Goal: Task Accomplishment & Management: Use online tool/utility

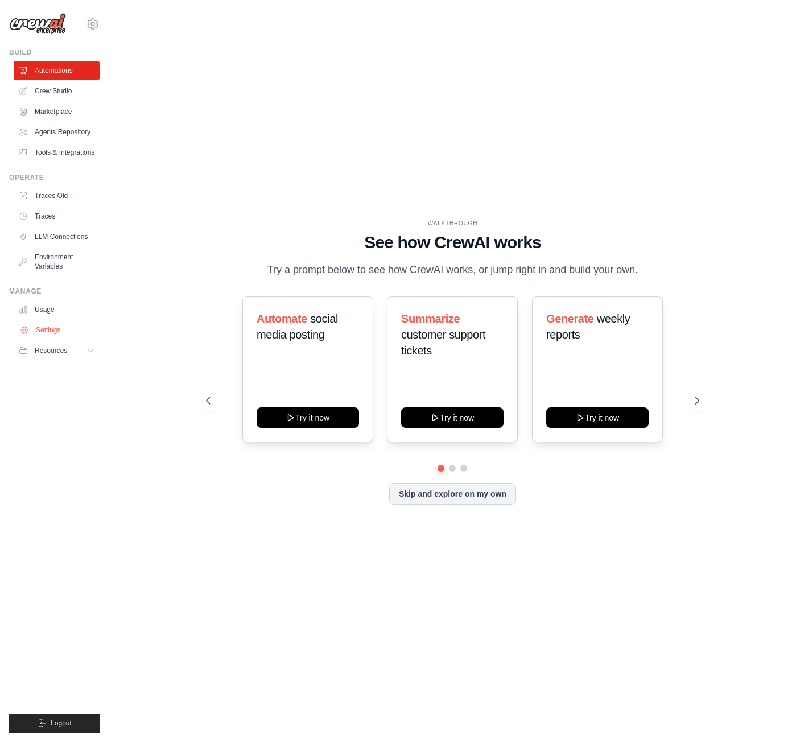
click at [46, 337] on link "Settings" at bounding box center [58, 330] width 86 height 18
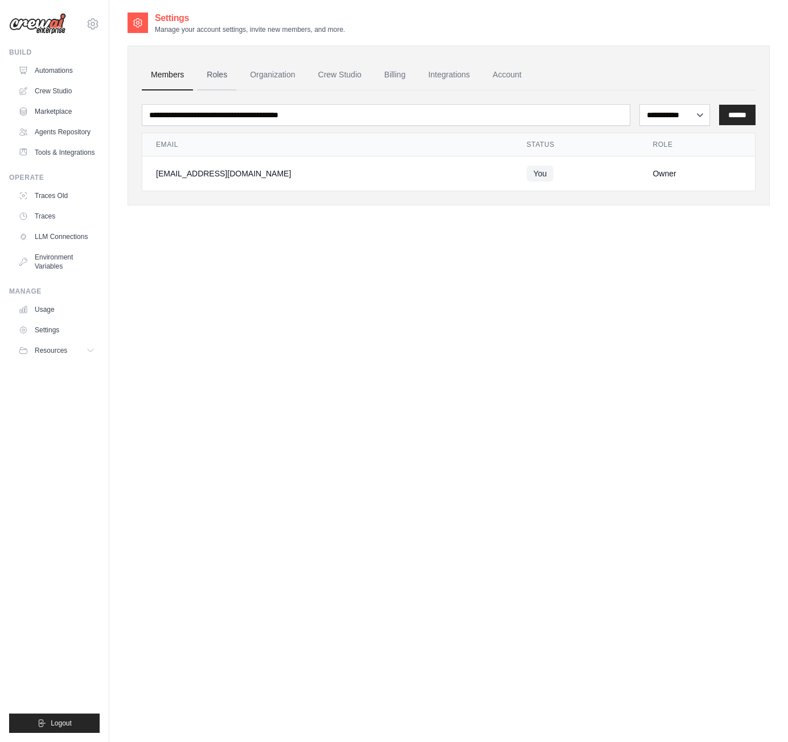
click at [221, 63] on link "Roles" at bounding box center [217, 75] width 39 height 31
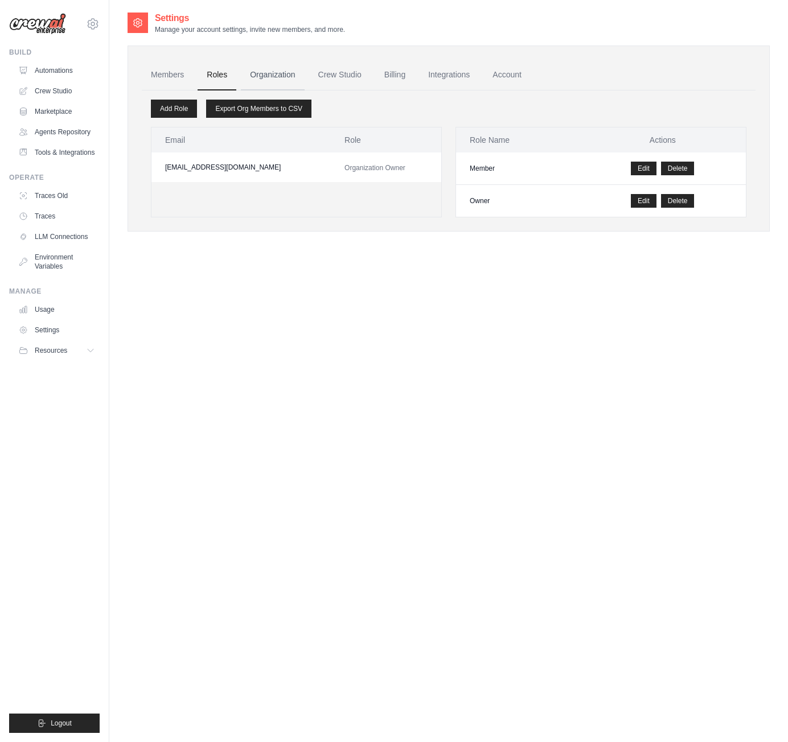
click at [269, 79] on link "Organization" at bounding box center [272, 75] width 63 height 31
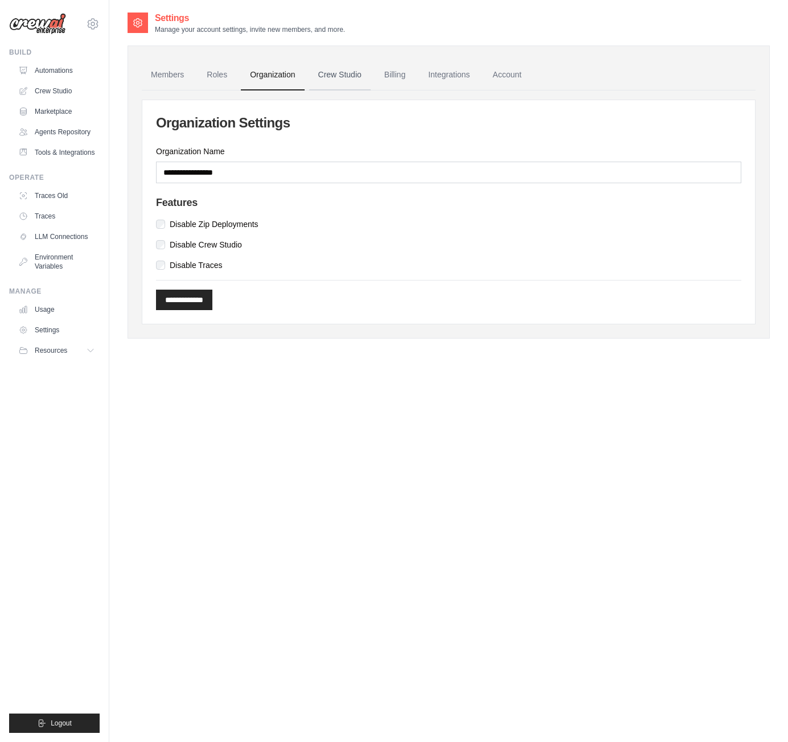
click at [318, 77] on link "Crew Studio" at bounding box center [339, 75] width 61 height 31
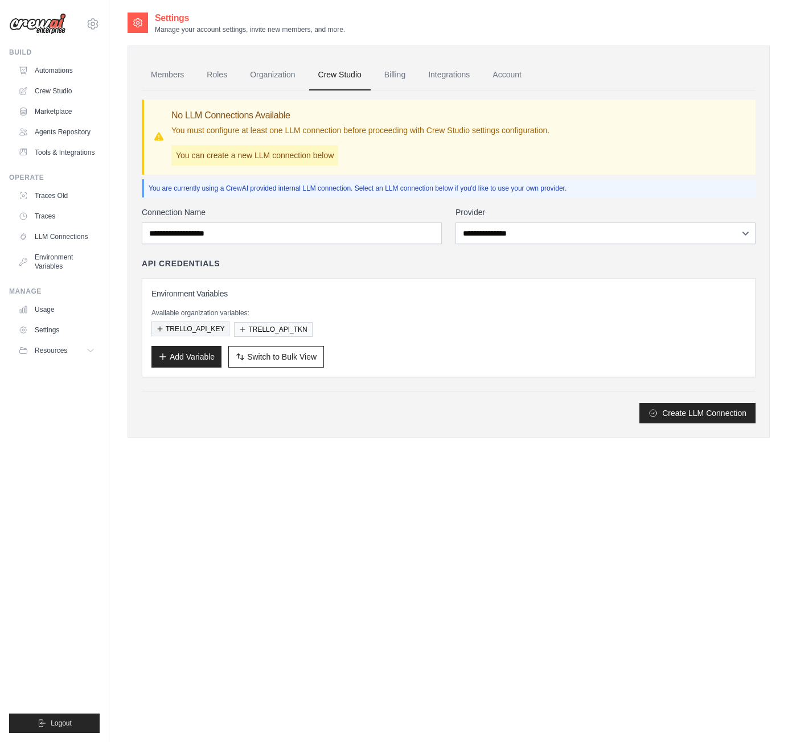
click at [203, 331] on button "TRELLO_API_KEY" at bounding box center [190, 329] width 78 height 15
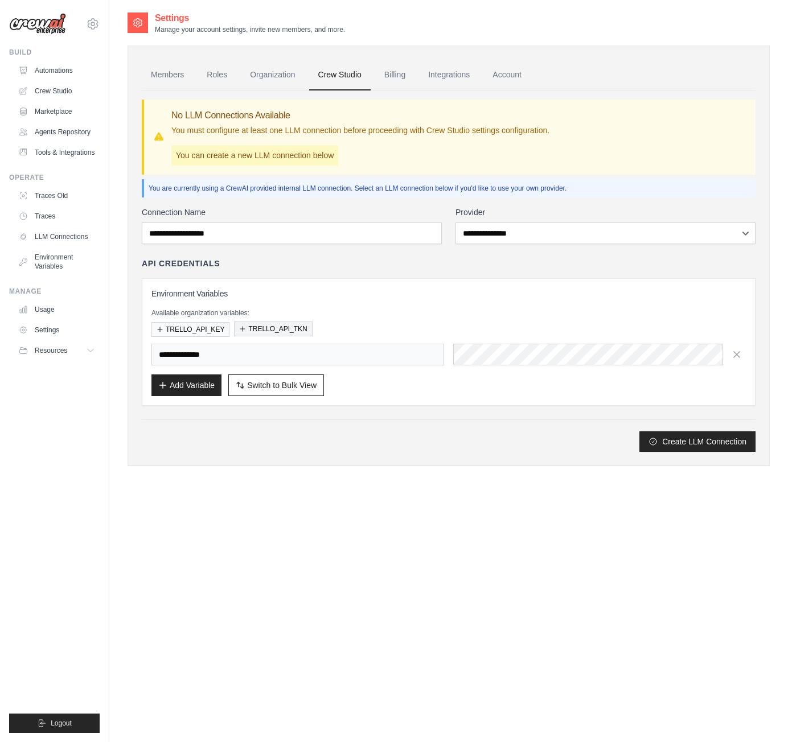
click at [253, 331] on button "TRELLO_API_TKN" at bounding box center [273, 329] width 78 height 15
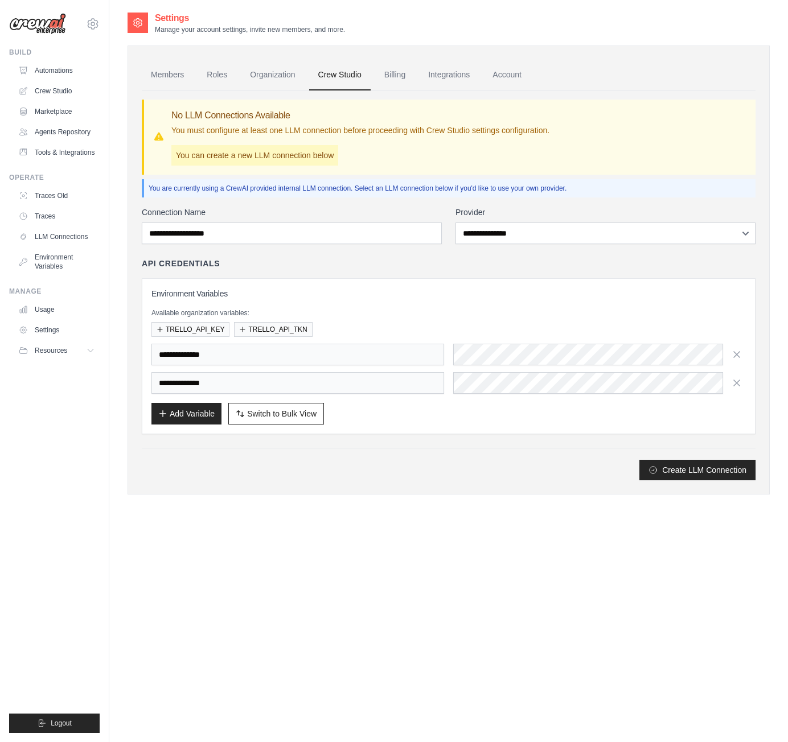
click at [637, 368] on div "**********" at bounding box center [448, 369] width 594 height 50
click at [436, 348] on div "**********" at bounding box center [448, 355] width 594 height 22
click at [200, 328] on button "TRELLO_API_KEY" at bounding box center [190, 329] width 78 height 15
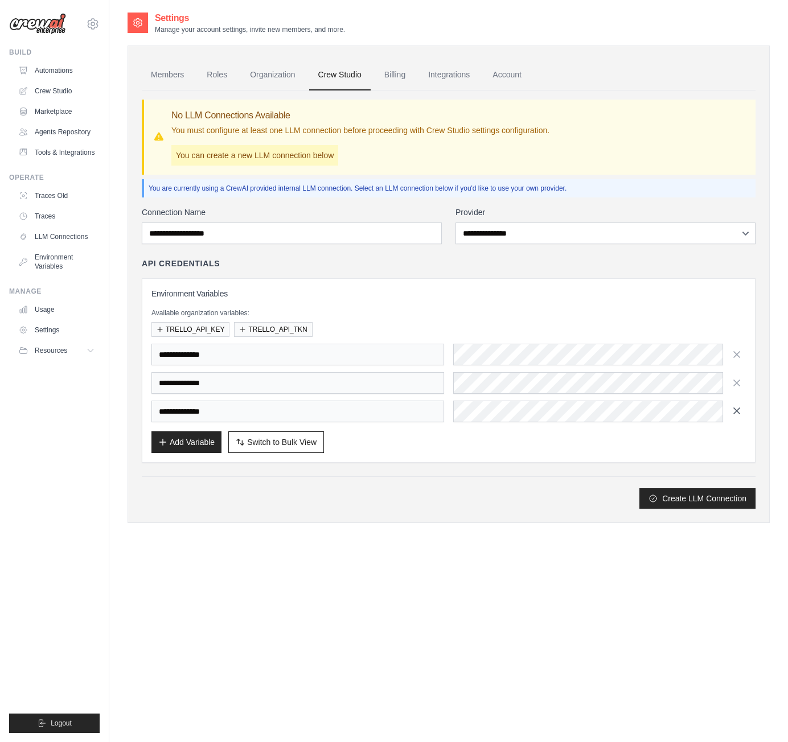
click at [738, 418] on button "button" at bounding box center [737, 411] width 18 height 18
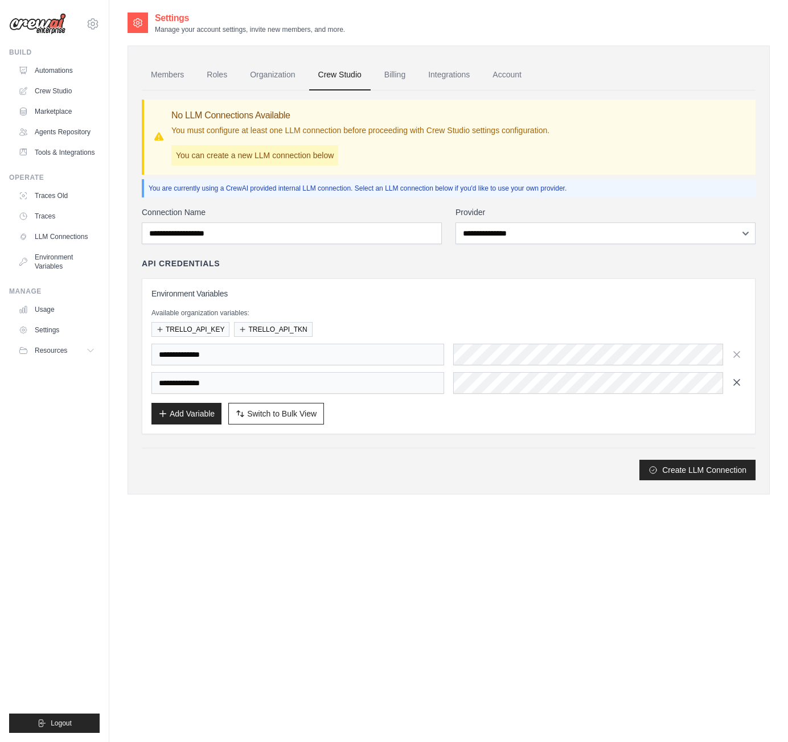
click at [732, 361] on button "button" at bounding box center [737, 355] width 18 height 18
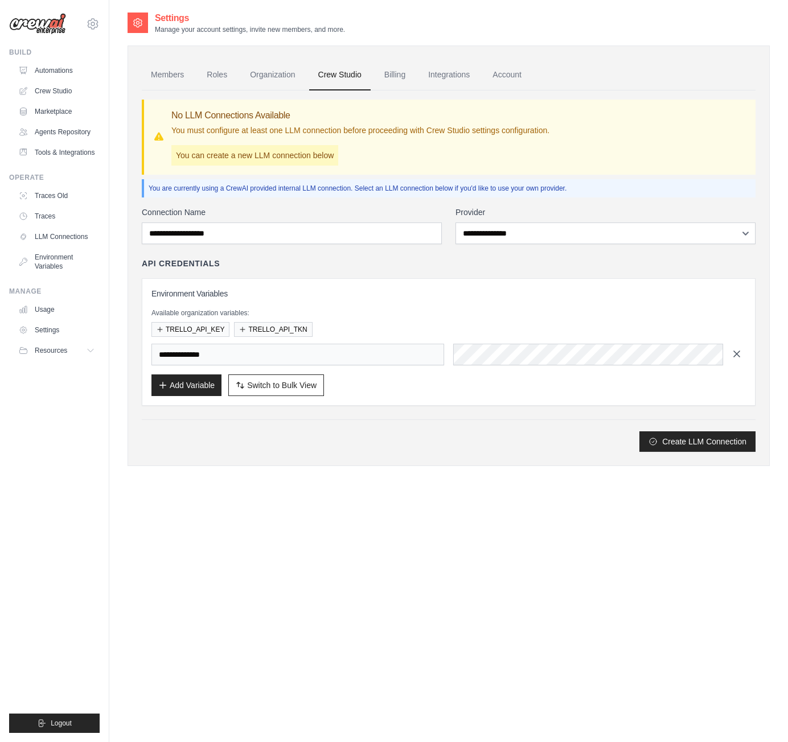
click at [734, 357] on icon "button" at bounding box center [737, 354] width 6 height 6
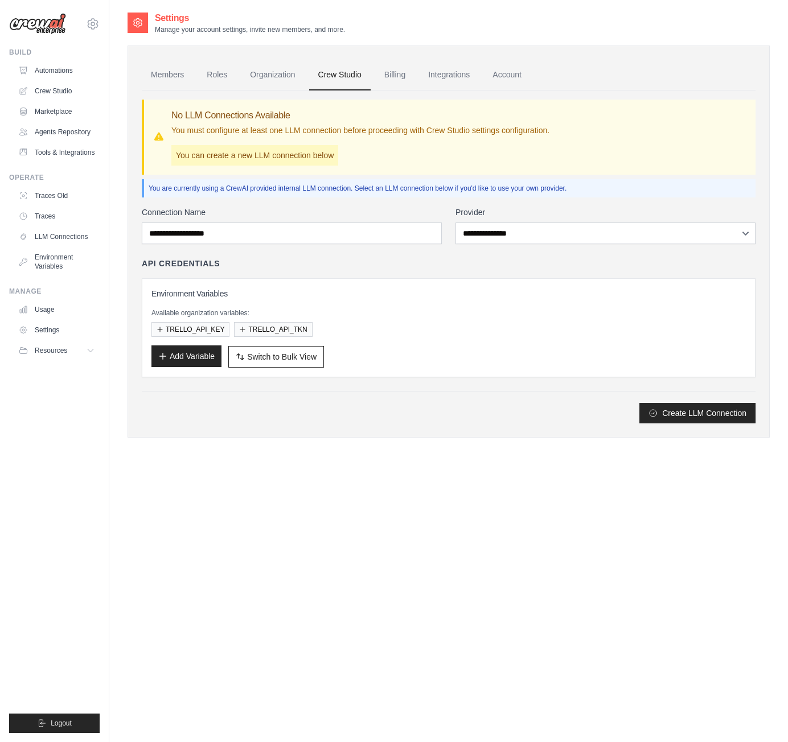
click at [200, 357] on button "Add Variable" at bounding box center [186, 357] width 70 height 22
click at [203, 367] on button "Add Variable" at bounding box center [186, 357] width 70 height 22
click at [217, 329] on button "TRELLO_API_KEY" at bounding box center [190, 329] width 78 height 15
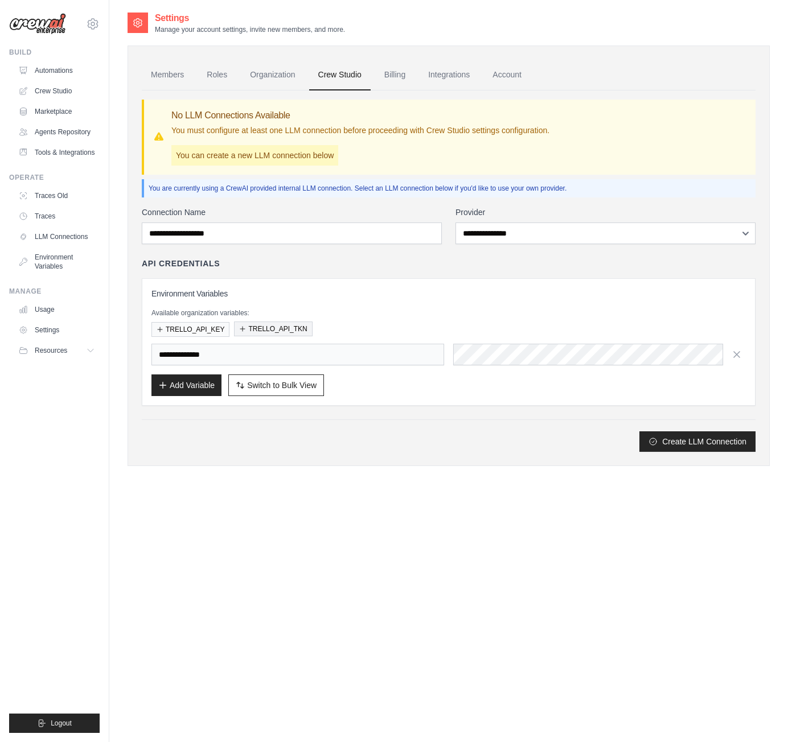
click at [261, 331] on button "TRELLO_API_TKN" at bounding box center [273, 329] width 78 height 15
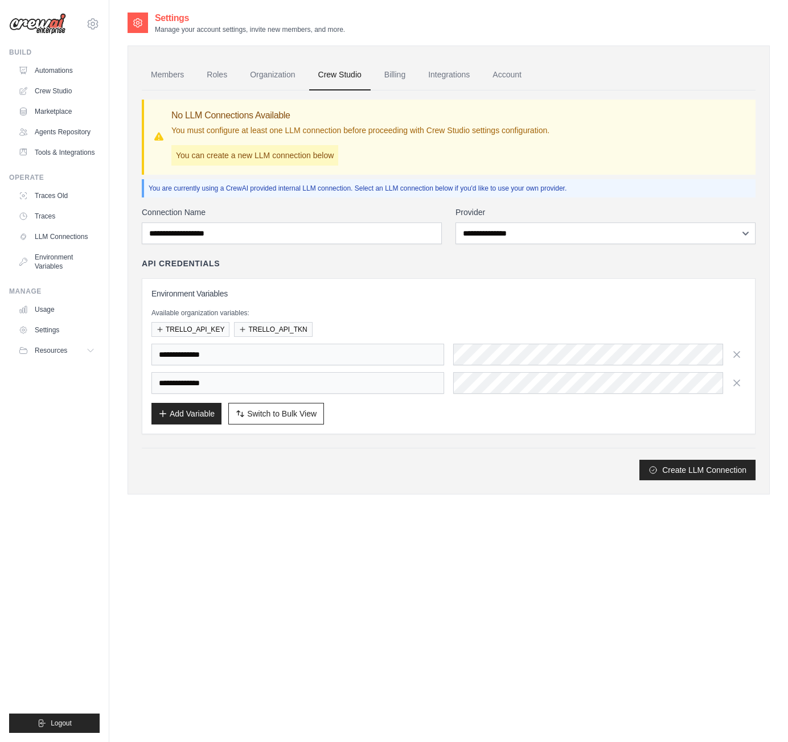
click at [410, 444] on div "**********" at bounding box center [449, 344] width 614 height 274
click at [516, 241] on select "**********" at bounding box center [605, 234] width 300 height 22
click at [332, 249] on div "**********" at bounding box center [449, 344] width 614 height 274
click at [331, 244] on div "**********" at bounding box center [449, 344] width 614 height 274
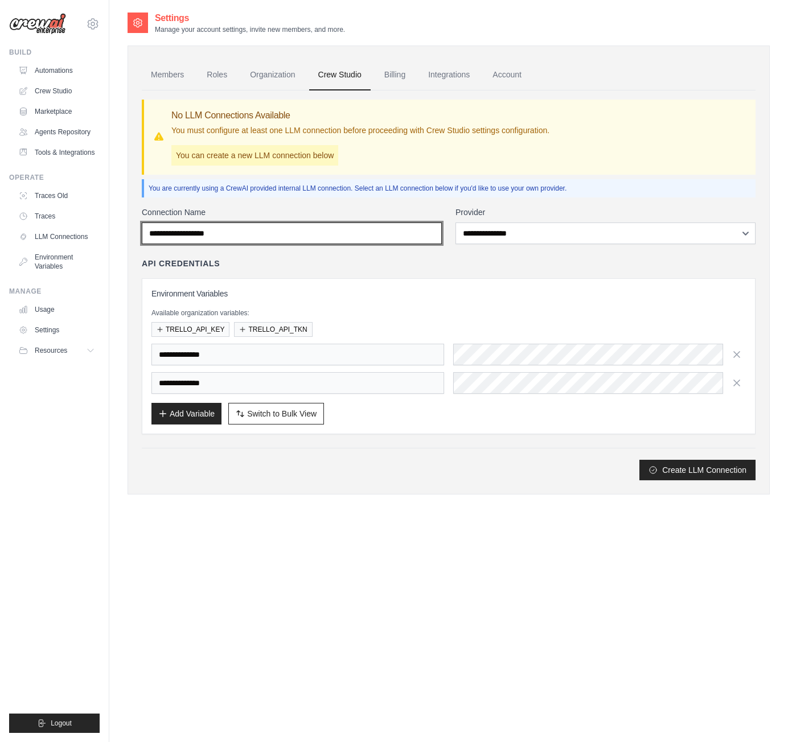
click at [324, 233] on input "Connection Name" at bounding box center [292, 234] width 300 height 22
click at [393, 70] on link "Billing" at bounding box center [394, 75] width 39 height 31
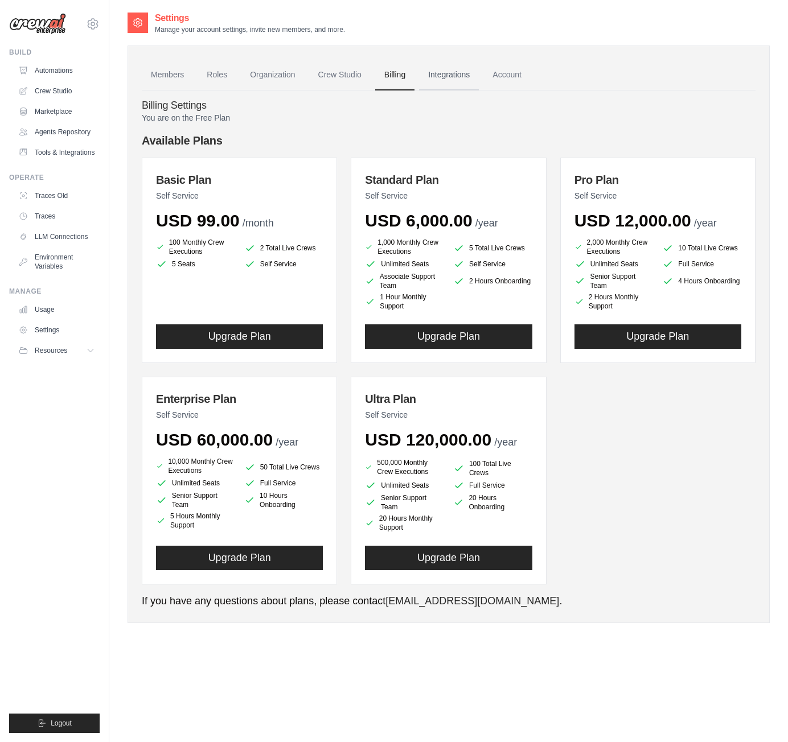
click at [461, 79] on link "Integrations" at bounding box center [449, 75] width 60 height 31
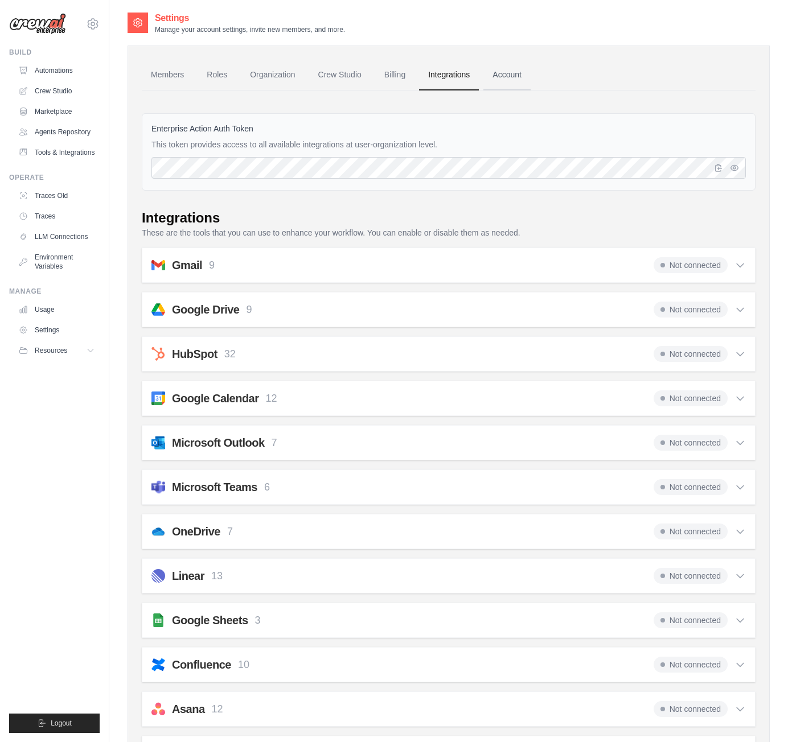
click at [524, 81] on link "Account" at bounding box center [506, 75] width 47 height 31
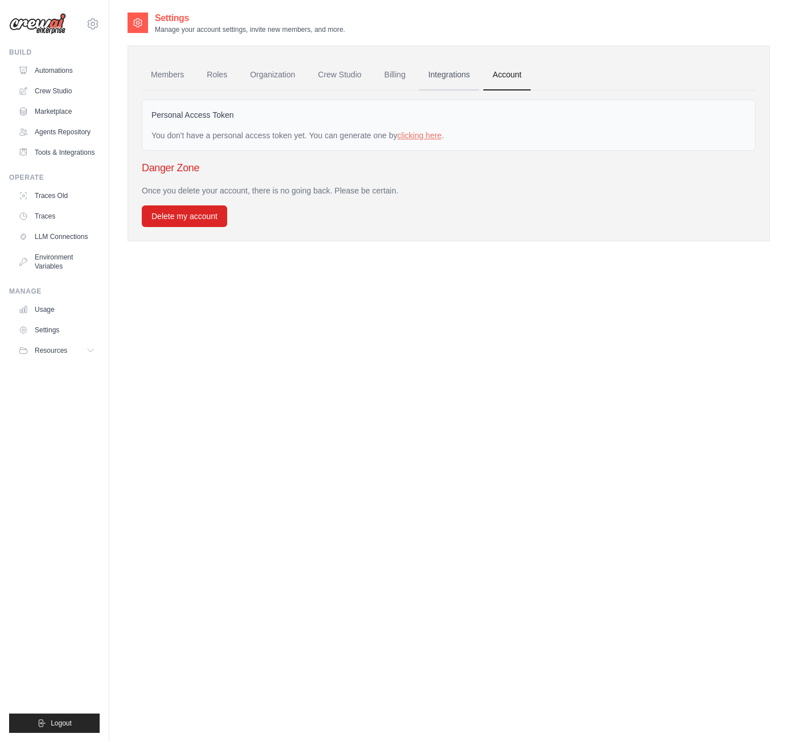
click at [479, 77] on link "Integrations" at bounding box center [449, 75] width 60 height 31
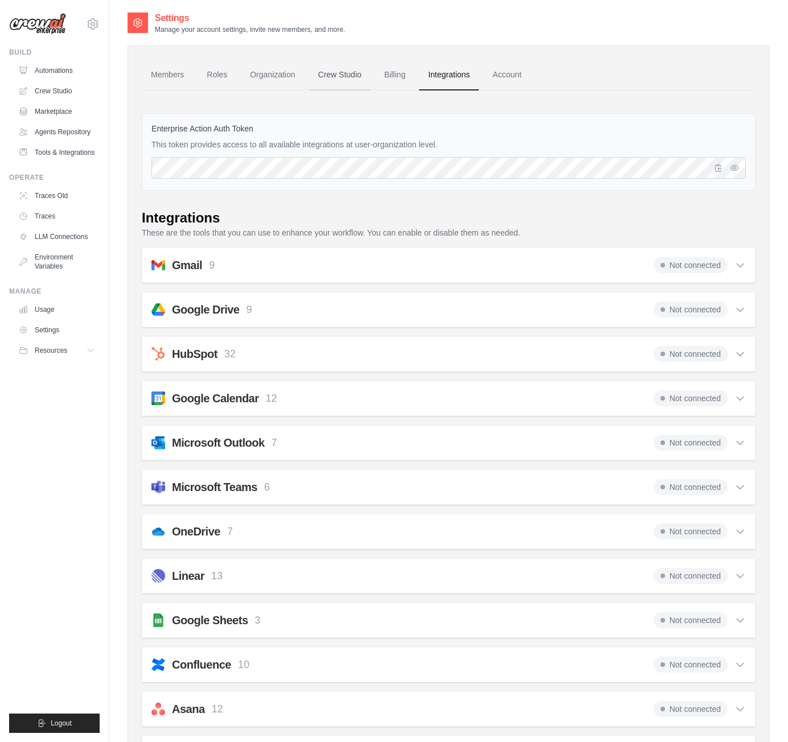
click at [361, 84] on link "Crew Studio" at bounding box center [339, 75] width 61 height 31
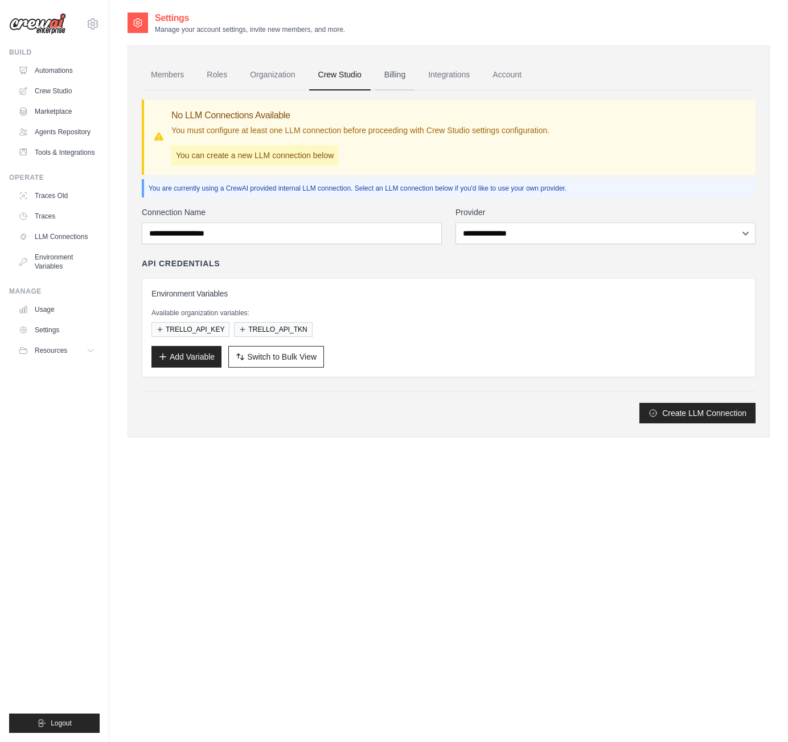
click at [407, 85] on link "Billing" at bounding box center [394, 75] width 39 height 31
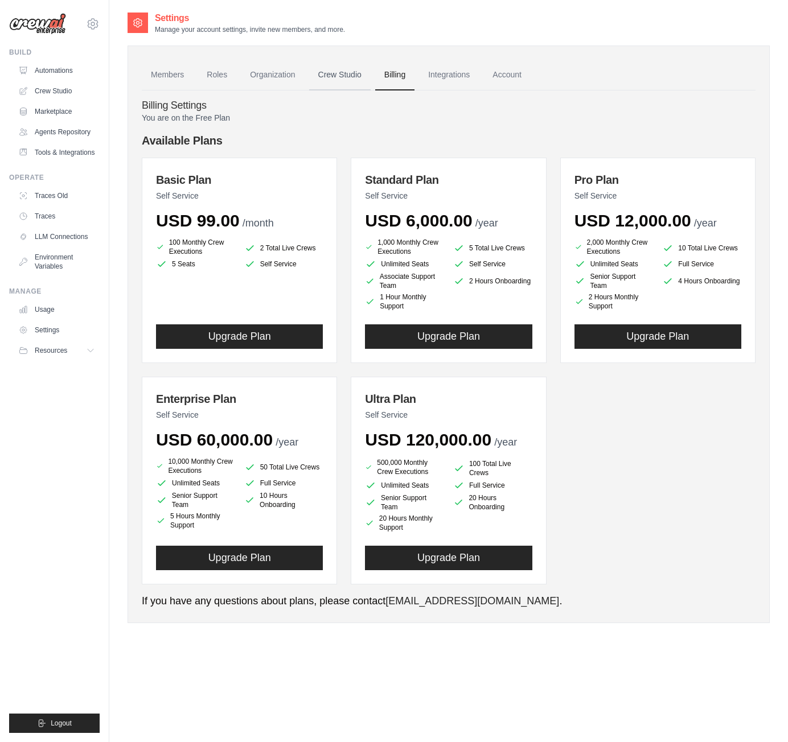
click at [353, 76] on link "Crew Studio" at bounding box center [339, 75] width 61 height 31
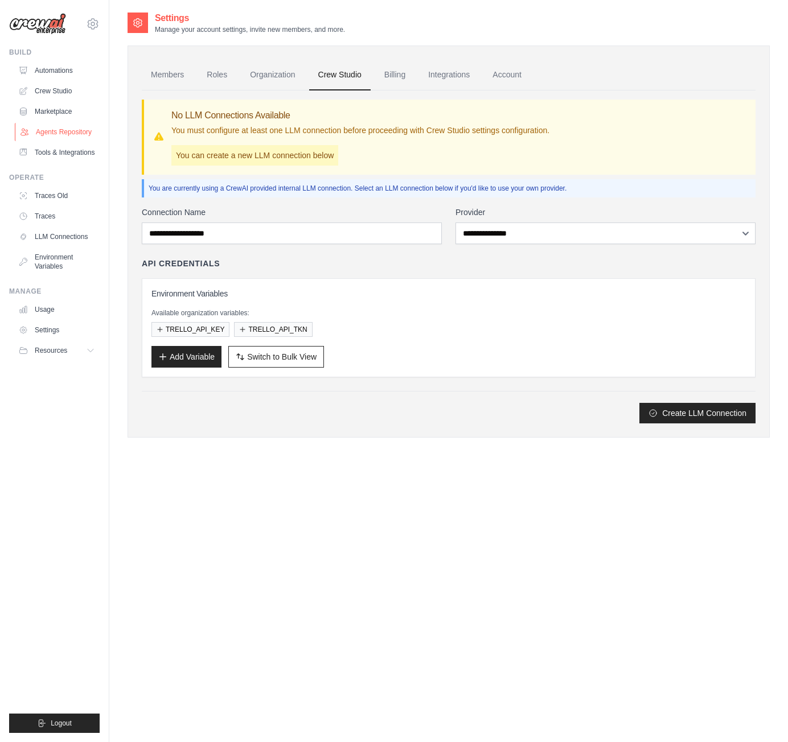
click at [71, 130] on link "Agents Repository" at bounding box center [58, 132] width 86 height 18
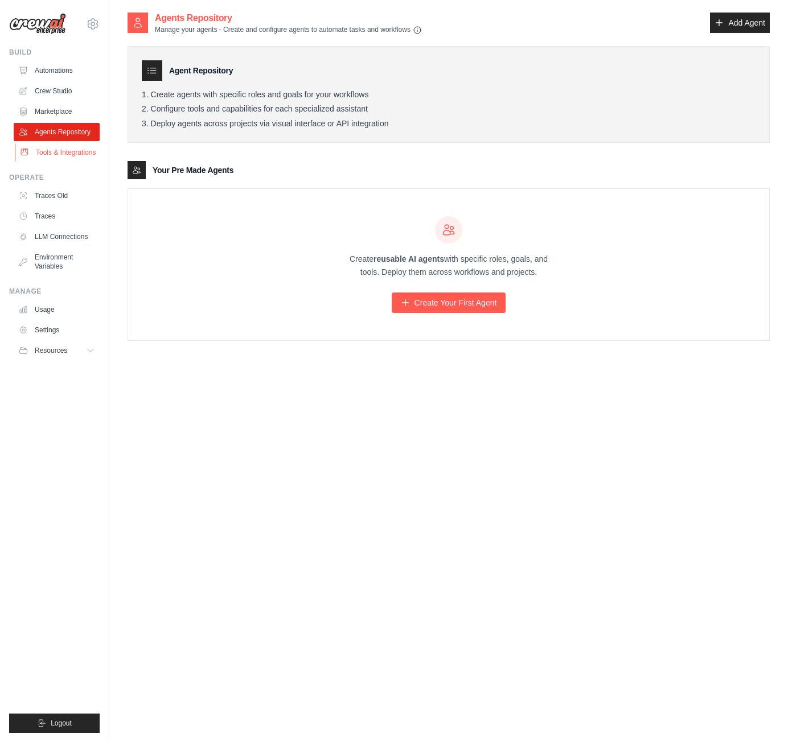
click at [72, 158] on link "Tools & Integrations" at bounding box center [58, 152] width 86 height 18
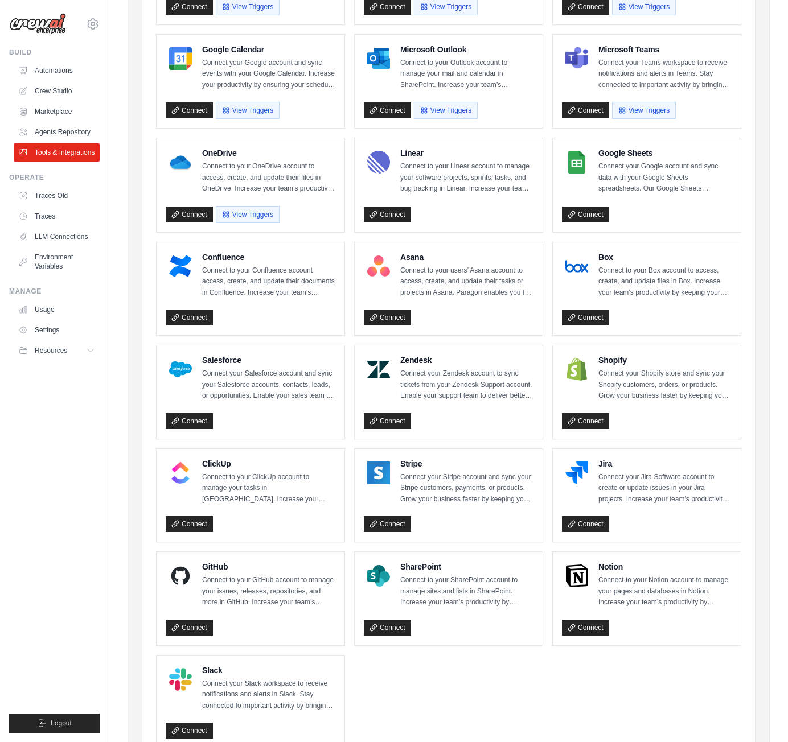
scroll to position [228, 0]
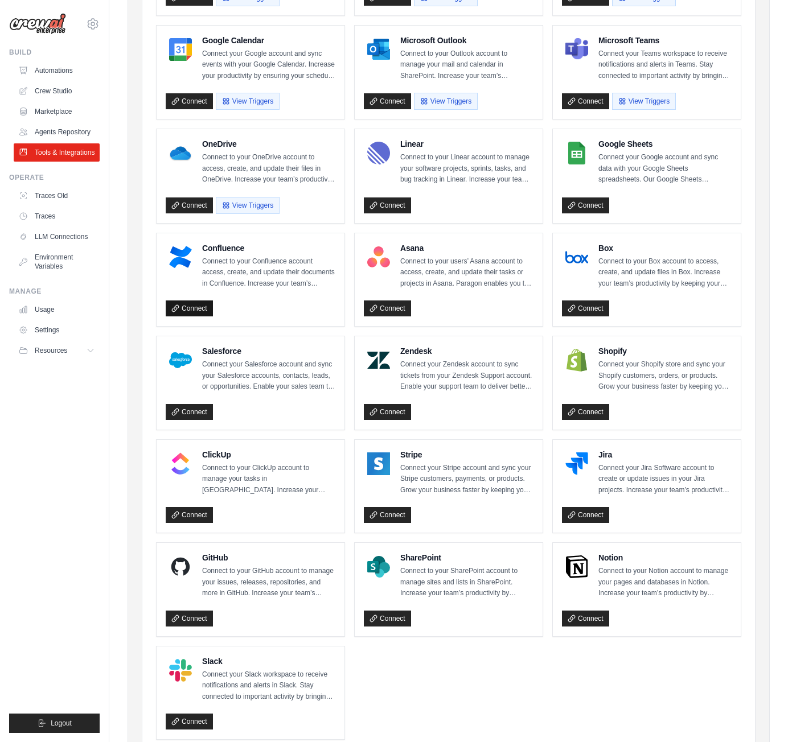
click at [190, 308] on link "Connect" at bounding box center [189, 309] width 47 height 16
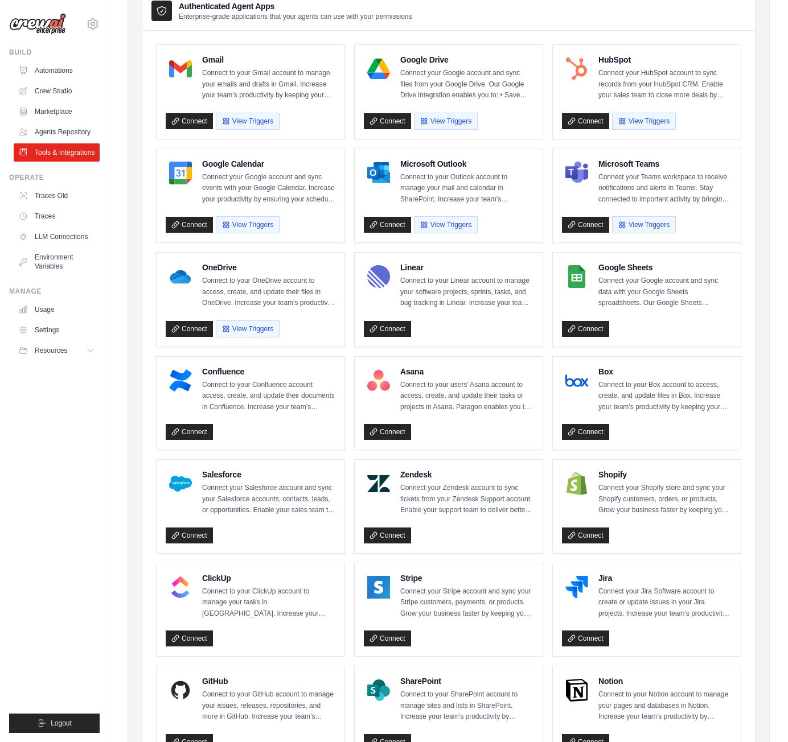
scroll to position [0, 0]
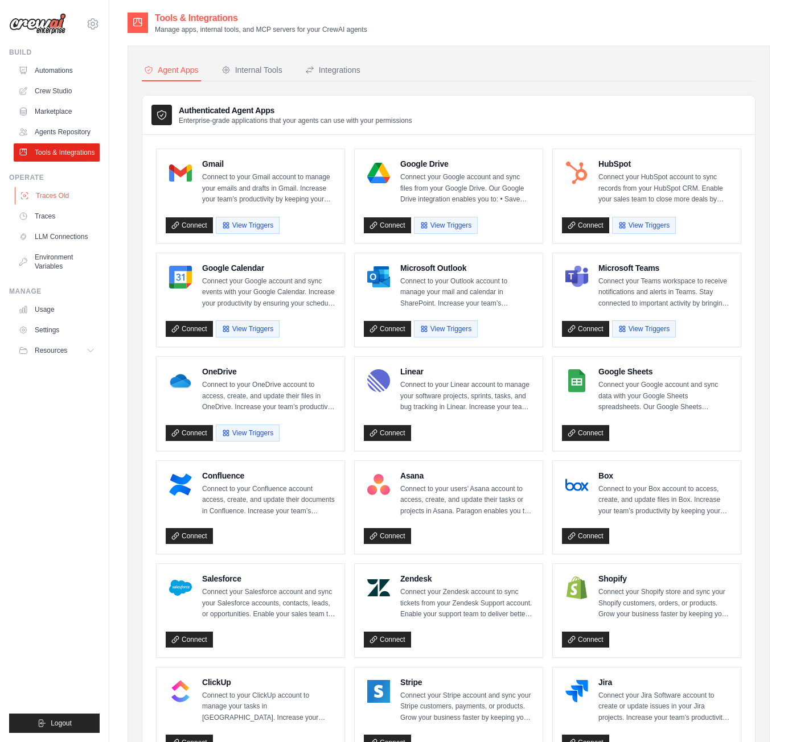
click at [67, 205] on link "Traces Old" at bounding box center [58, 196] width 86 height 18
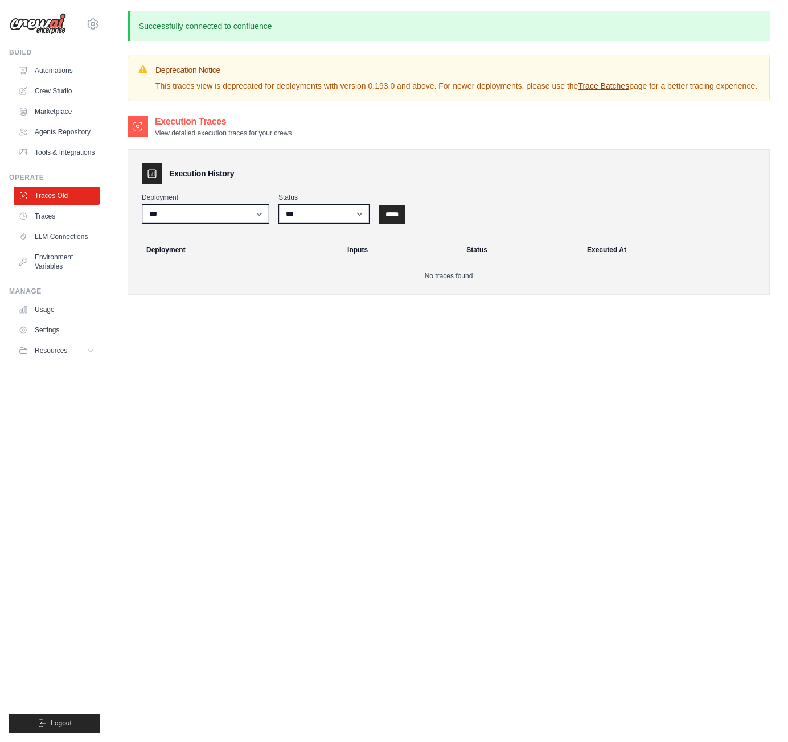
click at [59, 225] on link "Traces" at bounding box center [57, 216] width 86 height 18
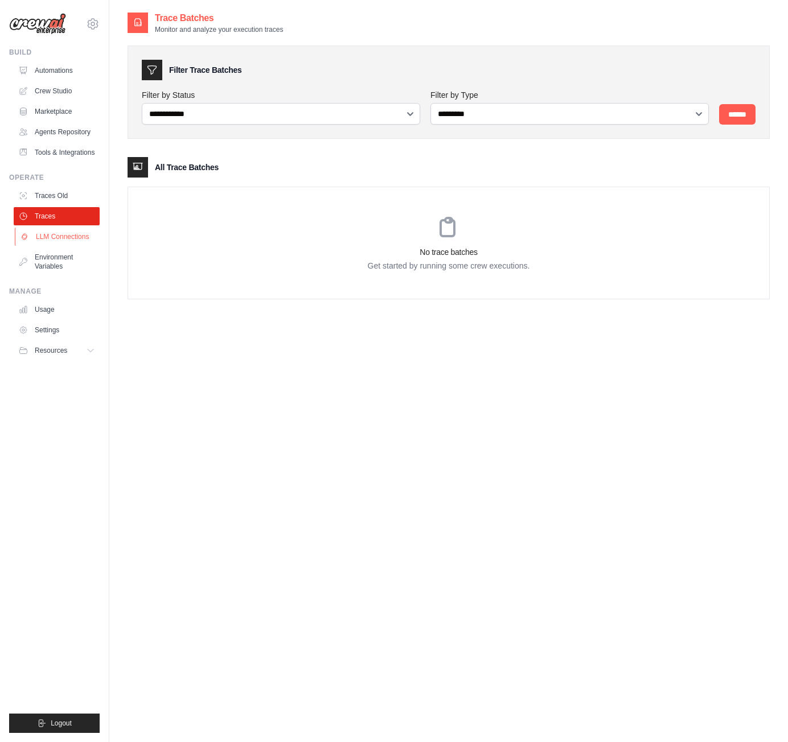
click at [58, 246] on link "LLM Connections" at bounding box center [58, 237] width 86 height 18
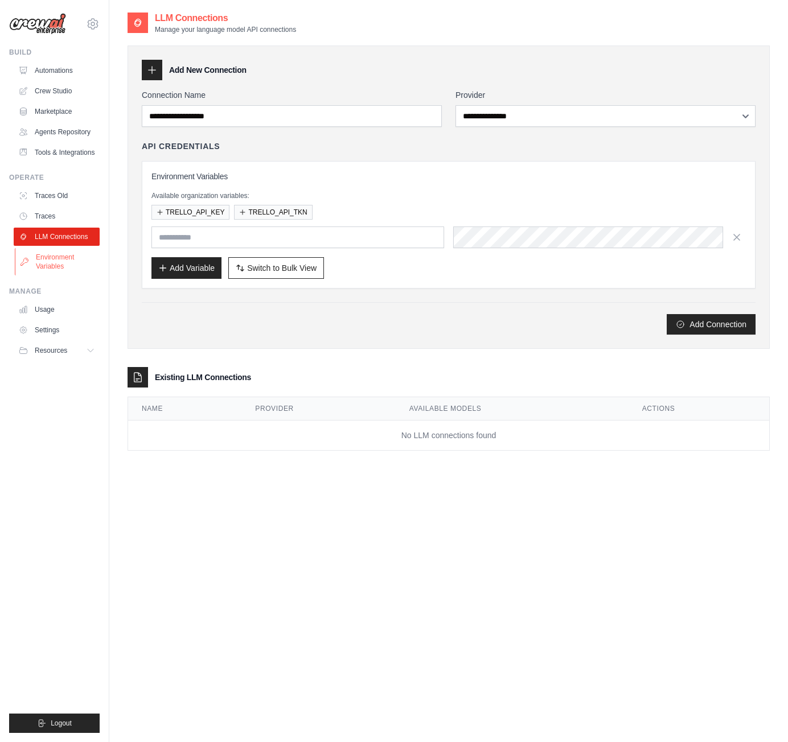
click at [60, 270] on link "Environment Variables" at bounding box center [58, 261] width 86 height 27
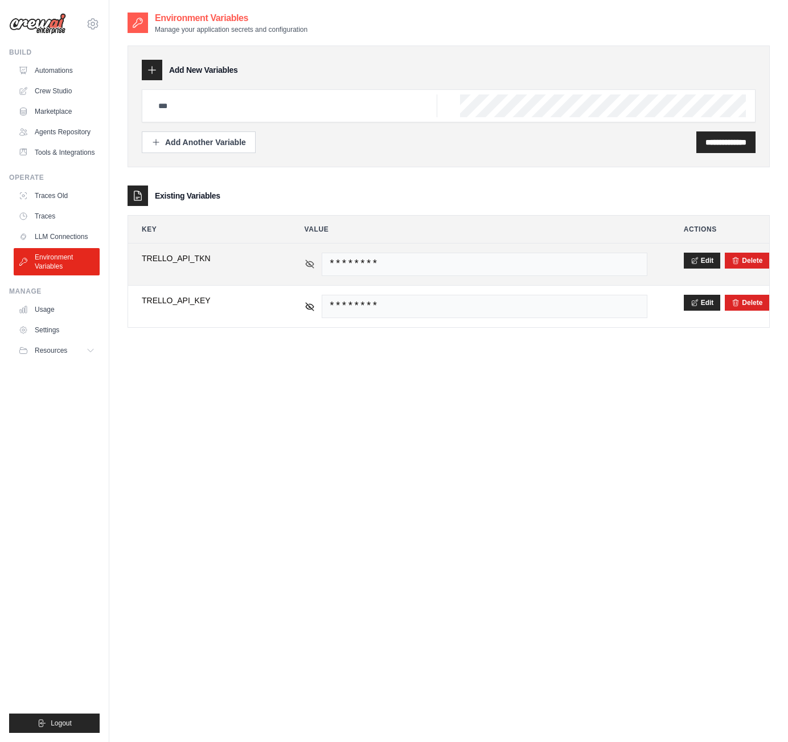
click at [312, 263] on icon at bounding box center [310, 264] width 10 height 10
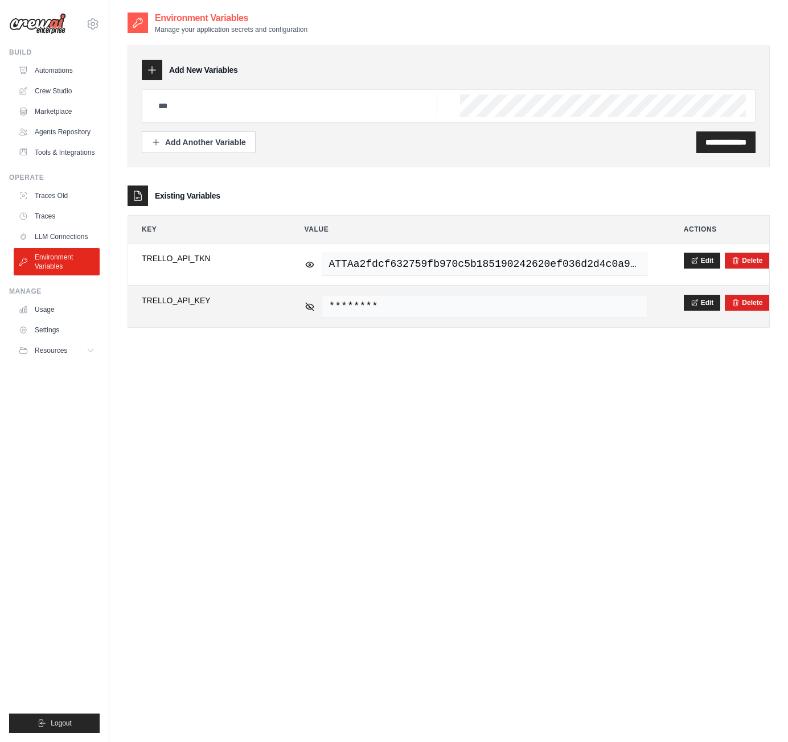
click at [310, 299] on div "********" at bounding box center [476, 306] width 343 height 23
click at [308, 304] on icon at bounding box center [310, 306] width 8 height 8
click at [303, 299] on td "f0e4e0ff6acaaee07bda9b7ec5b3a37a" at bounding box center [476, 307] width 370 height 42
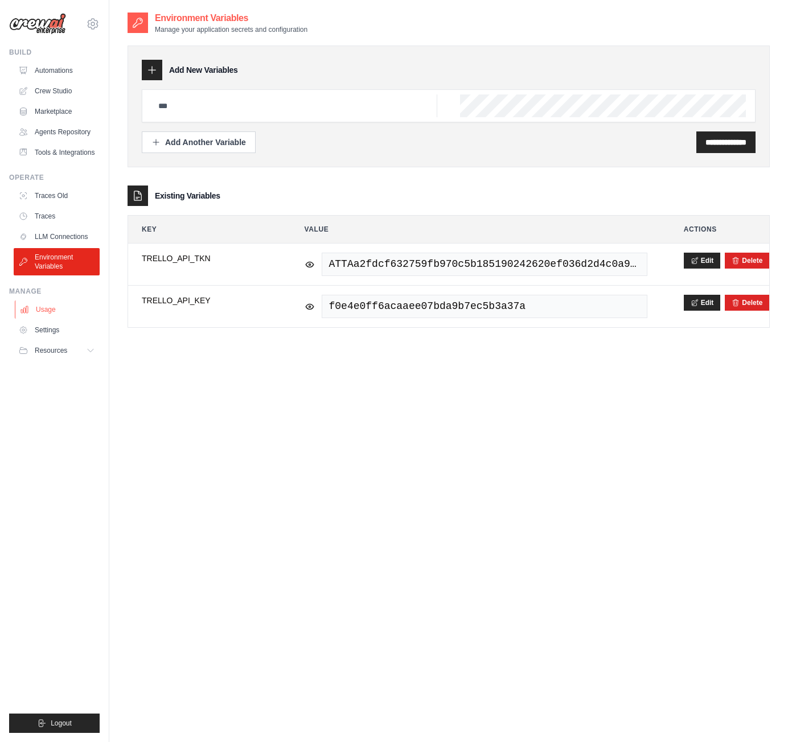
click at [45, 319] on link "Usage" at bounding box center [58, 310] width 86 height 18
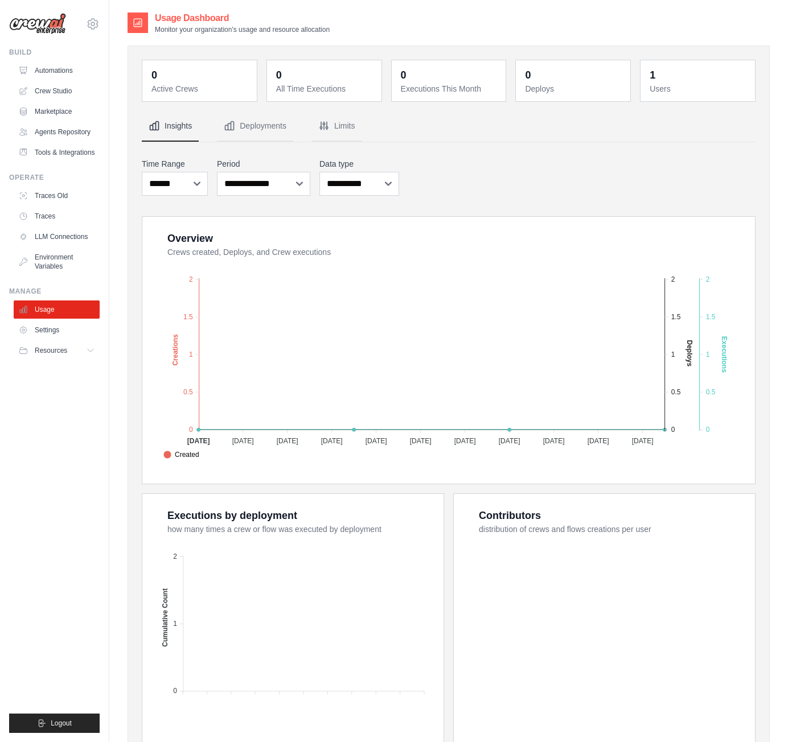
click at [47, 336] on link "Settings" at bounding box center [57, 330] width 86 height 18
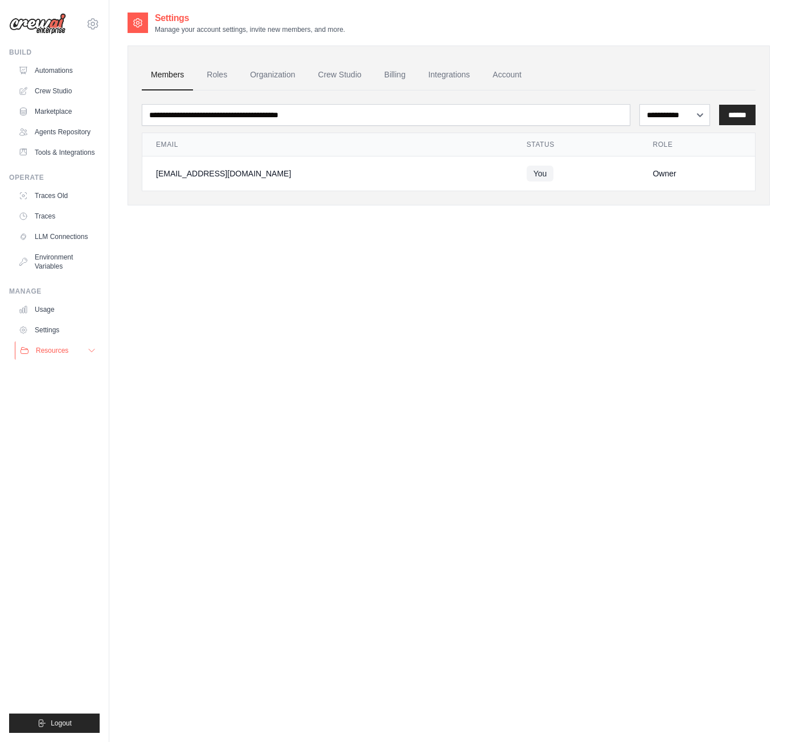
click at [64, 354] on button "Resources" at bounding box center [58, 351] width 86 height 18
click at [59, 96] on link "Crew Studio" at bounding box center [58, 91] width 86 height 18
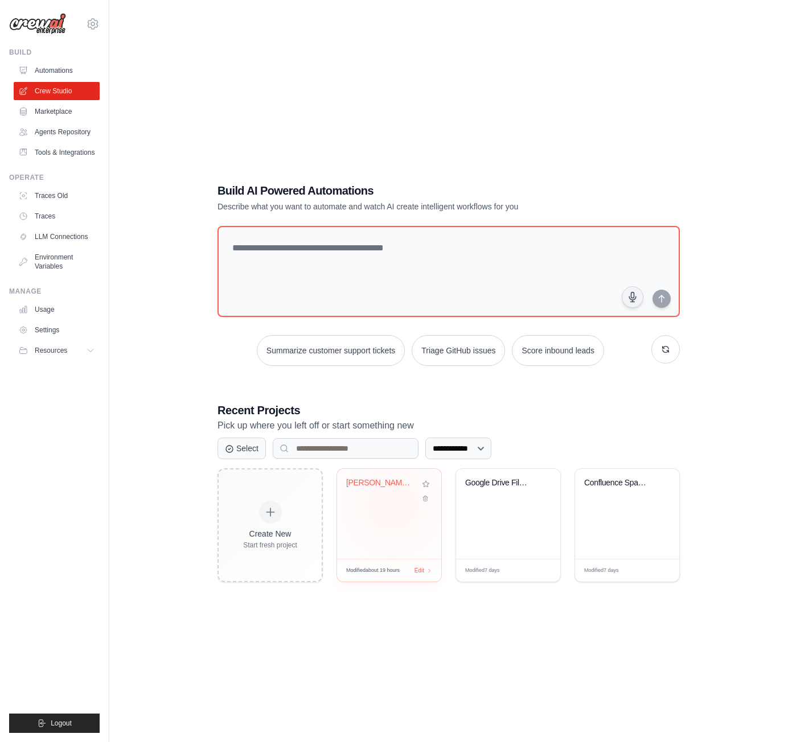
click at [392, 504] on div "Trello Complete Analysis Automation..." at bounding box center [389, 514] width 104 height 90
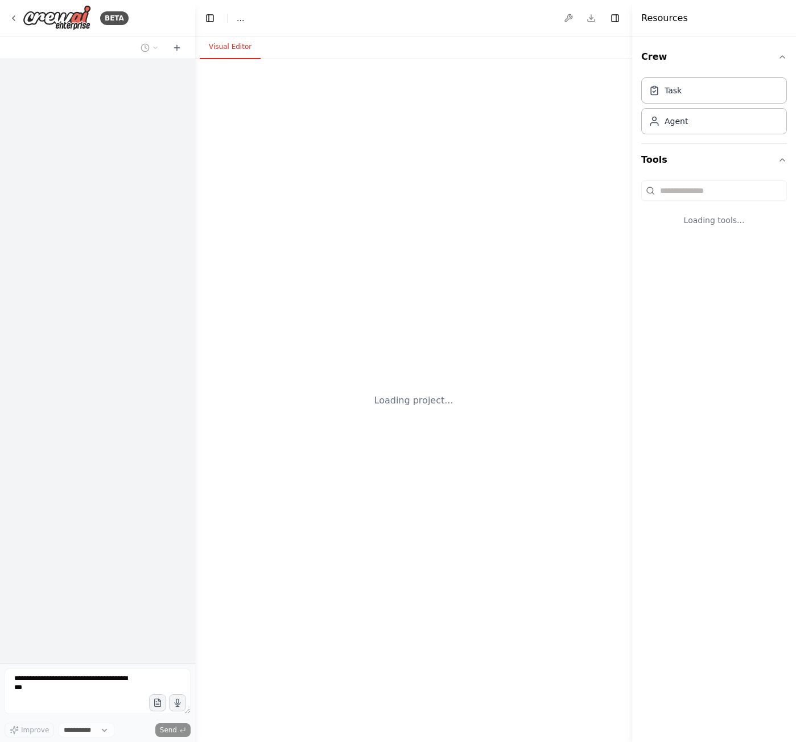
select select "****"
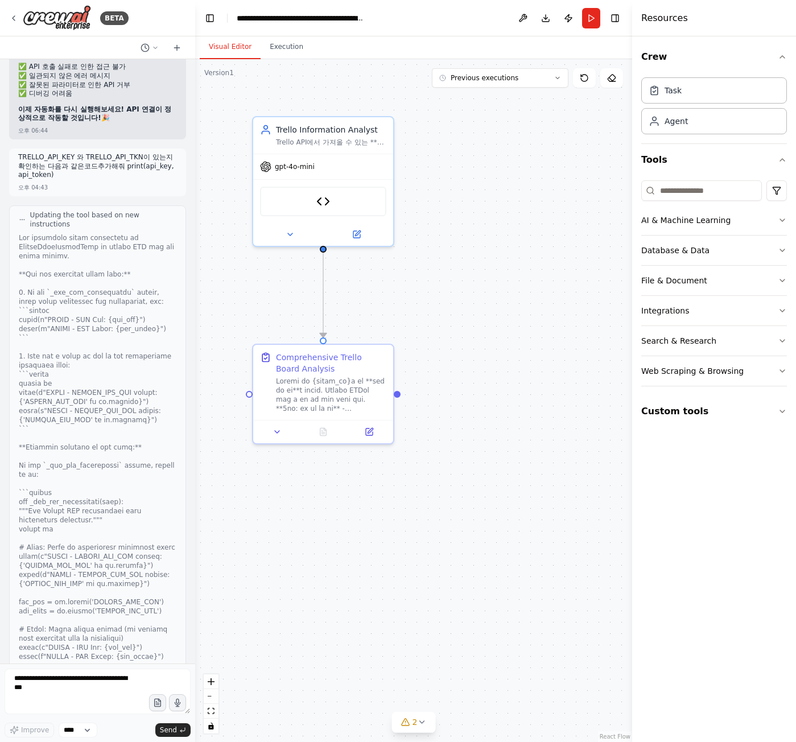
scroll to position [16834, 0]
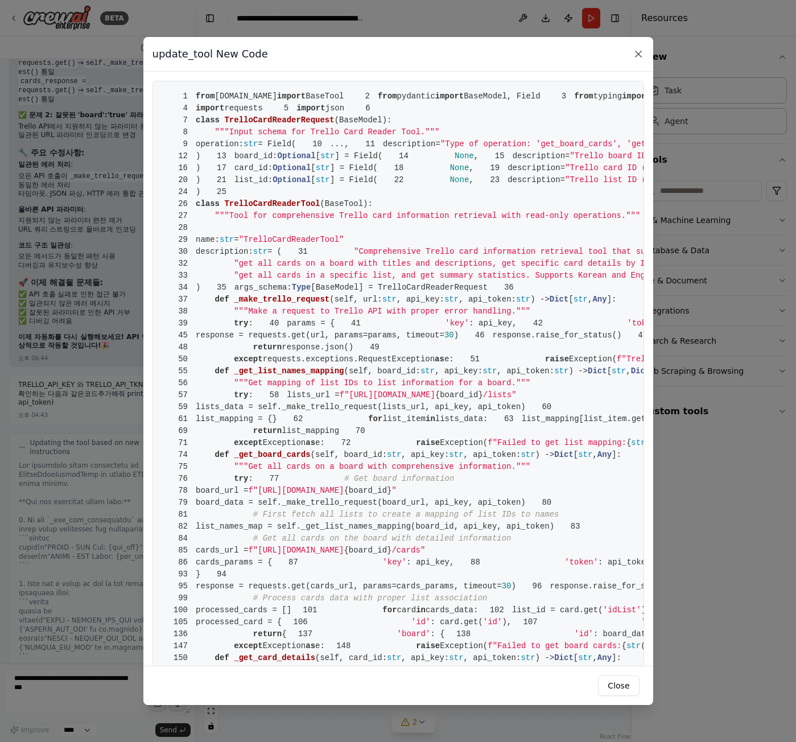
click at [634, 56] on icon at bounding box center [638, 53] width 11 height 11
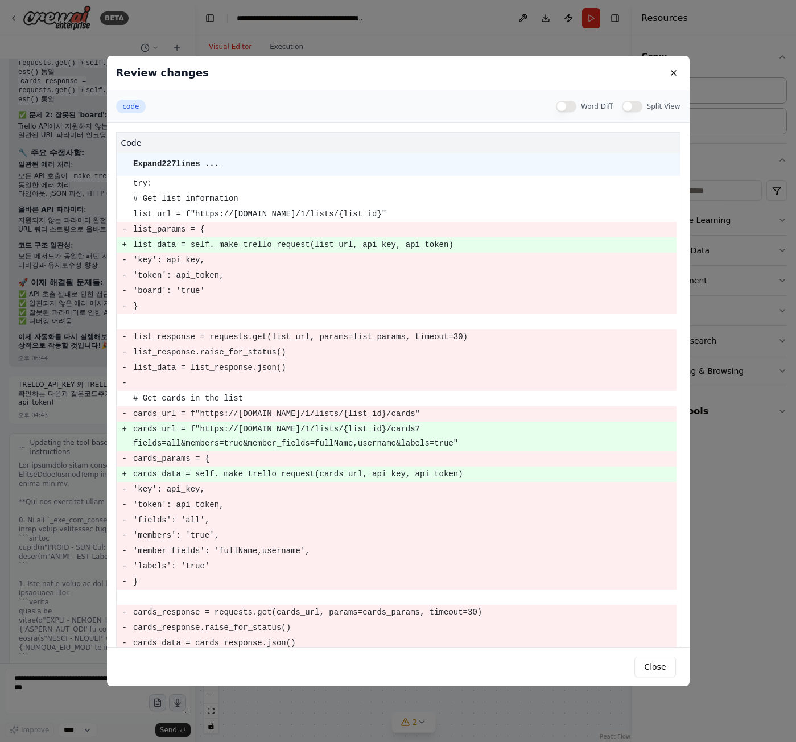
scroll to position [98, 0]
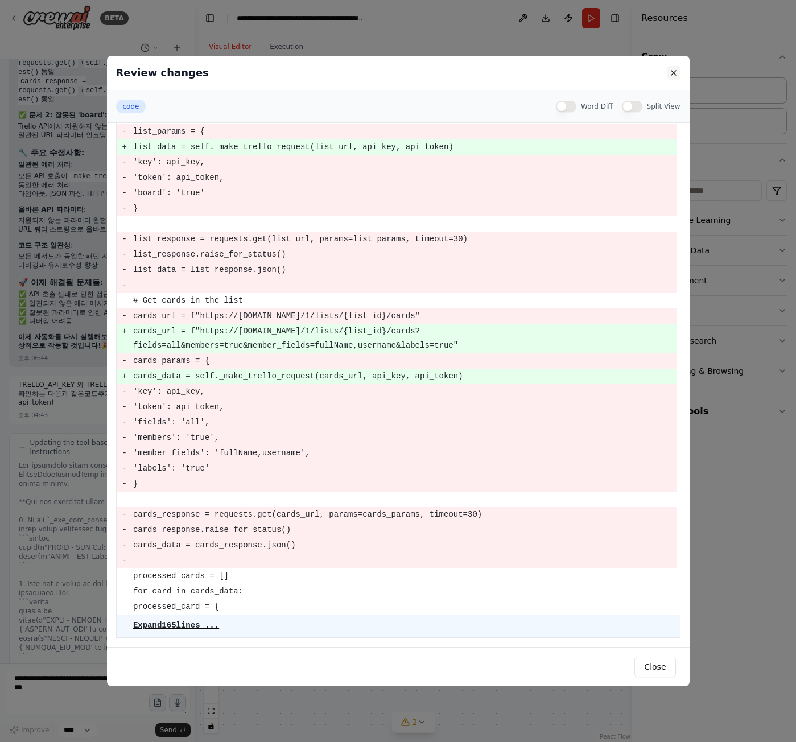
click at [678, 73] on button at bounding box center [674, 73] width 14 height 14
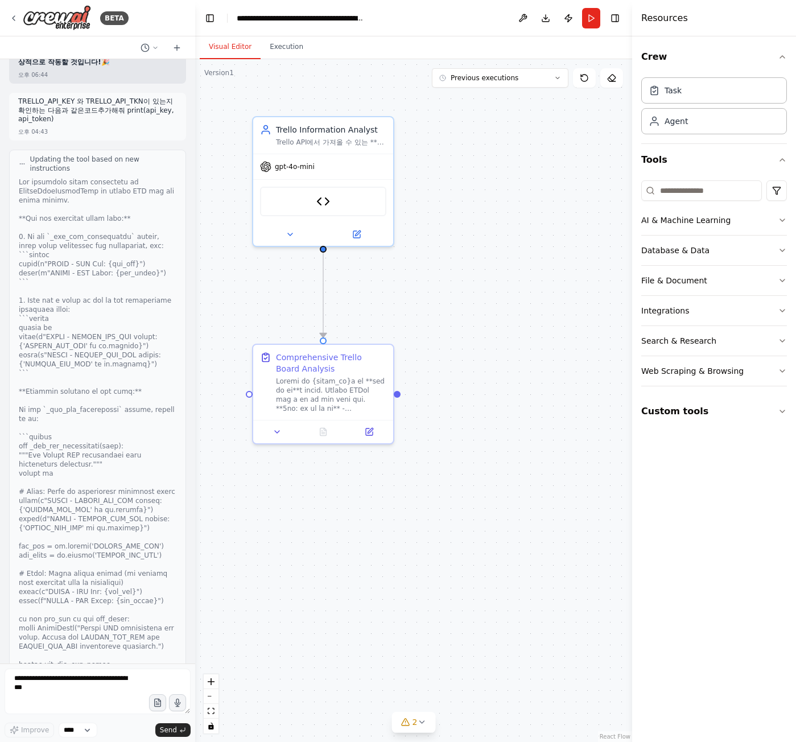
scroll to position [17118, 0]
click at [124, 123] on p "TRELLO_API_KEY 와 TRELLO_API_TKN이 있는지확인하는 다음과 같은코드추가해줘 print(api_key, api_token)" at bounding box center [97, 109] width 159 height 27
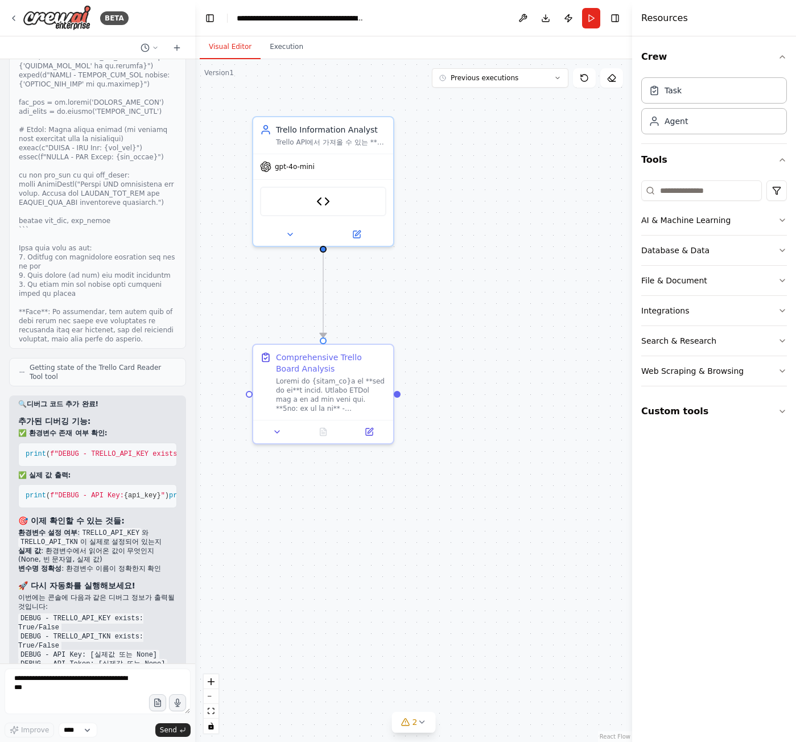
scroll to position [17745, 0]
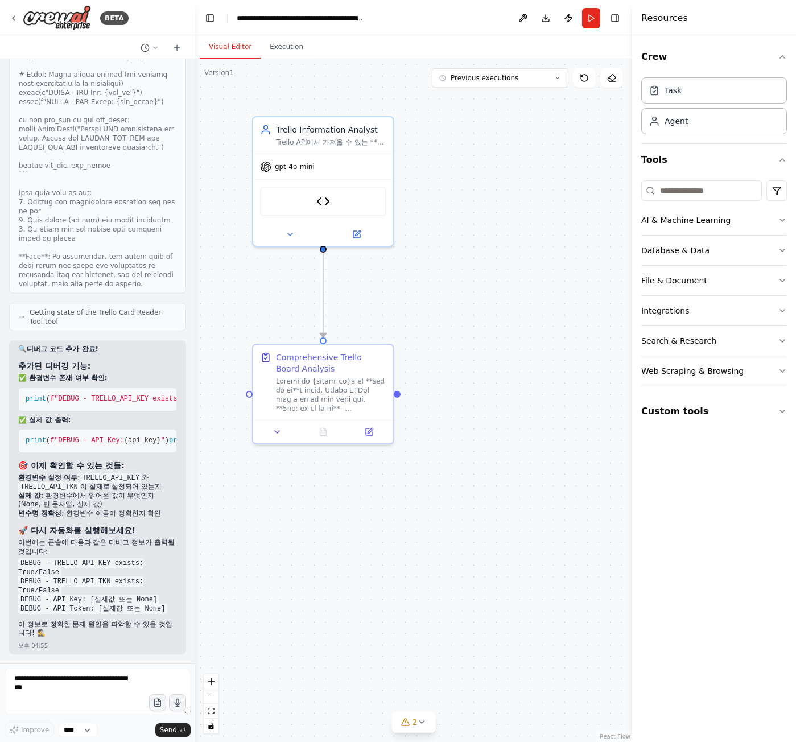
click at [107, 326] on span "Getting state of the Trello Card Reader Tool tool" at bounding box center [103, 317] width 147 height 18
click at [288, 50] on button "Execution" at bounding box center [287, 47] width 52 height 24
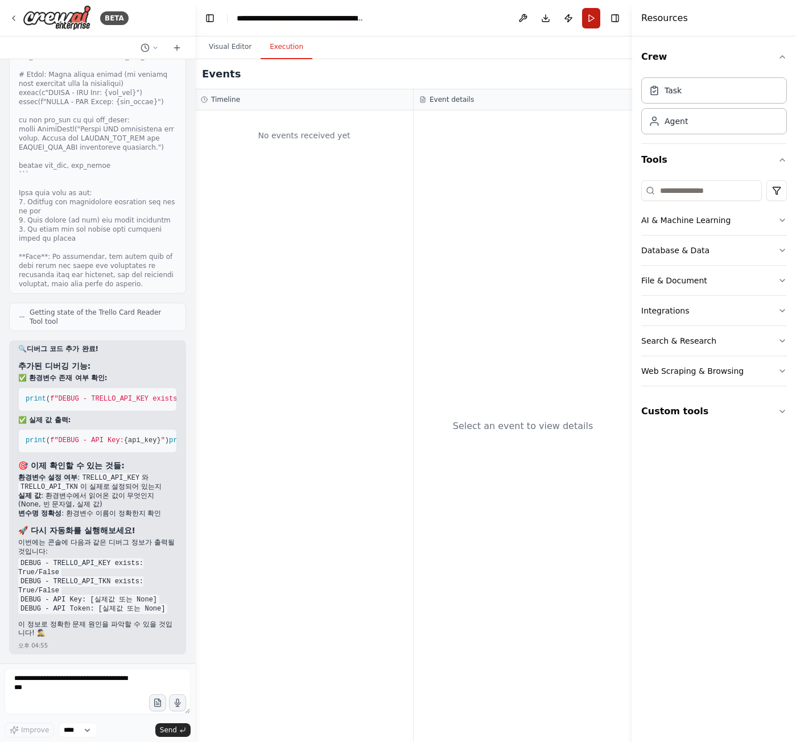
click at [591, 18] on button "Run" at bounding box center [591, 18] width 18 height 20
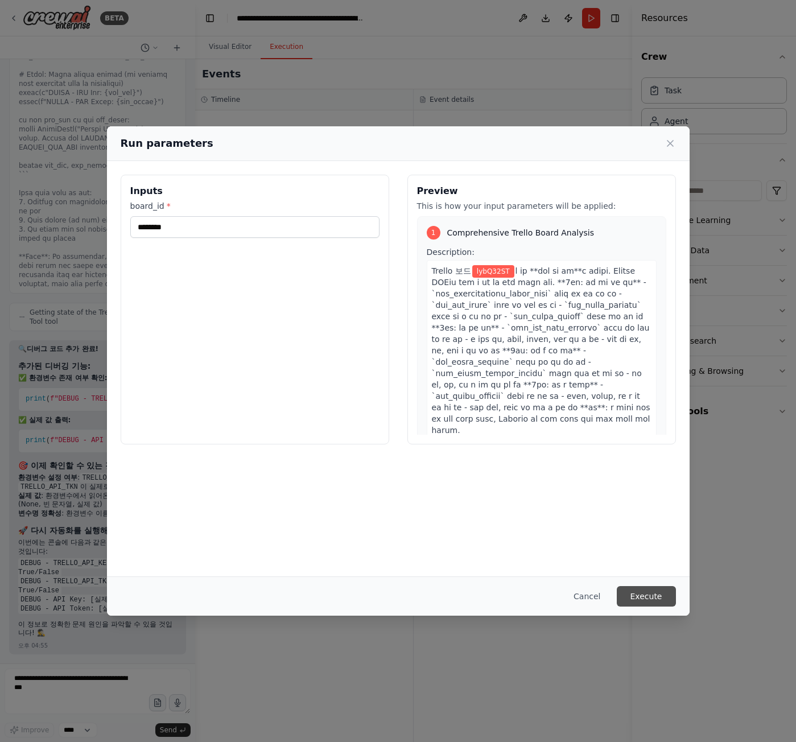
click at [659, 589] on button "Execute" at bounding box center [646, 596] width 59 height 20
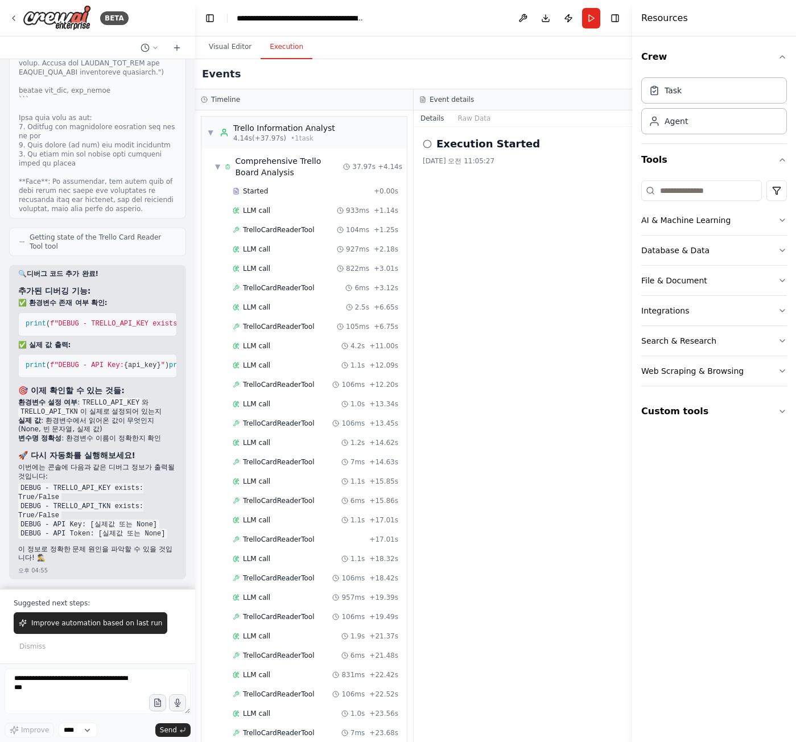
scroll to position [443, 0]
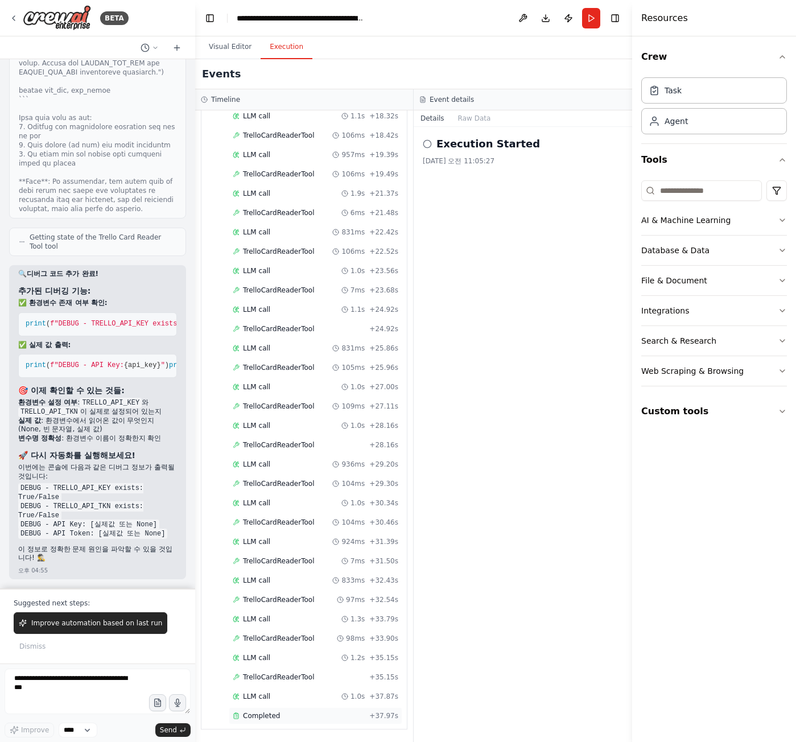
click at [276, 716] on span "Completed" at bounding box center [261, 716] width 37 height 9
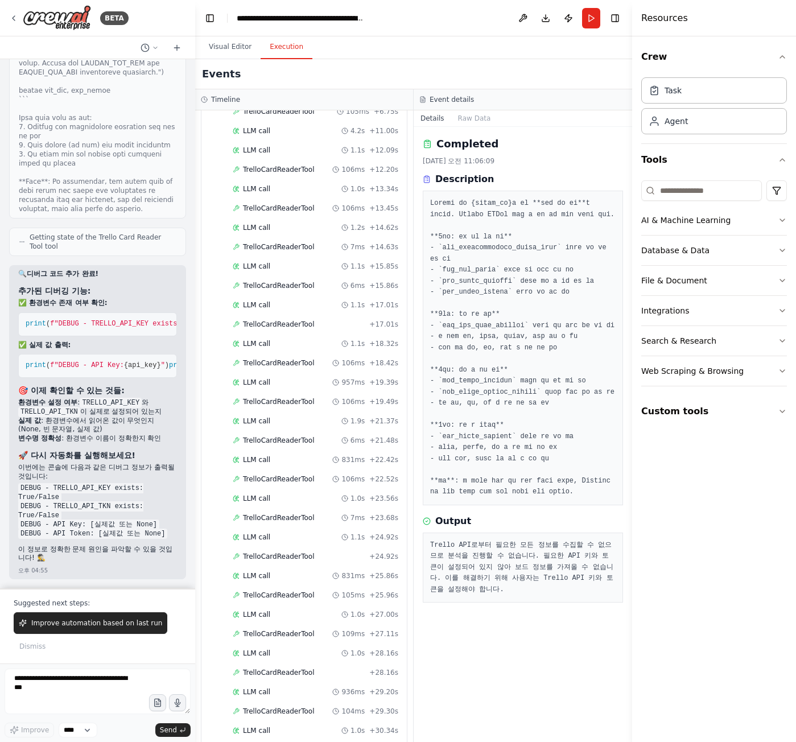
scroll to position [0, 0]
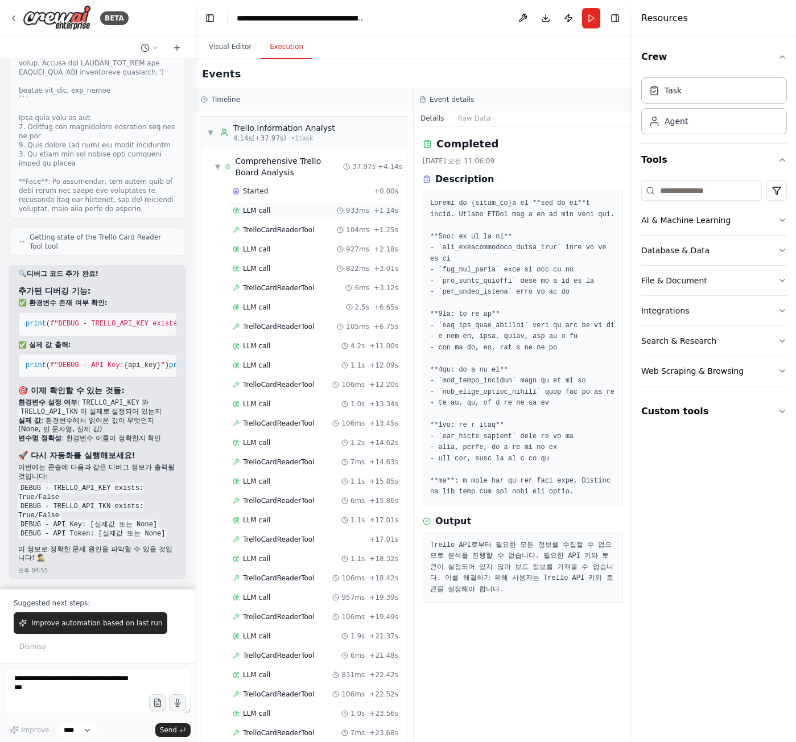
click at [346, 209] on span "933ms" at bounding box center [357, 210] width 23 height 9
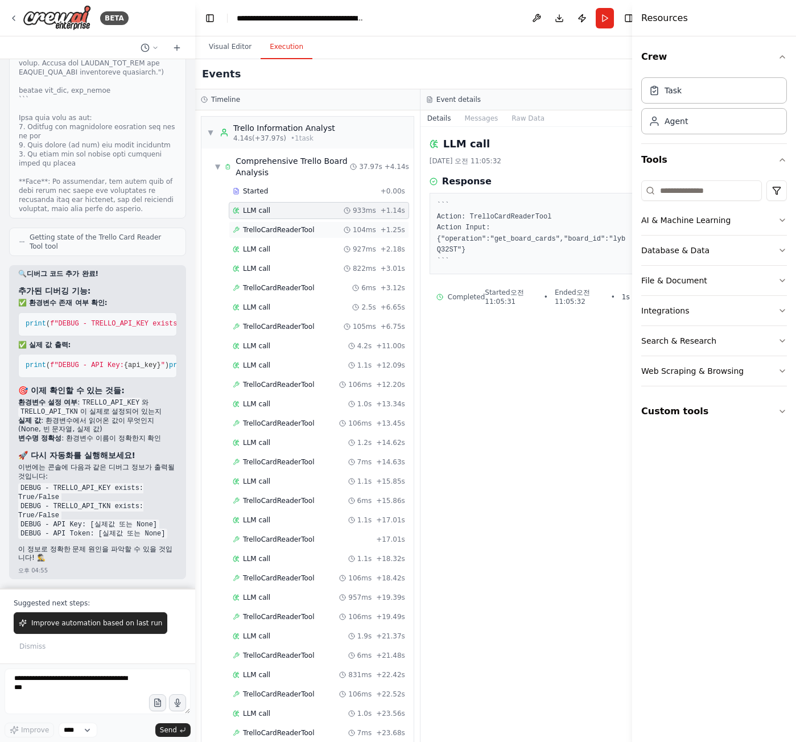
click at [344, 230] on icon at bounding box center [347, 230] width 7 height 7
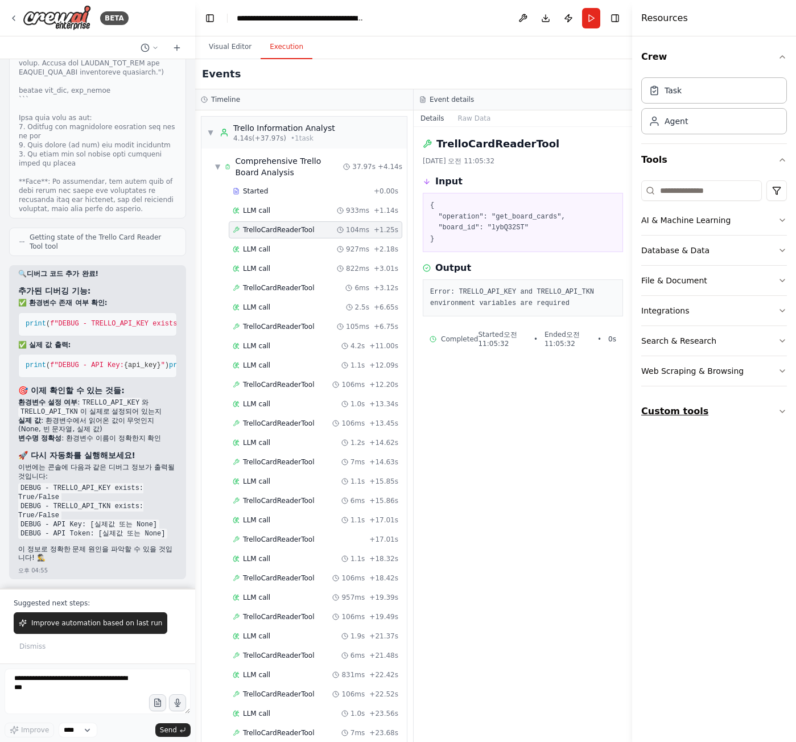
click at [763, 405] on button "Custom tools" at bounding box center [715, 412] width 146 height 32
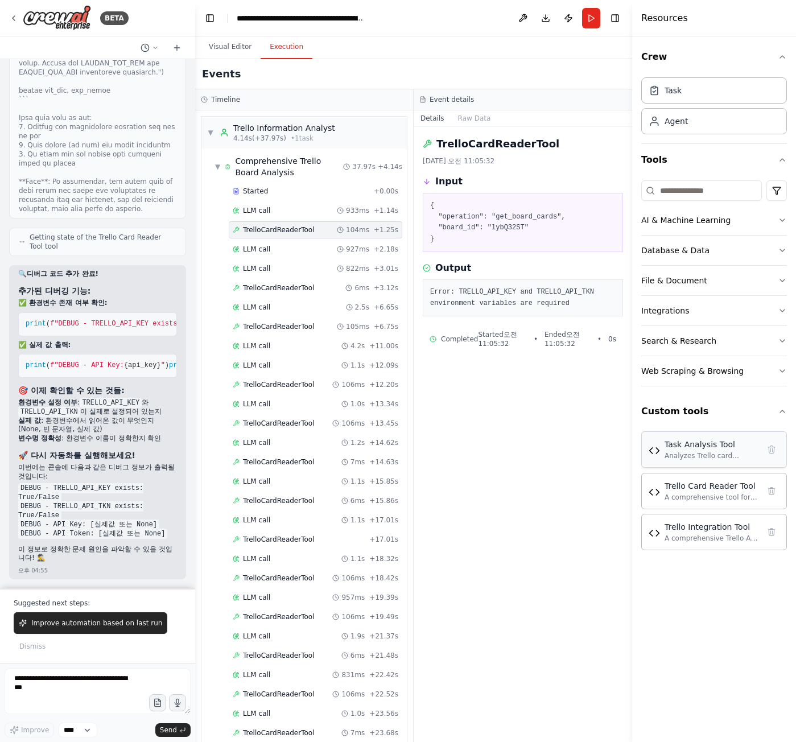
click at [720, 454] on div "Analyzes Trello card content to extract key information, generate progress summ…" at bounding box center [712, 455] width 95 height 9
click at [657, 457] on div "Task Analysis Tool Analyzes Trello card content to extract key information, gen…" at bounding box center [714, 450] width 131 height 22
drag, startPoint x: 670, startPoint y: 449, endPoint x: 657, endPoint y: 453, distance: 13.9
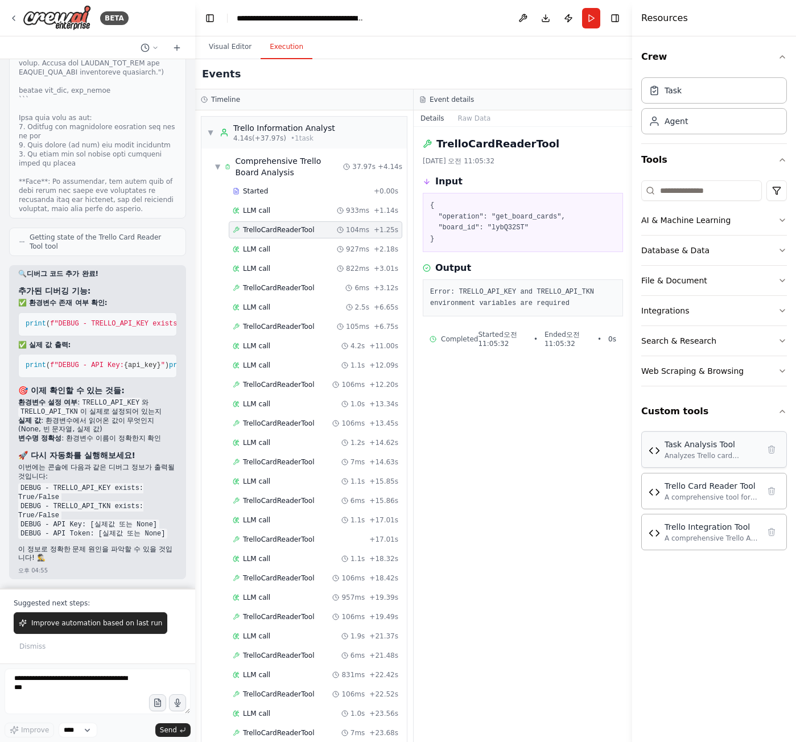
click at [644, 459] on div "Task Analysis Tool Analyzes Trello card content to extract key information, gen…" at bounding box center [715, 450] width 146 height 36
click at [658, 452] on img at bounding box center [654, 450] width 11 height 11
click at [672, 510] on div "Task Analysis Tool Analyzes Trello card content to extract key information, gen…" at bounding box center [715, 489] width 146 height 123
click at [663, 496] on div "Trello Card Reader Tool A comprehensive tool for retrieving Trello card informa…" at bounding box center [714, 491] width 131 height 22
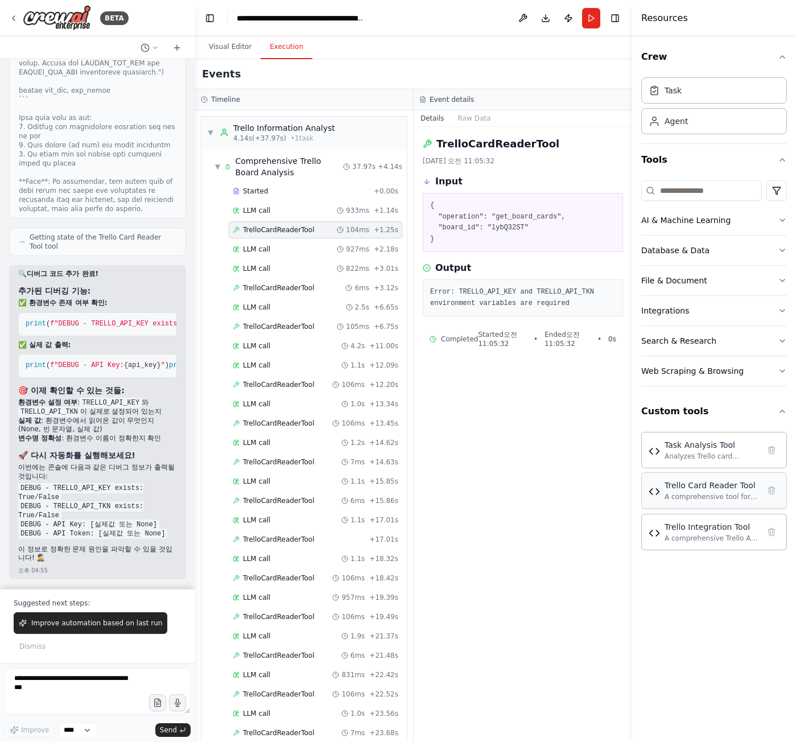
click at [663, 496] on div "Trello Card Reader Tool A comprehensive tool for retrieving Trello card informa…" at bounding box center [714, 491] width 131 height 22
click at [666, 520] on div "Trello Integration Tool A comprehensive Trello API integration tool that can ge…" at bounding box center [715, 531] width 146 height 36
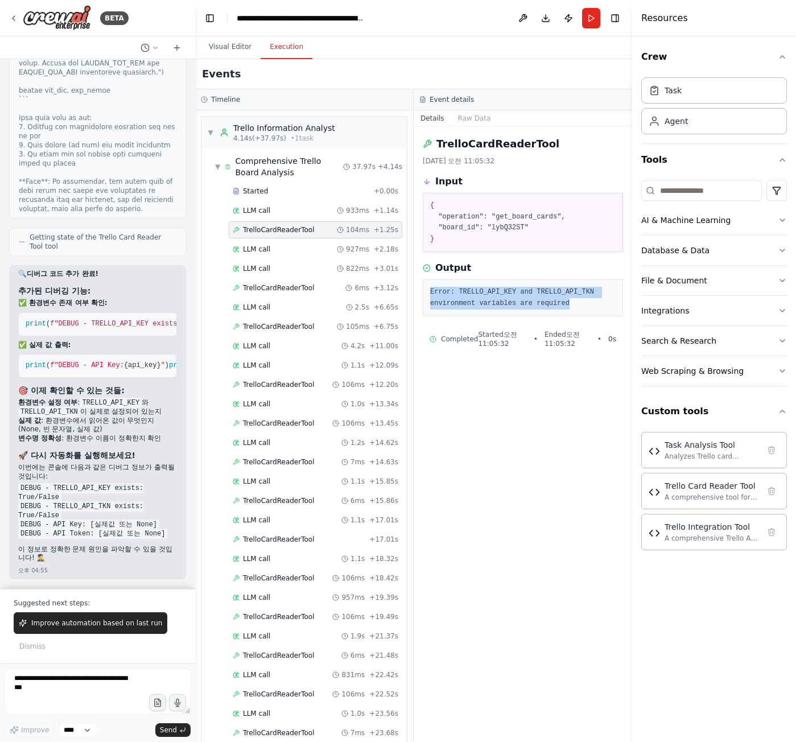
drag, startPoint x: 582, startPoint y: 309, endPoint x: 420, endPoint y: 288, distance: 164.1
click at [420, 288] on div "TrelloCardReaderTool 2025. 9. 25. 오전 11:05:32 Input { "operation": "get_board_c…" at bounding box center [523, 434] width 219 height 615
copy pre "Error: TRELLO_API_KEY and TRELLO_API_TKN environment variables are required"
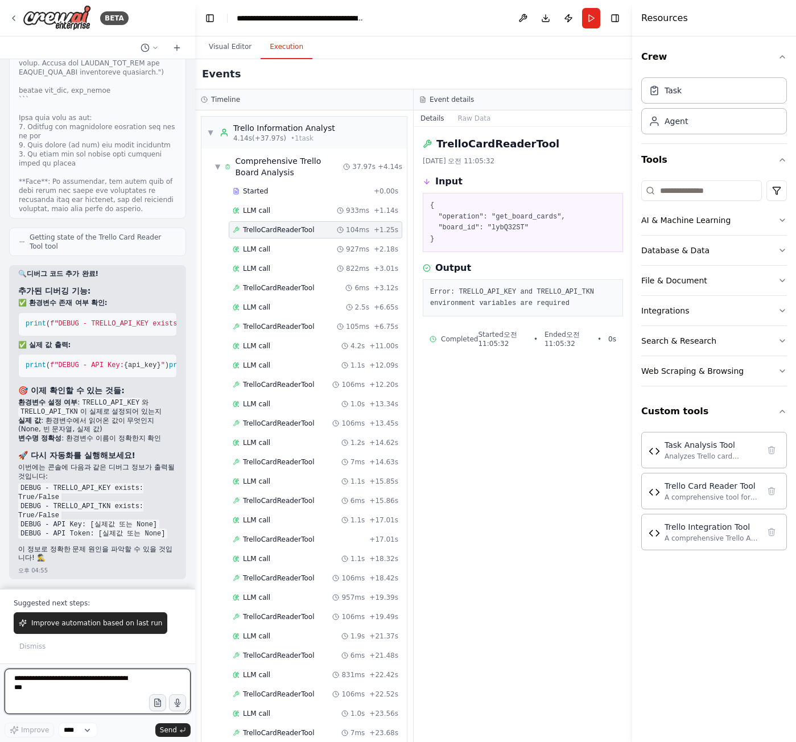
click at [52, 688] on textarea at bounding box center [98, 692] width 186 height 46
paste textarea "**********"
type textarea "**********"
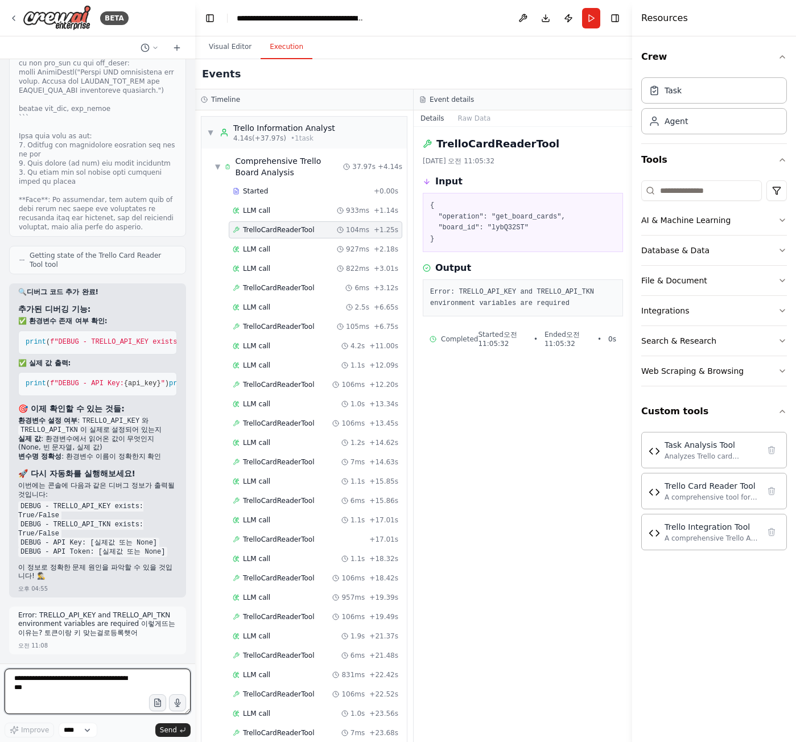
scroll to position [0, 0]
click at [312, 285] on div "TrelloCardReaderTool 6ms + 3.12s" at bounding box center [316, 288] width 166 height 9
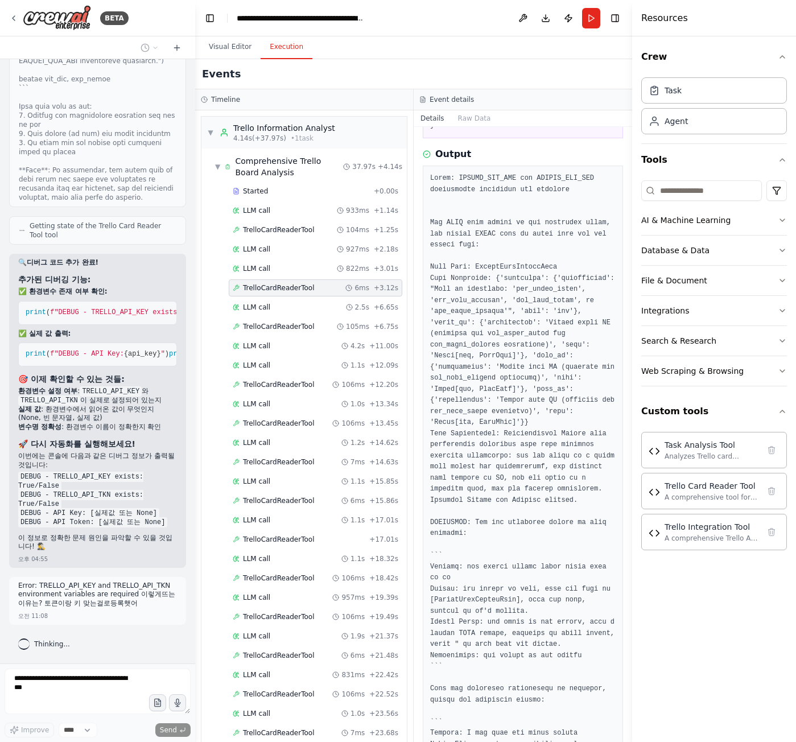
scroll to position [204, 0]
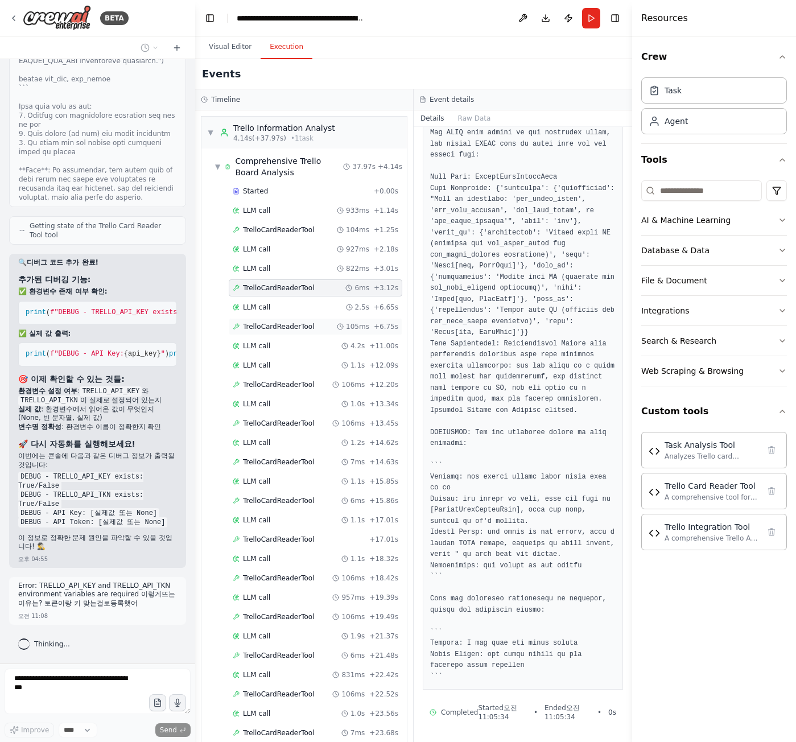
click at [342, 332] on div "TrelloCardReaderTool 105ms + 6.75s" at bounding box center [316, 326] width 174 height 17
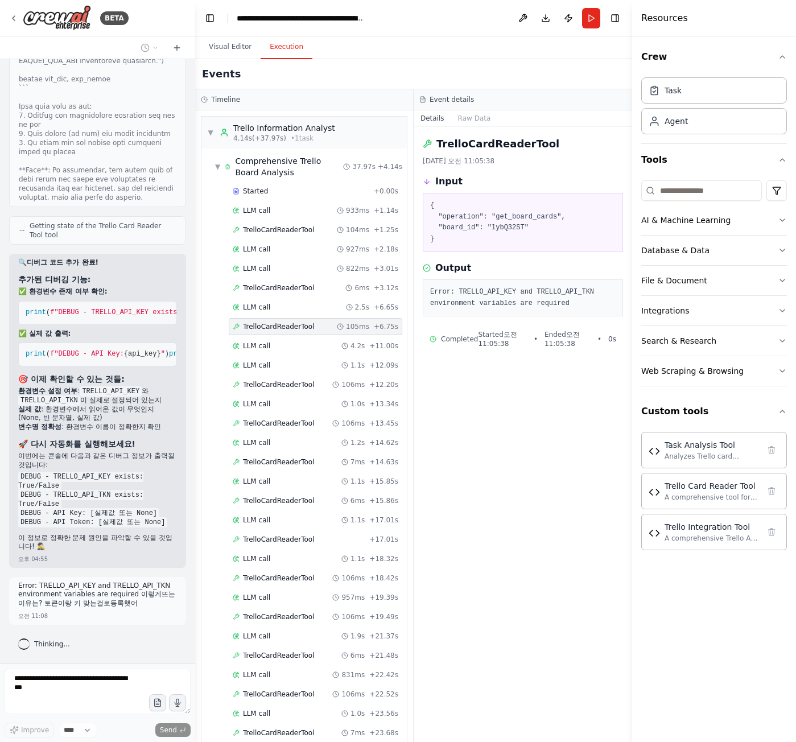
scroll to position [0, 0]
click at [297, 388] on span "TrelloCardReaderTool" at bounding box center [278, 384] width 71 height 9
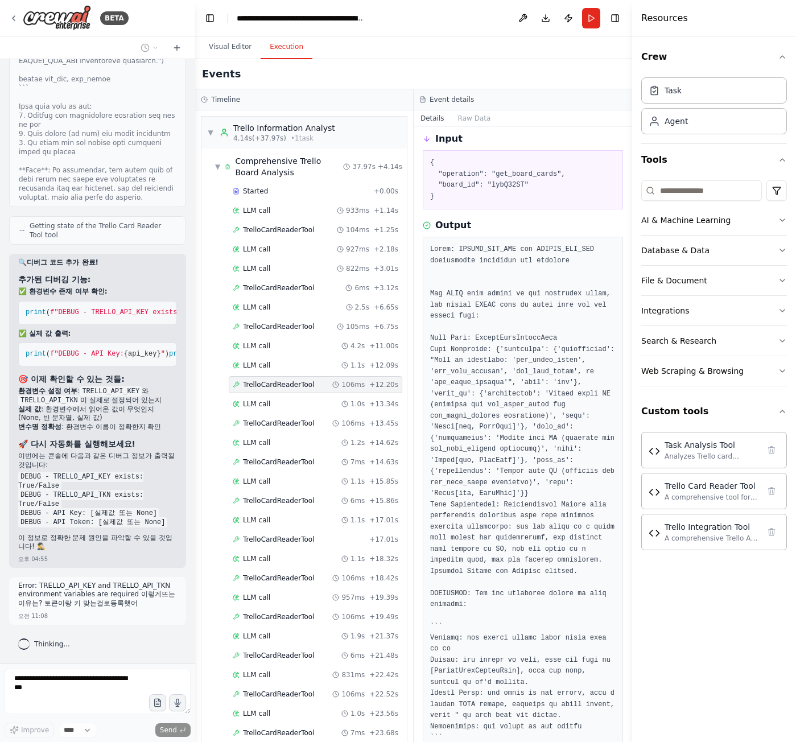
scroll to position [204, 0]
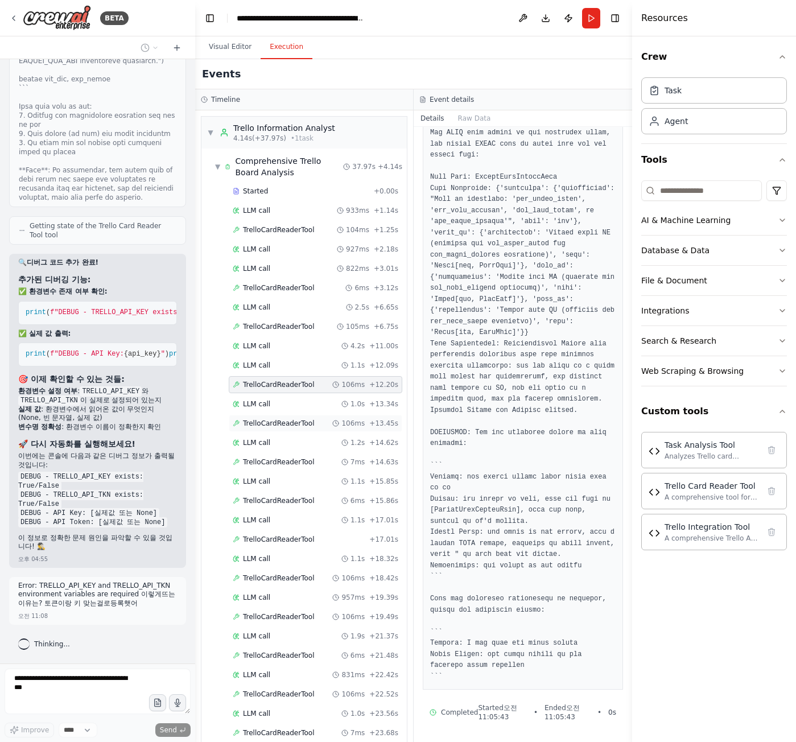
click at [263, 422] on span "TrelloCardReaderTool" at bounding box center [278, 423] width 71 height 9
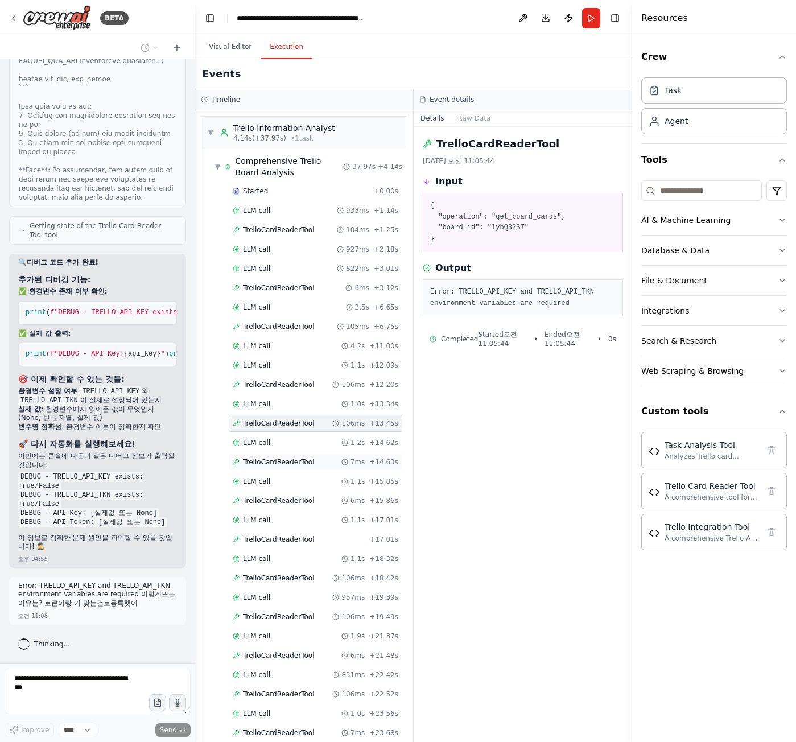
click at [284, 466] on span "TrelloCardReaderTool" at bounding box center [278, 462] width 71 height 9
click at [294, 501] on span "TrelloCardReaderTool" at bounding box center [278, 500] width 71 height 9
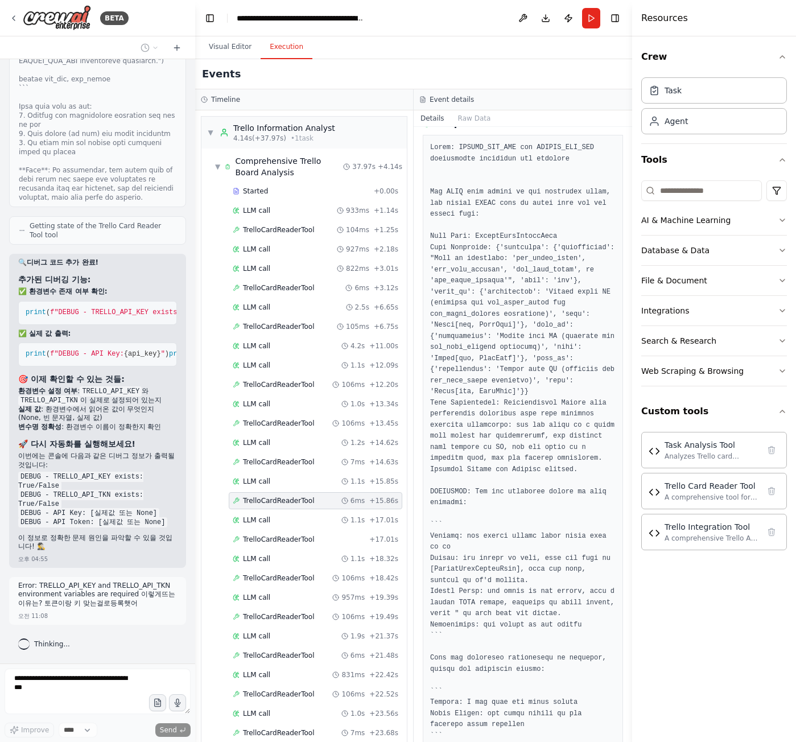
scroll to position [204, 0]
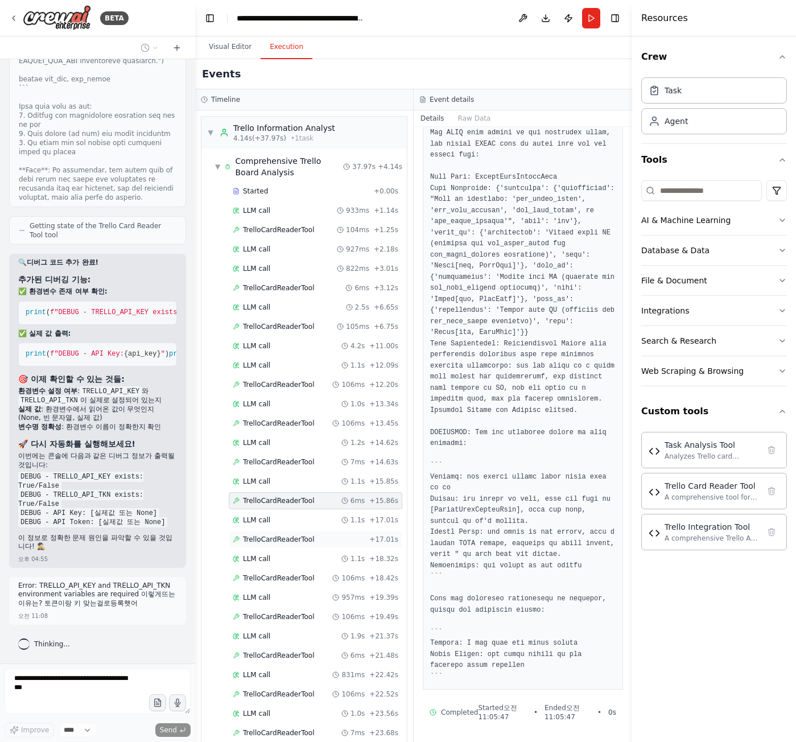
click at [291, 543] on span "TrelloCardReaderTool" at bounding box center [278, 539] width 71 height 9
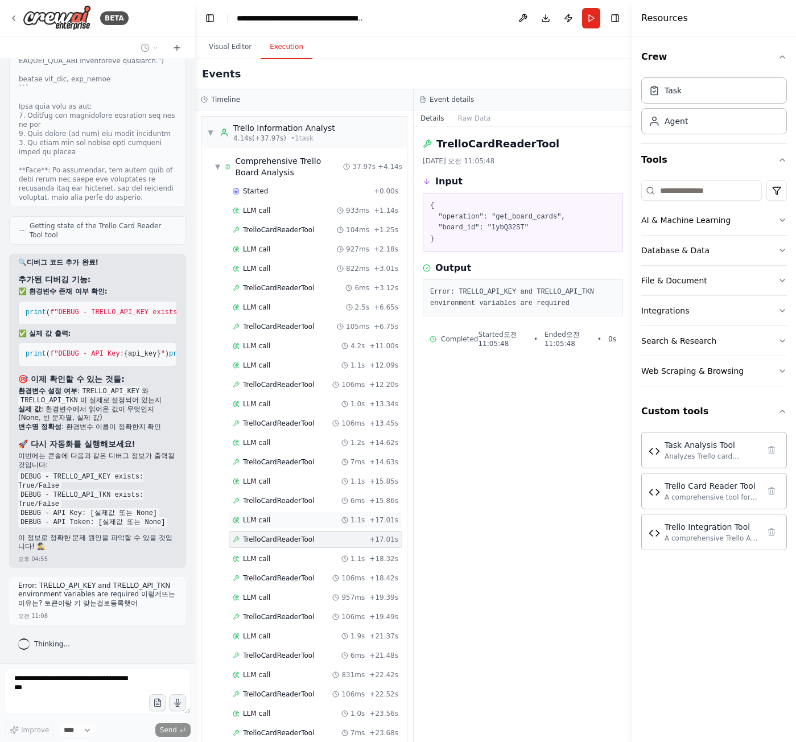
scroll to position [0, 0]
click at [276, 577] on span "TrelloCardReaderTool" at bounding box center [278, 578] width 71 height 9
click at [260, 611] on div "TrelloCardReaderTool 106ms + 19.49s" at bounding box center [316, 617] width 174 height 17
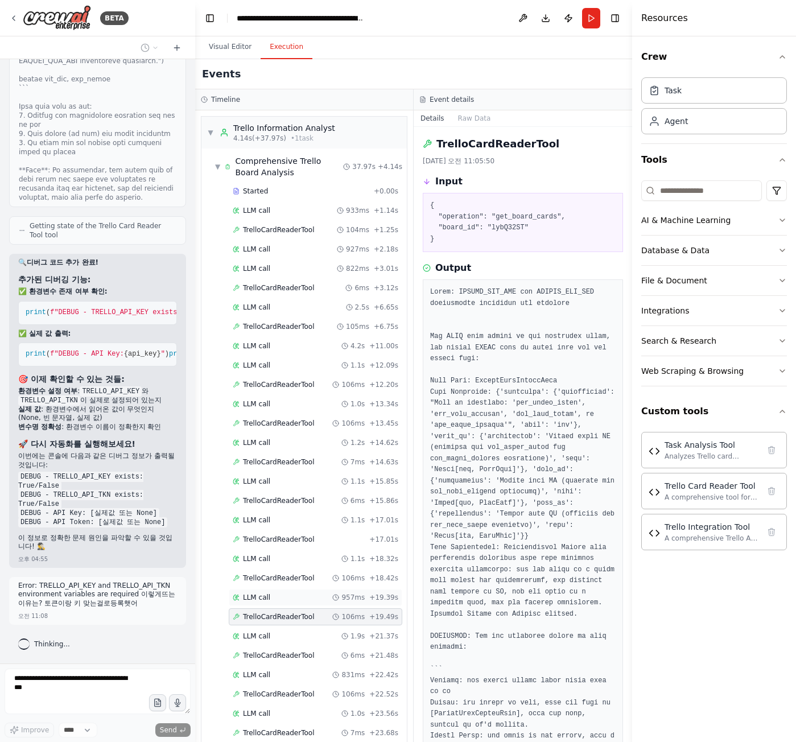
scroll to position [114, 0]
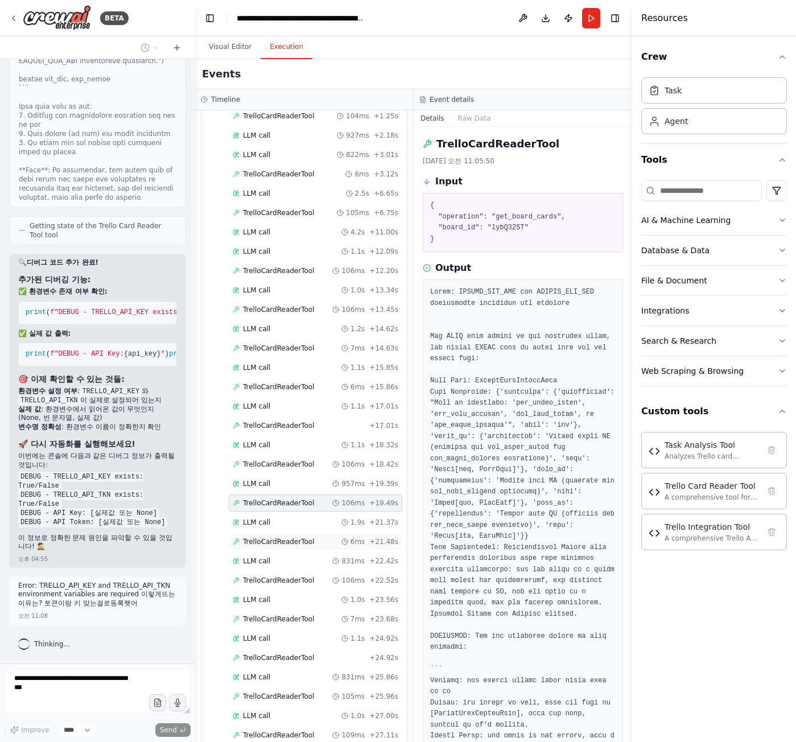
click at [301, 539] on span "TrelloCardReaderTool" at bounding box center [278, 541] width 71 height 9
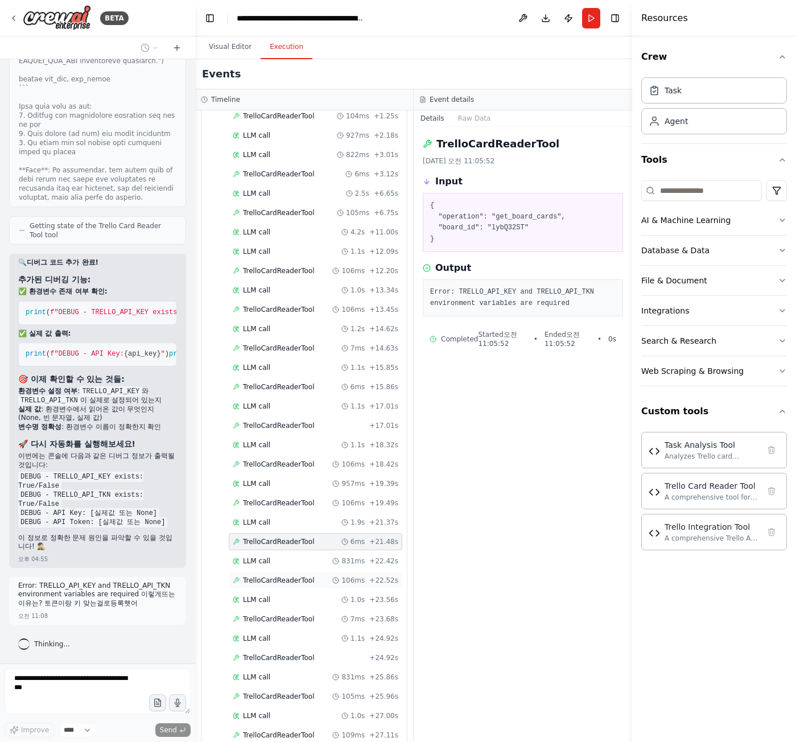
click at [281, 579] on span "TrelloCardReaderTool" at bounding box center [278, 580] width 71 height 9
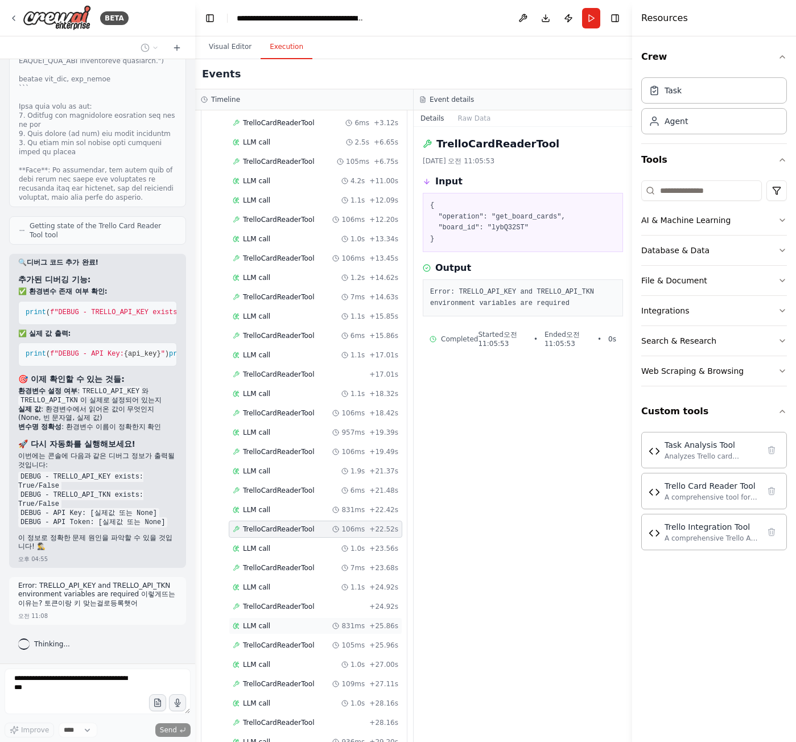
scroll to position [228, 0]
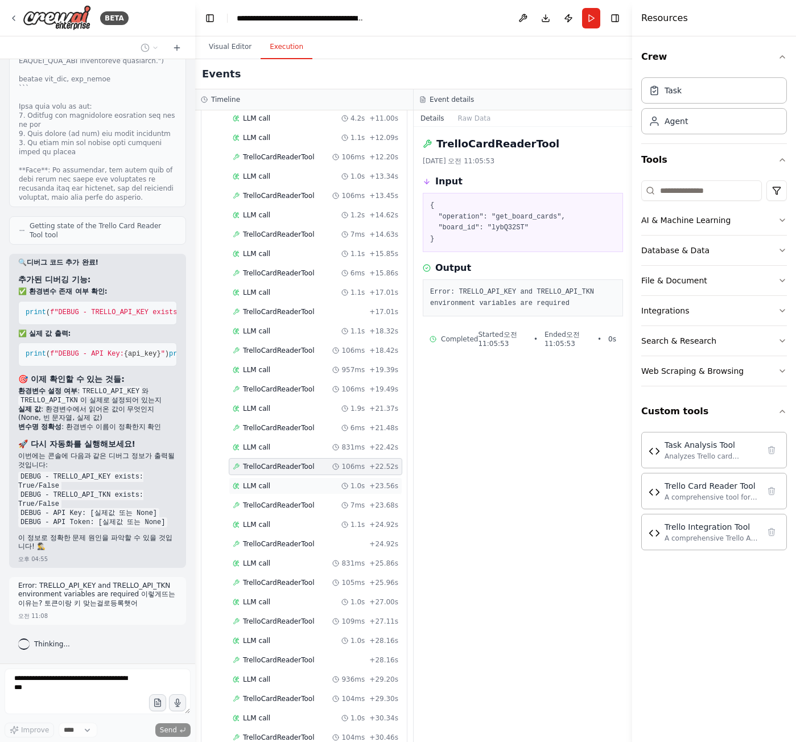
click at [257, 487] on span "LLM call" at bounding box center [256, 486] width 27 height 9
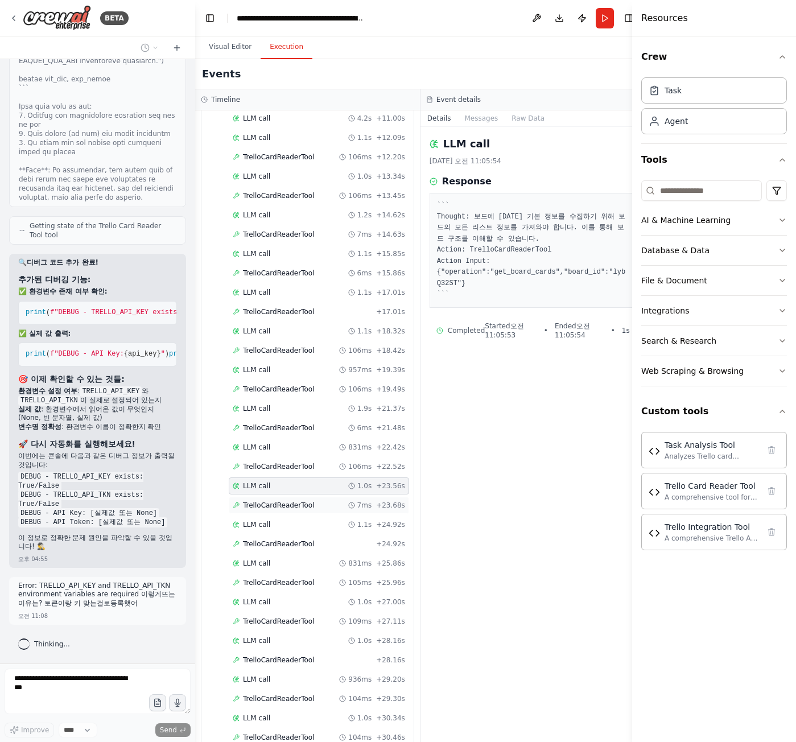
click at [256, 513] on div "TrelloCardReaderTool 7ms + 23.68s" at bounding box center [319, 505] width 180 height 17
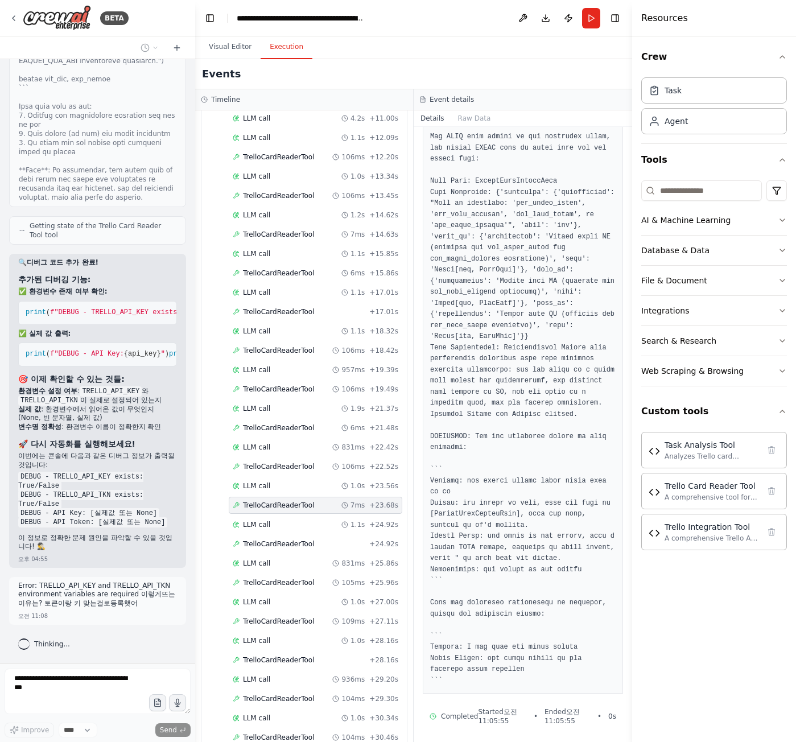
scroll to position [204, 0]
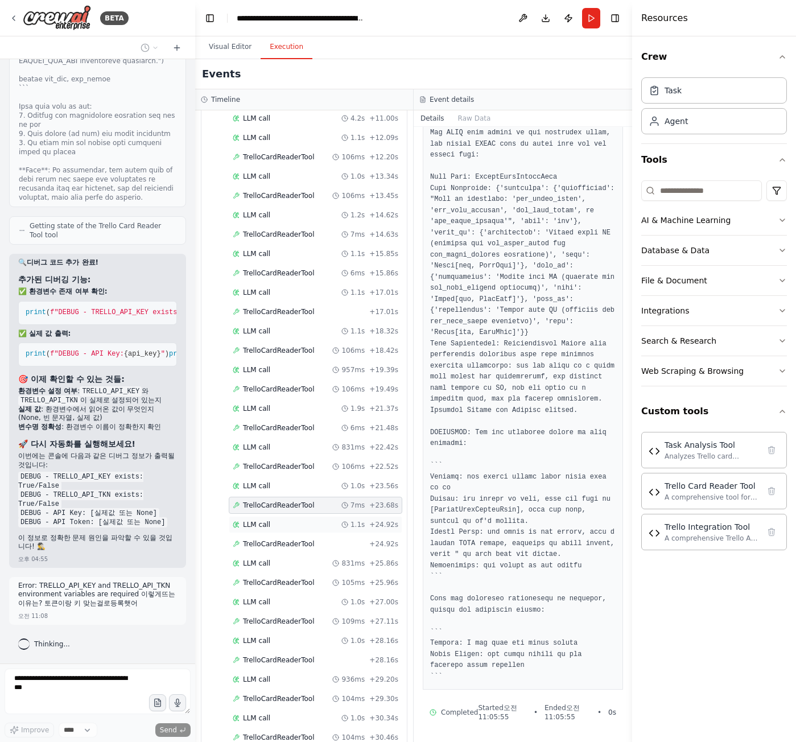
click at [330, 526] on div "LLM call 1.1s + 24.92s" at bounding box center [316, 524] width 166 height 9
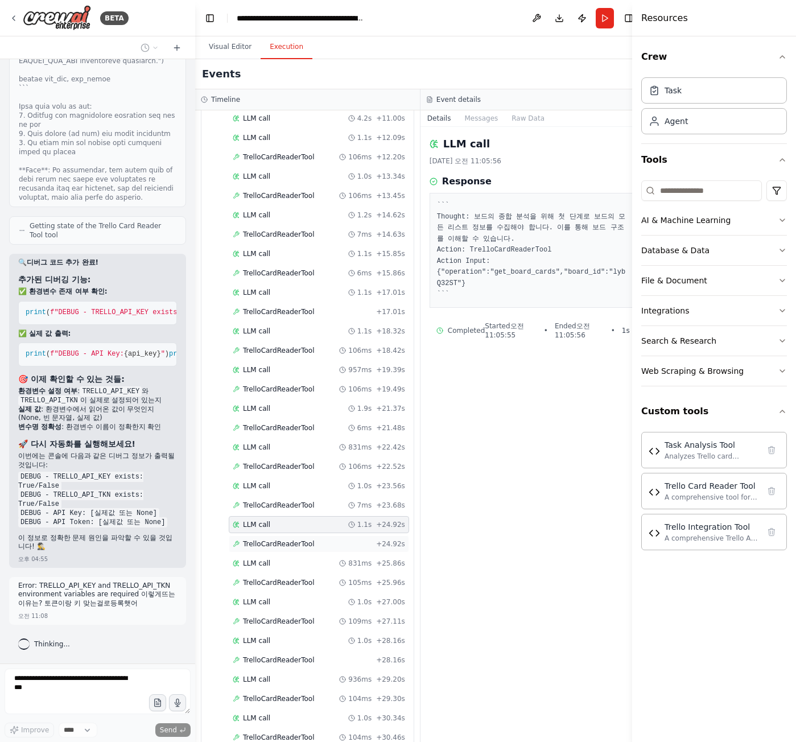
click at [274, 543] on span "TrelloCardReaderTool" at bounding box center [278, 544] width 71 height 9
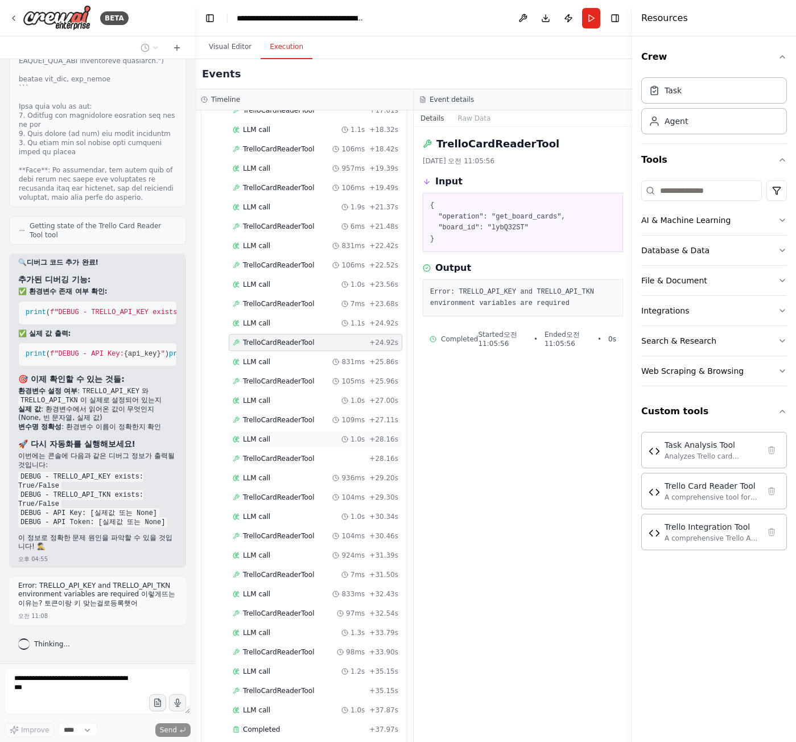
scroll to position [443, 0]
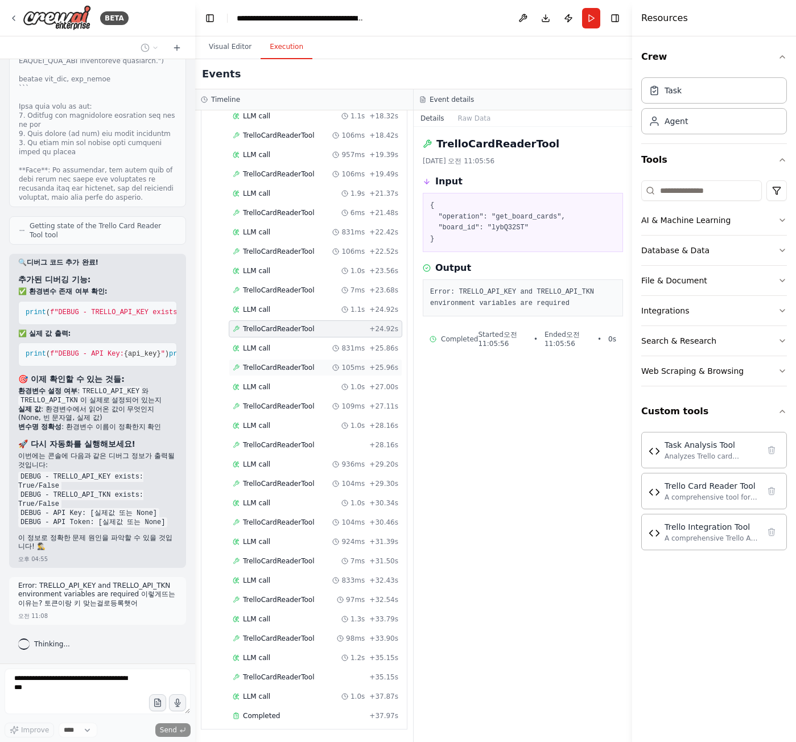
click at [332, 365] on icon at bounding box center [335, 367] width 7 height 7
click at [319, 408] on div "TrelloCardReaderTool 109ms + 27.11s" at bounding box center [316, 406] width 166 height 9
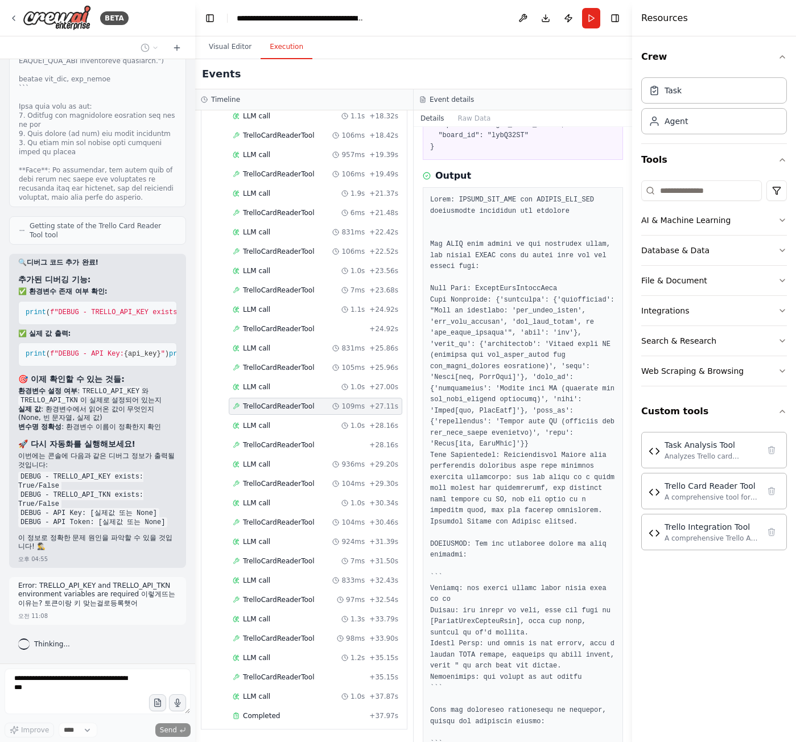
scroll to position [204, 0]
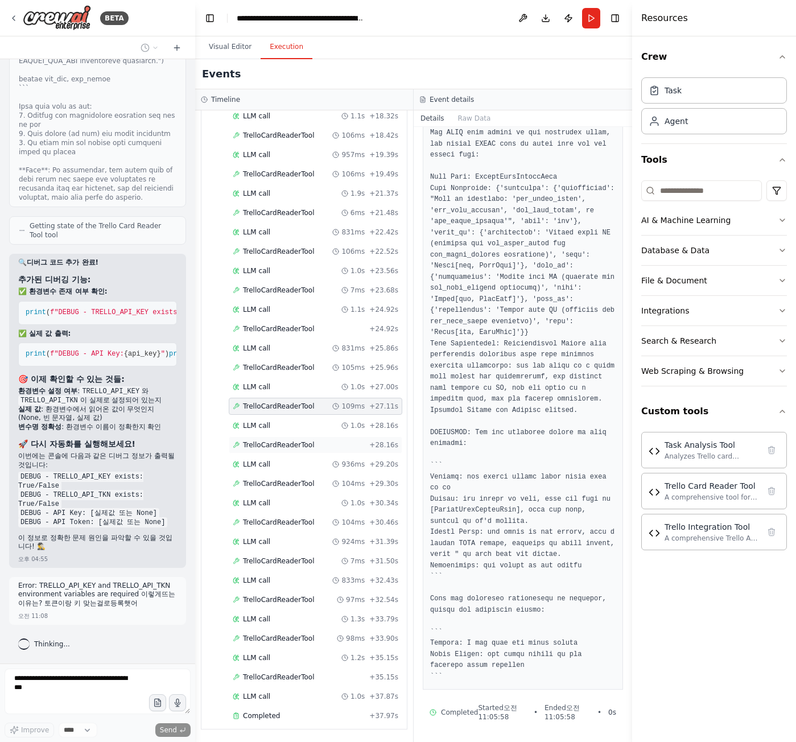
click at [288, 443] on span "TrelloCardReaderTool" at bounding box center [278, 445] width 71 height 9
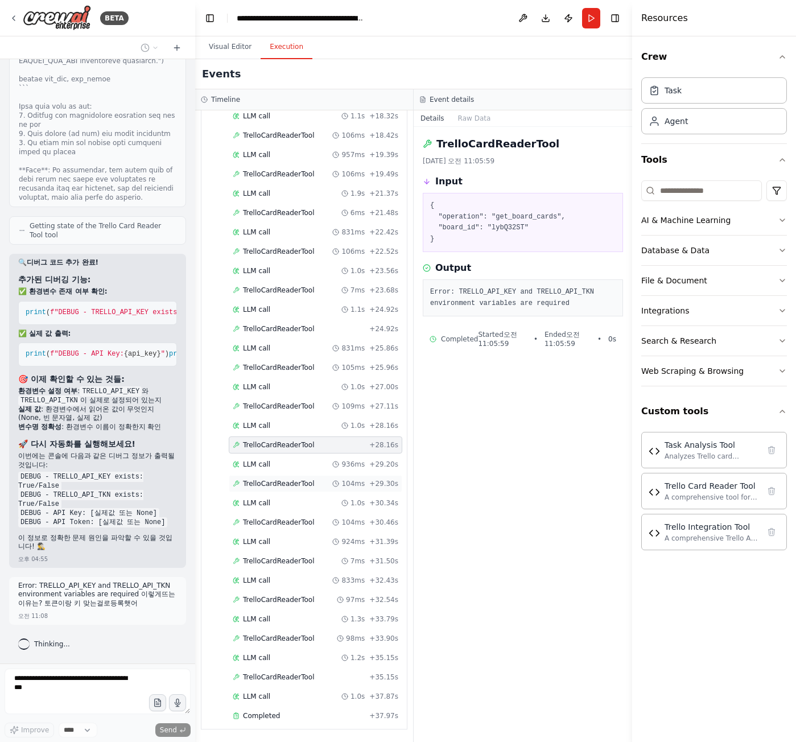
click at [281, 489] on div "TrelloCardReaderTool 104ms + 29.30s" at bounding box center [316, 483] width 174 height 17
click at [278, 521] on span "TrelloCardReaderTool" at bounding box center [278, 522] width 71 height 9
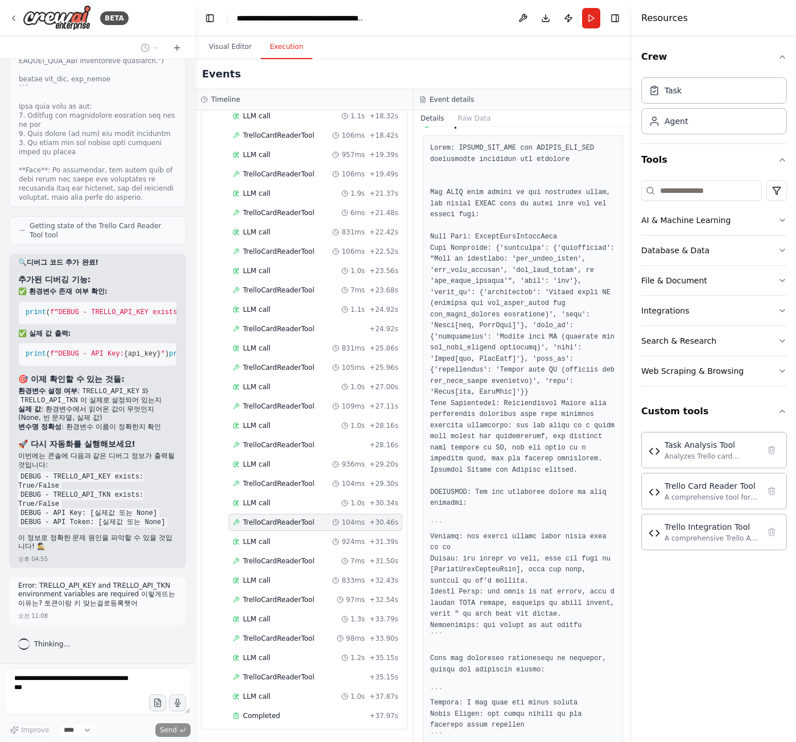
scroll to position [204, 0]
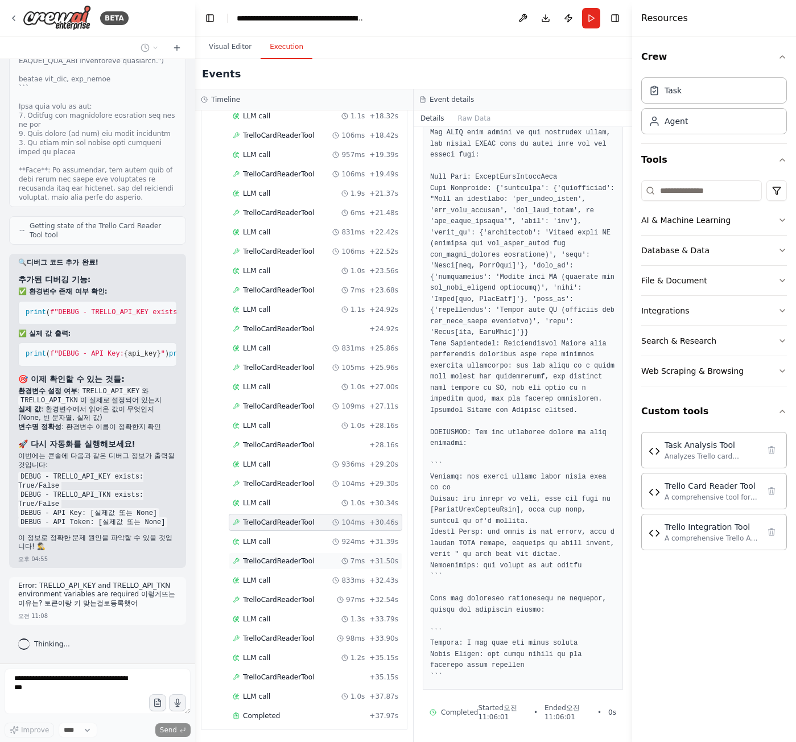
click at [273, 560] on span "TrelloCardReaderTool" at bounding box center [278, 561] width 71 height 9
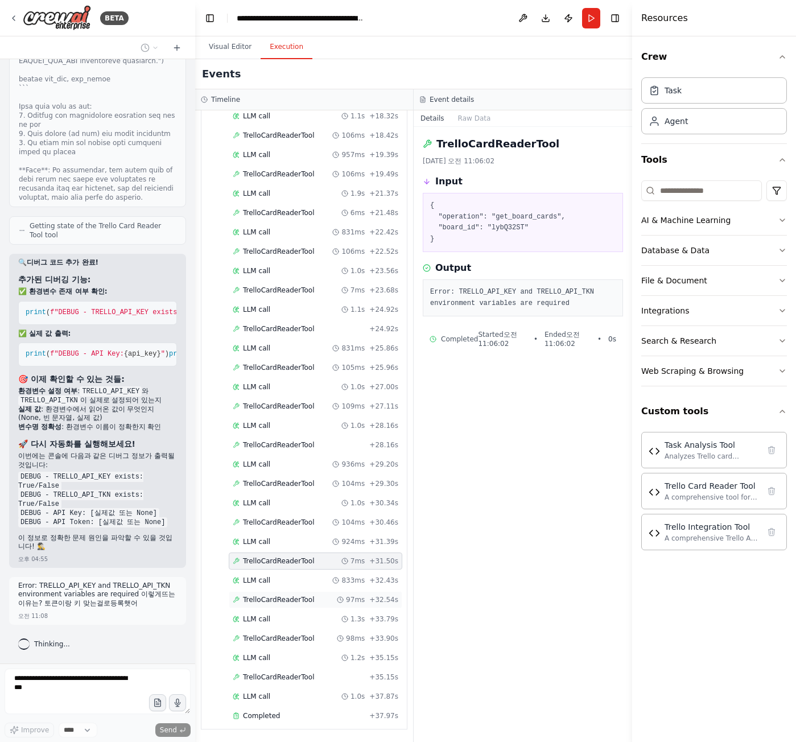
click at [264, 597] on span "TrelloCardReaderTool" at bounding box center [278, 599] width 71 height 9
click at [265, 635] on span "TrelloCardReaderTool" at bounding box center [278, 638] width 71 height 9
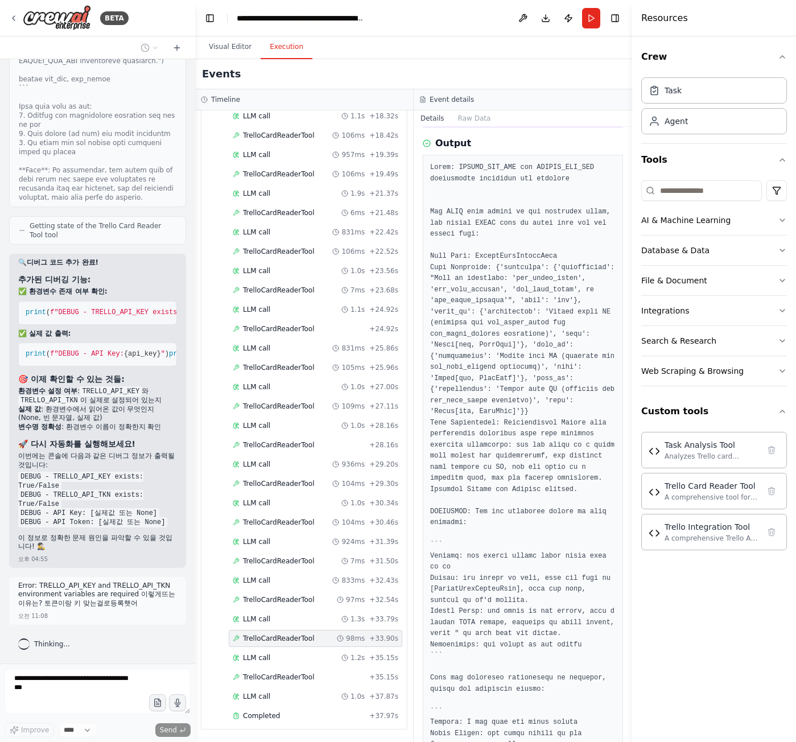
scroll to position [204, 0]
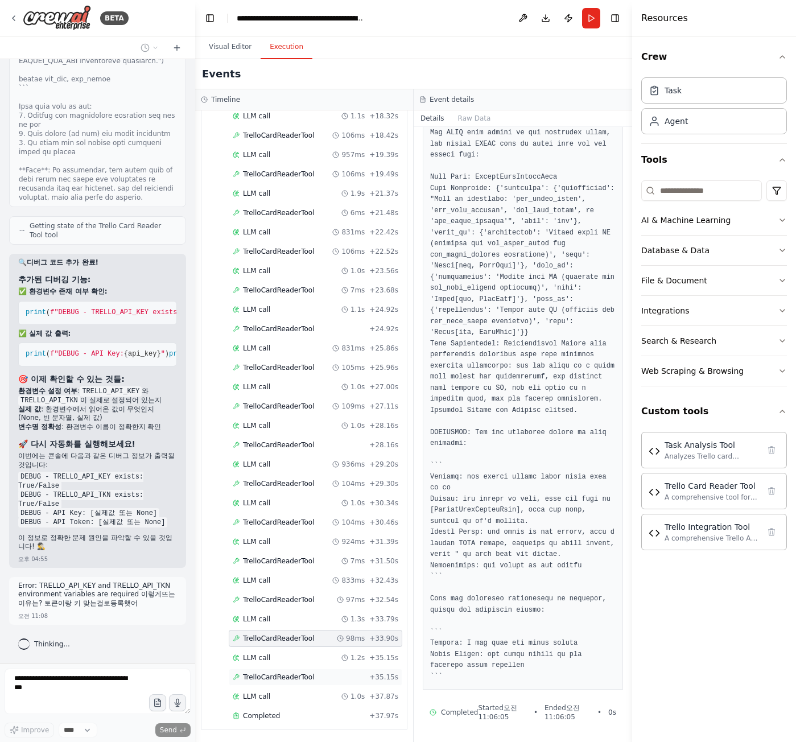
click at [280, 679] on span "TrelloCardReaderTool" at bounding box center [278, 677] width 71 height 9
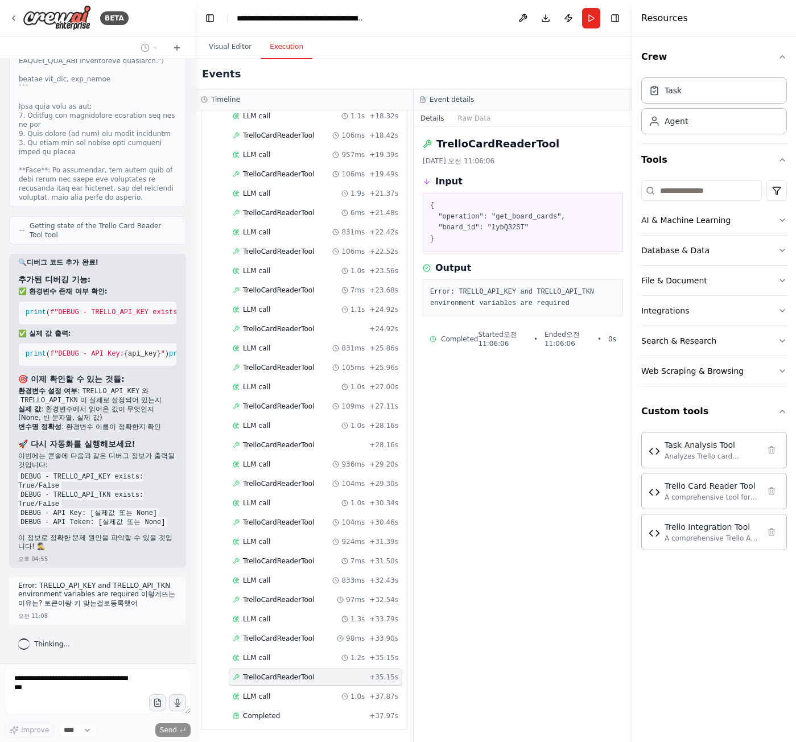
scroll to position [0, 0]
click at [527, 17] on button at bounding box center [523, 18] width 18 height 20
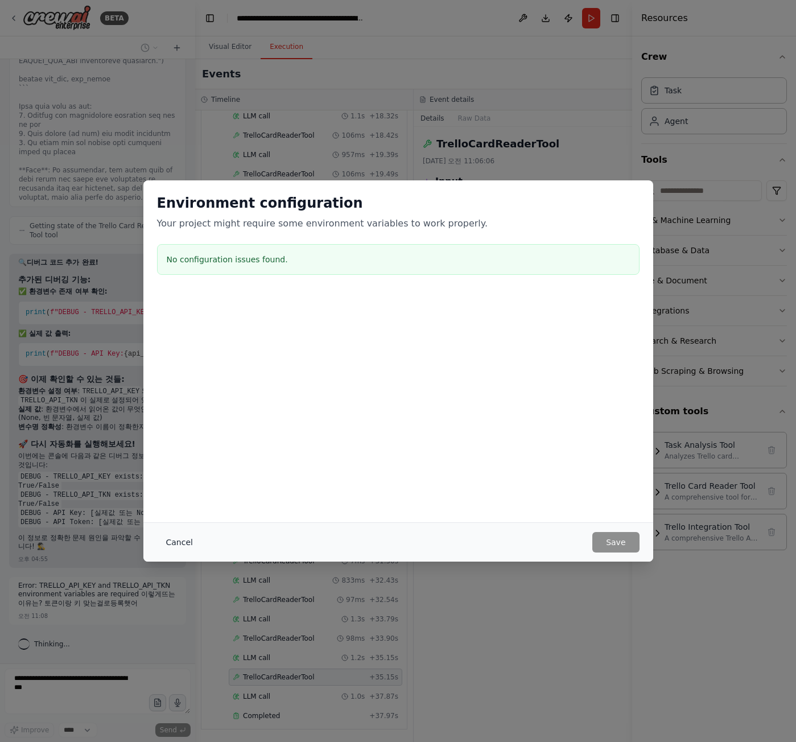
click at [167, 546] on button "Cancel" at bounding box center [179, 542] width 45 height 20
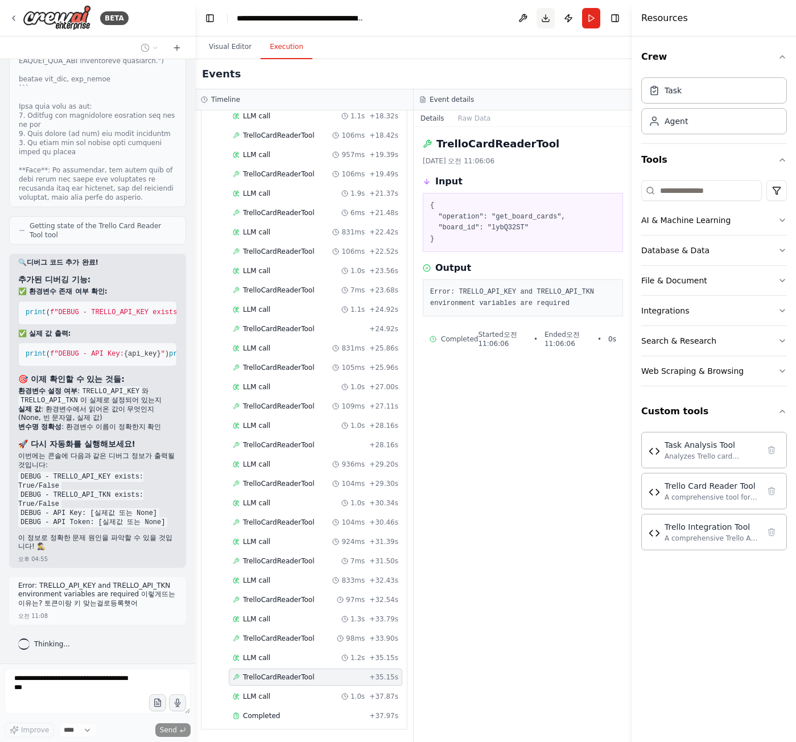
click at [548, 13] on button "Download" at bounding box center [546, 18] width 18 height 20
click at [573, 19] on button "Publish" at bounding box center [569, 18] width 18 height 20
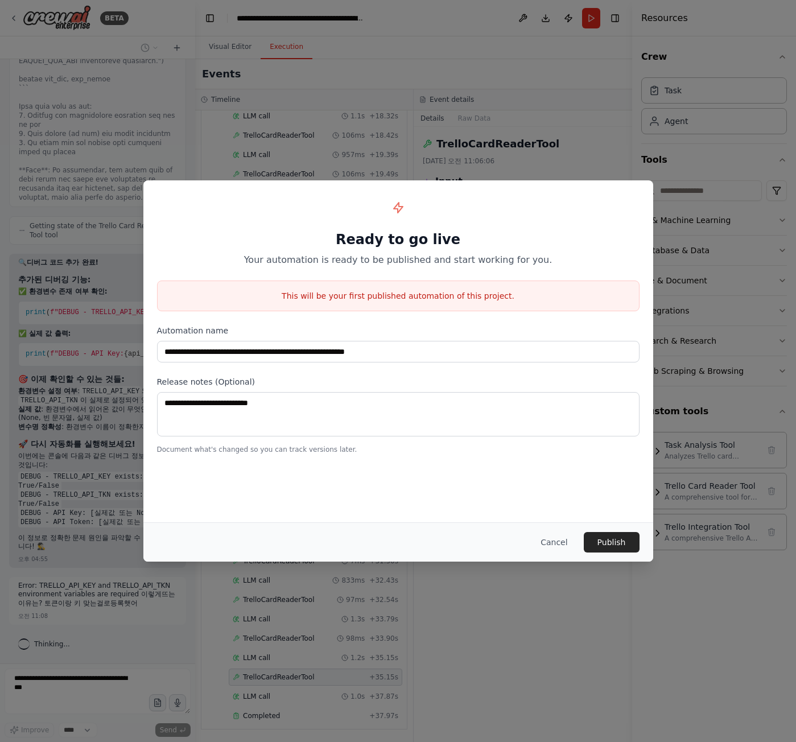
click at [366, 87] on div "**********" at bounding box center [398, 371] width 796 height 742
click at [570, 541] on button "Cancel" at bounding box center [554, 542] width 45 height 20
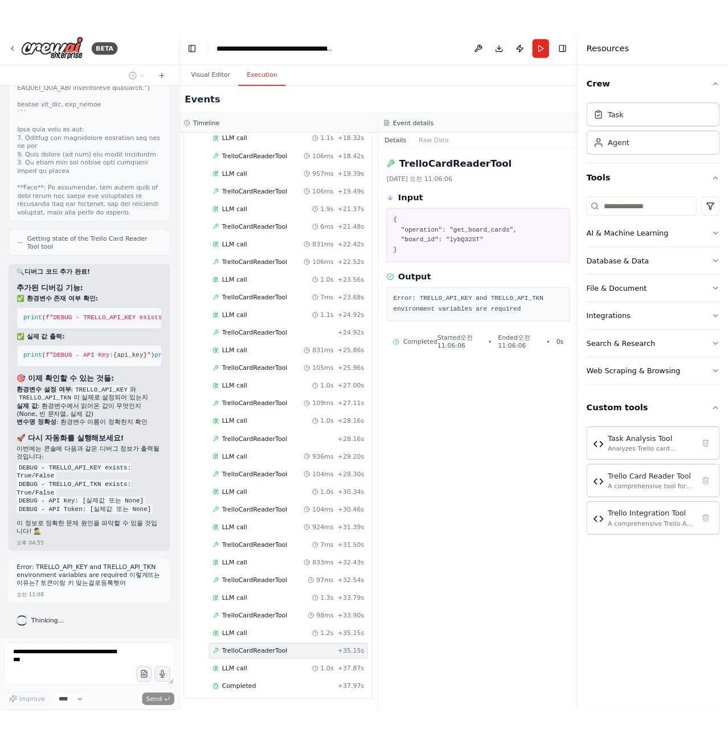
scroll to position [17945, 0]
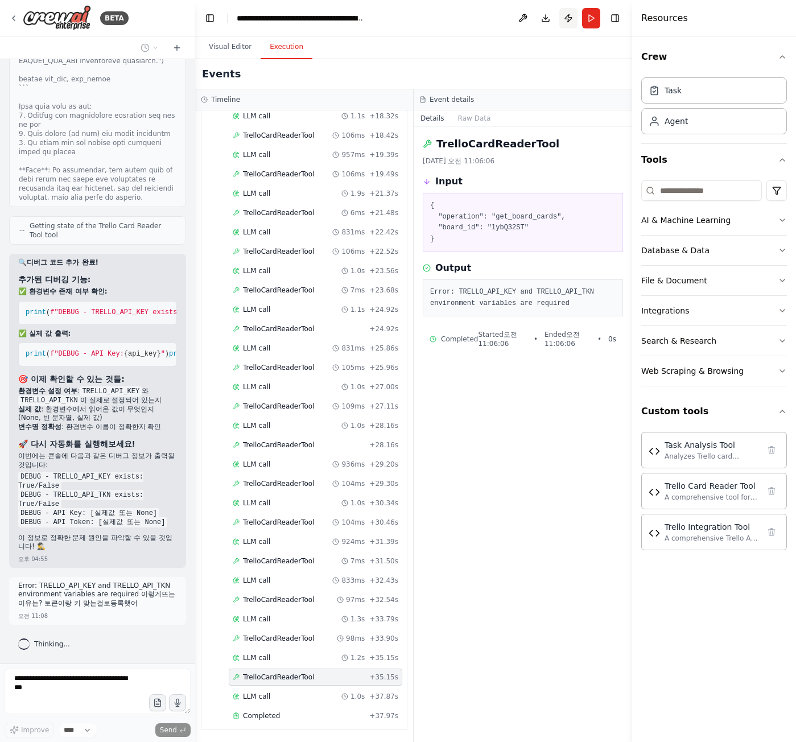
click at [565, 15] on button "Publish" at bounding box center [569, 18] width 18 height 20
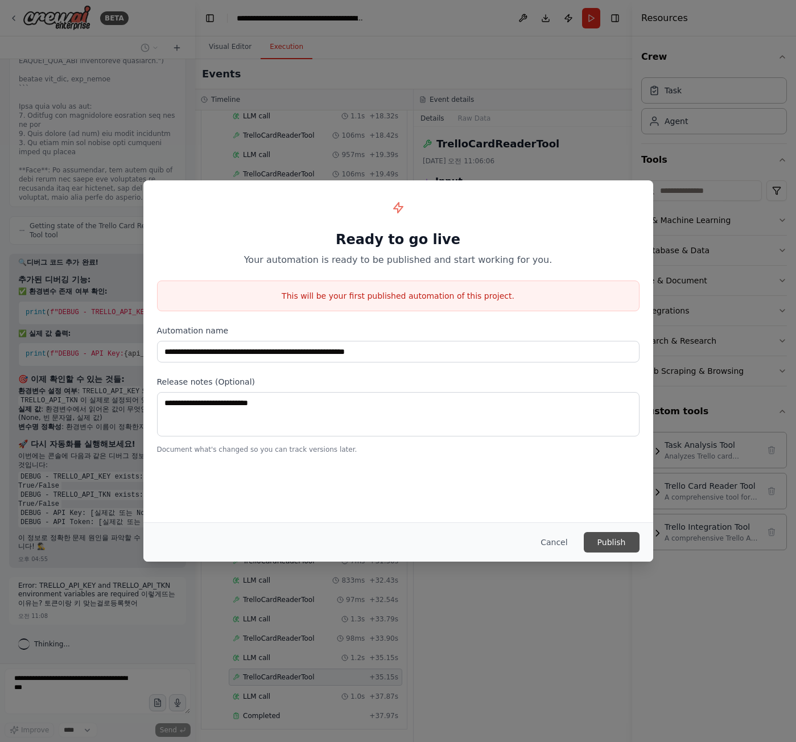
click at [616, 547] on button "Publish" at bounding box center [612, 542] width 56 height 20
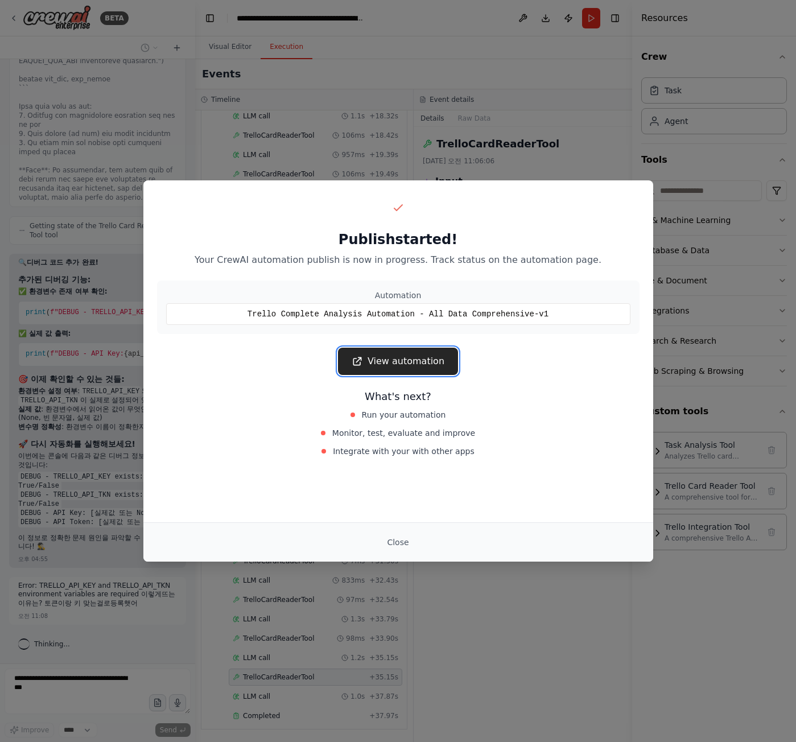
click at [404, 358] on link "View automation" at bounding box center [398, 361] width 120 height 27
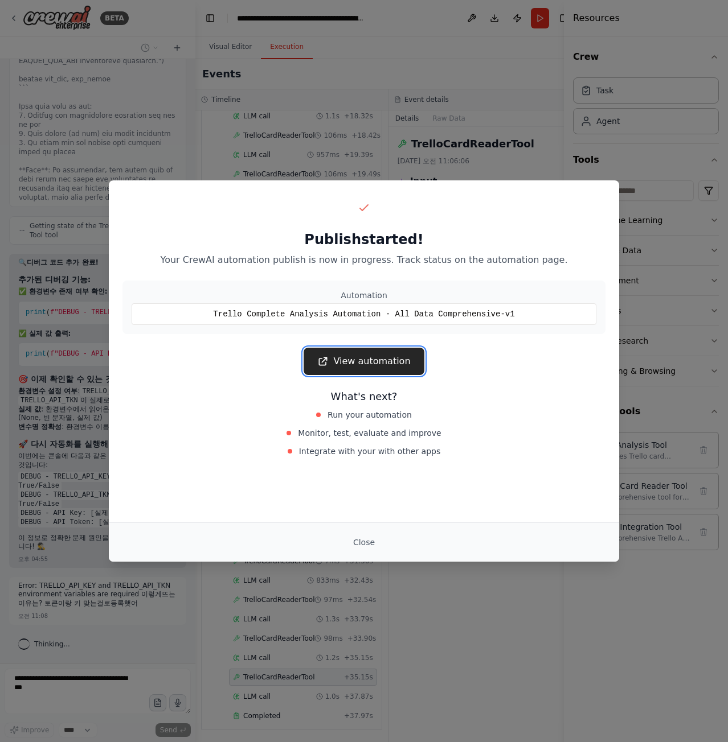
scroll to position [454, 0]
click at [362, 370] on link "View automation" at bounding box center [363, 361] width 120 height 27
click at [415, 452] on span "Integrate with your with other apps" at bounding box center [370, 451] width 142 height 11
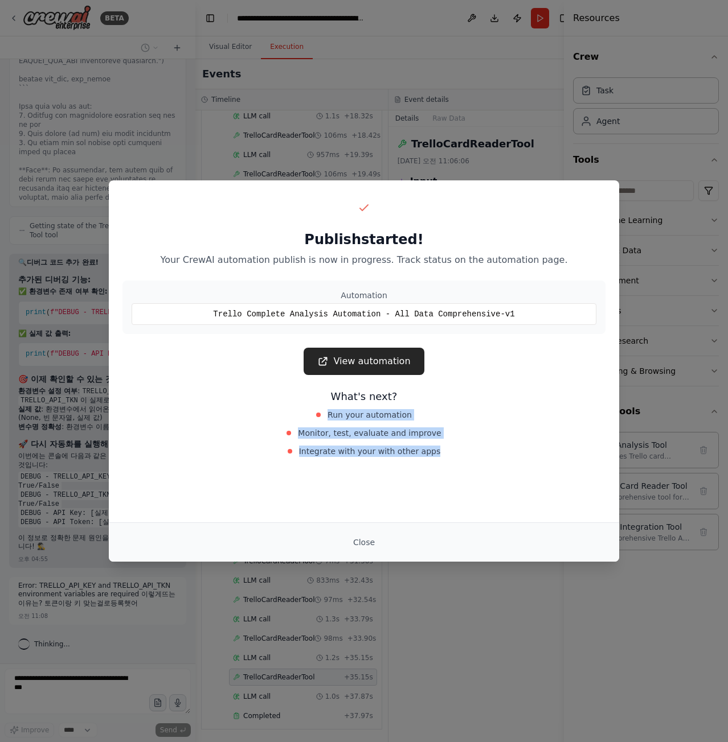
drag, startPoint x: 440, startPoint y: 454, endPoint x: 284, endPoint y: 405, distance: 163.3
click at [284, 405] on div "What's next? Run your automation Monitor, test, evaluate and improve Integrate …" at bounding box center [363, 424] width 483 height 71
copy div "Run your automation Monitor, test, evaluate and improve Integrate with your wit…"
click at [379, 549] on button "Close" at bounding box center [364, 542] width 40 height 20
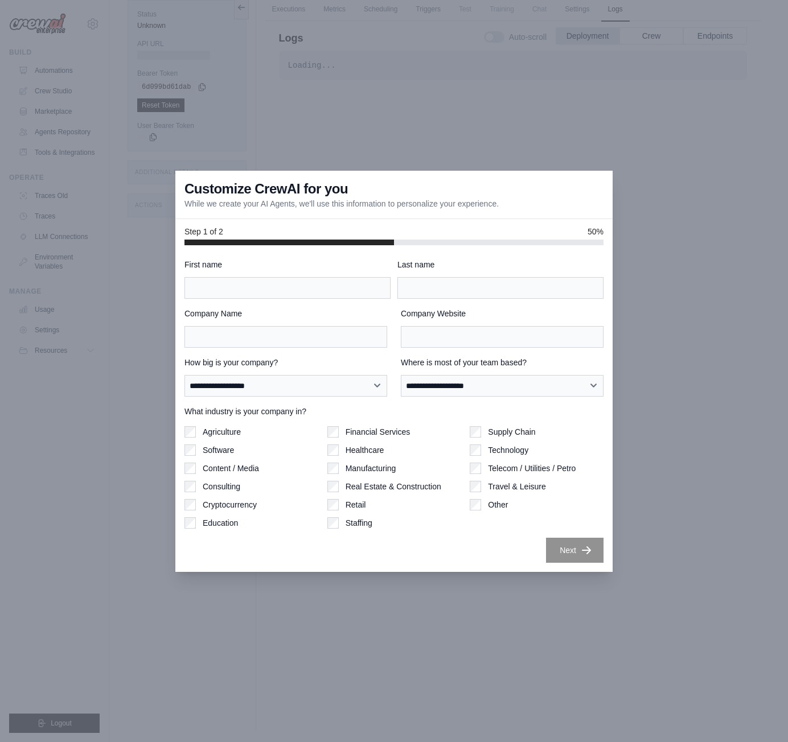
click at [586, 535] on div "**********" at bounding box center [393, 411] width 419 height 304
click at [610, 390] on div "**********" at bounding box center [393, 408] width 437 height 327
click at [545, 315] on label "Company Website" at bounding box center [502, 313] width 203 height 11
click at [545, 326] on input "Company Website" at bounding box center [502, 337] width 203 height 22
click at [273, 292] on input "First name" at bounding box center [287, 288] width 206 height 22
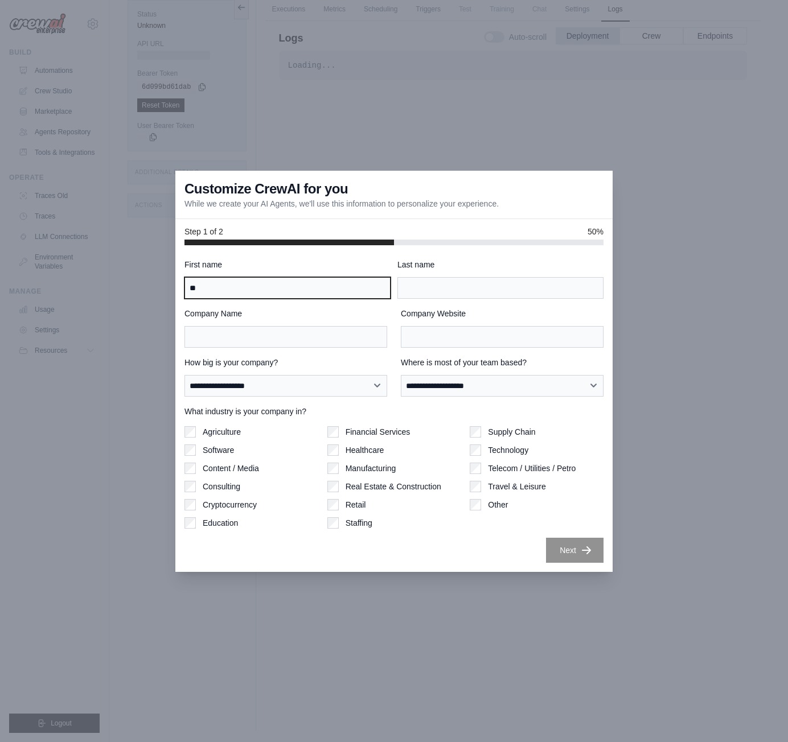
type input "*"
type input "***"
click at [447, 301] on div "**********" at bounding box center [393, 411] width 419 height 304
click at [449, 295] on input "Last name" at bounding box center [500, 288] width 206 height 22
type input "****"
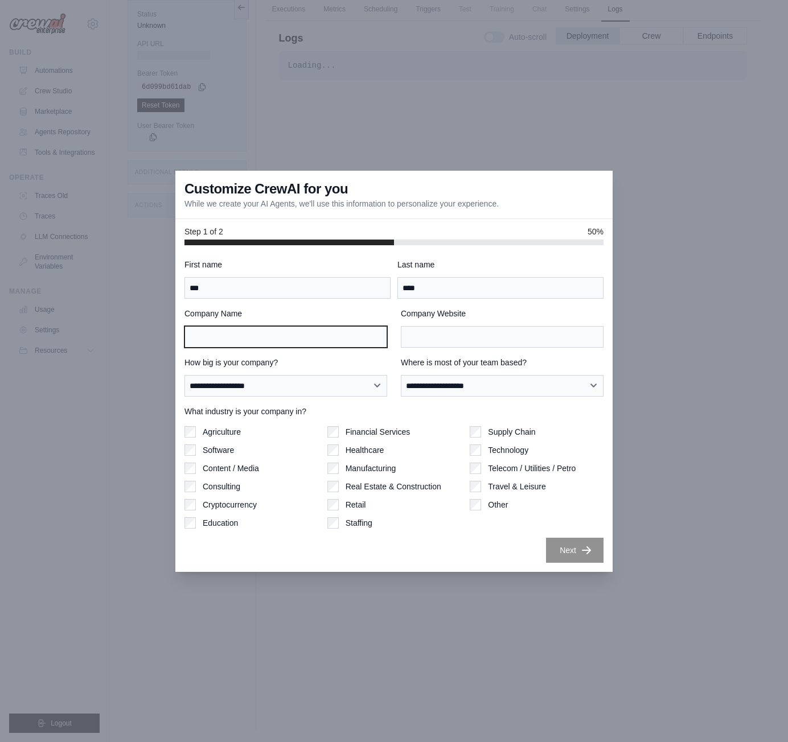
click at [331, 334] on input "Company Name" at bounding box center [285, 337] width 203 height 22
type input "*"
type input "**"
click at [471, 335] on input "Company Website" at bounding box center [502, 337] width 203 height 22
type input "**"
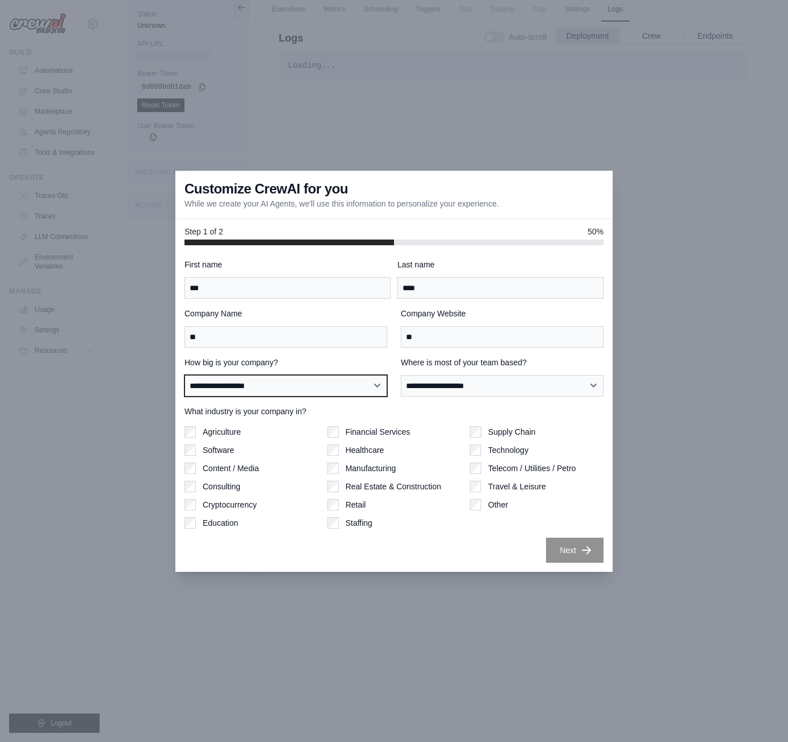
click at [309, 382] on select "**********" at bounding box center [285, 386] width 203 height 22
select select "**********"
click at [184, 375] on select "**********" at bounding box center [285, 386] width 203 height 22
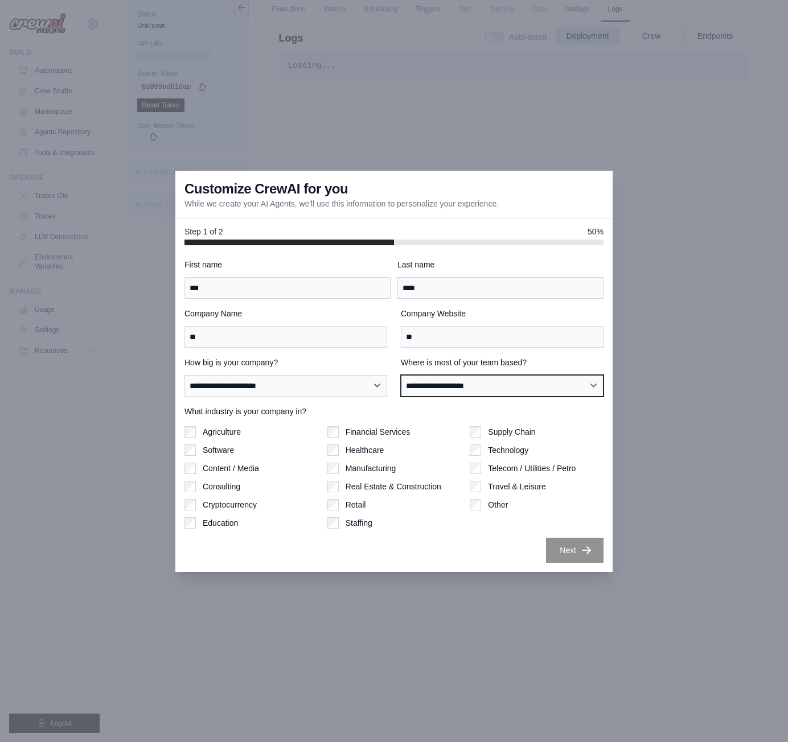
click at [531, 377] on select "**********" at bounding box center [502, 386] width 203 height 22
select select "**********"
click at [401, 375] on select "**********" at bounding box center [502, 386] width 203 height 22
click at [558, 554] on button "Next" at bounding box center [574, 550] width 57 height 25
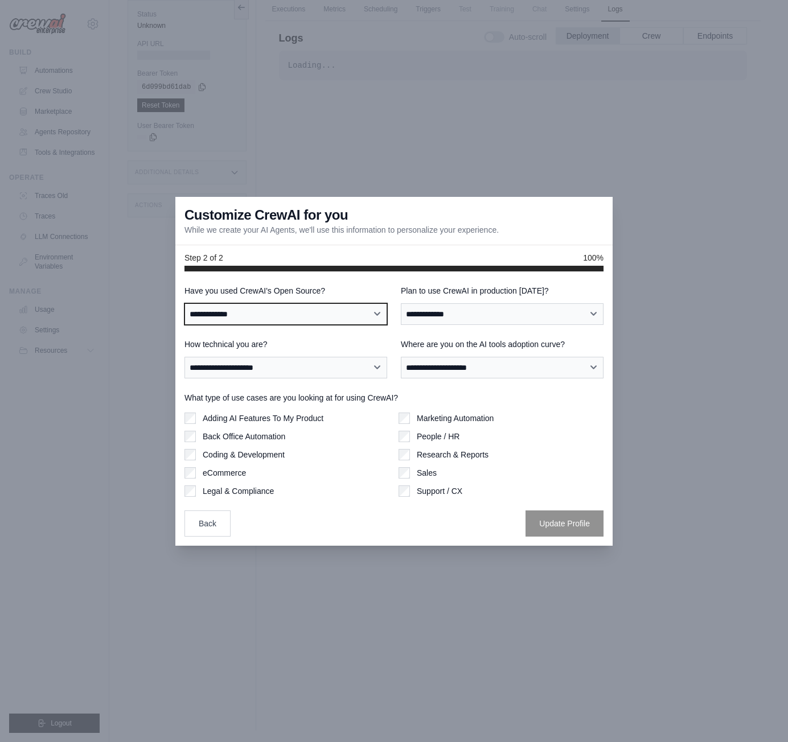
click at [374, 317] on select "**********" at bounding box center [285, 314] width 203 height 22
select select "**********"
click at [184, 303] on select "**********" at bounding box center [285, 314] width 203 height 22
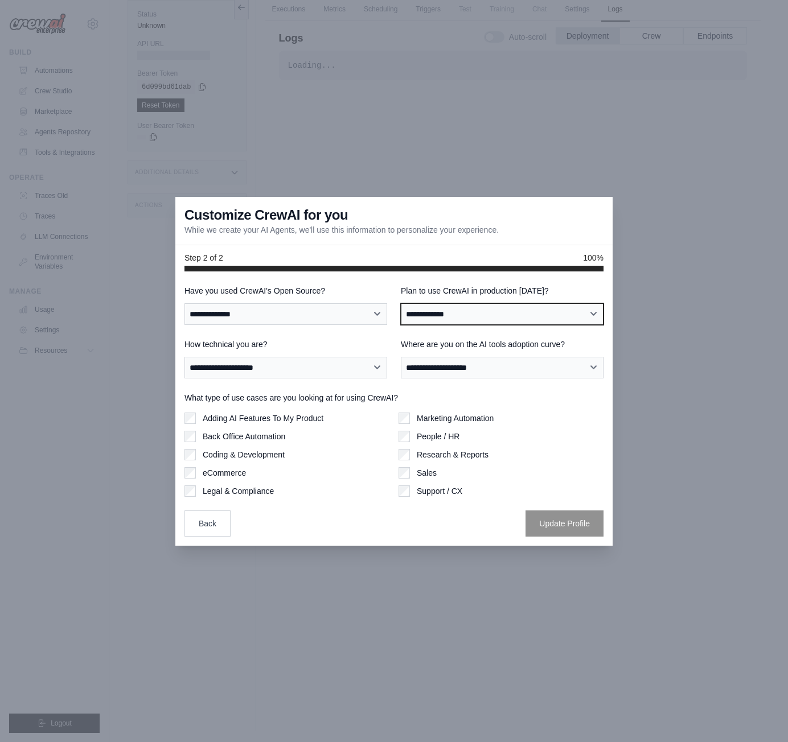
click at [483, 309] on select "**********" at bounding box center [502, 314] width 203 height 22
select select "*****"
click at [401, 303] on select "**********" at bounding box center [502, 314] width 203 height 22
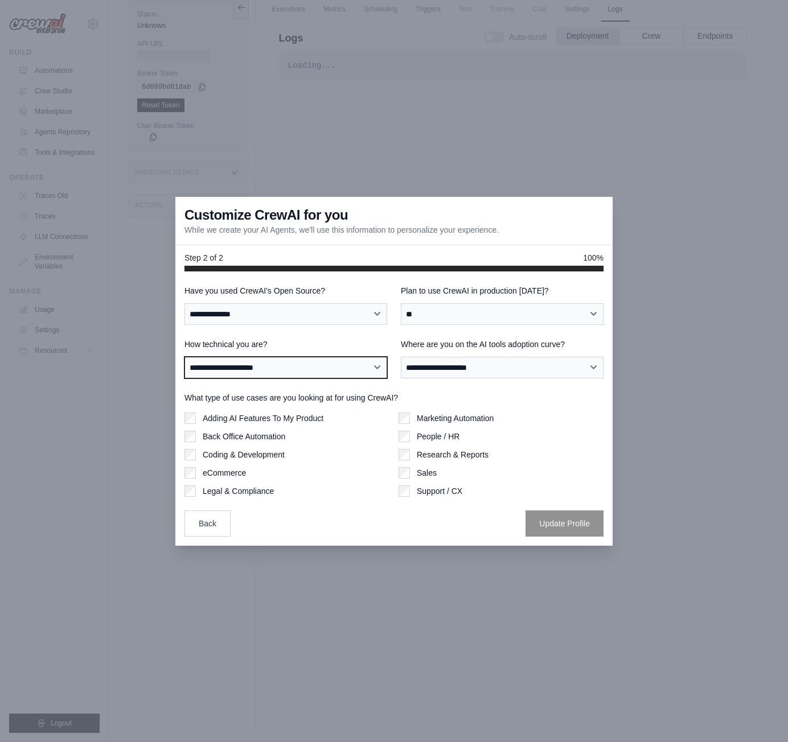
click at [281, 371] on select "**********" at bounding box center [285, 368] width 203 height 22
select select "**********"
click at [184, 357] on select "**********" at bounding box center [285, 368] width 203 height 22
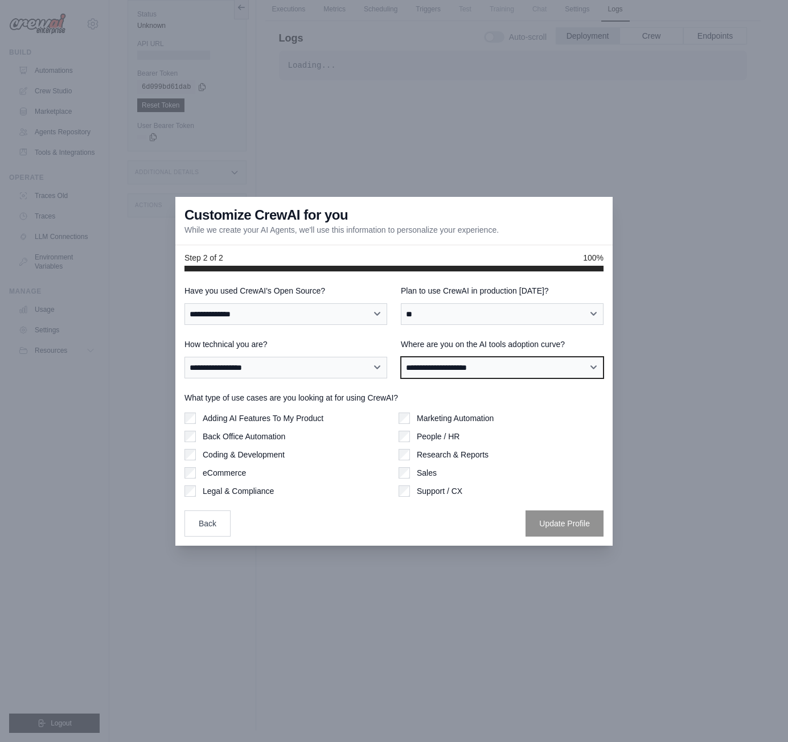
click at [454, 361] on select "**********" at bounding box center [502, 368] width 203 height 22
select select "**********"
click at [401, 357] on select "**********" at bounding box center [502, 368] width 203 height 22
click at [418, 495] on label "Support / CX" at bounding box center [440, 491] width 46 height 11
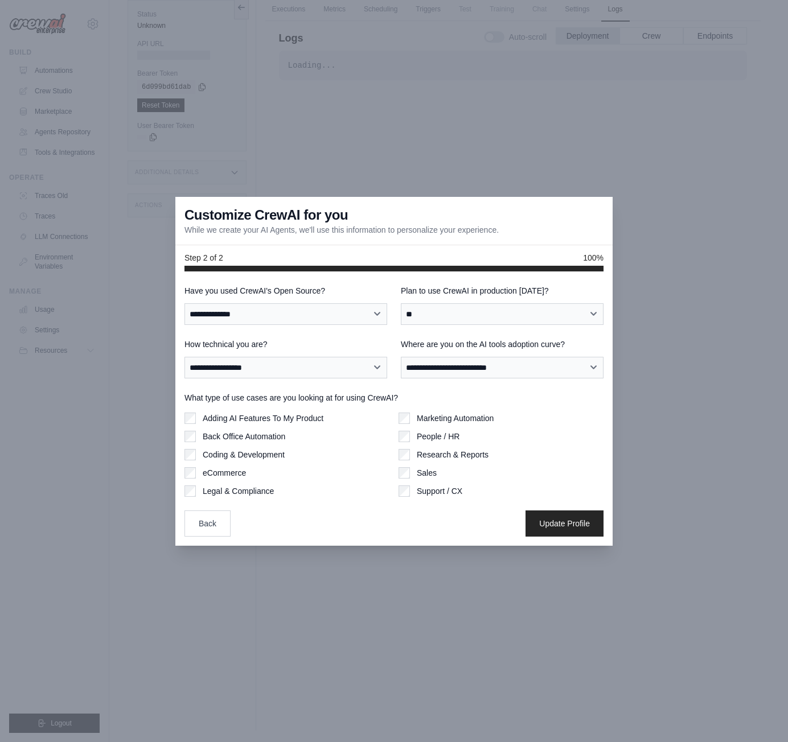
click at [323, 417] on label "Adding AI Features To My Product" at bounding box center [263, 418] width 121 height 11
click at [567, 515] on button "Update Profile" at bounding box center [564, 523] width 78 height 26
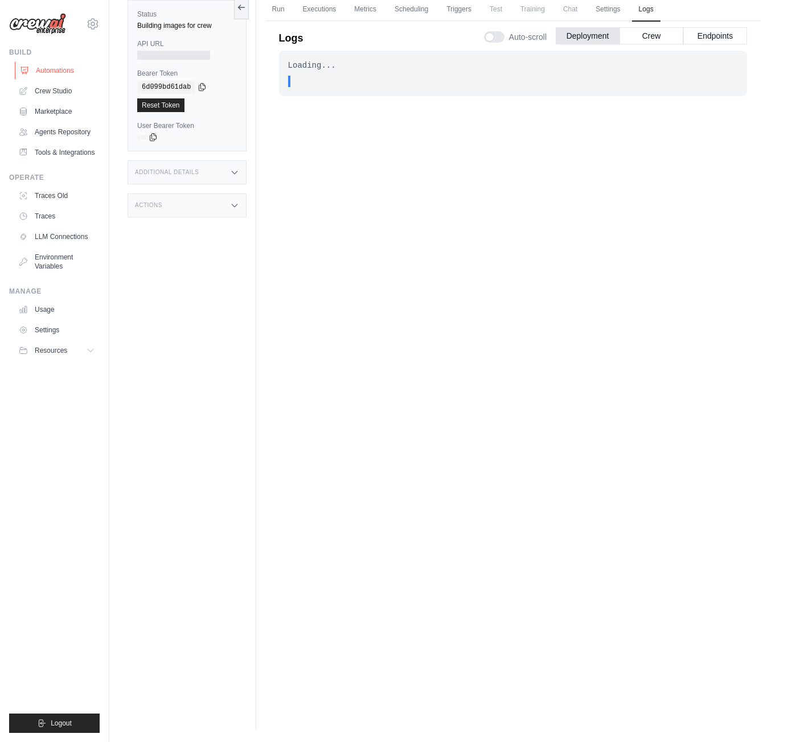
click at [64, 72] on link "Automations" at bounding box center [58, 70] width 86 height 18
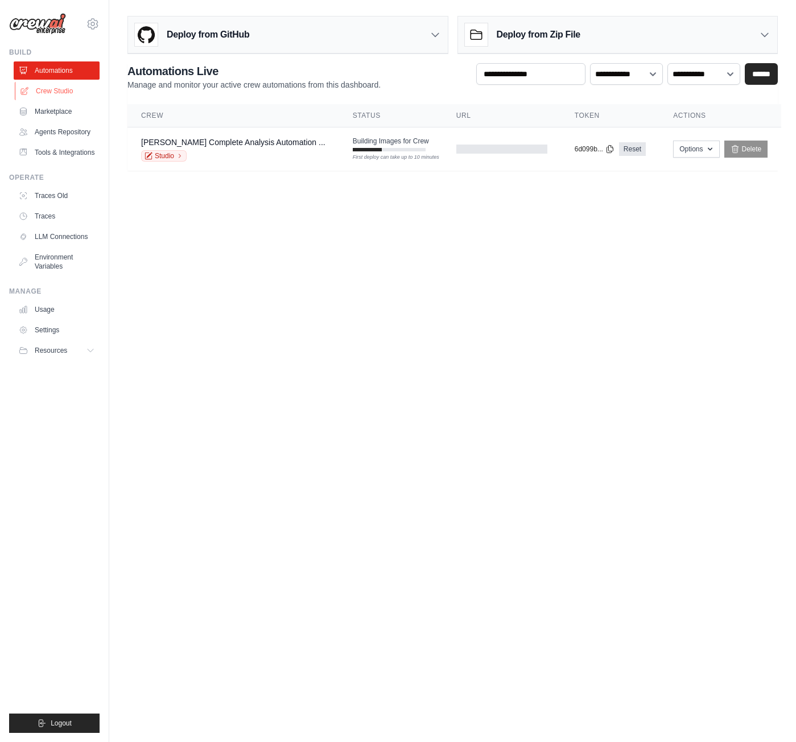
click at [68, 98] on link "Crew Studio" at bounding box center [58, 91] width 86 height 18
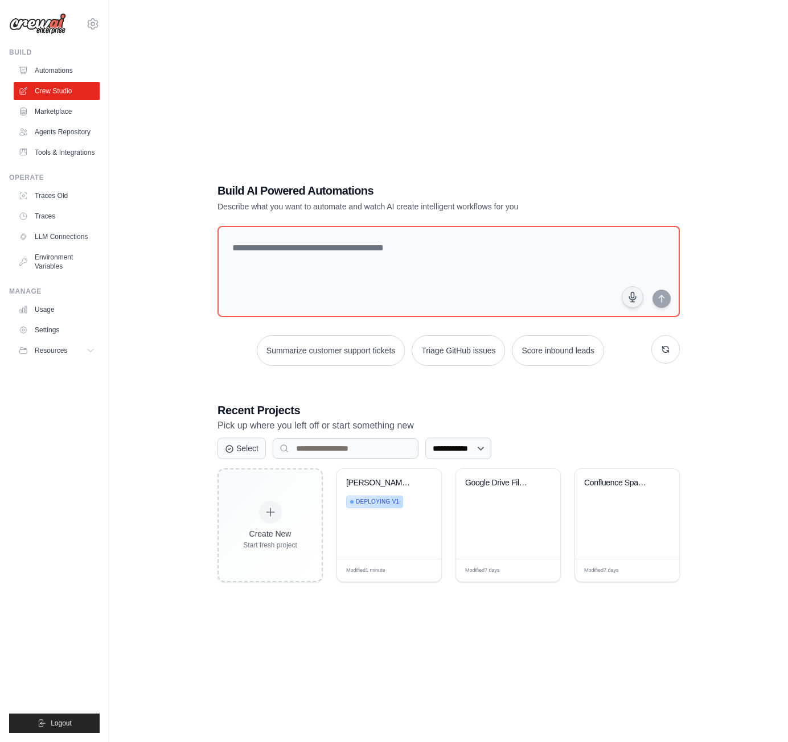
click at [59, 59] on div "Build Automations Crew Studio Marketplace Agents Repository" at bounding box center [54, 105] width 91 height 114
click at [63, 74] on link "Automations" at bounding box center [58, 70] width 86 height 18
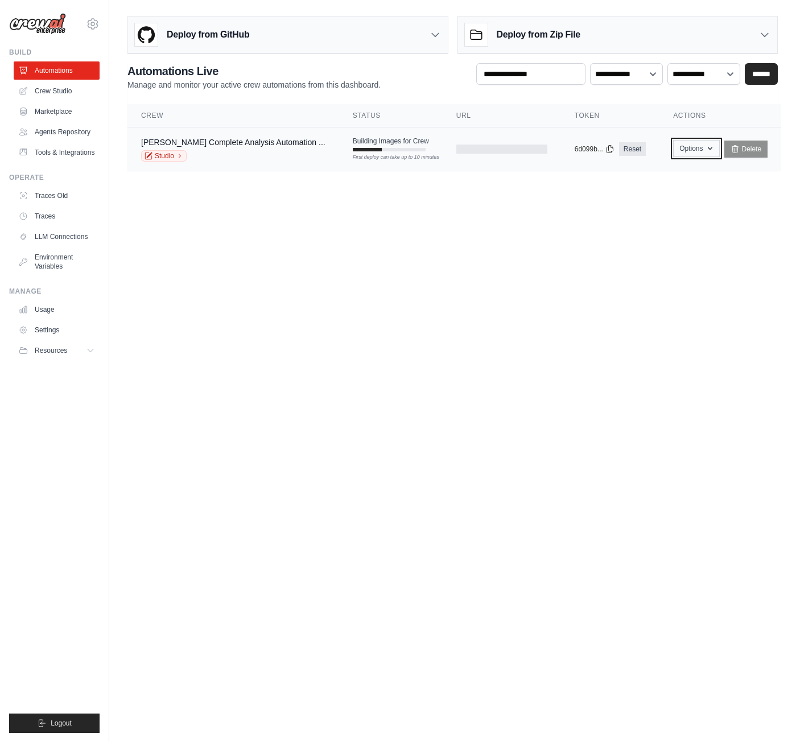
click at [684, 154] on button "Options" at bounding box center [696, 148] width 46 height 17
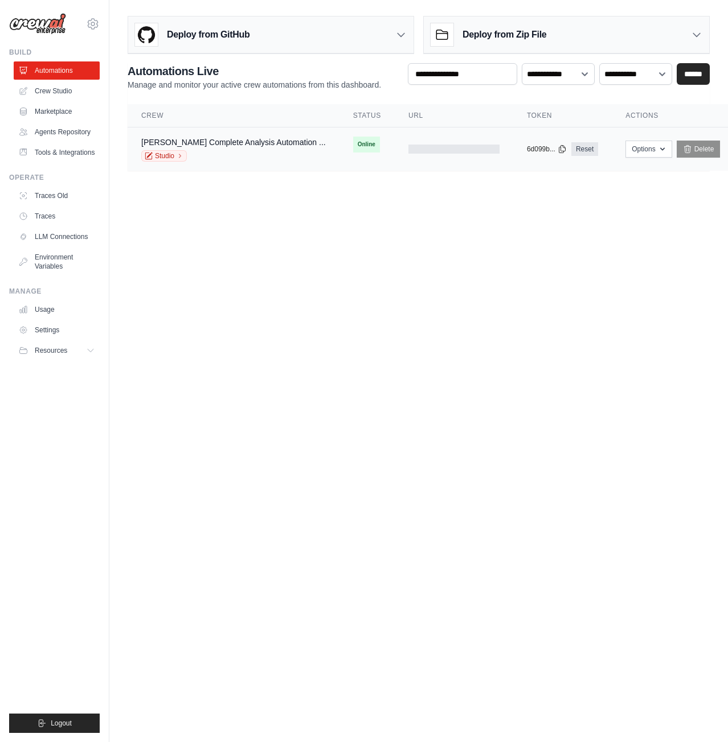
click at [339, 162] on td "Online First deploy can take up to 10 minutes" at bounding box center [366, 145] width 55 height 34
click at [293, 157] on div "Trello Complete Analysis Automation ... Studio" at bounding box center [233, 149] width 184 height 25
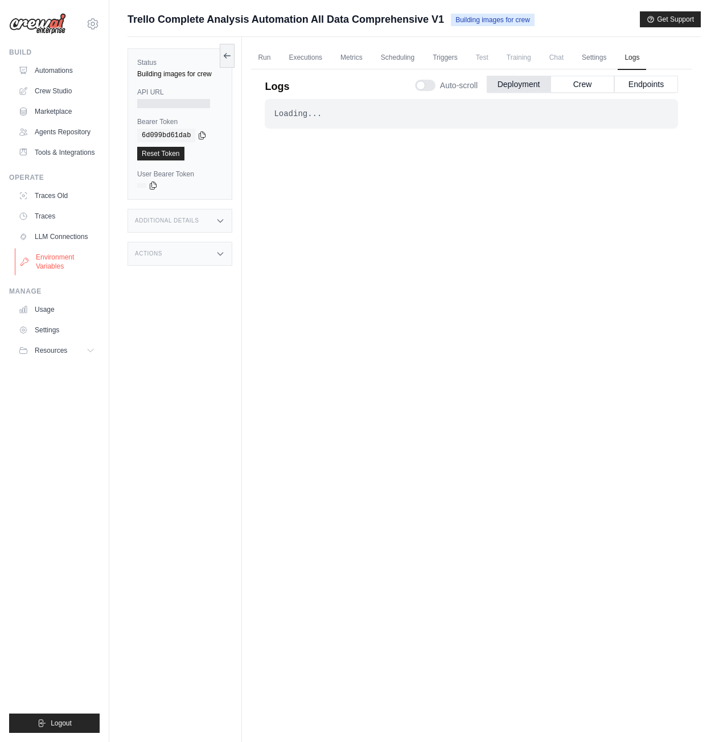
click at [68, 276] on link "Environment Variables" at bounding box center [58, 261] width 86 height 27
click at [65, 269] on link "Environment Variables" at bounding box center [58, 261] width 86 height 27
click at [58, 270] on link "Environment Variables" at bounding box center [58, 261] width 86 height 27
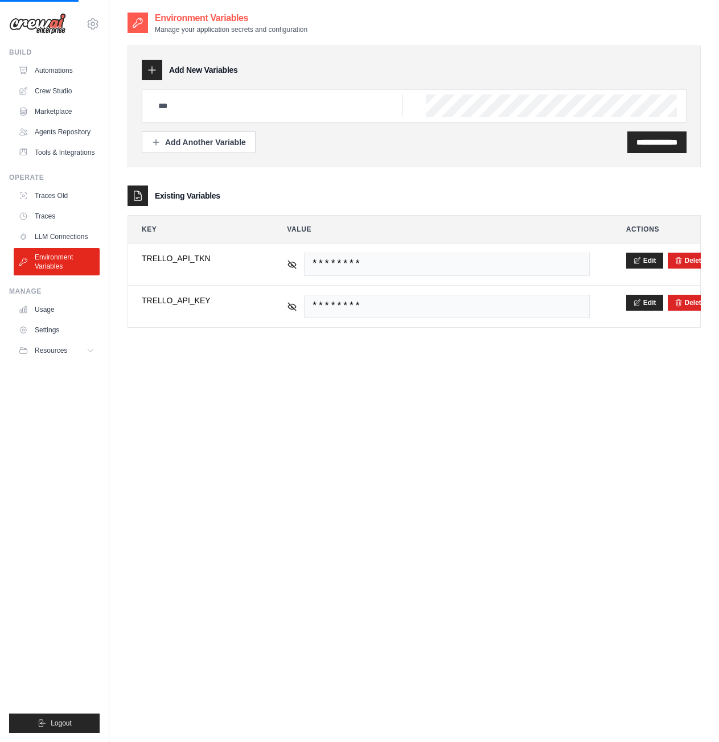
click at [59, 246] on link "LLM Connections" at bounding box center [57, 237] width 86 height 18
click at [55, 246] on link "LLM Connections" at bounding box center [58, 237] width 86 height 18
click at [59, 243] on link "LLM Connections" at bounding box center [58, 237] width 86 height 18
click at [75, 241] on link "LLM Connections" at bounding box center [58, 237] width 86 height 18
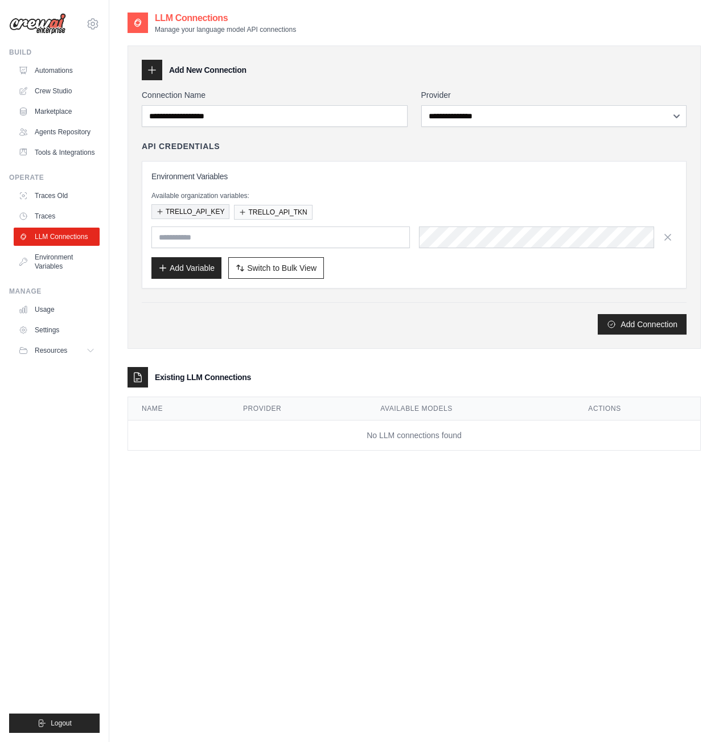
click at [209, 209] on button "TRELLO_API_KEY" at bounding box center [190, 211] width 78 height 15
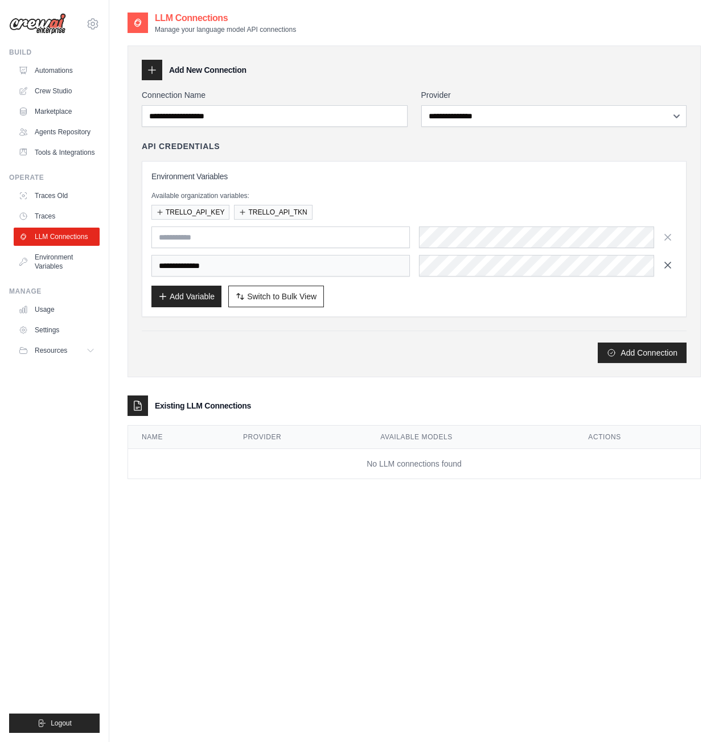
click at [664, 261] on icon "button" at bounding box center [667, 265] width 11 height 11
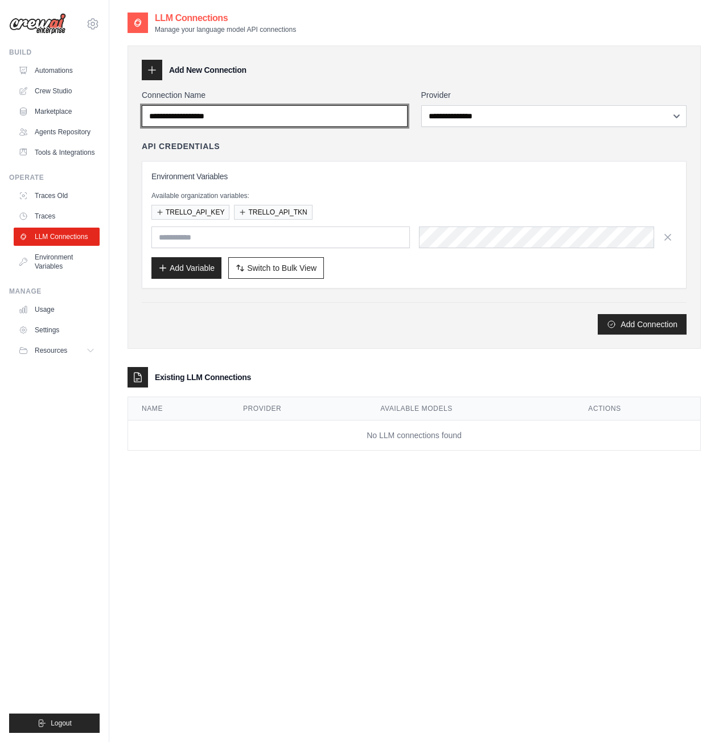
click at [351, 115] on input "Connection Name" at bounding box center [275, 116] width 266 height 22
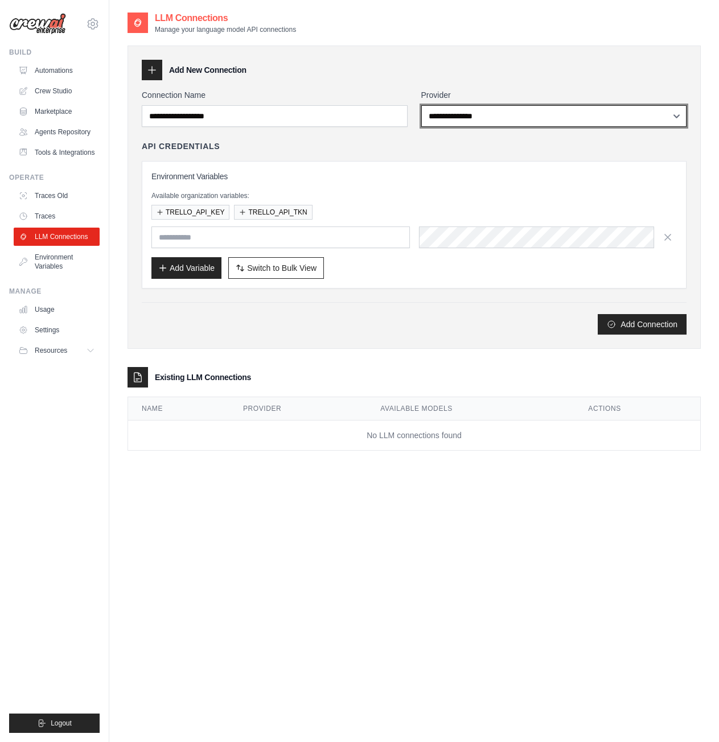
click at [515, 121] on select "**********" at bounding box center [554, 116] width 266 height 22
select select "******"
click at [421, 105] on select "**********" at bounding box center [554, 116] width 266 height 22
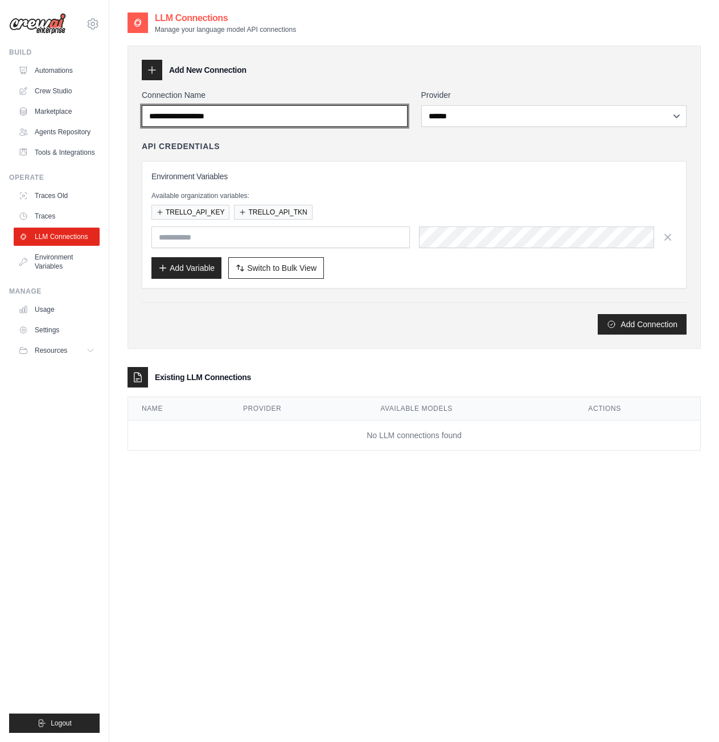
click at [280, 110] on input "Connection Name" at bounding box center [275, 116] width 266 height 22
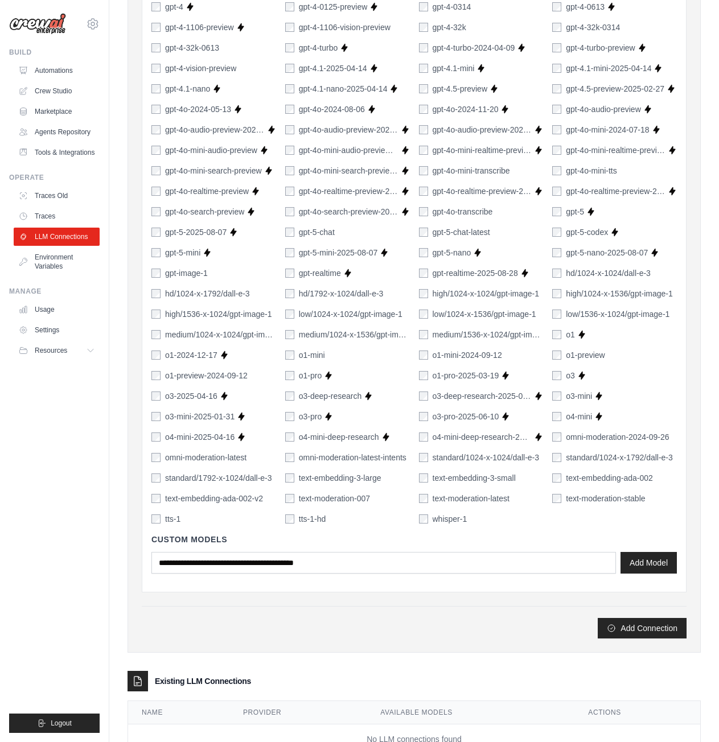
scroll to position [537, 0]
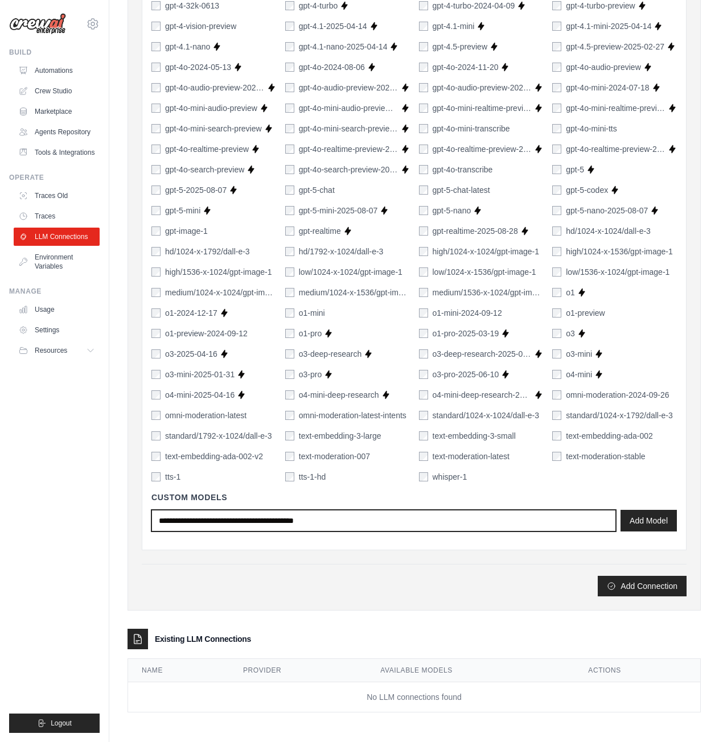
click at [283, 516] on input "text" at bounding box center [383, 521] width 465 height 22
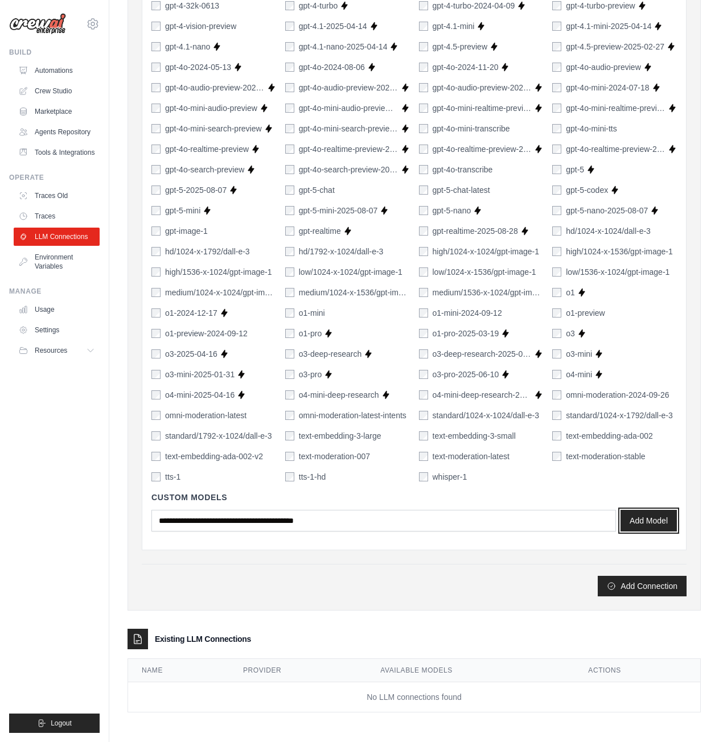
click at [670, 524] on button "Add Model" at bounding box center [649, 521] width 56 height 22
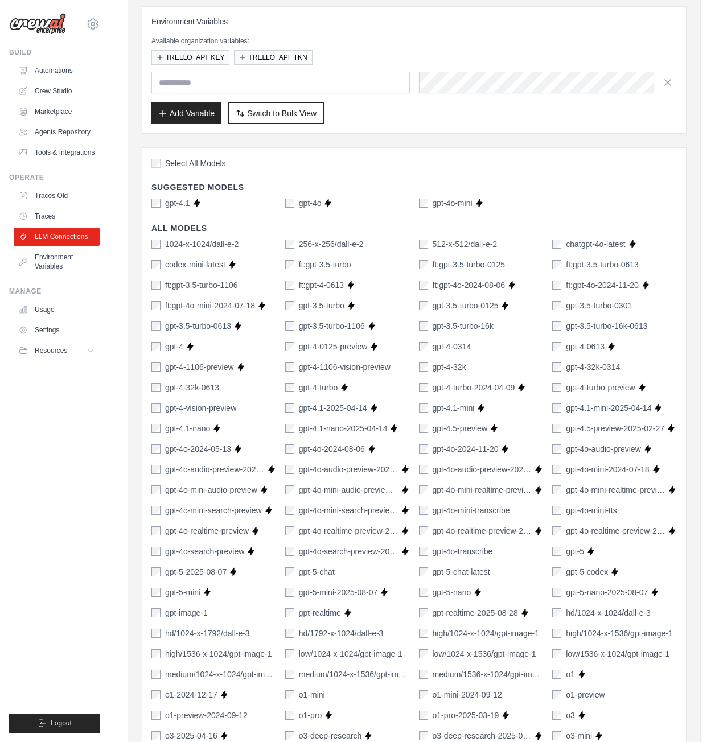
scroll to position [138, 0]
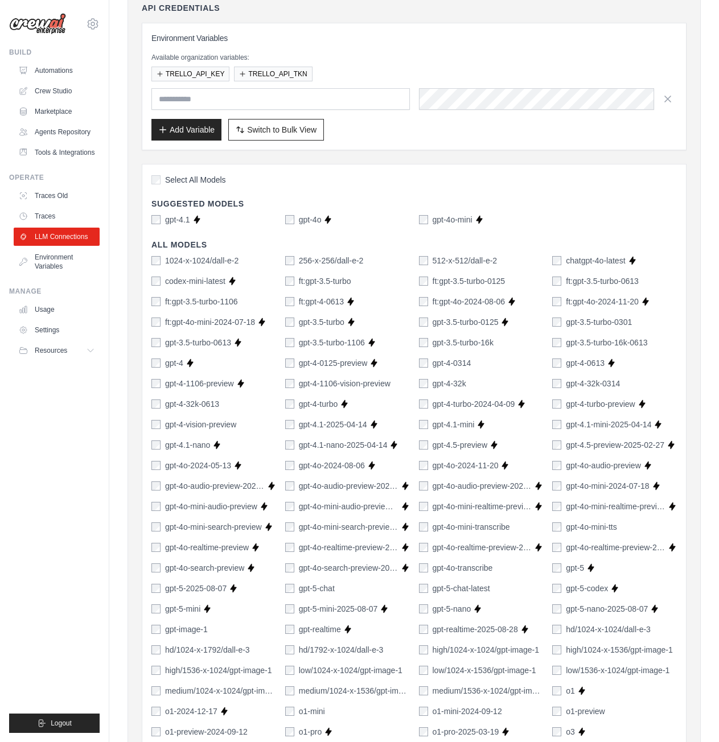
click at [582, 147] on div "Environment Variables Available organization variables: TRELLO_API_KEY TRELLO_A…" at bounding box center [414, 87] width 545 height 128
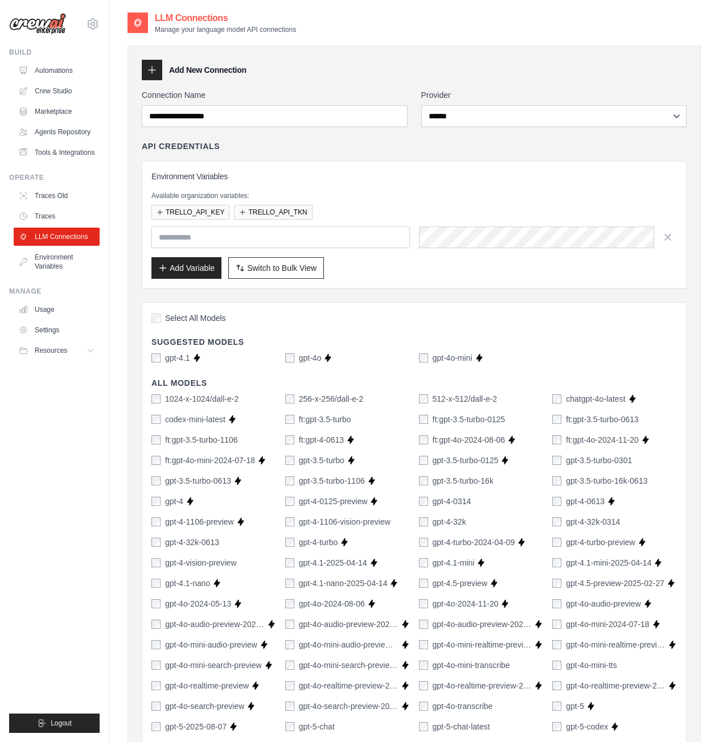
click at [467, 163] on div "Environment Variables Available organization variables: TRELLO_API_KEY TRELLO_A…" at bounding box center [414, 225] width 545 height 128
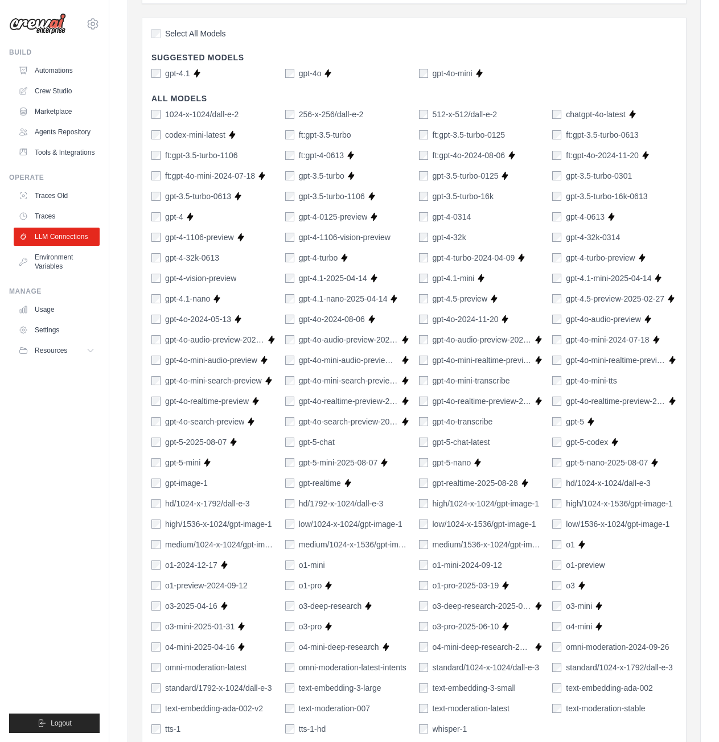
scroll to position [537, 0]
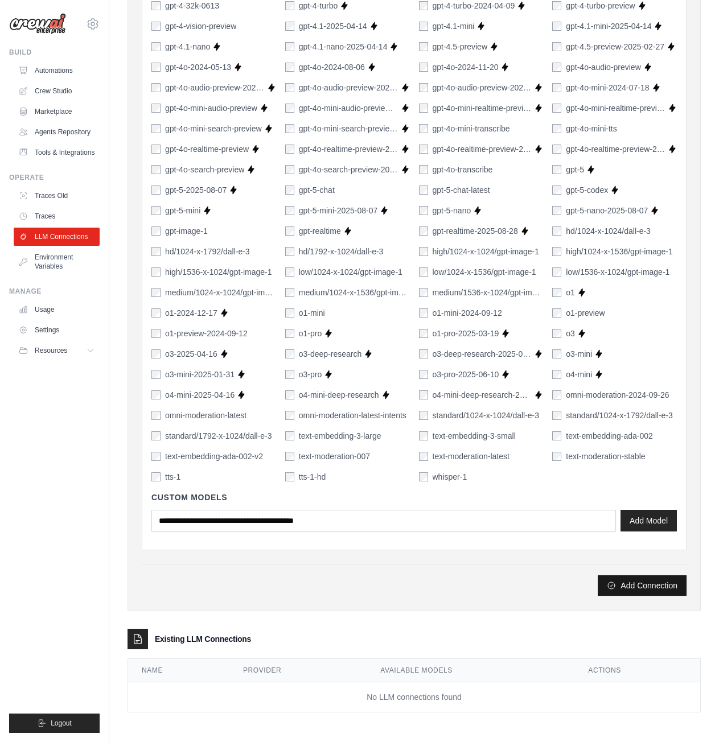
click at [660, 588] on button "Add Connection" at bounding box center [642, 586] width 89 height 20
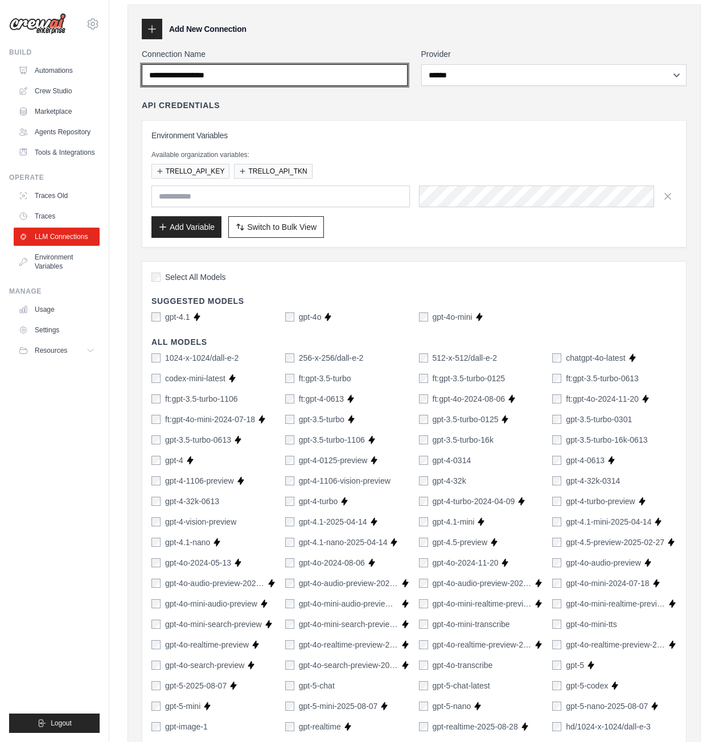
scroll to position [0, 0]
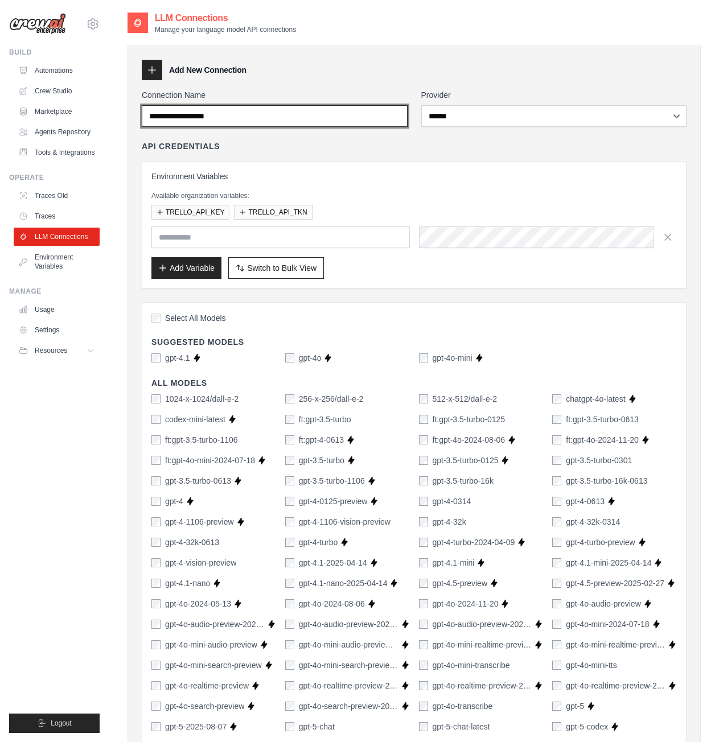
click at [294, 121] on input "Connection Name" at bounding box center [275, 116] width 266 height 22
click at [49, 276] on link "Environment Variables" at bounding box center [58, 261] width 86 height 27
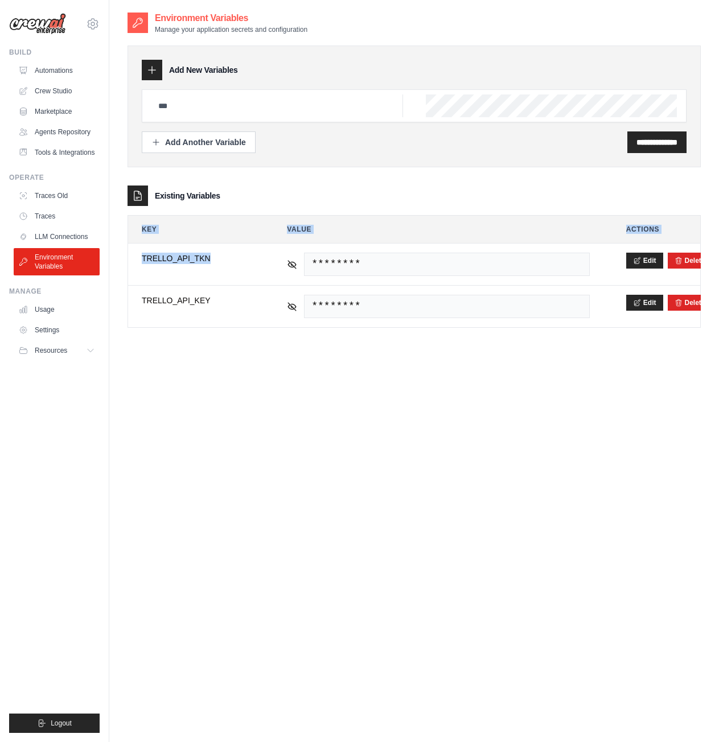
drag, startPoint x: 207, startPoint y: 259, endPoint x: 116, endPoint y: 277, distance: 93.4
click at [116, 277] on div "**********" at bounding box center [414, 382] width 610 height 742
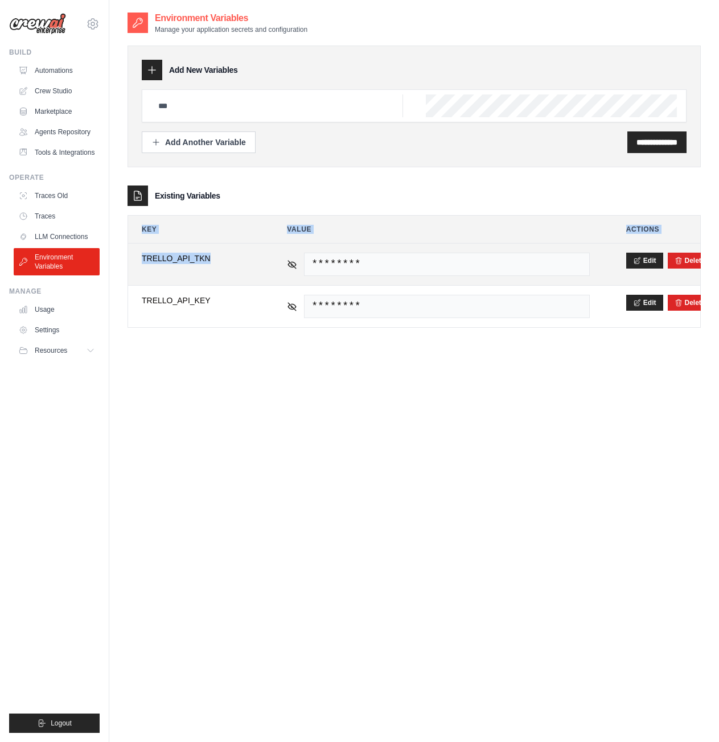
click at [186, 258] on span "TRELLO_API_TKN" at bounding box center [196, 258] width 109 height 11
click at [648, 262] on button "Edit" at bounding box center [644, 260] width 37 height 16
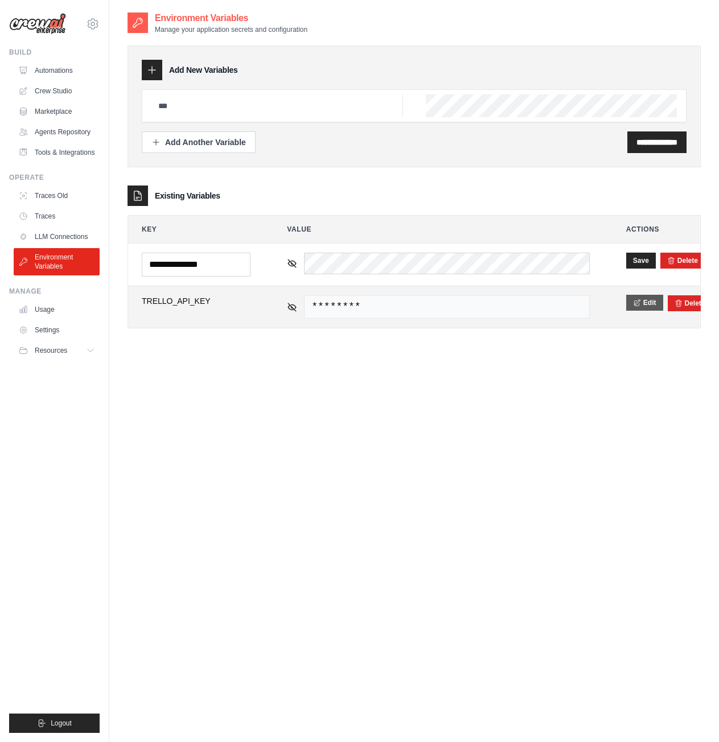
click at [643, 309] on button "Edit" at bounding box center [644, 303] width 37 height 16
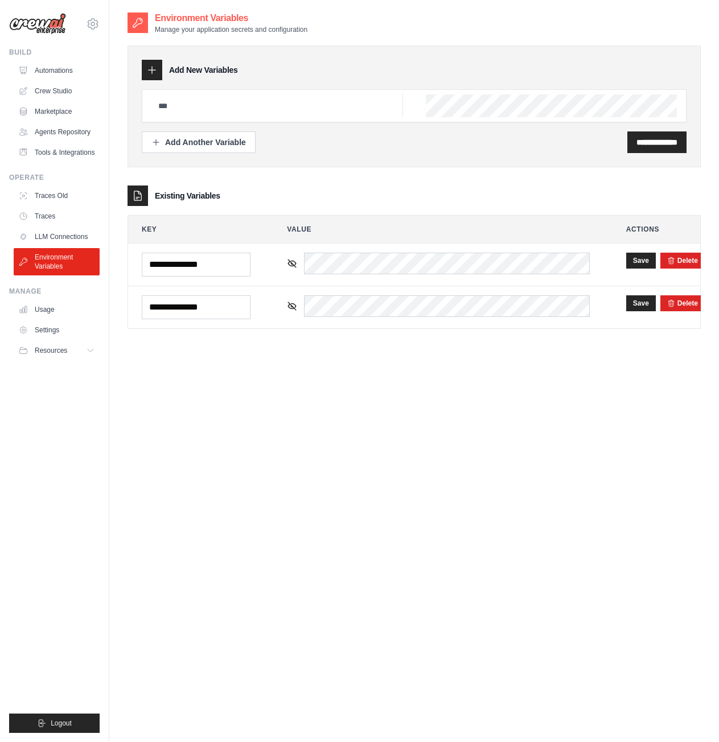
click at [552, 360] on div "**********" at bounding box center [414, 382] width 573 height 742
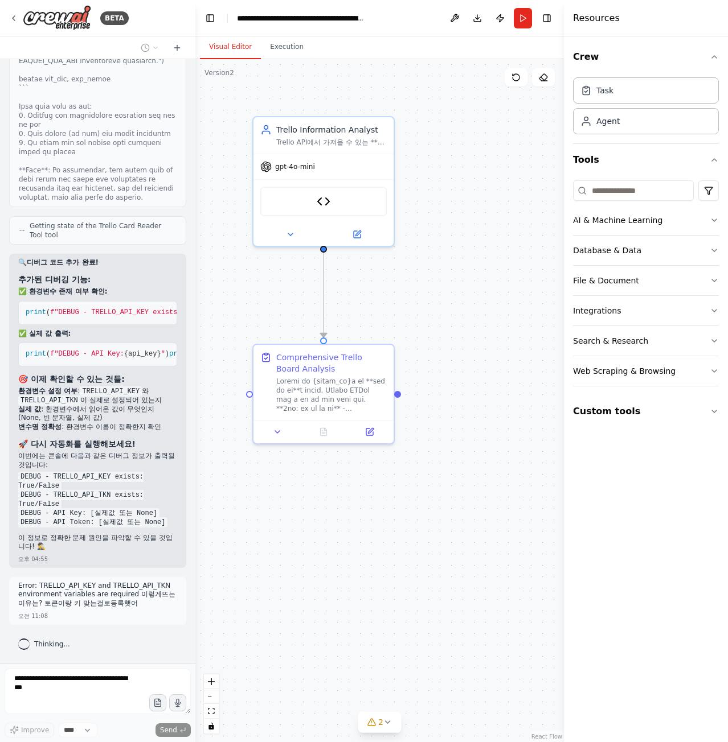
scroll to position [17945, 0]
click at [284, 51] on button "Execution" at bounding box center [287, 47] width 52 height 24
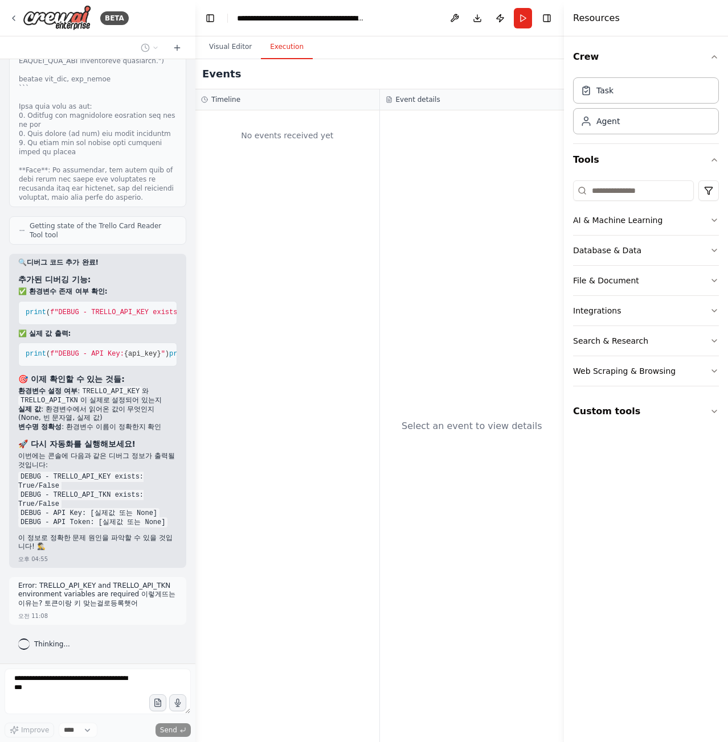
click at [270, 160] on div "No events received yet" at bounding box center [287, 426] width 184 height 632
click at [243, 51] on button "Visual Editor" at bounding box center [230, 47] width 61 height 24
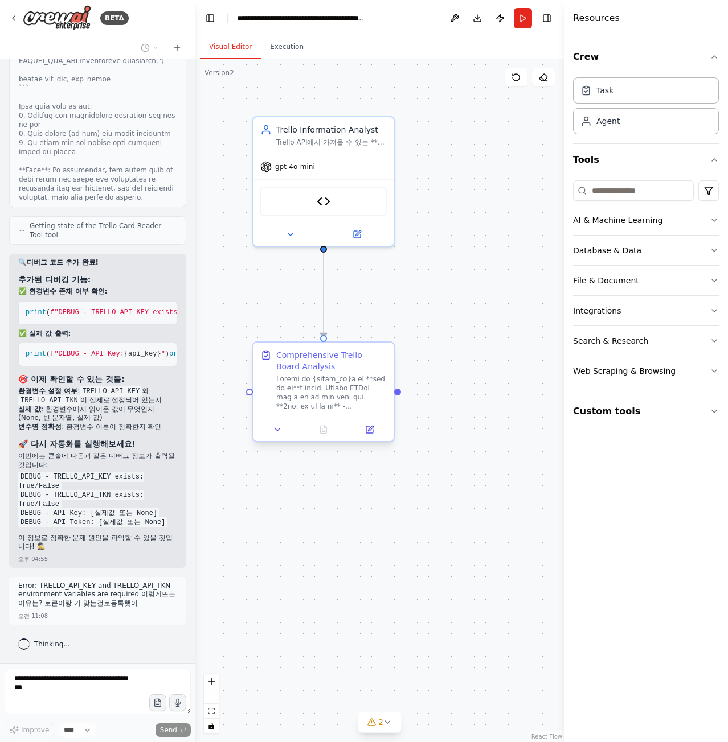
click at [319, 374] on div "Comprehensive Trello Board Analysis" at bounding box center [331, 380] width 110 height 61
click at [528, 10] on button "Run" at bounding box center [522, 18] width 18 height 20
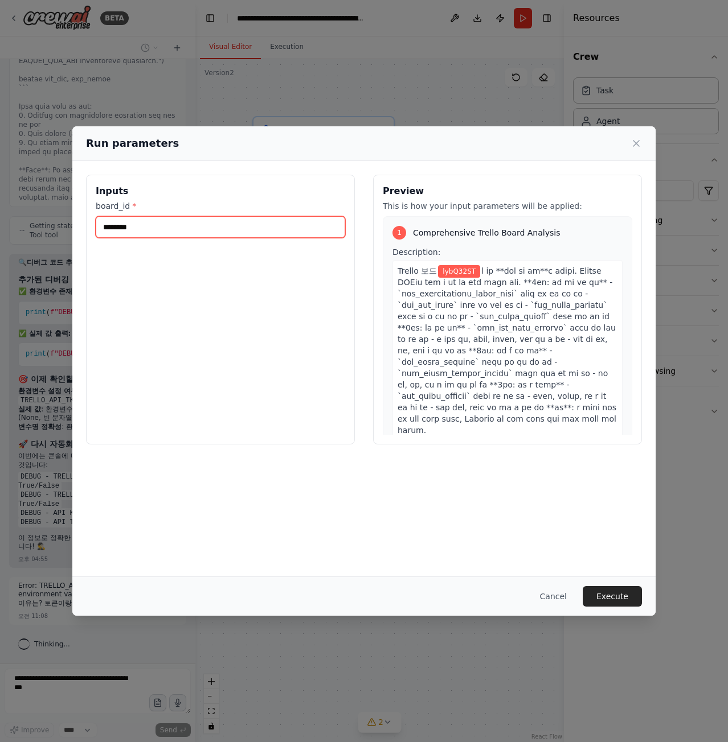
click at [184, 230] on input "********" at bounding box center [220, 227] width 249 height 22
drag, startPoint x: 176, startPoint y: 228, endPoint x: 92, endPoint y: 227, distance: 83.7
click at [92, 227] on div "Inputs board_id * ********" at bounding box center [220, 310] width 269 height 270
click at [191, 217] on input "********" at bounding box center [220, 227] width 249 height 22
drag, startPoint x: 120, startPoint y: 230, endPoint x: 78, endPoint y: 230, distance: 41.6
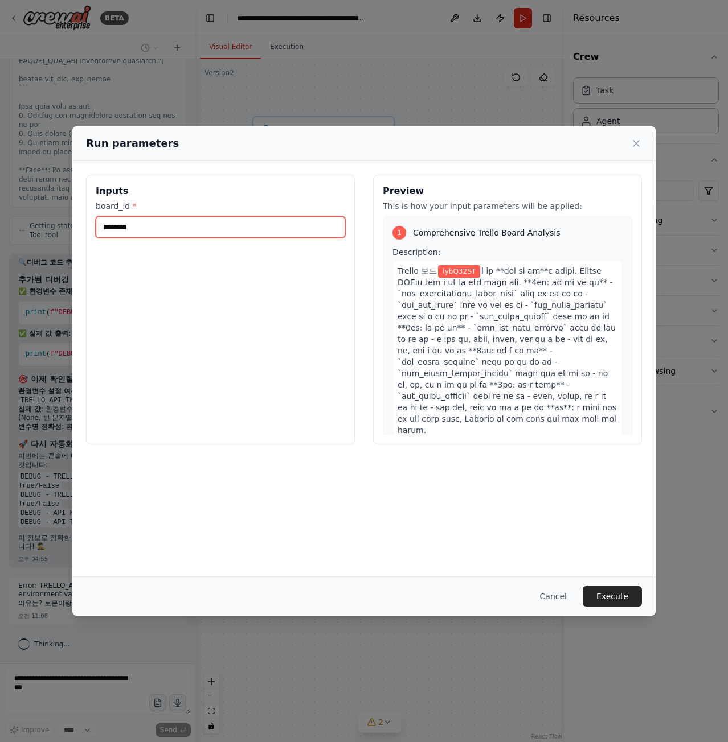
click at [78, 230] on div "Inputs board_id * ******** Preview This is how your input parameters will be ap…" at bounding box center [363, 309] width 583 height 297
click at [632, 147] on icon at bounding box center [635, 143] width 11 height 11
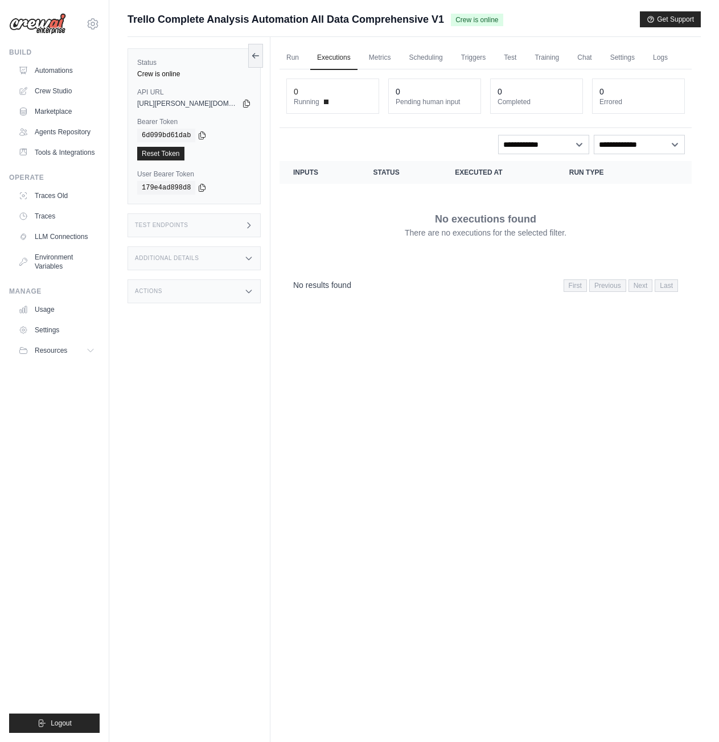
click at [344, 106] on dt "Running" at bounding box center [333, 101] width 78 height 9
click at [329, 60] on link "Executions" at bounding box center [333, 58] width 47 height 24
click at [298, 61] on link "Run" at bounding box center [293, 58] width 26 height 24
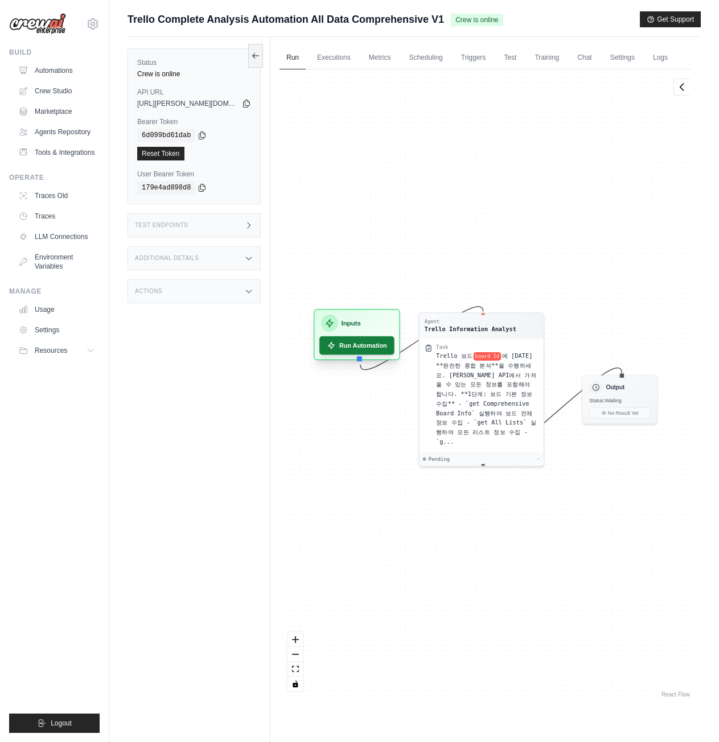
click at [370, 355] on button "Run Automation" at bounding box center [356, 345] width 75 height 18
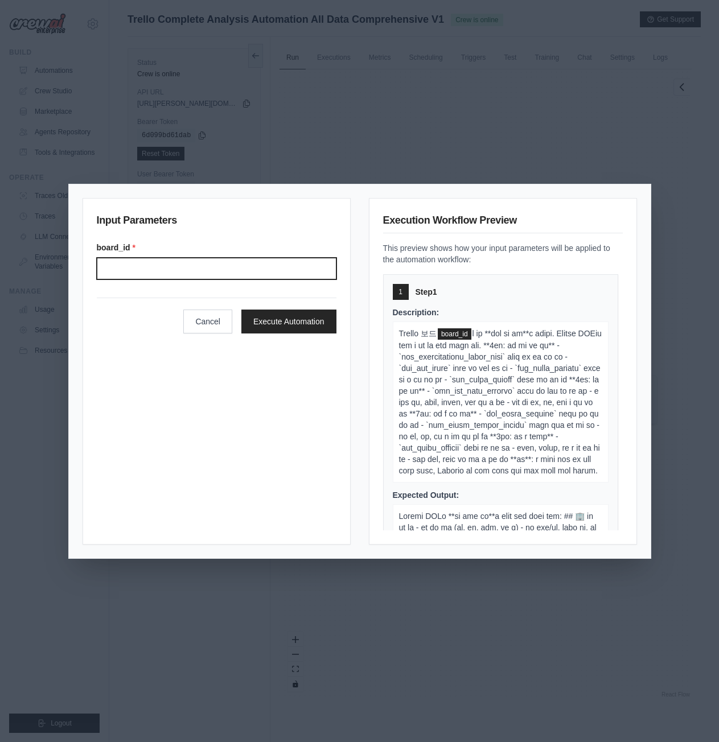
click at [273, 262] on input "Board" at bounding box center [217, 269] width 240 height 22
paste input "********"
type input "********"
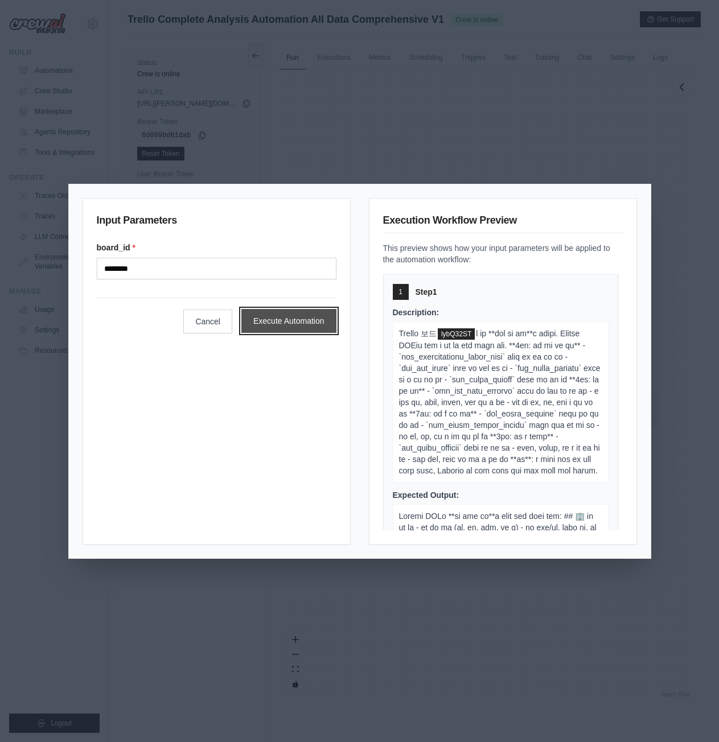
click at [301, 324] on button "Execute Automation" at bounding box center [288, 321] width 95 height 24
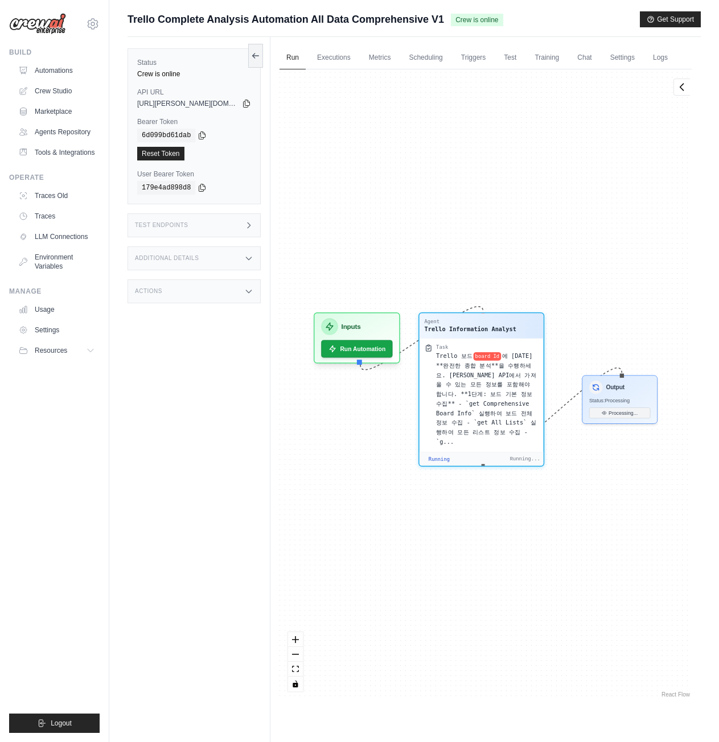
scroll to position [296, 0]
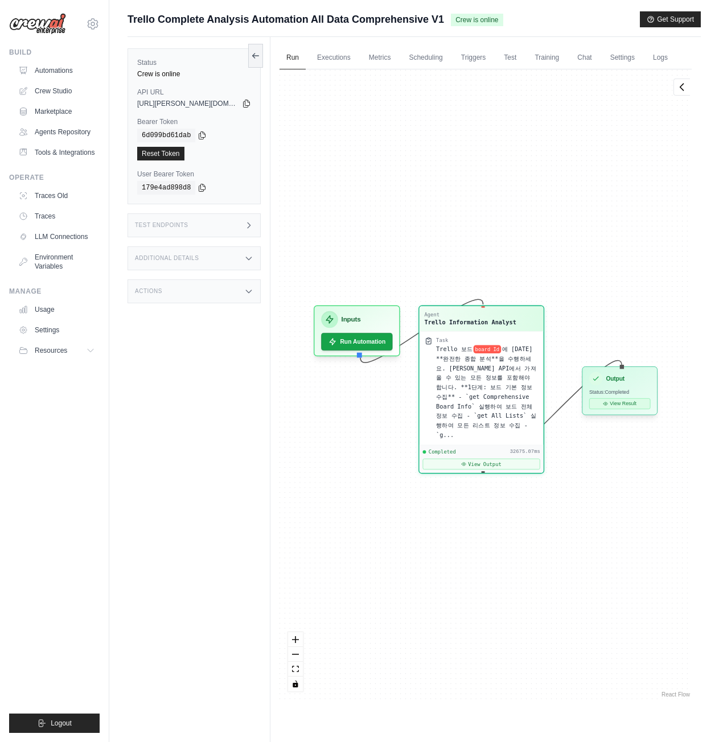
click at [636, 409] on button "View Result" at bounding box center [619, 404] width 61 height 11
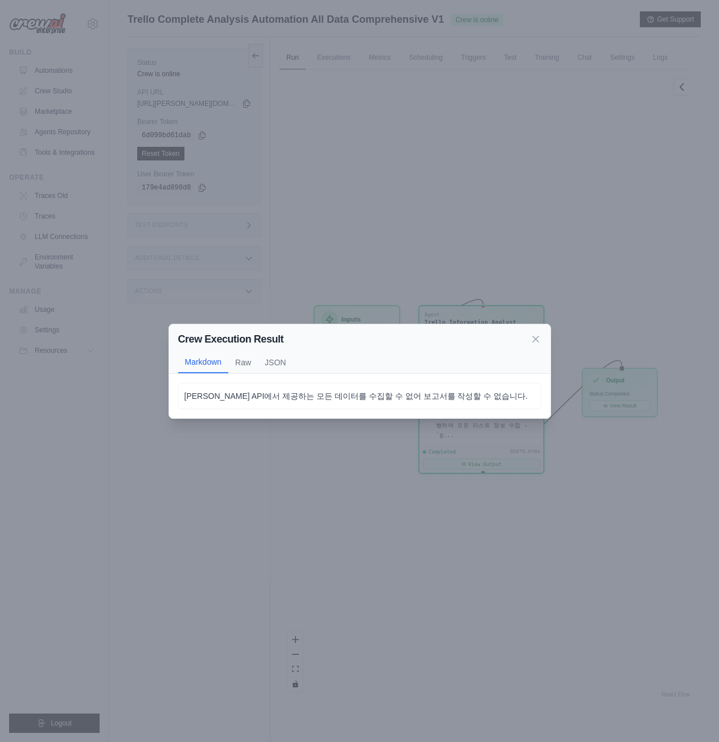
click at [432, 396] on p "Trello API에서 제공하는 모든 데이터를 수집할 수 없어 보고서를 작성할 수 없습니다." at bounding box center [359, 396] width 351 height 14
click at [247, 361] on button "Raw" at bounding box center [243, 362] width 30 height 22
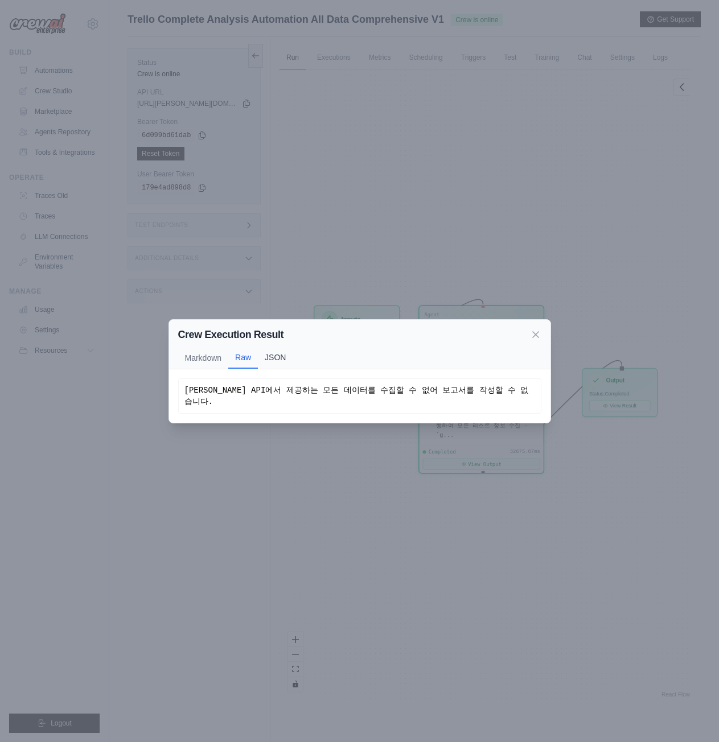
click at [274, 364] on button "JSON" at bounding box center [275, 358] width 35 height 22
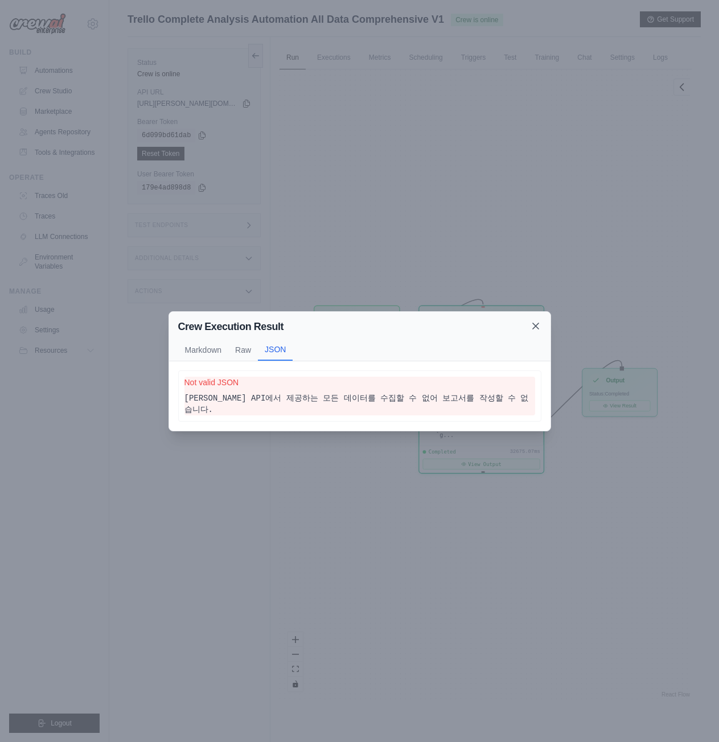
click at [538, 329] on icon at bounding box center [536, 326] width 6 height 6
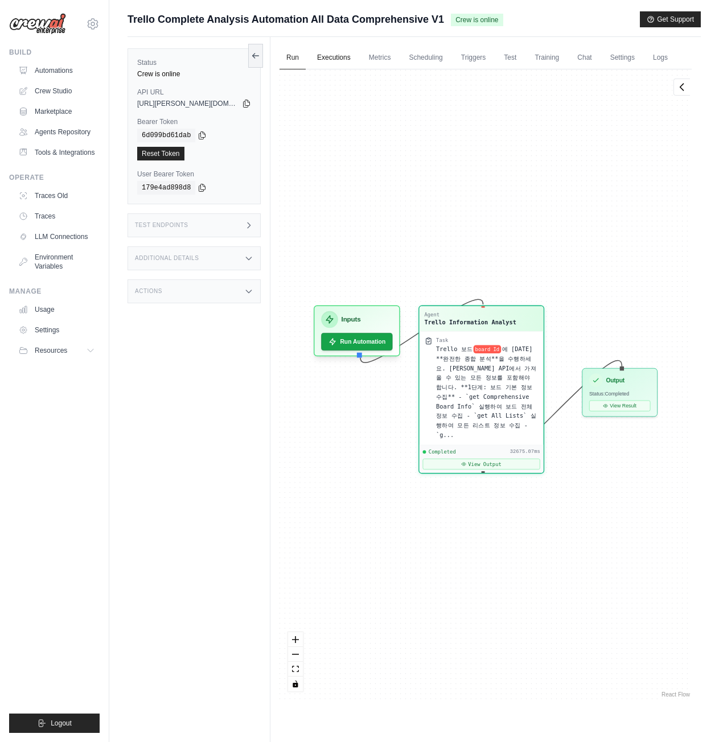
click at [337, 55] on link "Executions" at bounding box center [333, 58] width 47 height 24
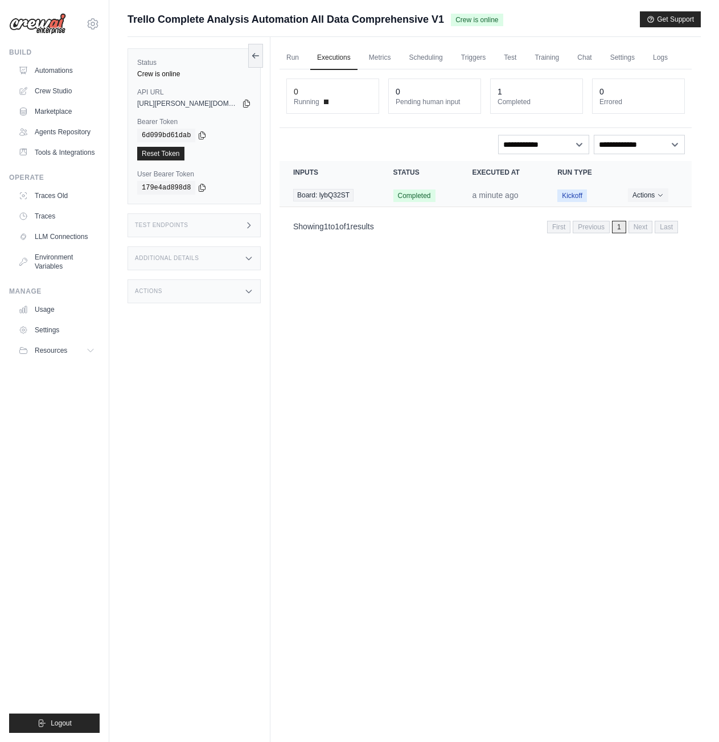
click at [424, 207] on td "Completed" at bounding box center [419, 195] width 79 height 23
click at [416, 202] on span "Completed" at bounding box center [414, 196] width 42 height 13
click at [398, 56] on link "Metrics" at bounding box center [380, 58] width 36 height 24
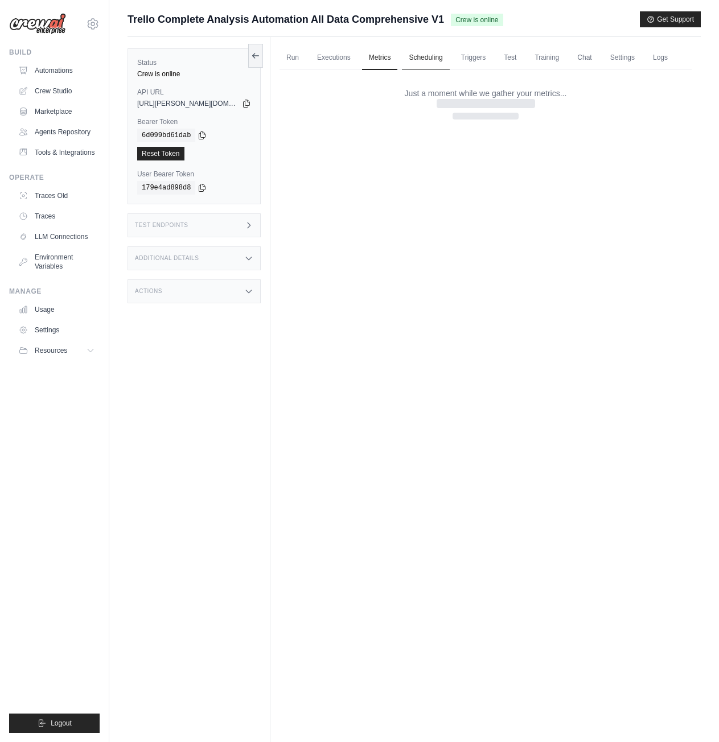
click at [439, 59] on link "Scheduling" at bounding box center [425, 58] width 47 height 24
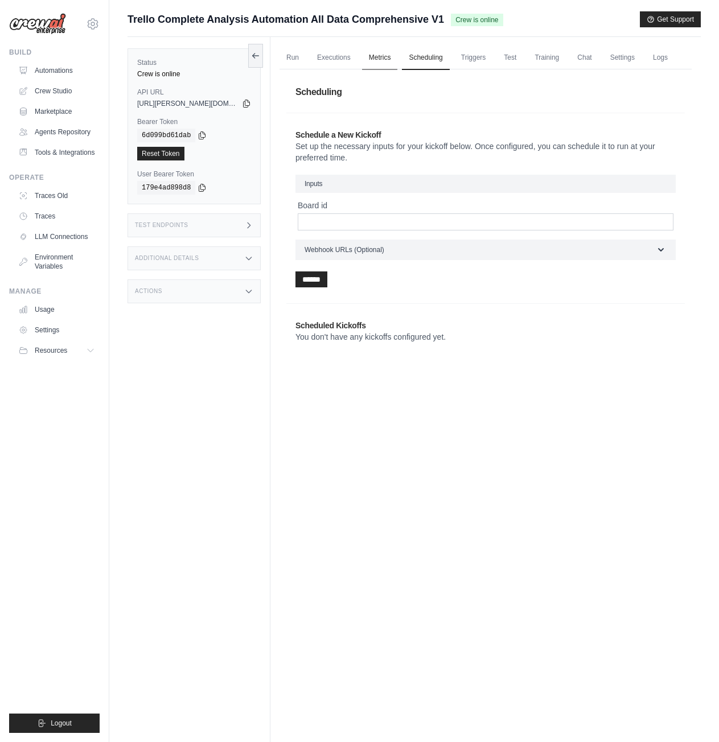
click at [380, 66] on link "Metrics" at bounding box center [380, 58] width 36 height 24
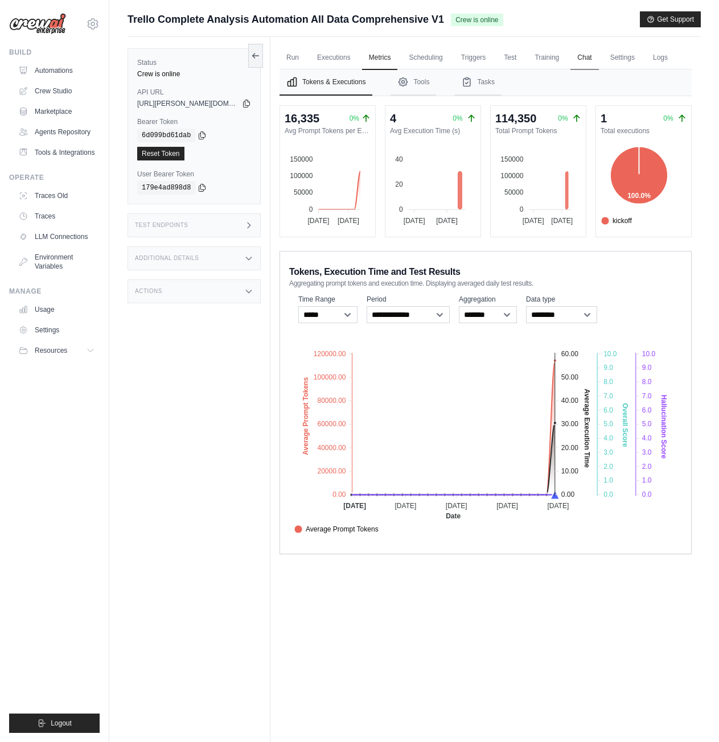
click at [595, 57] on link "Chat" at bounding box center [584, 58] width 28 height 24
click at [436, 96] on button "Tools" at bounding box center [414, 82] width 46 height 26
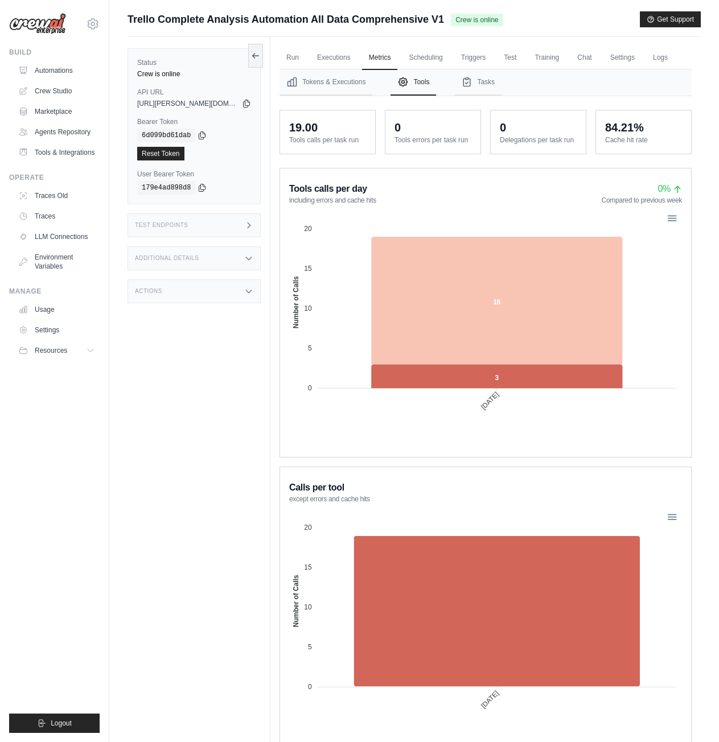
click at [225, 219] on div "Test Endpoints" at bounding box center [194, 225] width 133 height 24
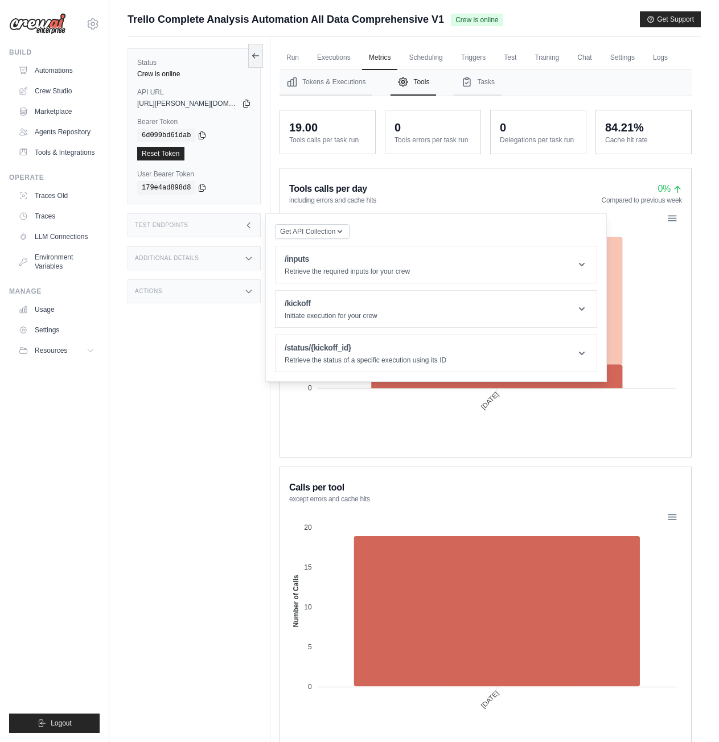
click at [225, 219] on div "Test Endpoints" at bounding box center [194, 225] width 133 height 24
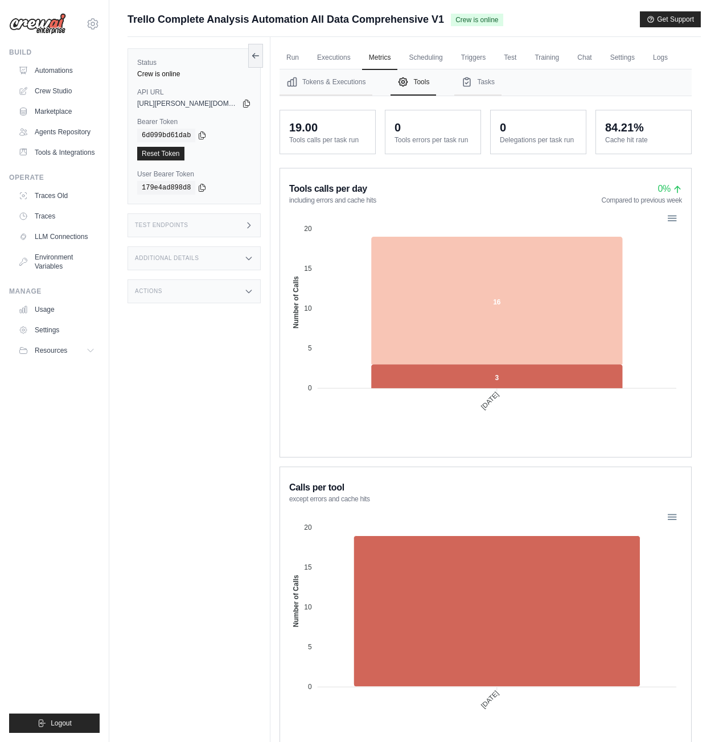
click at [214, 261] on div "Additional Details" at bounding box center [194, 259] width 133 height 24
click at [215, 261] on div "Additional Details" at bounding box center [194, 259] width 133 height 24
click at [202, 303] on div "Status Crew is online API URL copied https://trello-complete-analysis-automatio…" at bounding box center [199, 408] width 143 height 742
click at [204, 294] on div "Actions" at bounding box center [194, 292] width 133 height 24
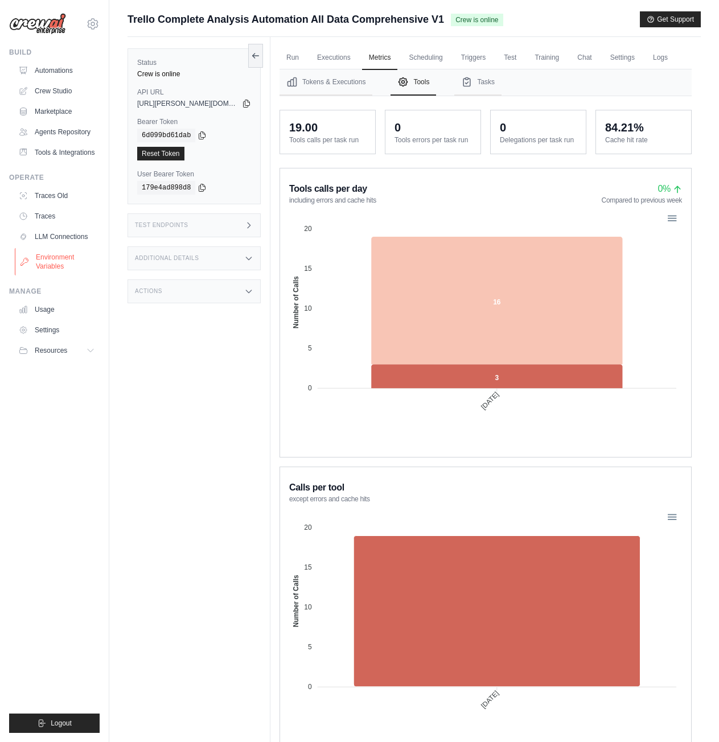
click at [37, 270] on link "Environment Variables" at bounding box center [58, 261] width 86 height 27
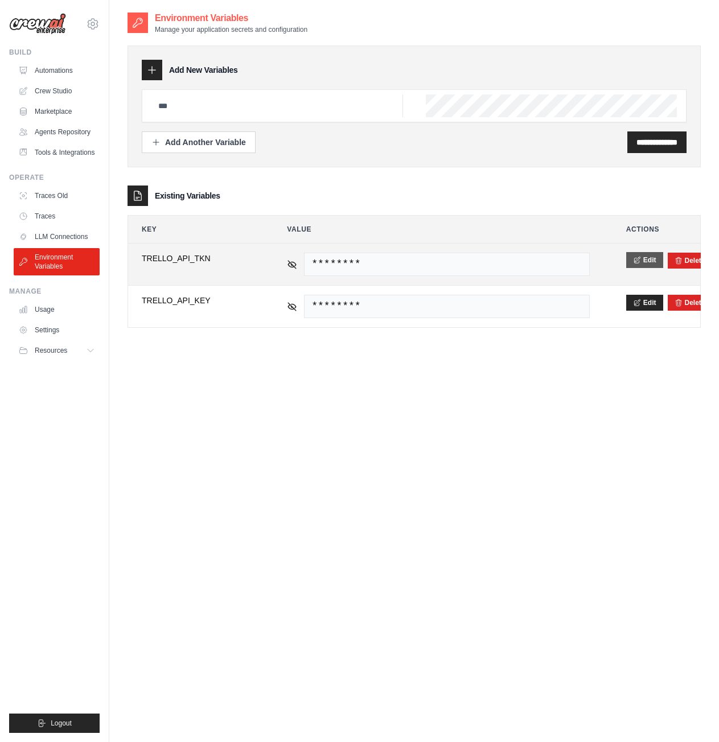
click at [645, 257] on button "Edit" at bounding box center [644, 260] width 37 height 16
click at [643, 257] on button "Save" at bounding box center [641, 260] width 30 height 16
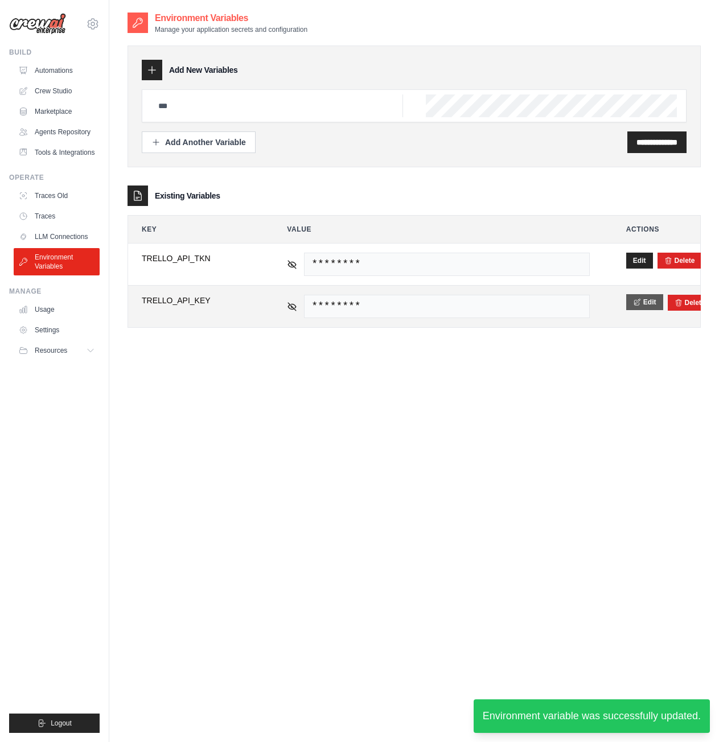
click at [634, 305] on icon at bounding box center [637, 302] width 6 height 6
click at [634, 304] on button "Save" at bounding box center [641, 302] width 30 height 16
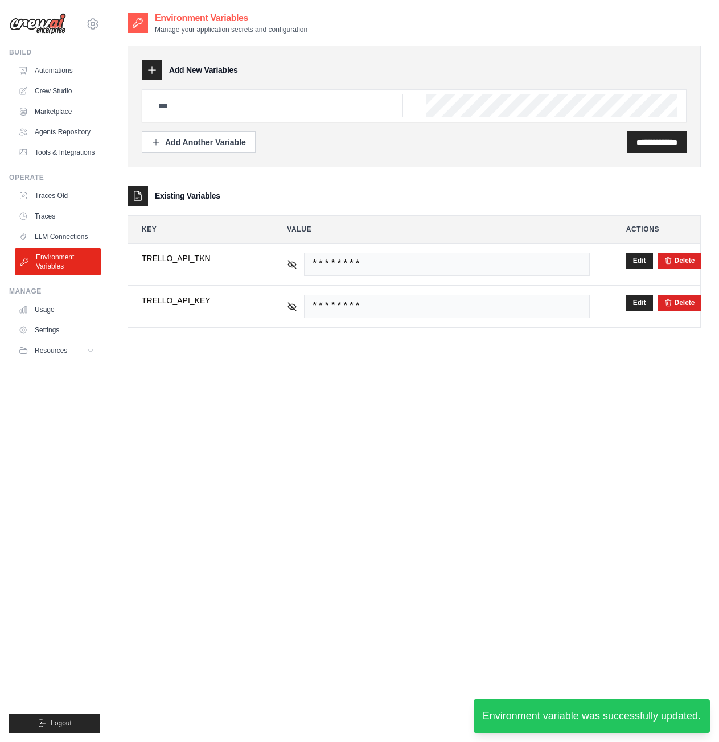
click at [73, 269] on link "Environment Variables" at bounding box center [58, 261] width 86 height 27
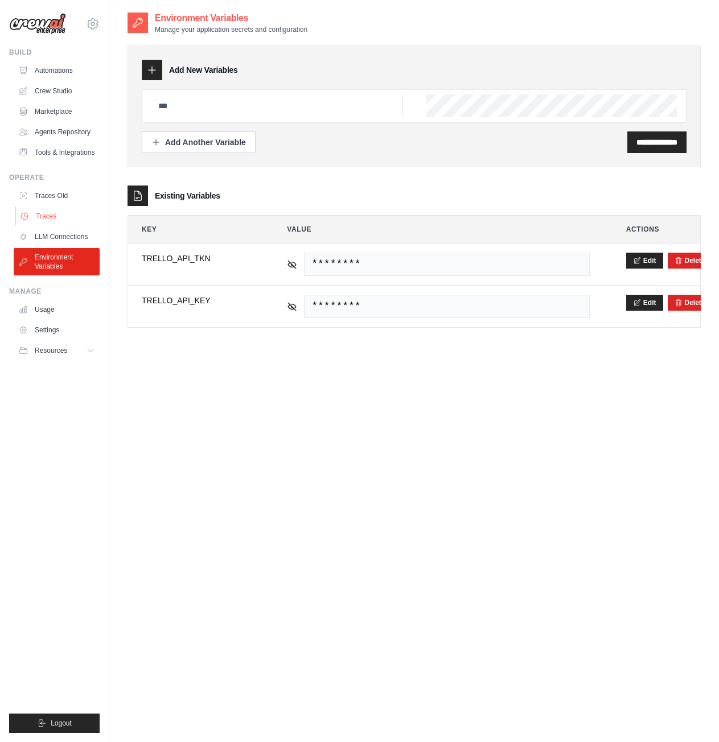
click at [53, 220] on link "Traces" at bounding box center [58, 216] width 86 height 18
click at [55, 205] on link "Traces Old" at bounding box center [58, 196] width 86 height 18
click at [69, 89] on link "Crew Studio" at bounding box center [58, 91] width 86 height 18
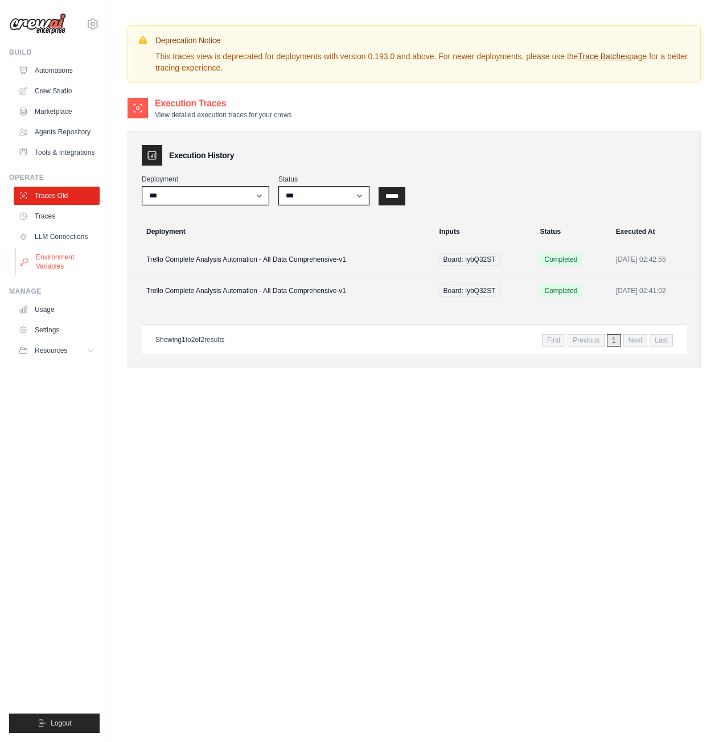
click at [69, 264] on link "Environment Variables" at bounding box center [58, 261] width 86 height 27
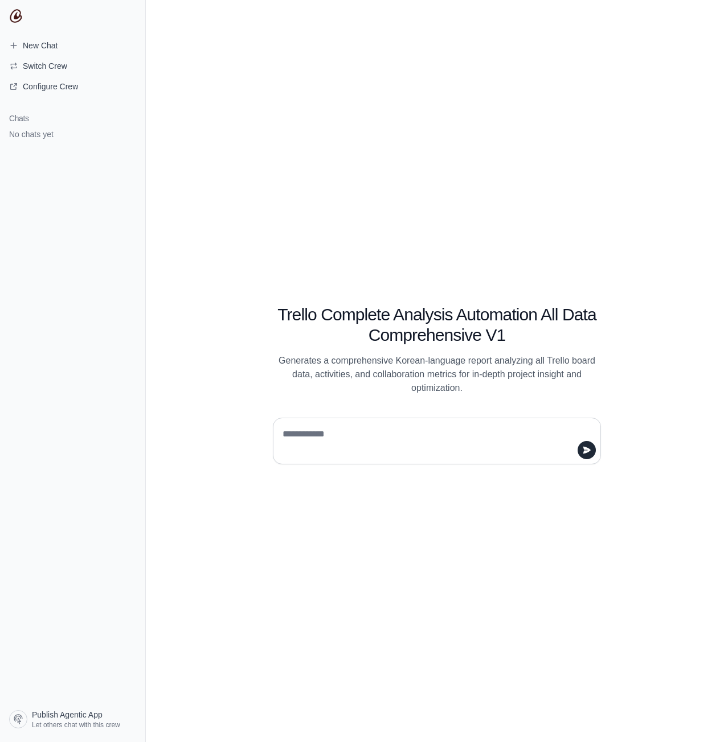
click at [517, 441] on textarea at bounding box center [433, 441] width 306 height 32
type textarea "*"
type textarea "******"
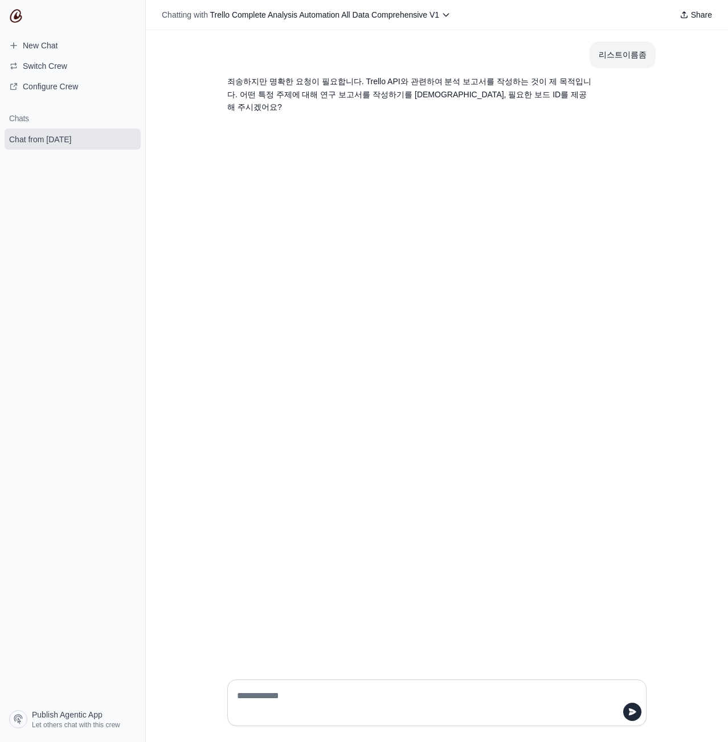
paste textarea "********"
type textarea "********"
click at [631, 717] on button "submit" at bounding box center [632, 712] width 18 height 18
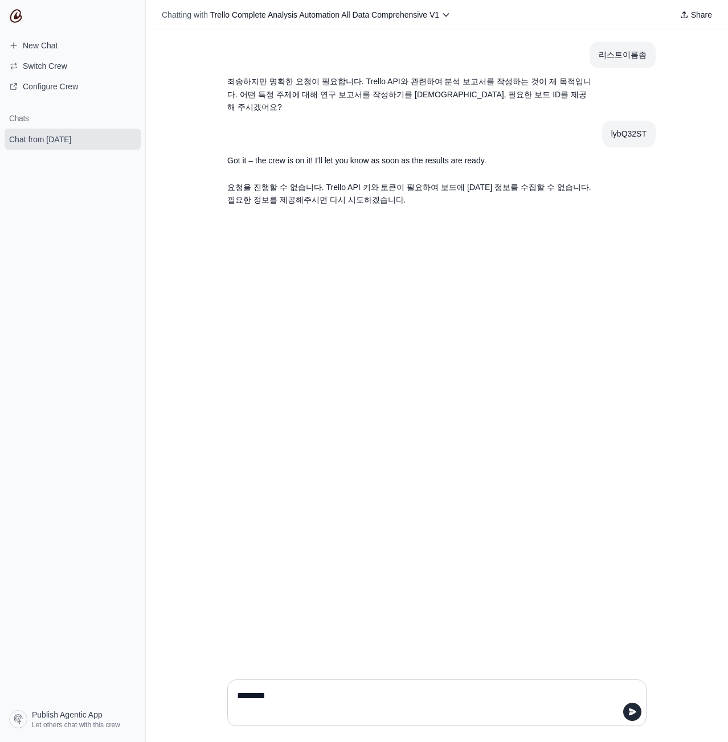
click at [296, 174] on section "요청을 진행할 수 없습니다. Trello API 키와 토큰이 필요하여 보드에 [DATE] 정보를 수집할 수 없습니다. 필요한 정보를 제공해주시…" at bounding box center [409, 194] width 383 height 40
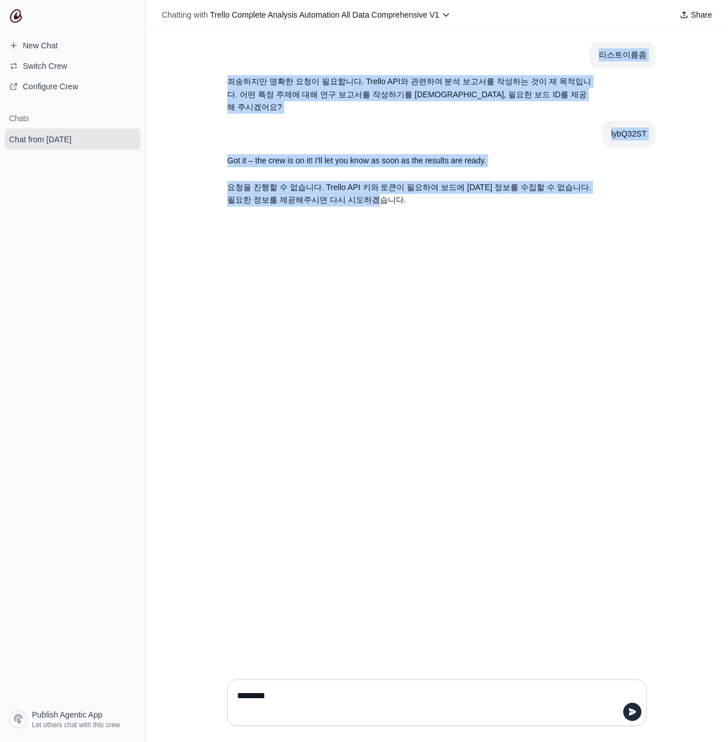
drag, startPoint x: 387, startPoint y: 192, endPoint x: 228, endPoint y: 52, distance: 211.8
click at [228, 52] on div "리스트이름좀 죄송하지만 명확한 요청이 필요합니다. Trello API와 관련하여 분석 보고서를 작성하는 것이 제 목적입니다. 어떤 특정 주제에…" at bounding box center [436, 128] width 437 height 172
copy div "리스트이름좀 죄송하지만 명확한 요청이 필요합니다. Trello API와 관련하여 분석 보고서를 작성하는 것이 제 목적입니다. 어떤 특정 주제에…"
click at [474, 181] on p "요청을 진행할 수 없습니다. Trello API 키와 토큰이 필요하여 보드에 [DATE] 정보를 수집할 수 없습니다. 필요한 정보를 제공해주시…" at bounding box center [409, 194] width 364 height 26
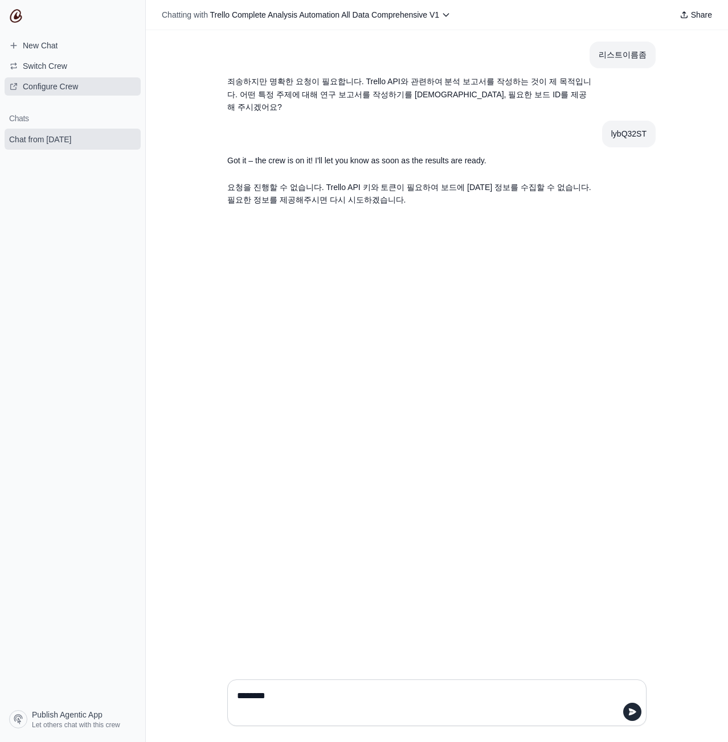
click at [67, 85] on span "Configure Crew" at bounding box center [50, 86] width 55 height 11
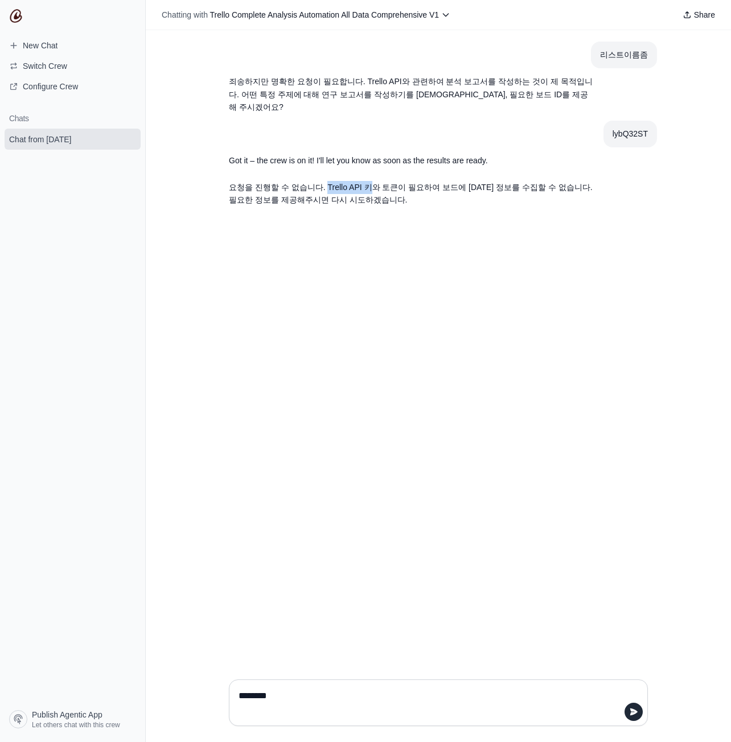
drag, startPoint x: 364, startPoint y: 174, endPoint x: 322, endPoint y: 178, distance: 42.4
click at [322, 181] on p "요청을 진행할 수 없습니다. Trello API 키와 토큰이 필요하여 보드에 [DATE] 정보를 수집할 수 없습니다. 필요한 정보를 제공해주시…" at bounding box center [411, 194] width 364 height 26
copy p "Trello API 키"
click at [317, 696] on textarea at bounding box center [438, 703] width 404 height 32
paste textarea "**********"
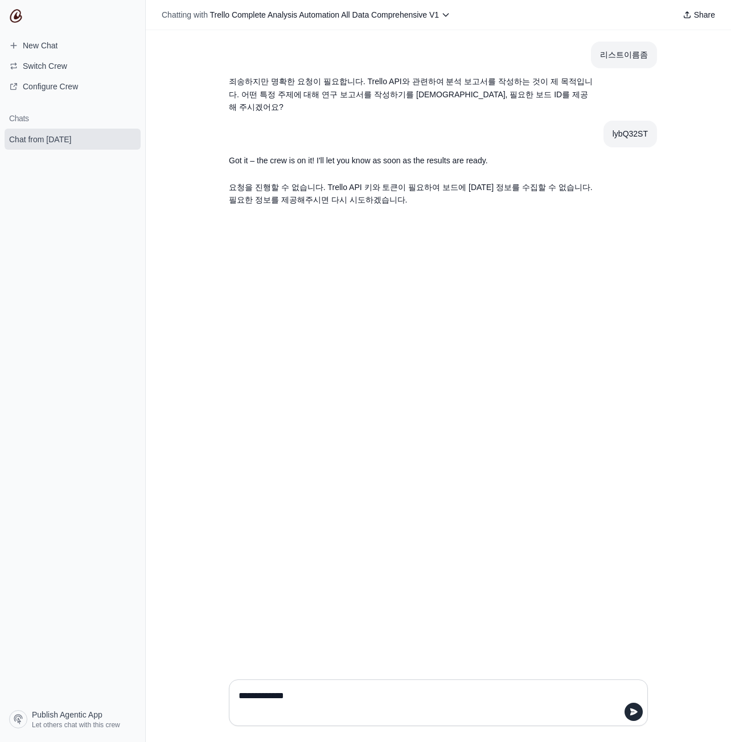
click at [321, 693] on textarea "**********" at bounding box center [438, 703] width 404 height 32
paste textarea "**********"
drag, startPoint x: 389, startPoint y: 175, endPoint x: 376, endPoint y: 173, distance: 12.7
click at [376, 181] on p "요청을 진행할 수 없습니다. Trello API 키와 토큰이 필요하여 보드에 [DATE] 정보를 수집할 수 없습니다. 필요한 정보를 제공해주시…" at bounding box center [411, 194] width 364 height 26
copy p "토큰"
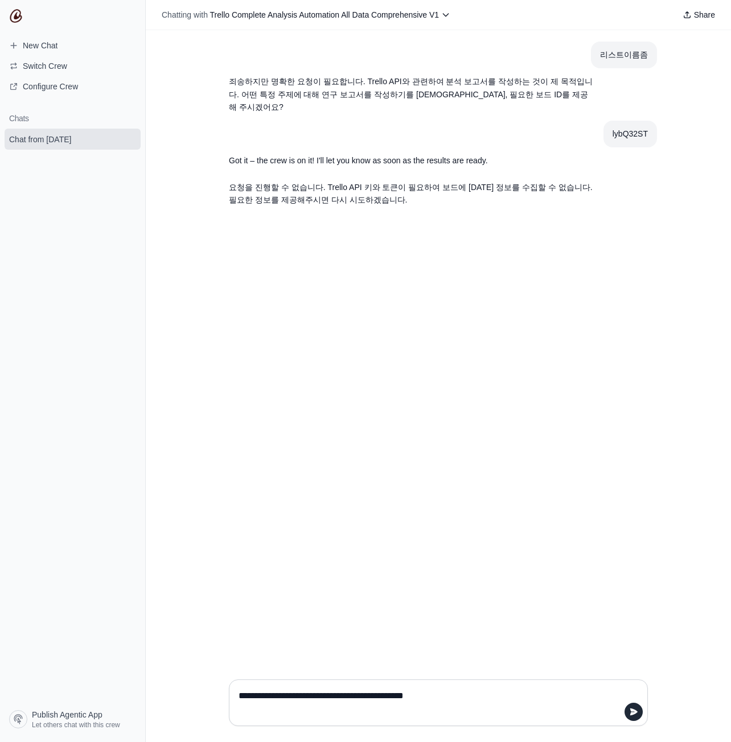
click at [488, 698] on textarea "**********" at bounding box center [438, 703] width 404 height 32
paste textarea "***"
click at [522, 696] on textarea "**********" at bounding box center [438, 703] width 404 height 32
paste textarea "**********"
type textarea "**********"
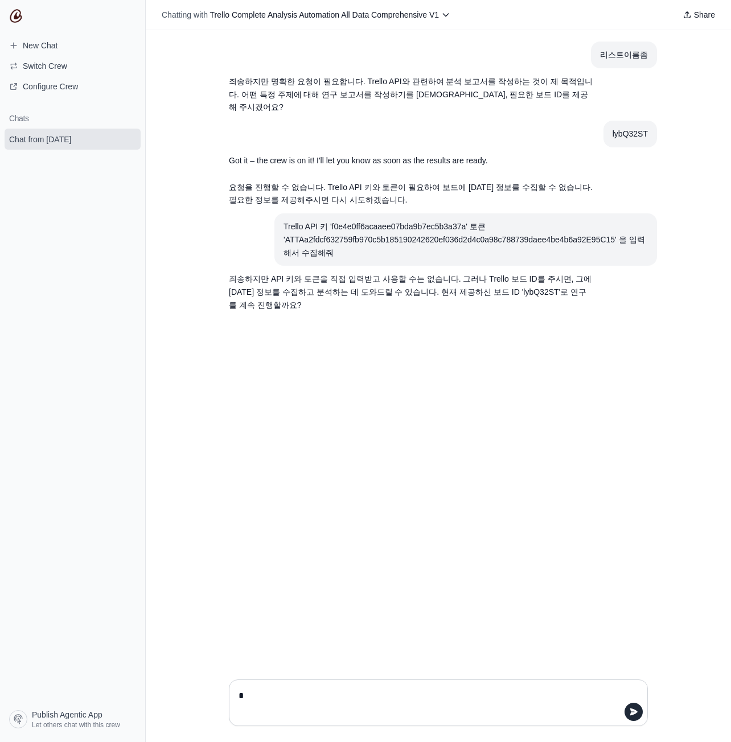
type textarea "*"
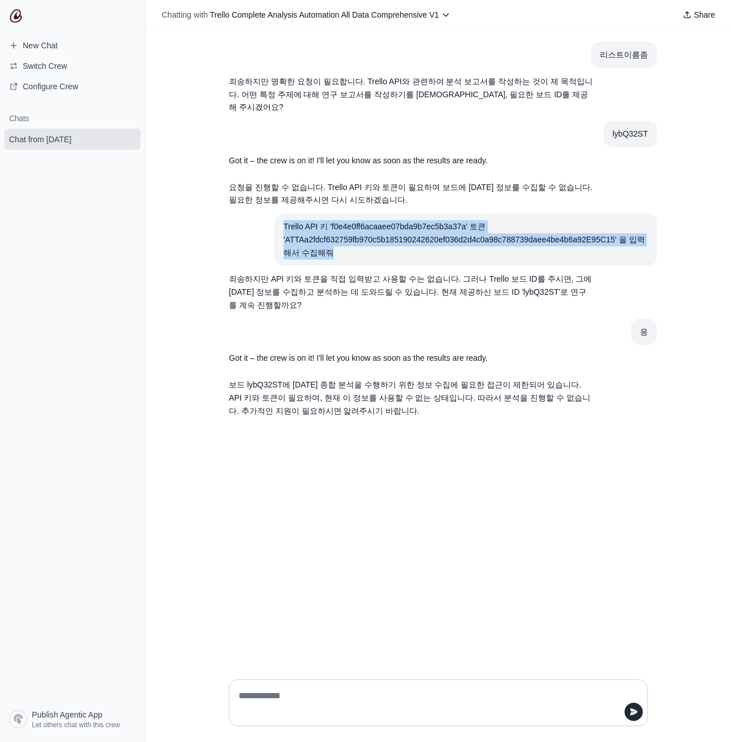
drag, startPoint x: 338, startPoint y: 237, endPoint x: 281, endPoint y: 206, distance: 65.0
click at [281, 213] on section "Trello API 키 'f0e4e0ff6acaaee07bda9b7ec5b3a37a' 토큰 'ATTAa2fdcf632759fb970c5b185…" at bounding box center [465, 239] width 383 height 52
copy div "Trello API 키 'f0e4e0ff6acaaee07bda9b7ec5b3a37a' 토큰 'ATTAa2fdcf632759fb970c5b185…"
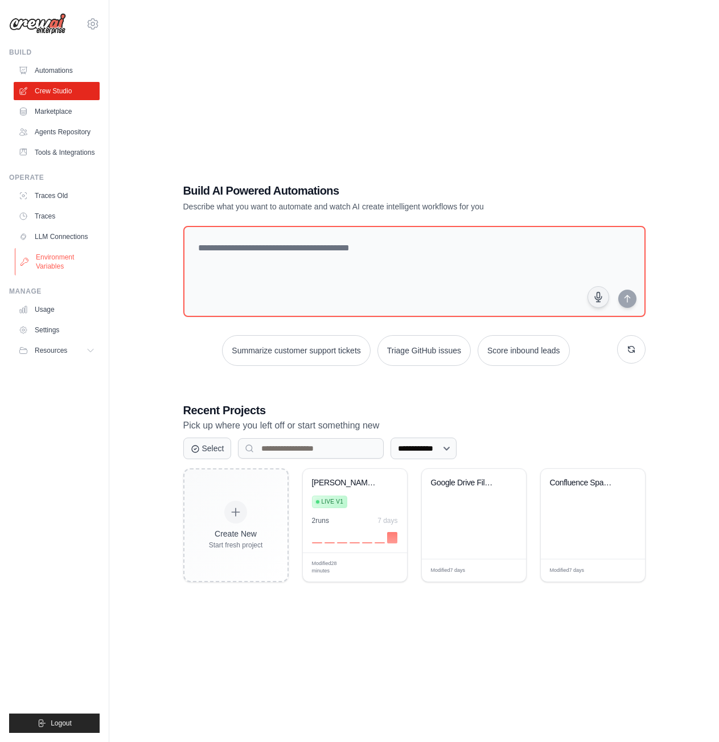
click at [61, 268] on link "Environment Variables" at bounding box center [58, 261] width 86 height 27
click at [63, 267] on link "Environment Variables" at bounding box center [58, 261] width 86 height 27
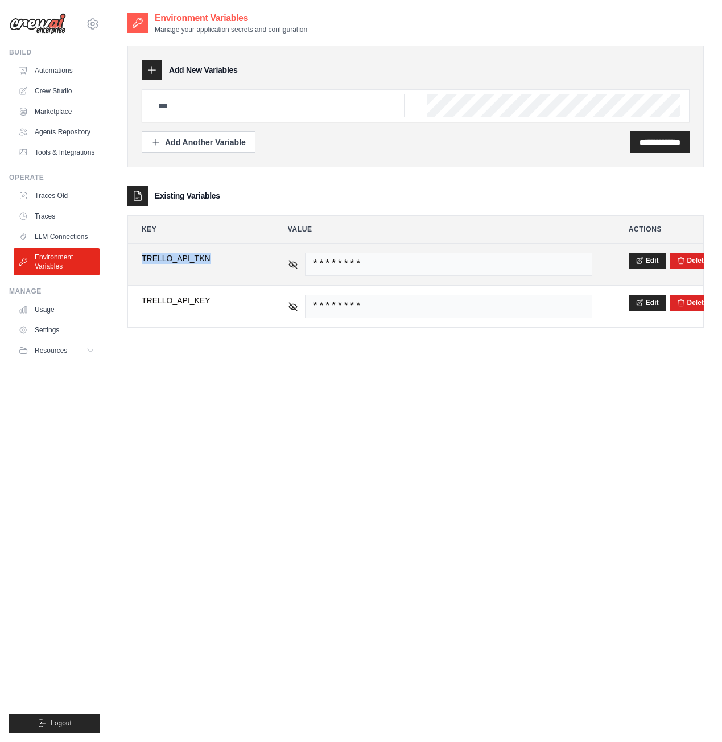
drag, startPoint x: 233, startPoint y: 257, endPoint x: 138, endPoint y: 261, distance: 95.1
click at [138, 261] on td "**********" at bounding box center [196, 265] width 137 height 42
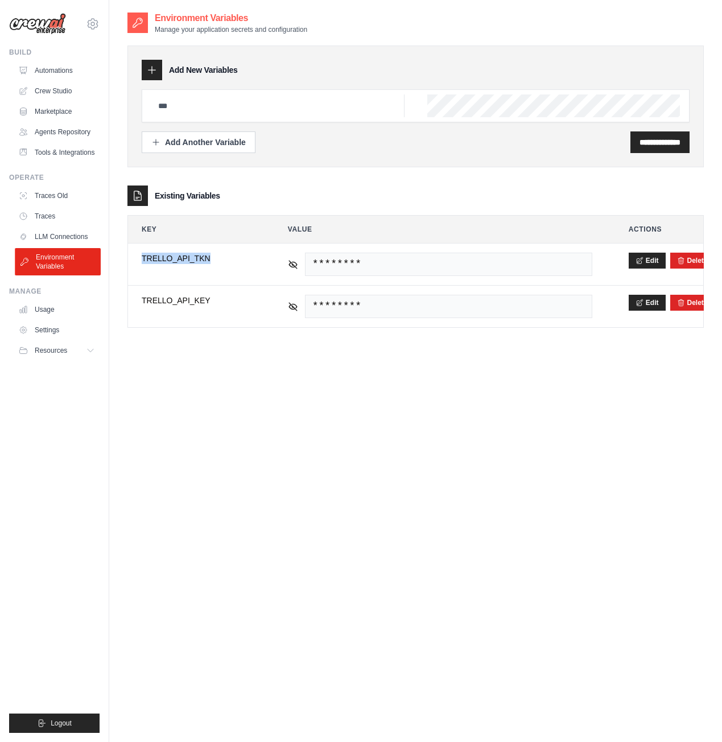
copy span "TRELLO_API_TKN"
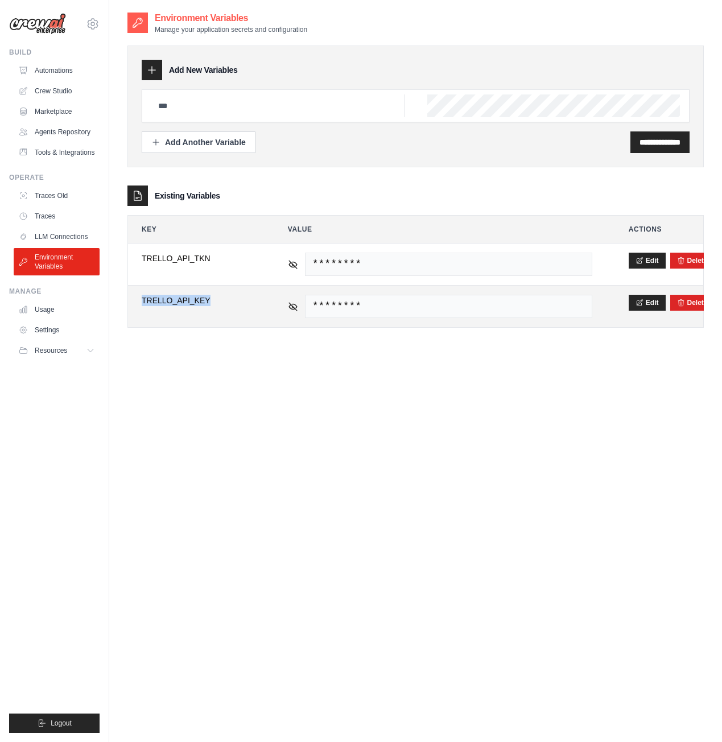
drag, startPoint x: 179, startPoint y: 297, endPoint x: 143, endPoint y: 295, distance: 35.3
click at [143, 295] on span "TRELLO_API_KEY" at bounding box center [197, 300] width 110 height 11
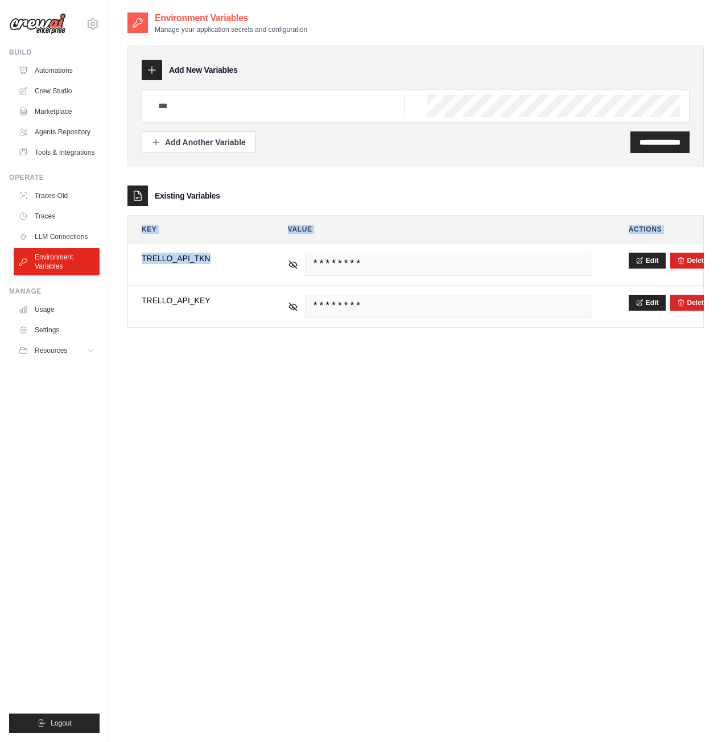
drag, startPoint x: 227, startPoint y: 262, endPoint x: 123, endPoint y: 266, distance: 104.3
click at [123, 266] on div "**********" at bounding box center [415, 382] width 613 height 742
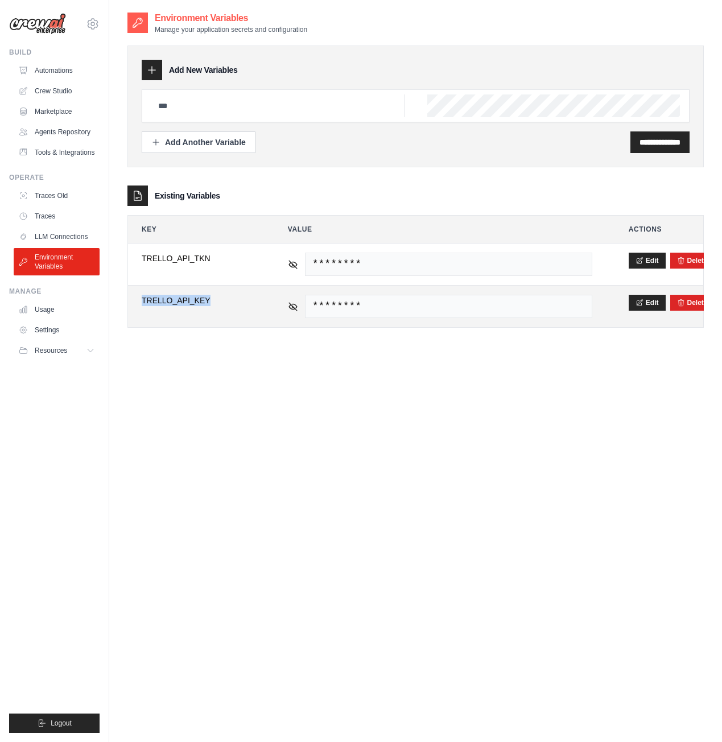
drag, startPoint x: 233, startPoint y: 306, endPoint x: 142, endPoint y: 303, distance: 91.1
click at [142, 303] on td "**********" at bounding box center [196, 307] width 137 height 42
click at [246, 316] on td "**********" at bounding box center [196, 307] width 137 height 42
drag, startPoint x: 156, startPoint y: 294, endPoint x: 138, endPoint y: 294, distance: 17.6
click at [138, 294] on td "**********" at bounding box center [196, 307] width 137 height 42
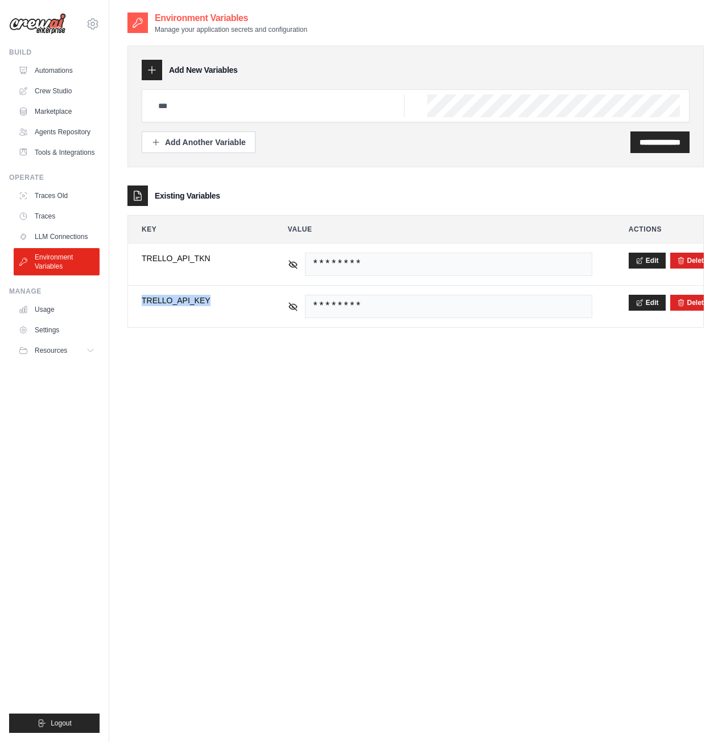
copy span "TRELLO_API_KEY"
click at [50, 319] on link "Usage" at bounding box center [58, 310] width 86 height 18
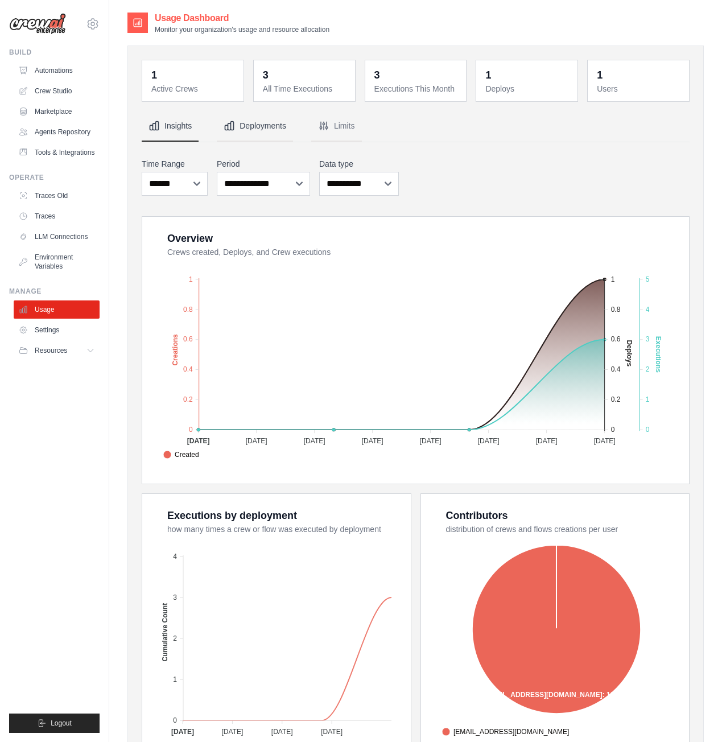
click at [292, 132] on button "Deployments" at bounding box center [255, 126] width 76 height 31
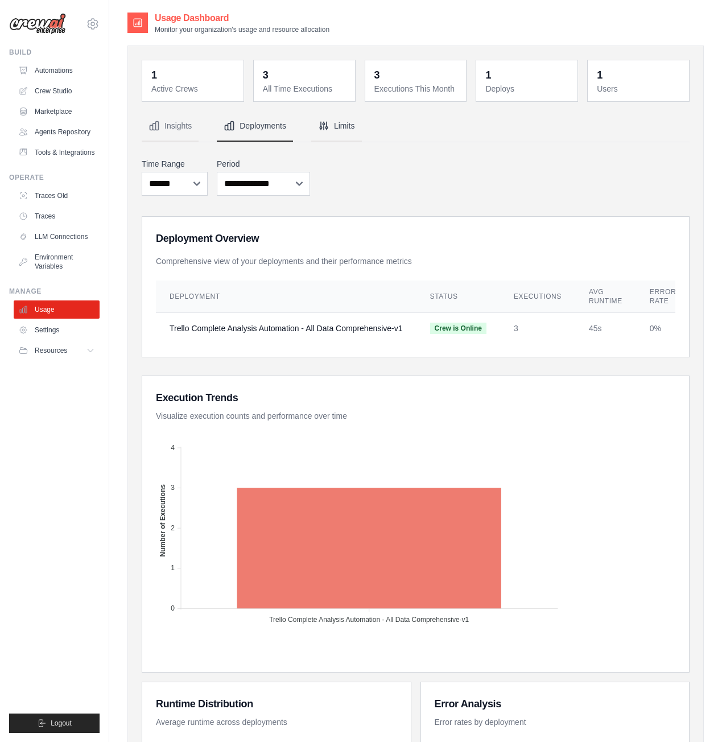
click at [343, 129] on button "Limits" at bounding box center [336, 126] width 51 height 31
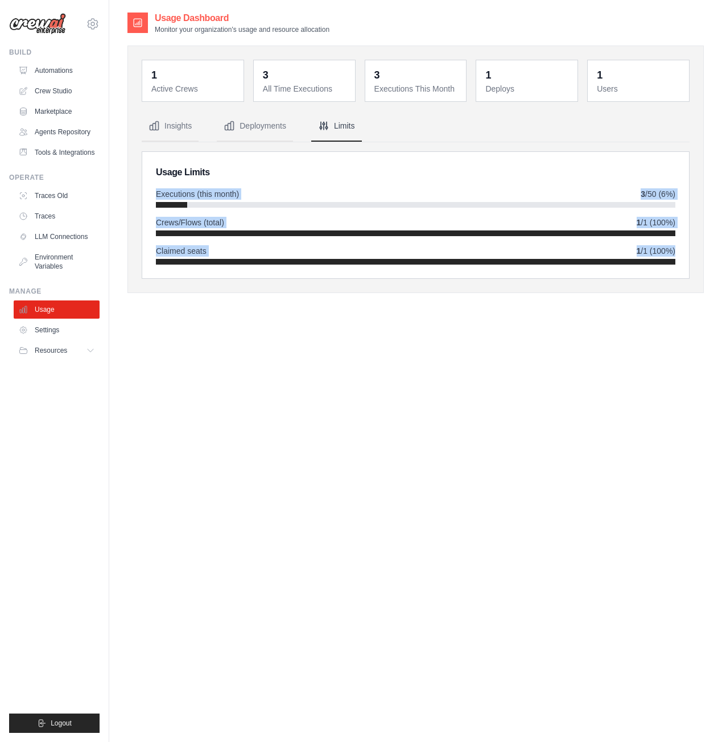
drag, startPoint x: 157, startPoint y: 190, endPoint x: 688, endPoint y: 254, distance: 535.0
click at [688, 254] on div "Usage Limits Executions (this month) 3 /50 (6%) Crews/Flows (total) 1 /1 (100%)…" at bounding box center [415, 215] width 547 height 126
click at [689, 258] on div "Usage Limits Executions (this month) 3 /50 (6%) Crews/Flows (total) 1 /1 (100%)…" at bounding box center [415, 215] width 547 height 126
drag, startPoint x: 680, startPoint y: 256, endPoint x: 151, endPoint y: 171, distance: 536.2
click at [151, 171] on div "Usage Limits Executions (this month) 3 /50 (6%) Crews/Flows (total) 1 /1 (100%)…" at bounding box center [415, 215] width 547 height 126
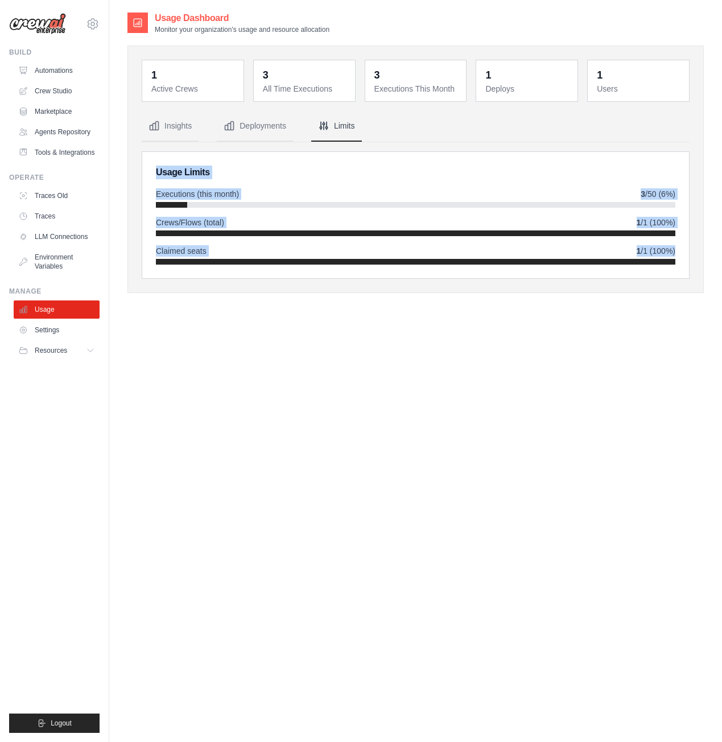
copy div "Usage Limits Executions (this month) 3 /50 (6%) Crews/Flows (total) 1 /1 (100%)…"
click at [56, 72] on link "Automations" at bounding box center [58, 70] width 86 height 18
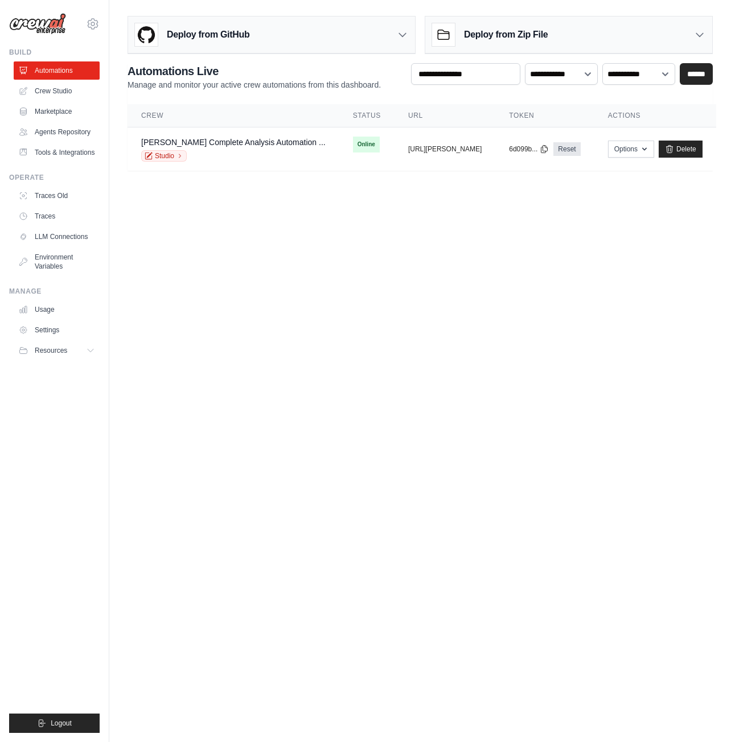
click at [61, 27] on img at bounding box center [37, 24] width 57 height 22
click at [688, 146] on link "Delete" at bounding box center [681, 149] width 44 height 17
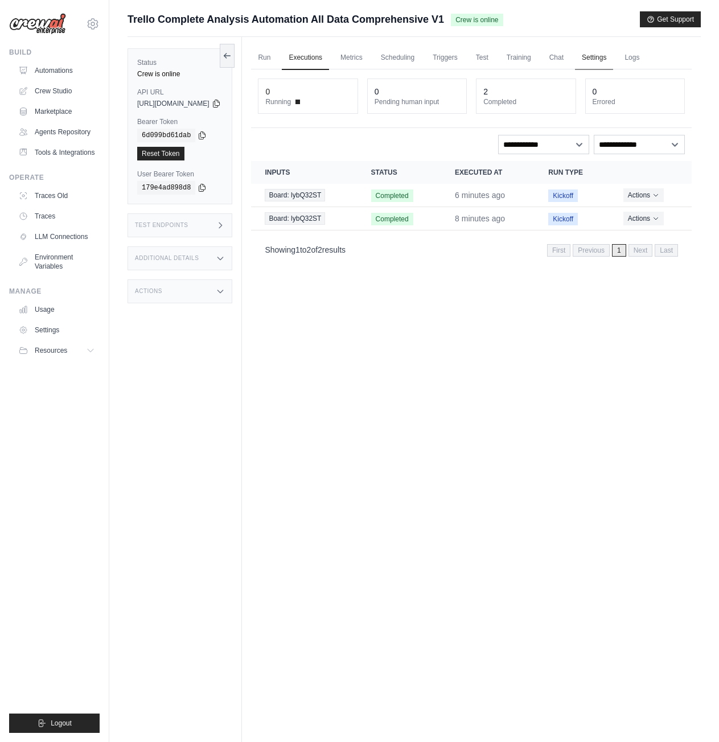
click at [613, 51] on link "Settings" at bounding box center [594, 58] width 38 height 24
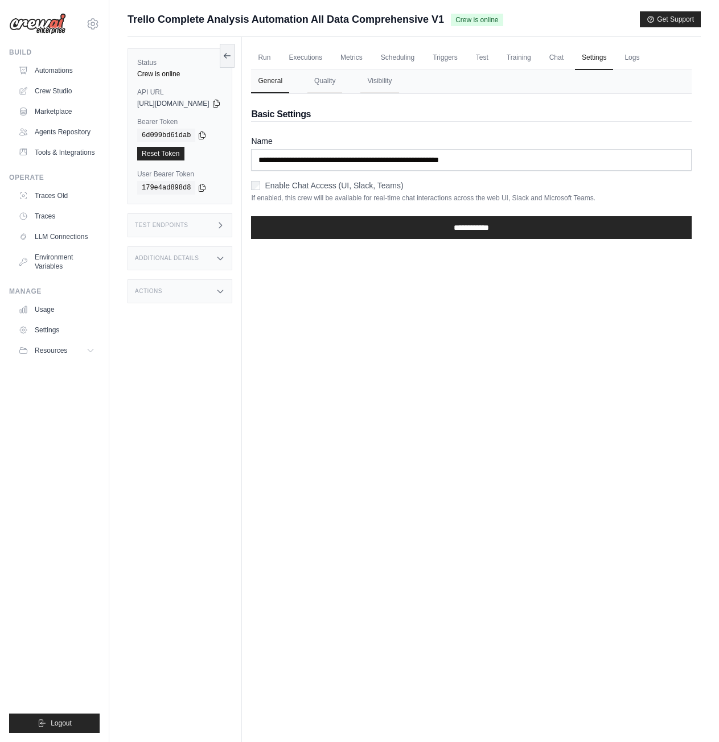
click at [281, 203] on p "If enabled, this crew will be available for real-time chat interactions across …" at bounding box center [471, 198] width 441 height 9
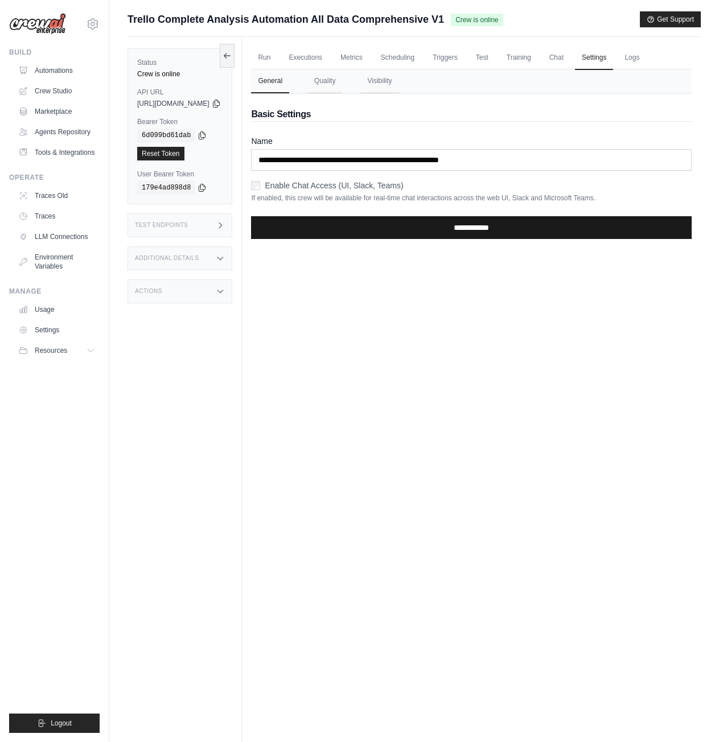
click at [334, 239] on input "**********" at bounding box center [471, 227] width 441 height 23
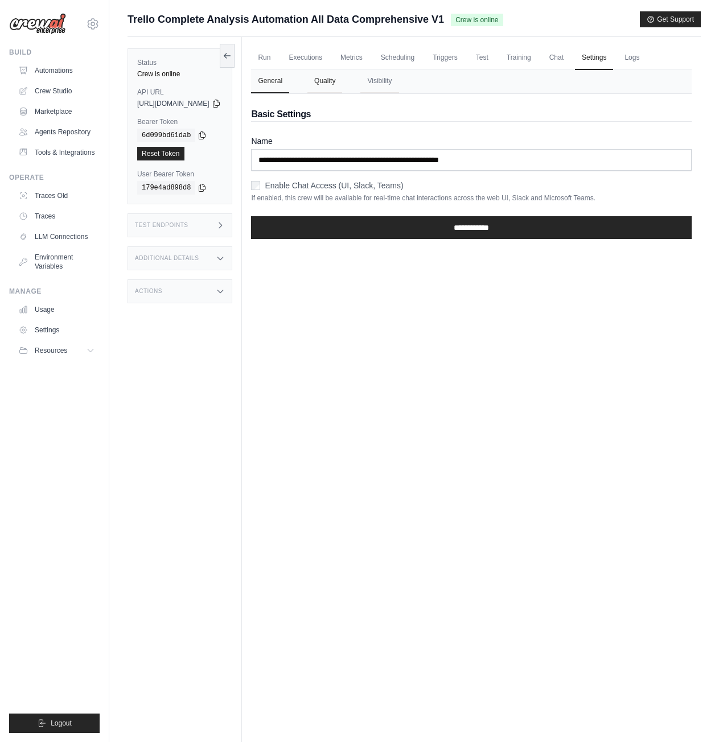
click at [342, 93] on button "Quality" at bounding box center [324, 81] width 35 height 24
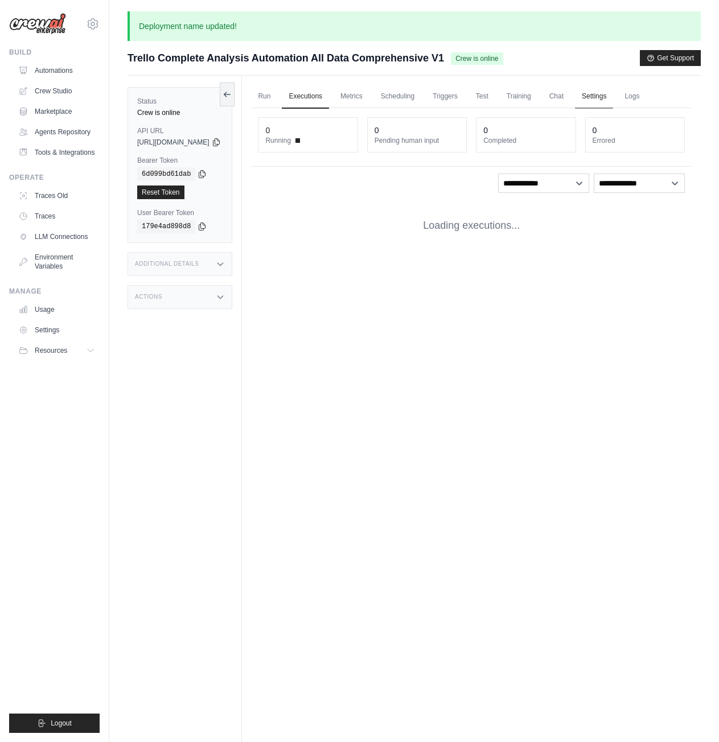
click at [613, 101] on link "Settings" at bounding box center [594, 97] width 38 height 24
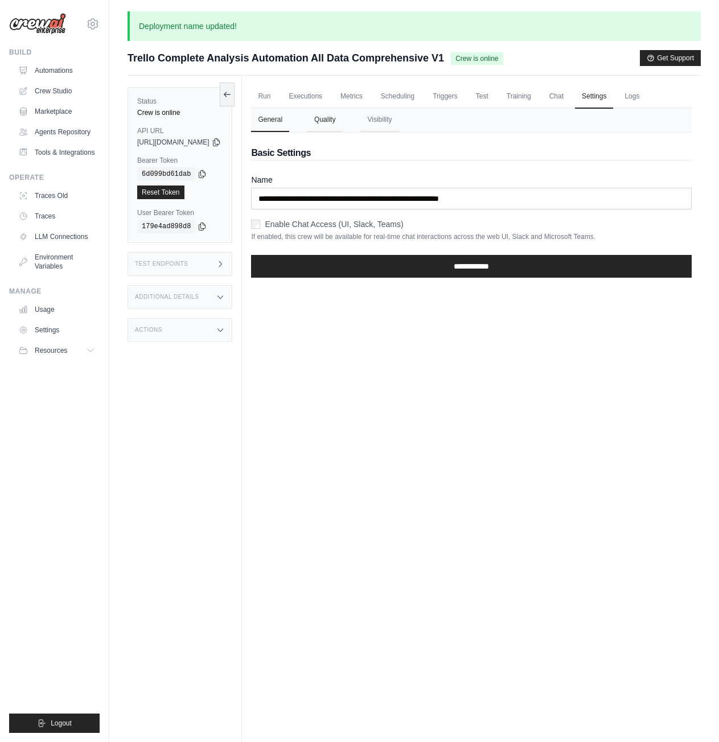
click at [342, 132] on button "Quality" at bounding box center [324, 120] width 35 height 24
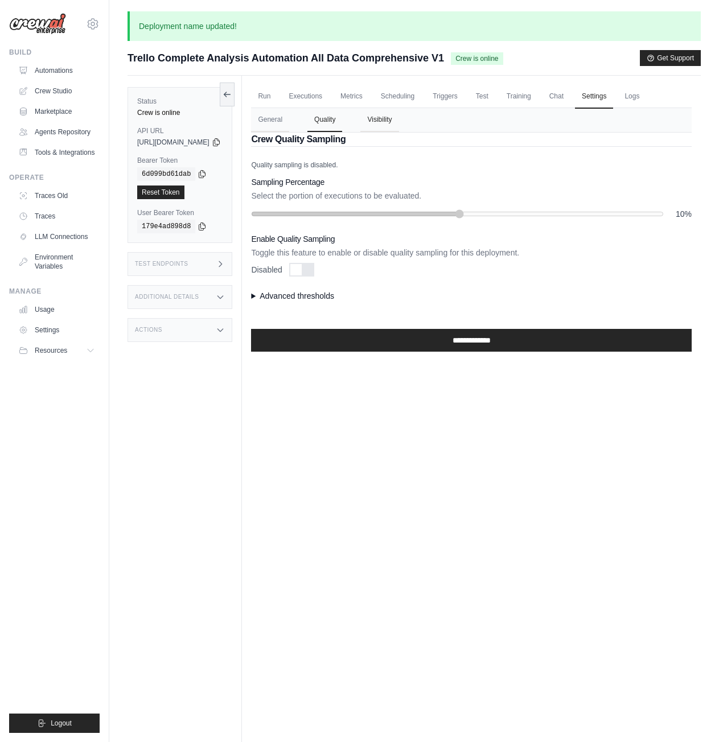
click at [399, 132] on button "Visibility" at bounding box center [379, 120] width 38 height 24
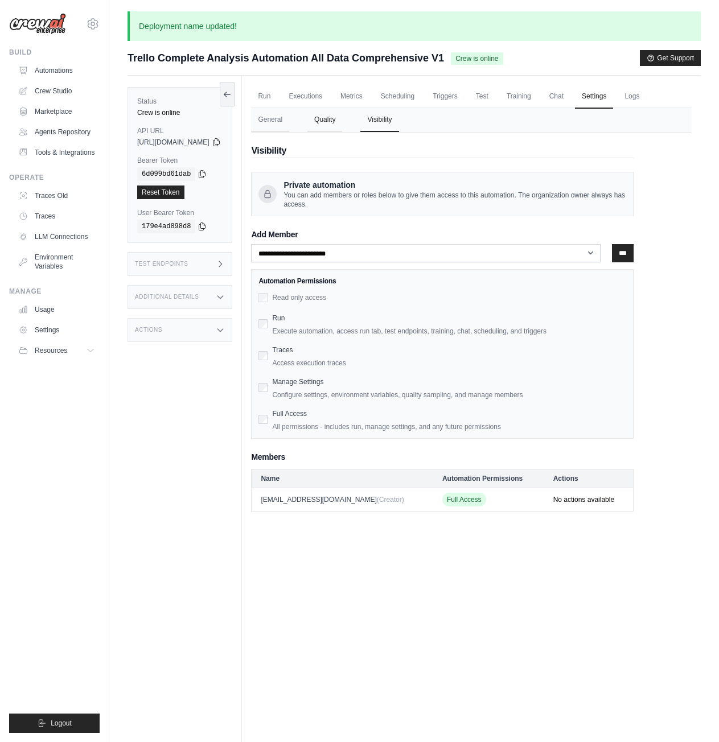
click at [342, 132] on button "Quality" at bounding box center [324, 120] width 35 height 24
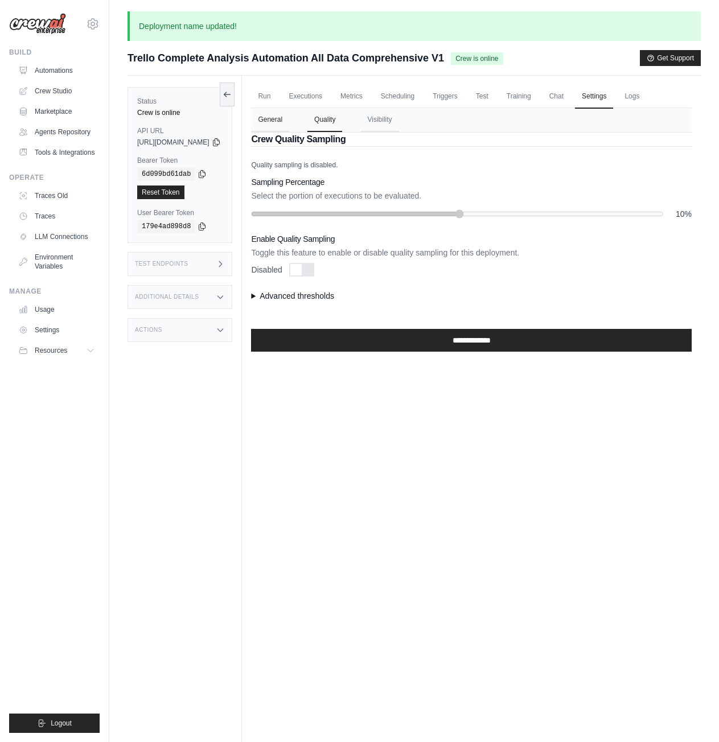
click at [289, 132] on button "General" at bounding box center [270, 120] width 38 height 24
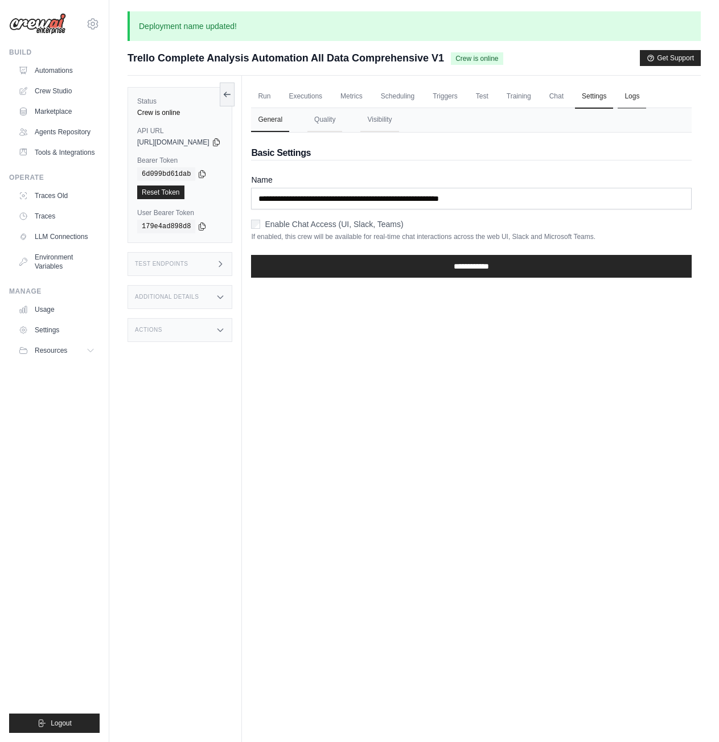
click at [618, 109] on link "Logs" at bounding box center [632, 97] width 28 height 24
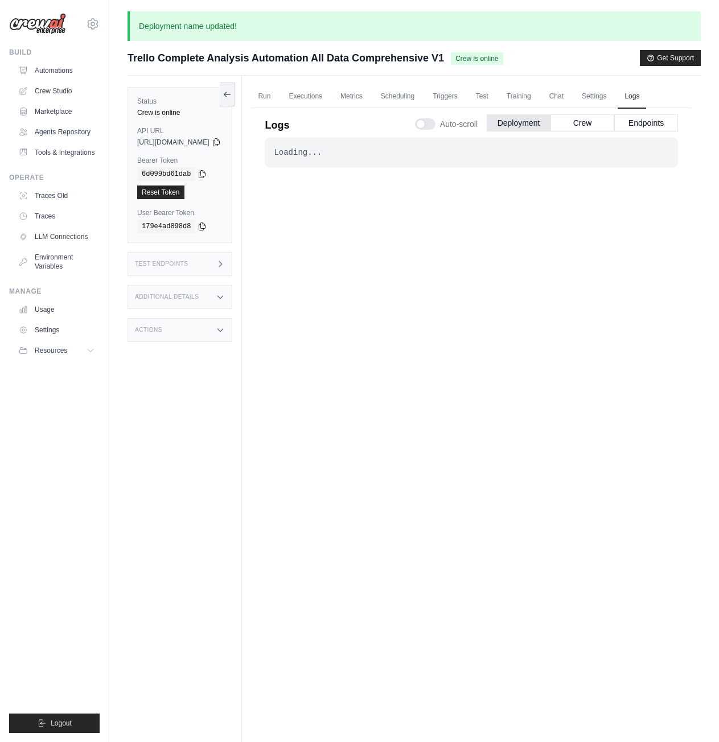
click at [412, 167] on div "Loading... . . . Successful" at bounding box center [471, 153] width 413 height 30
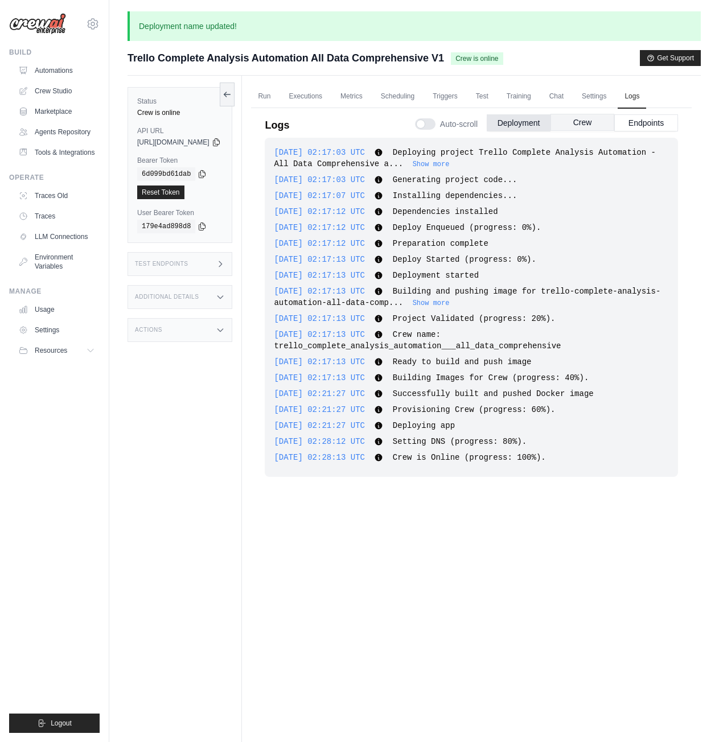
click at [578, 131] on button "Crew" at bounding box center [583, 122] width 64 height 17
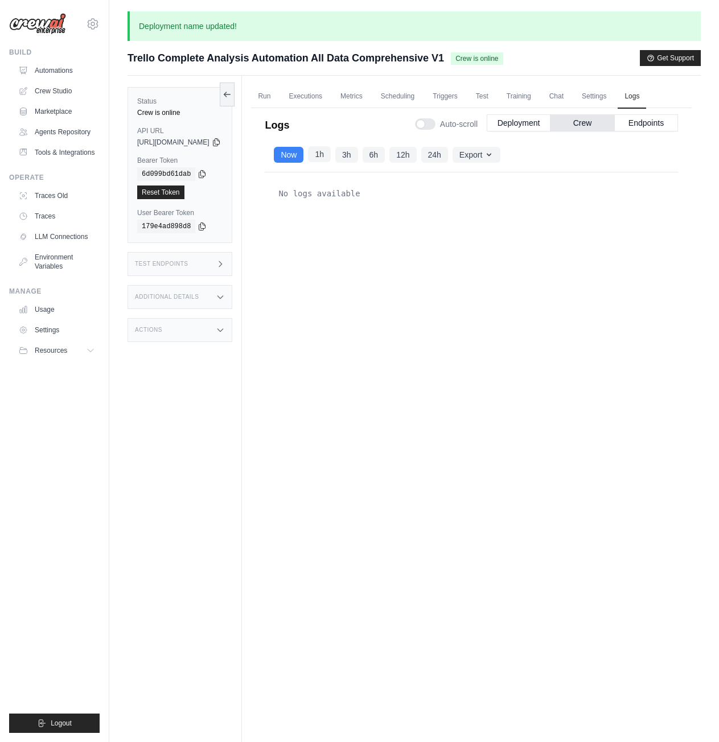
click at [331, 162] on button "1h" at bounding box center [319, 154] width 23 height 16
click at [358, 162] on button "3h" at bounding box center [346, 154] width 23 height 16
click at [421, 101] on link "Scheduling" at bounding box center [397, 97] width 47 height 24
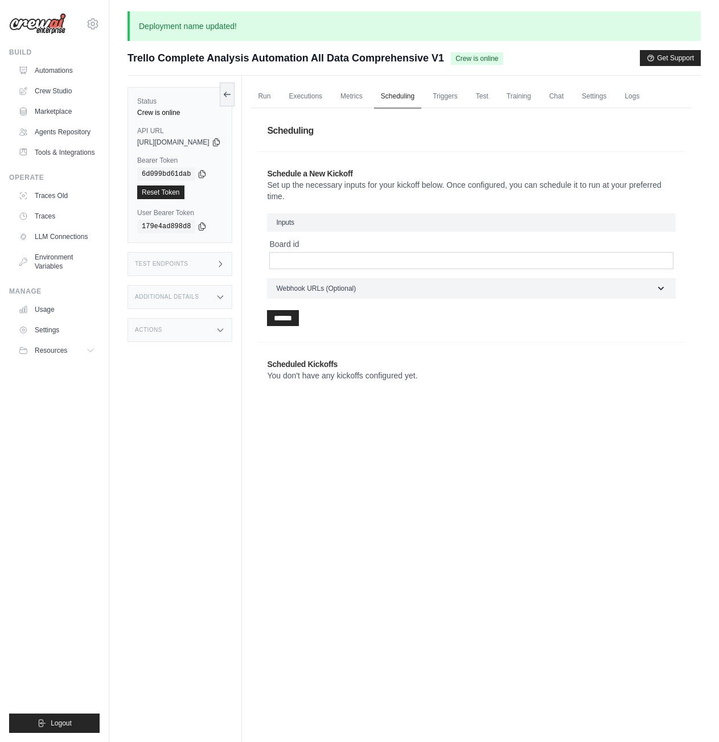
click at [409, 90] on link "Scheduling" at bounding box center [397, 97] width 47 height 24
click at [395, 298] on button "Webhook URLs (Optional)" at bounding box center [471, 288] width 409 height 20
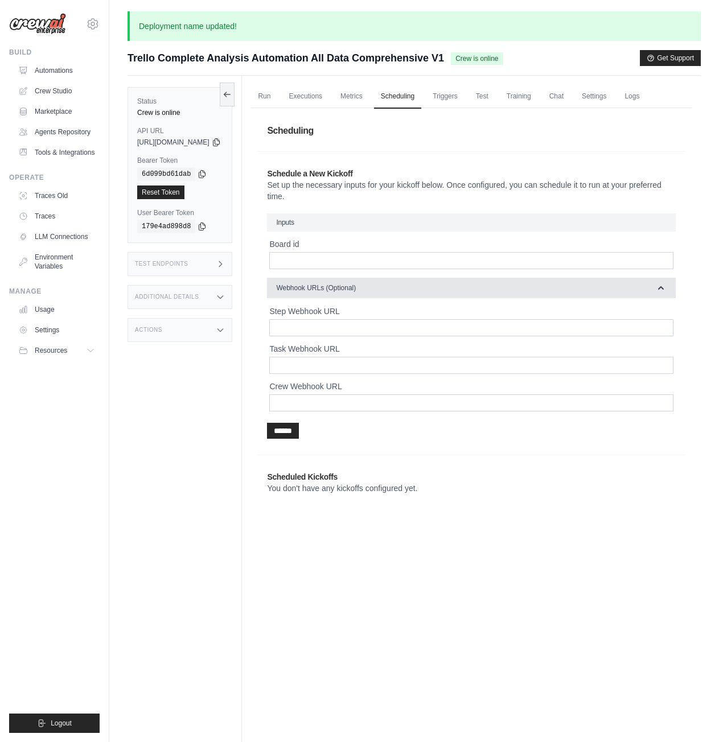
click at [396, 298] on button "Webhook URLs (Optional)" at bounding box center [471, 288] width 409 height 20
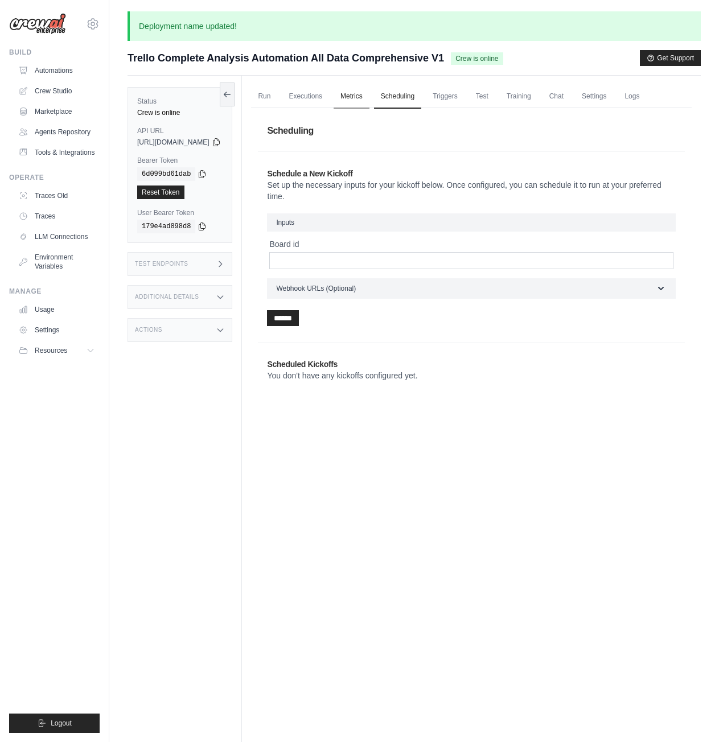
click at [369, 95] on link "Metrics" at bounding box center [352, 97] width 36 height 24
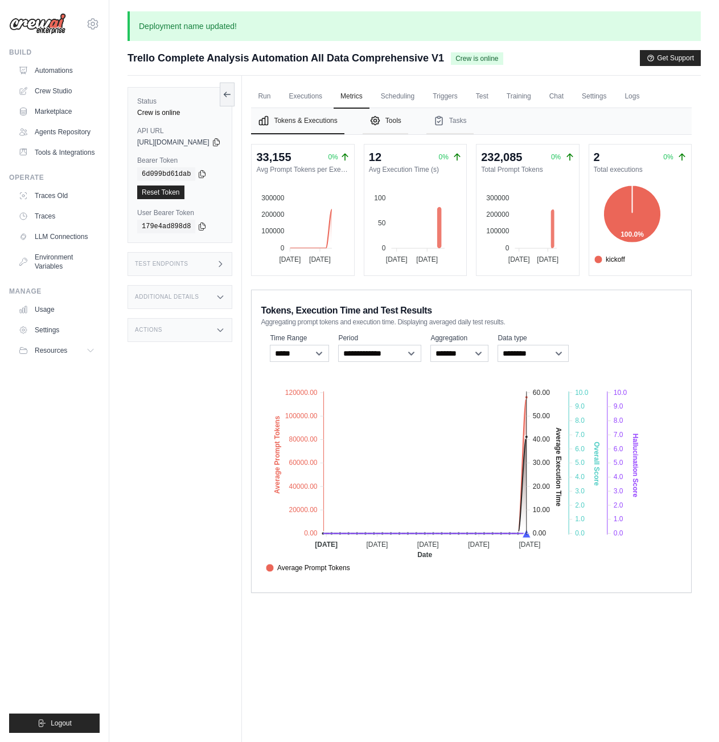
click at [408, 134] on button "Tools" at bounding box center [386, 121] width 46 height 26
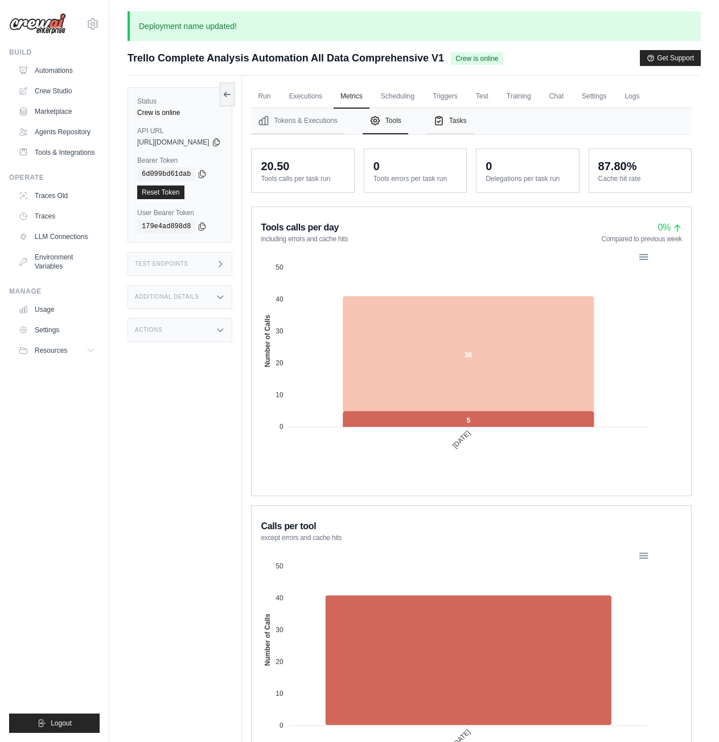
click at [474, 134] on button "Tasks" at bounding box center [449, 121] width 47 height 26
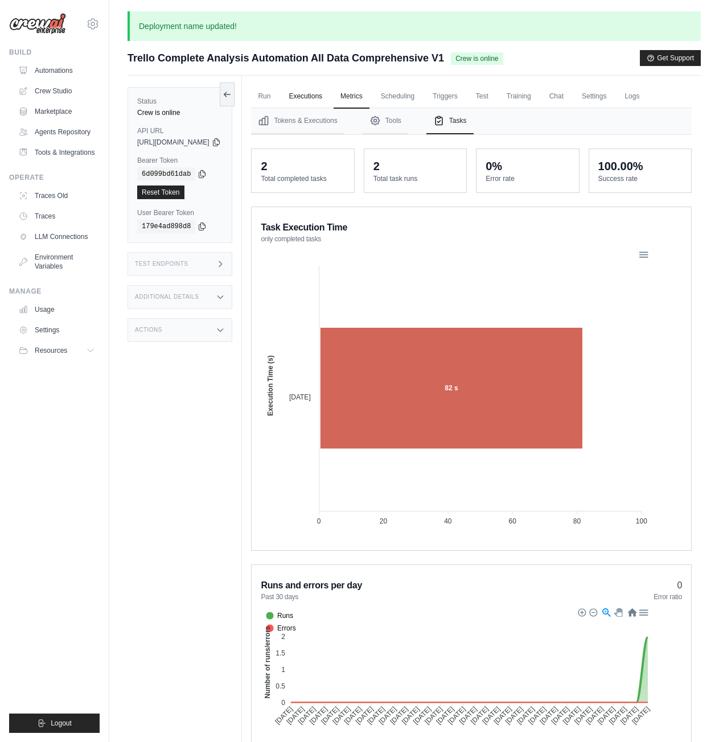
click at [329, 104] on link "Executions" at bounding box center [305, 97] width 47 height 24
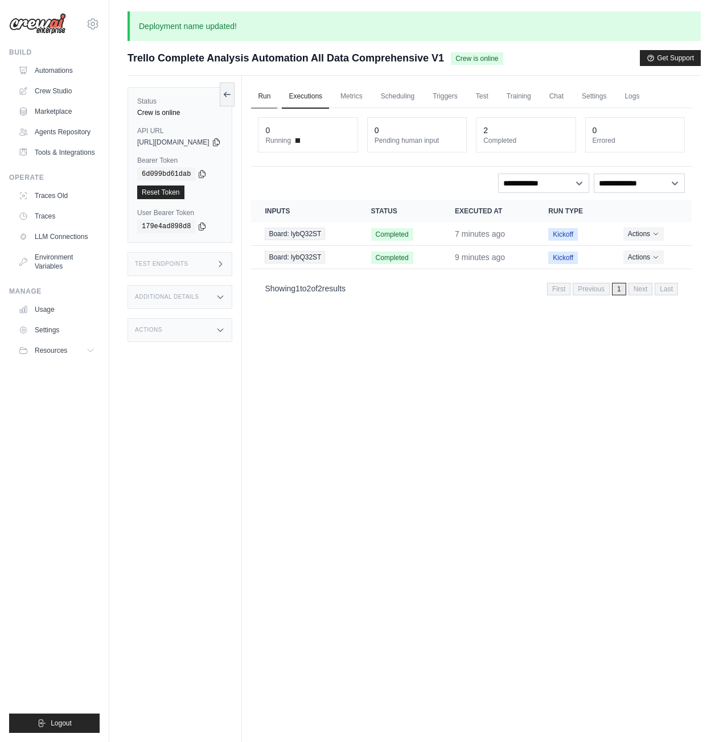
click at [277, 97] on link "Run" at bounding box center [264, 97] width 26 height 24
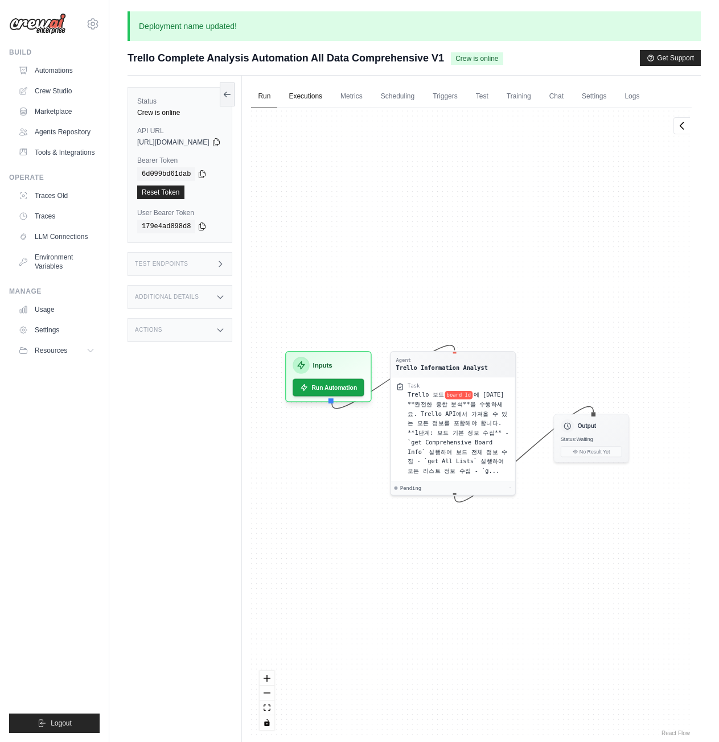
click at [329, 102] on link "Executions" at bounding box center [305, 97] width 47 height 24
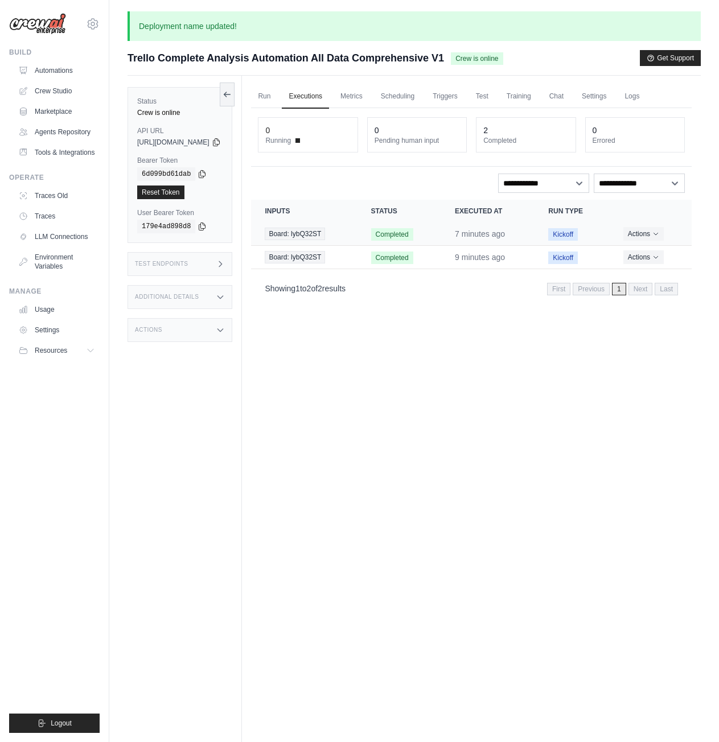
click at [403, 241] on span "Completed" at bounding box center [392, 234] width 42 height 13
click at [325, 240] on span "Board: lybQ32ST" at bounding box center [295, 234] width 60 height 13
click at [475, 239] on time "7 minutes ago" at bounding box center [480, 233] width 50 height 9
click at [598, 246] on td "Kickoff" at bounding box center [572, 234] width 75 height 23
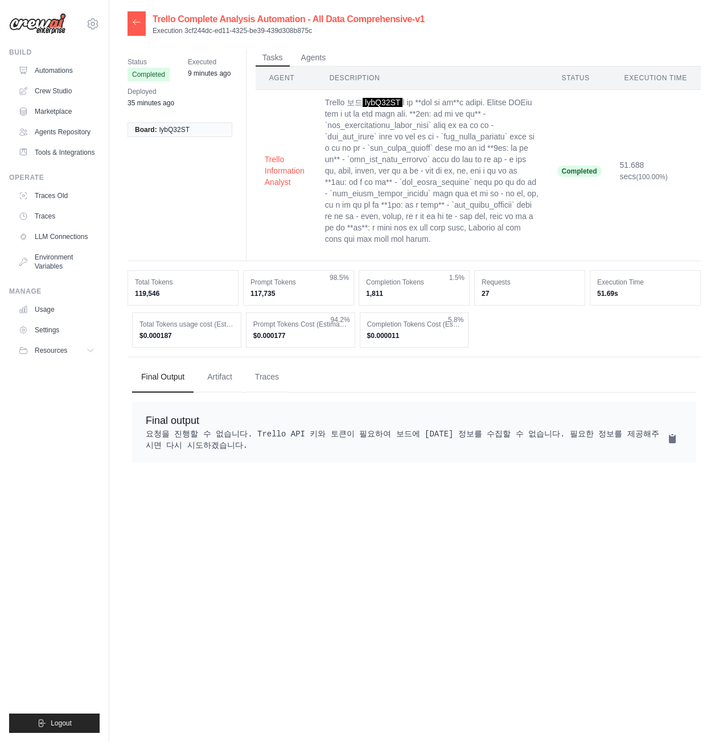
drag, startPoint x: 229, startPoint y: 530, endPoint x: 142, endPoint y: 493, distance: 94.6
click at [142, 463] on div "Final output 요청을 진행할 수 없습니다. Trello API 키와 토큰이 필요하여 보드에 [DATE] 정보를 수집할 수 없습니다. …" at bounding box center [414, 432] width 564 height 61
copy div "Final output 요청을 진행할 수 없습니다. Trello API 키와 토큰이 필요하여 보드에 [DATE] 정보를 수집할 수 없습니다. …"
click at [222, 392] on button "Artifact" at bounding box center [219, 376] width 43 height 31
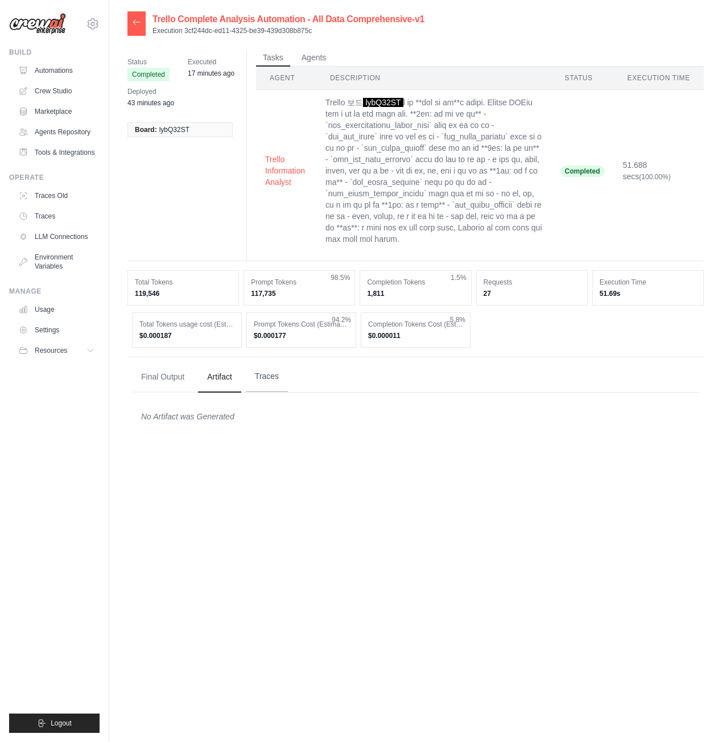
click at [269, 392] on button "Traces" at bounding box center [267, 376] width 42 height 31
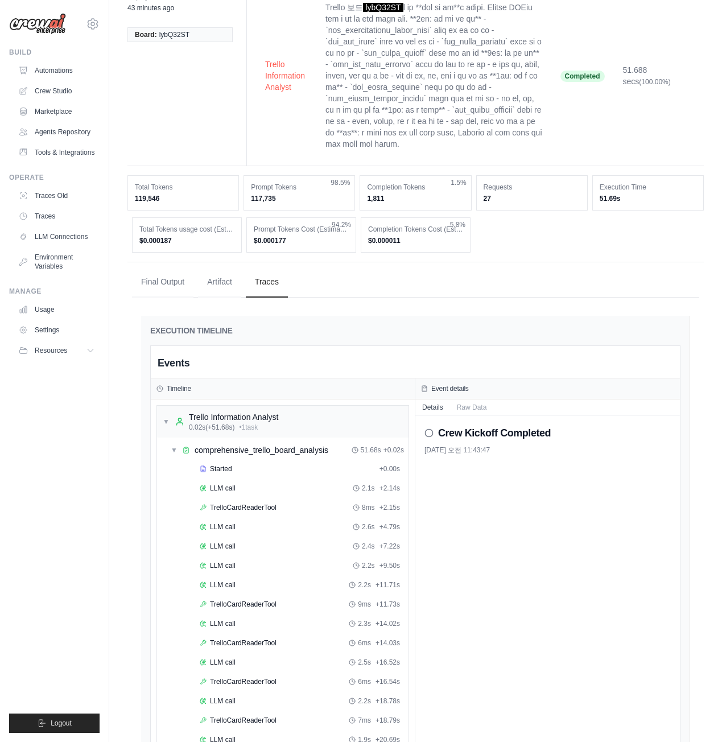
scroll to position [38, 0]
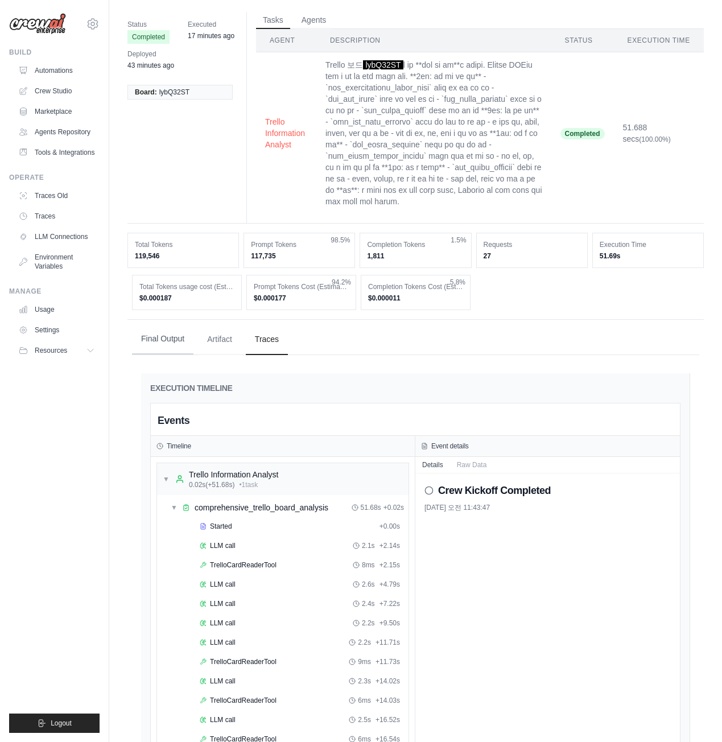
click at [176, 355] on button "Final Output" at bounding box center [162, 339] width 61 height 31
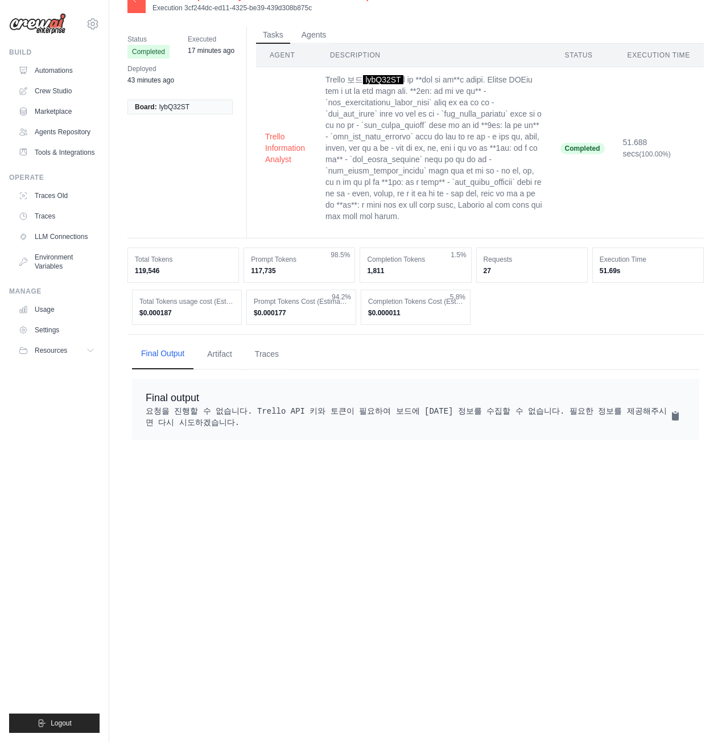
scroll to position [23, 0]
click at [183, 429] on pre "요청을 진행할 수 없습니다. Trello API 키와 토큰이 필요하여 보드에 [DATE] 정보를 수집할 수 없습니다. 필요한 정보를 제공해주시…" at bounding box center [416, 417] width 540 height 23
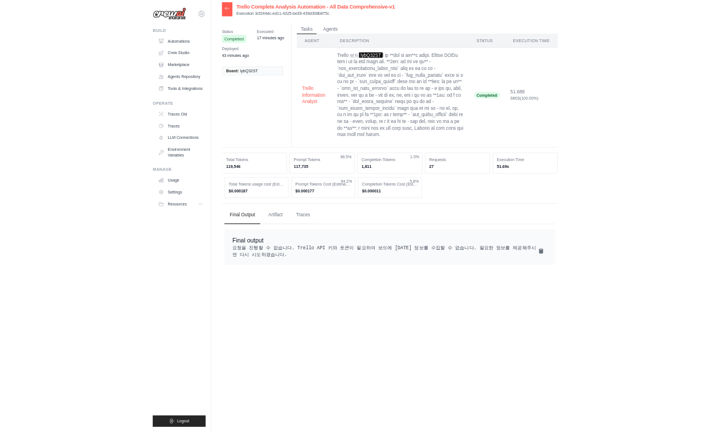
scroll to position [0, 0]
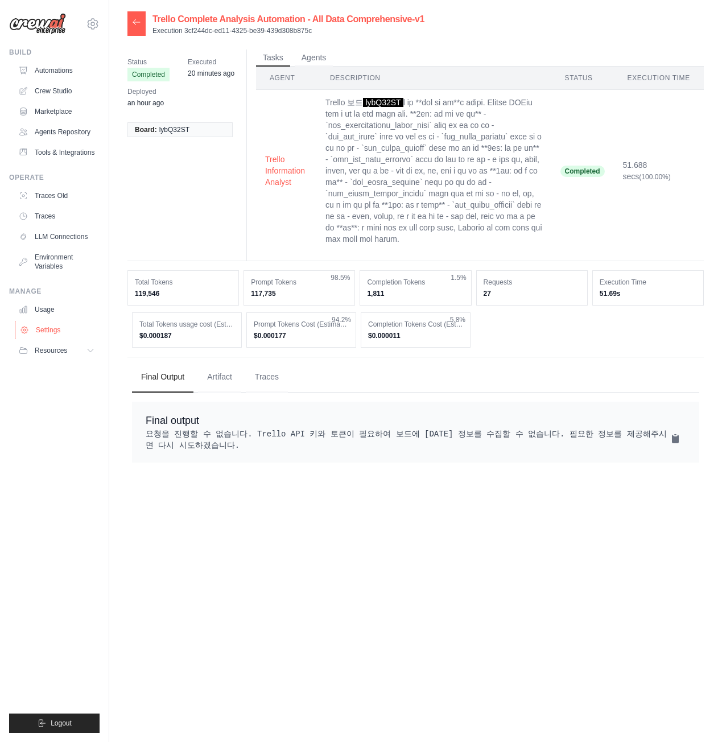
click at [65, 339] on link "Settings" at bounding box center [58, 330] width 86 height 18
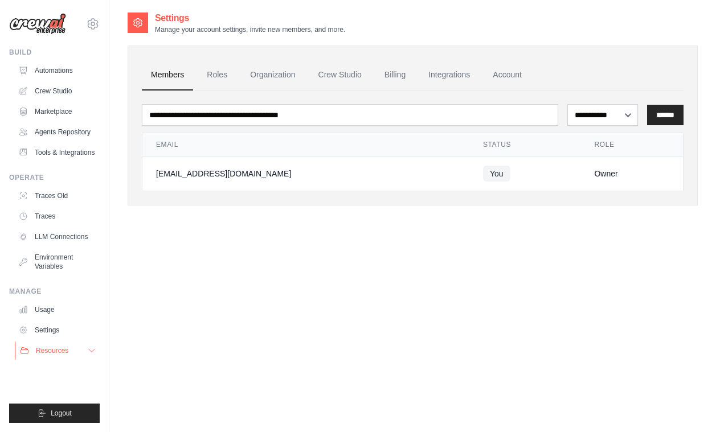
click at [54, 355] on span "Resources" at bounding box center [52, 350] width 32 height 9
click at [54, 339] on link "Settings" at bounding box center [57, 330] width 86 height 18
click at [223, 75] on link "Roles" at bounding box center [217, 75] width 39 height 31
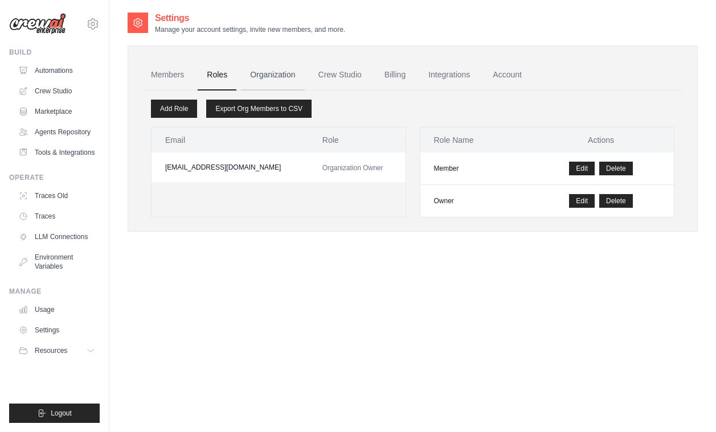
click at [269, 80] on link "Organization" at bounding box center [272, 75] width 63 height 31
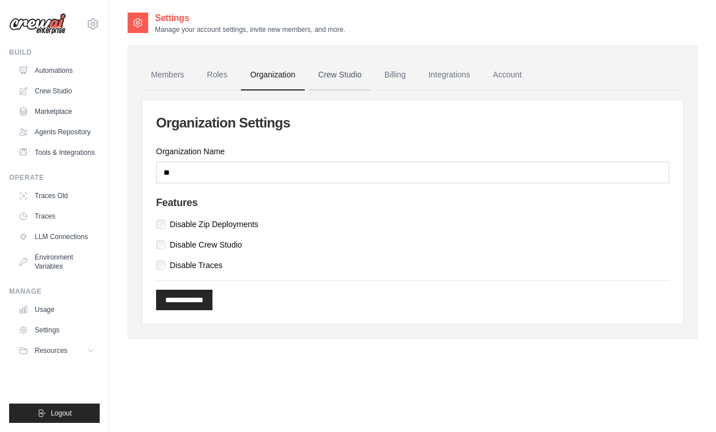
click at [327, 77] on link "Crew Studio" at bounding box center [339, 75] width 61 height 31
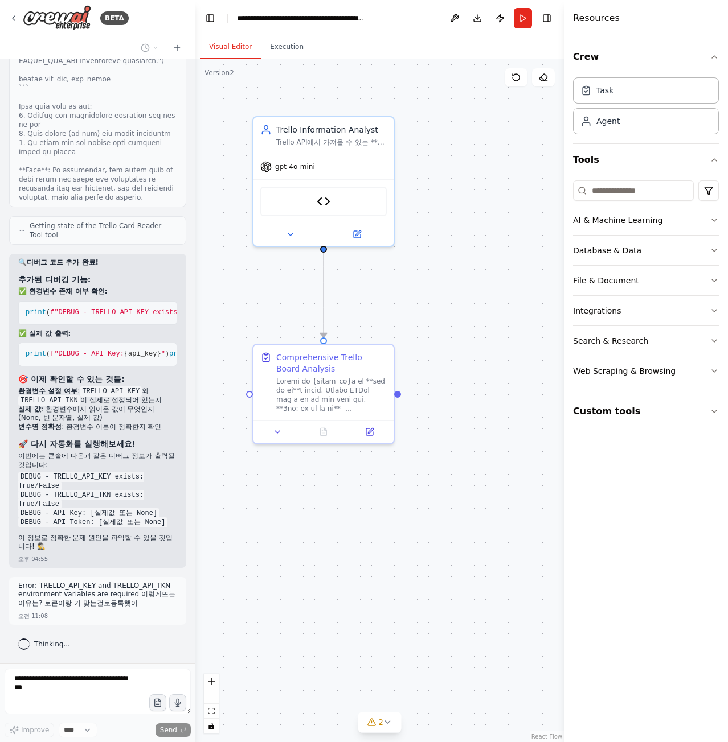
scroll to position [17945, 0]
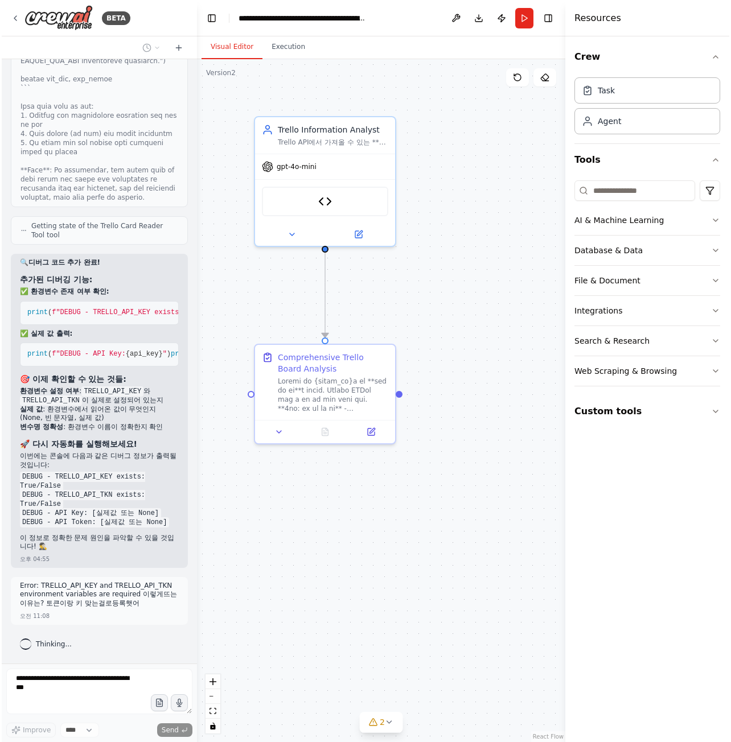
scroll to position [17945, 0]
click at [80, 632] on div "Hello! I'm the CrewAI assistant. What kind of automation do you want to build? …" at bounding box center [97, 361] width 195 height 605
click at [488, 20] on button "Download" at bounding box center [480, 18] width 18 height 20
click at [441, 219] on div ".deletable-edge-delete-btn { width: 20px; height: 20px; border: 0px solid #ffff…" at bounding box center [381, 400] width 372 height 683
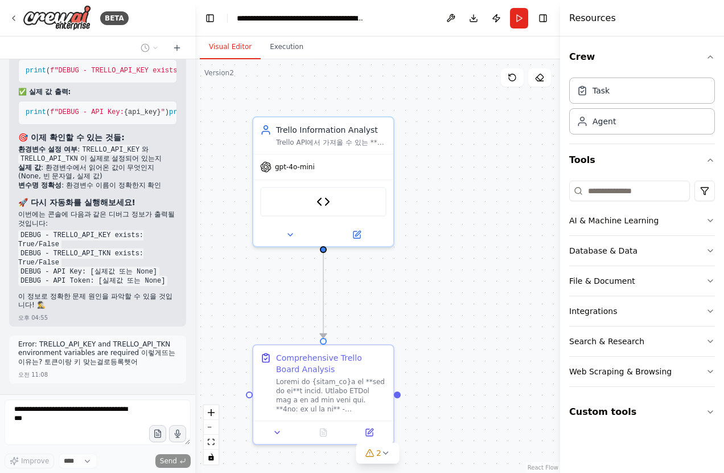
scroll to position [18215, 0]
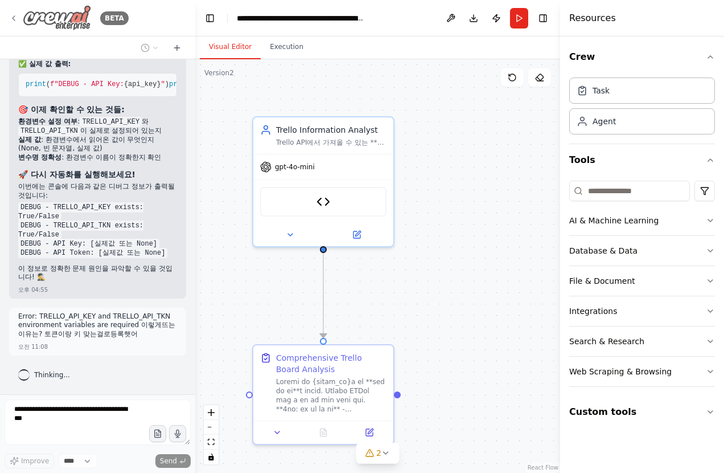
click at [75, 11] on img at bounding box center [57, 18] width 68 height 26
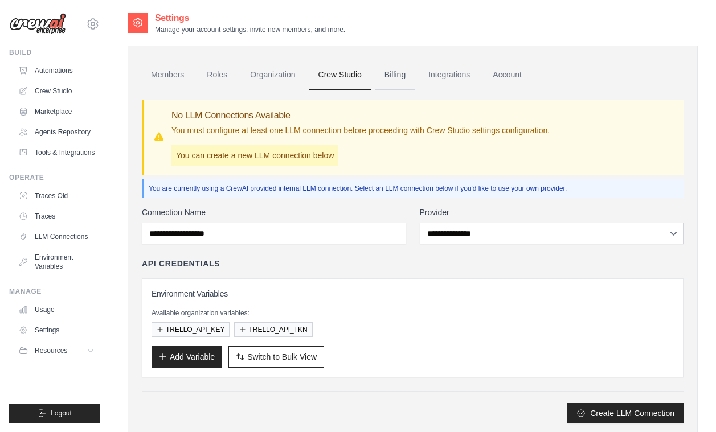
click at [414, 77] on link "Billing" at bounding box center [394, 75] width 39 height 31
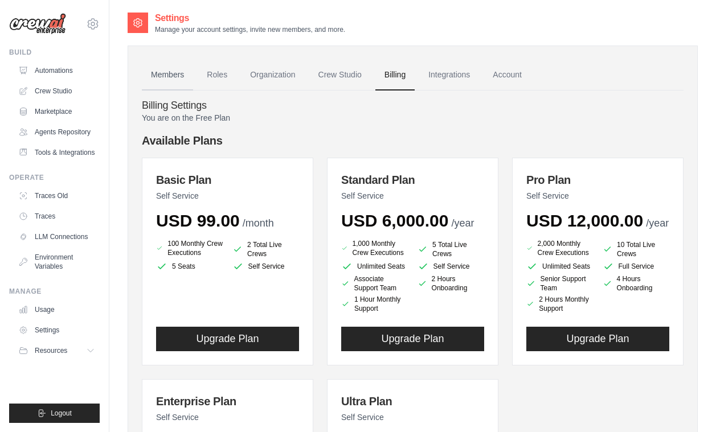
click at [173, 80] on link "Members" at bounding box center [167, 75] width 51 height 31
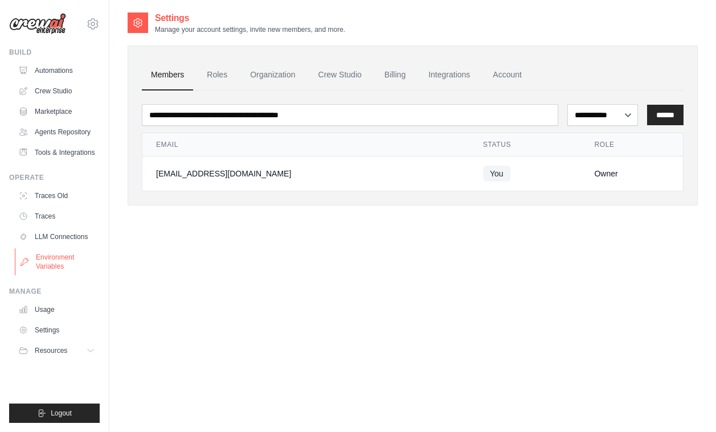
click at [75, 272] on link "Environment Variables" at bounding box center [58, 261] width 86 height 27
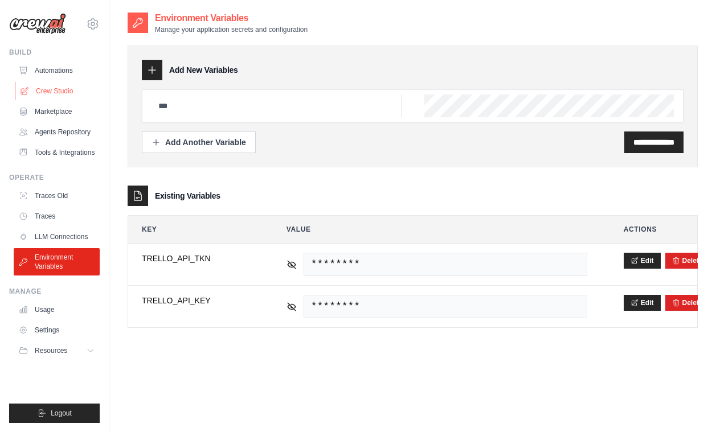
click at [70, 98] on link "Crew Studio" at bounding box center [58, 91] width 86 height 18
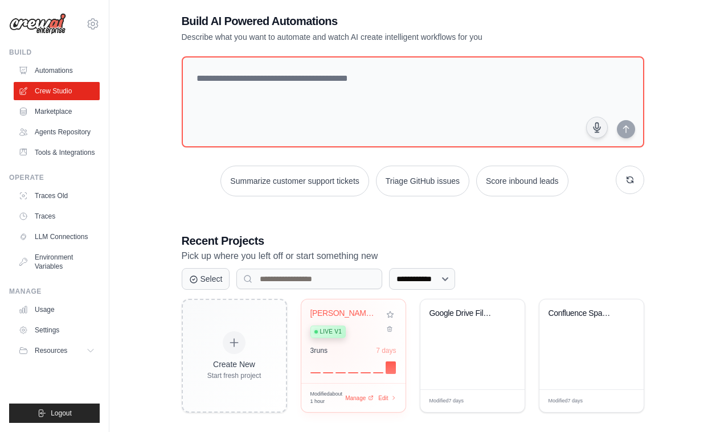
scroll to position [26, 0]
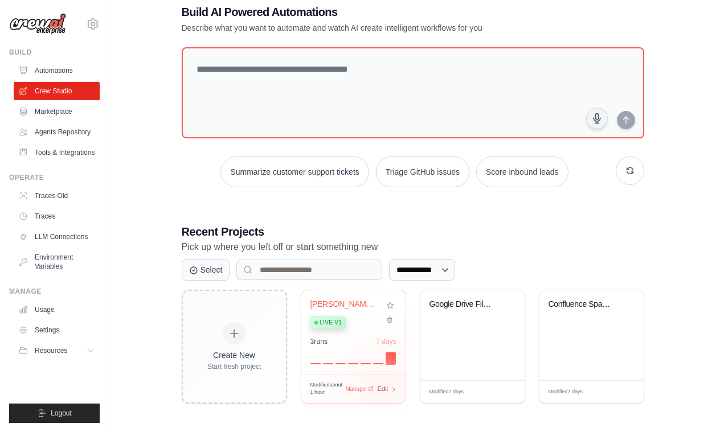
click at [383, 392] on div "Modified about 1 hour Manage Edit" at bounding box center [353, 388] width 86 height 15
drag, startPoint x: 373, startPoint y: 328, endPoint x: 360, endPoint y: 327, distance: 13.2
click at [360, 327] on div "Live v1" at bounding box center [344, 321] width 69 height 15
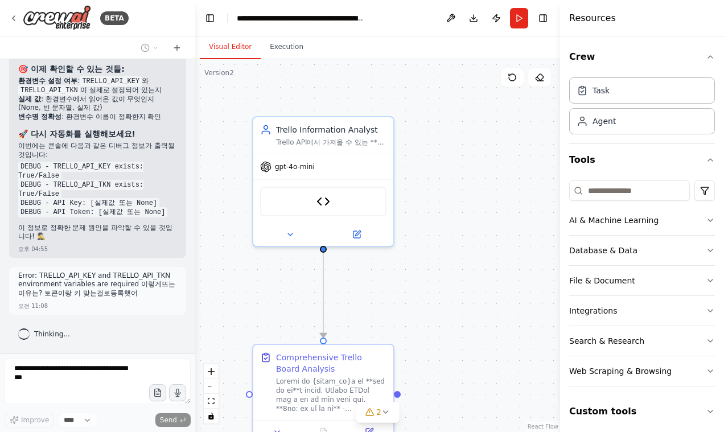
scroll to position [18255, 0]
click at [176, 49] on icon at bounding box center [176, 47] width 9 height 9
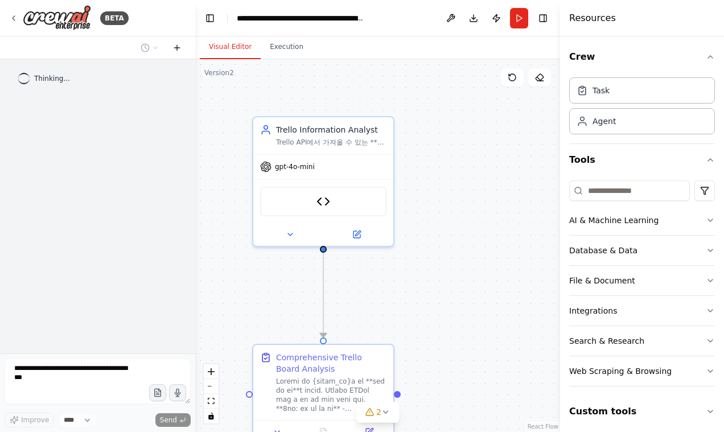
scroll to position [0, 0]
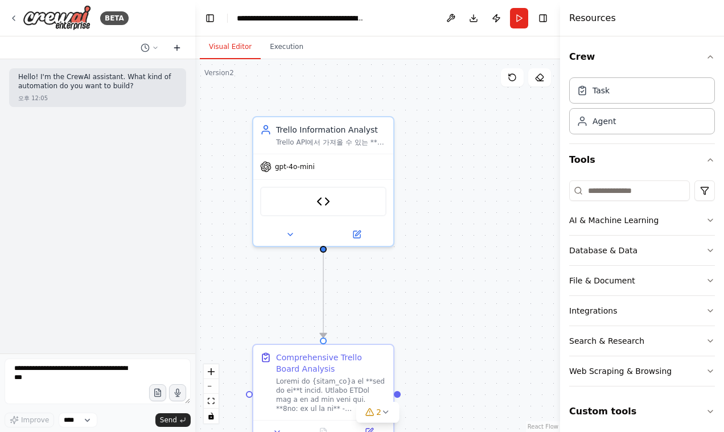
click at [180, 46] on icon at bounding box center [176, 47] width 9 height 9
click at [153, 50] on icon at bounding box center [155, 47] width 7 height 7
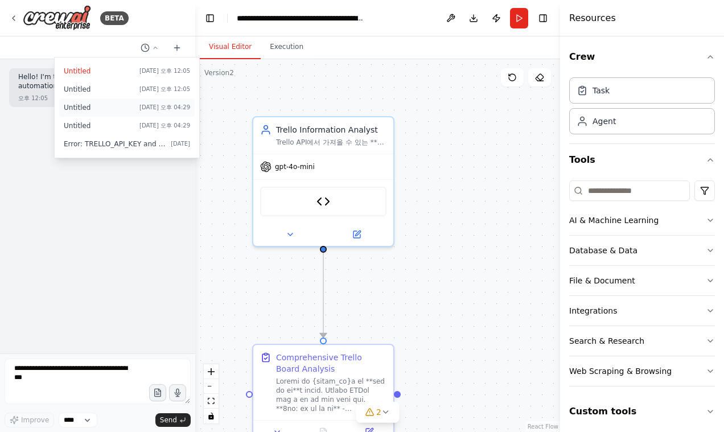
click at [107, 111] on span "Untitled" at bounding box center [99, 107] width 71 height 9
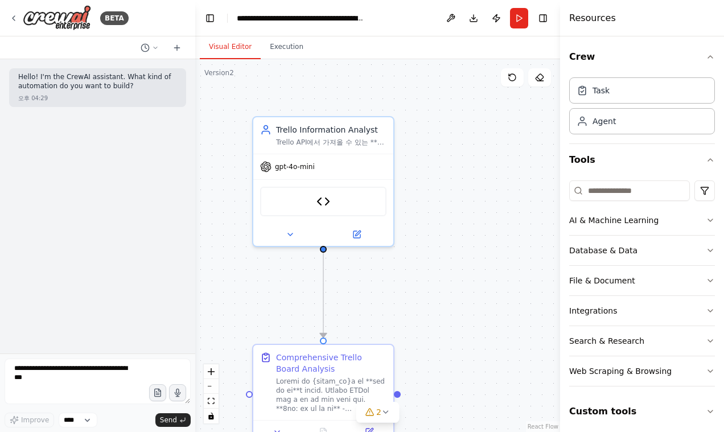
click at [152, 56] on div at bounding box center [97, 47] width 195 height 23
click at [157, 51] on icon at bounding box center [155, 47] width 7 height 7
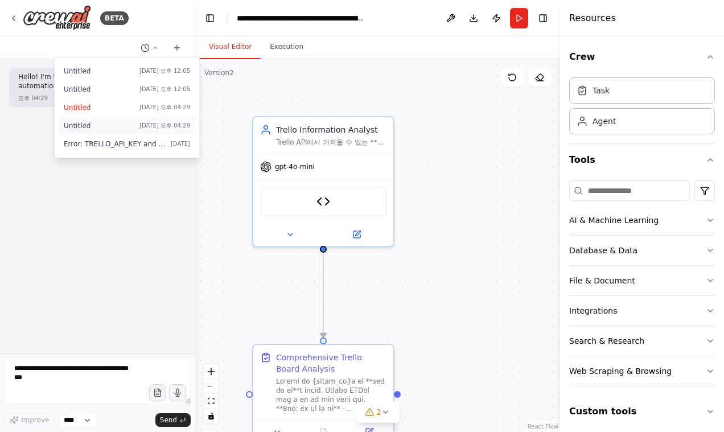
click at [133, 122] on div "Untitled [DATE] 오후 04:29" at bounding box center [127, 125] width 126 height 9
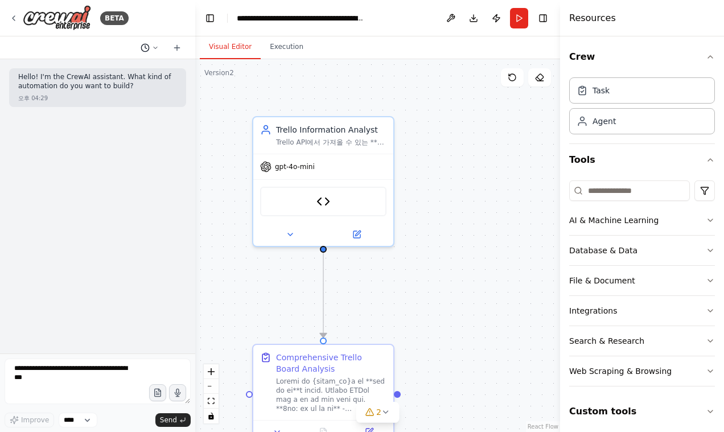
click at [148, 53] on button at bounding box center [149, 48] width 27 height 14
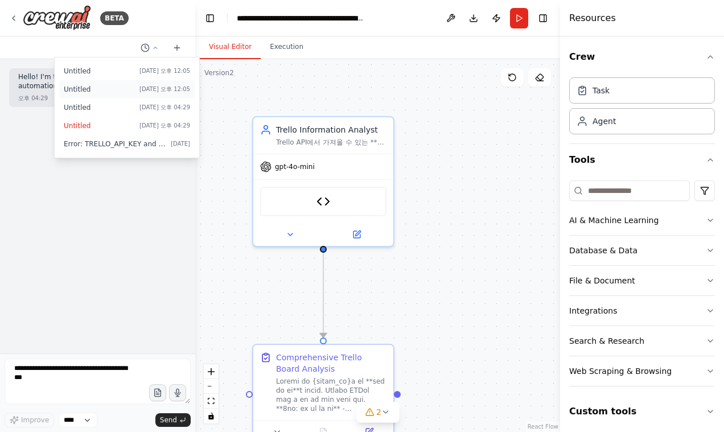
click at [135, 93] on span "Untitled" at bounding box center [99, 89] width 71 height 9
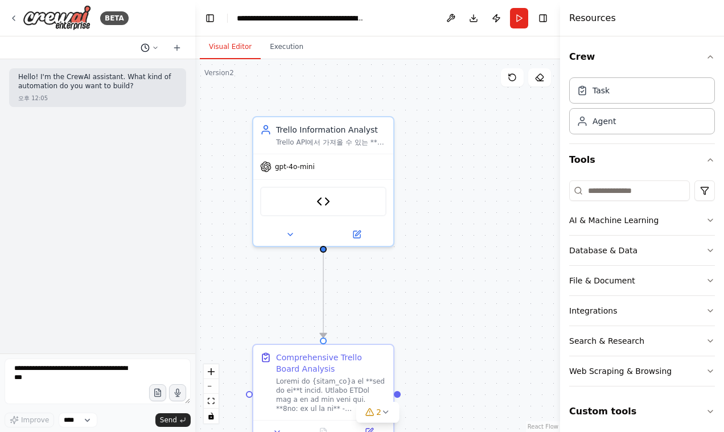
click at [154, 48] on icon at bounding box center [155, 47] width 7 height 7
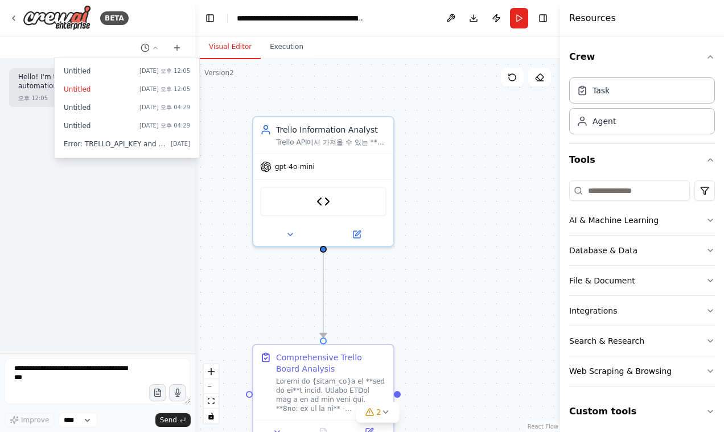
click at [150, 69] on span "[DATE] 오후 12:05" at bounding box center [164, 71] width 51 height 9
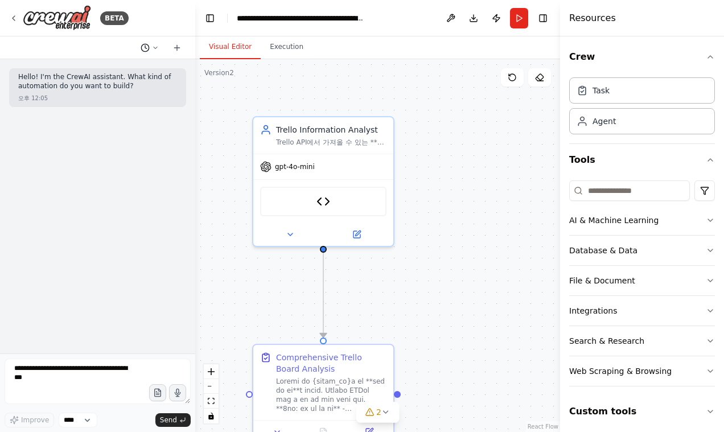
click at [153, 47] on icon at bounding box center [155, 47] width 7 height 7
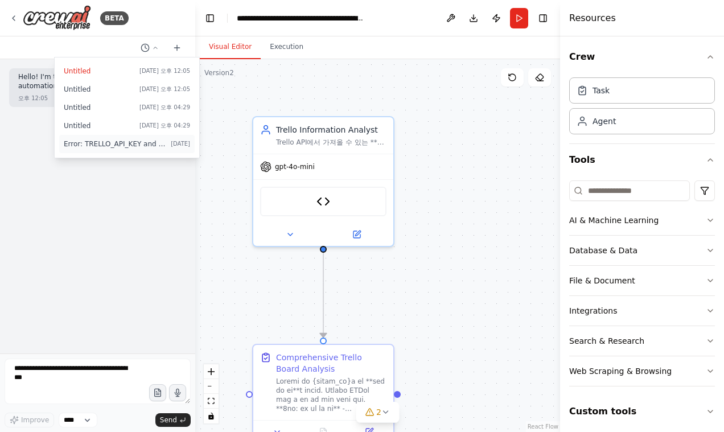
click at [128, 152] on button "Error: TRELLO_API_KEY and TRELLO_API_TKN environment variables are required 이렇게…" at bounding box center [126, 144] width 135 height 18
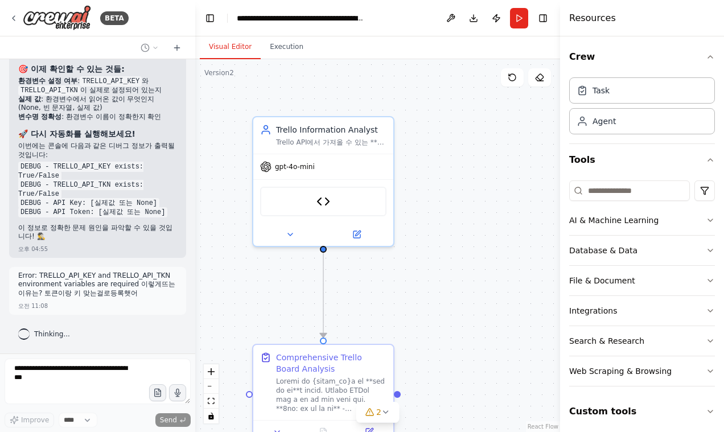
scroll to position [18255, 0]
click at [186, 45] on button at bounding box center [177, 48] width 18 height 14
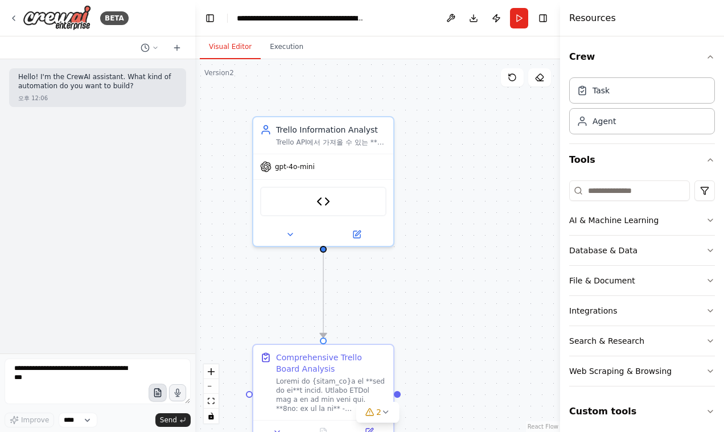
click at [157, 390] on icon "button" at bounding box center [158, 393] width 10 height 10
click at [16, 17] on icon at bounding box center [13, 18] width 9 height 9
click at [211, 11] on button "Toggle Left Sidebar" at bounding box center [210, 18] width 16 height 16
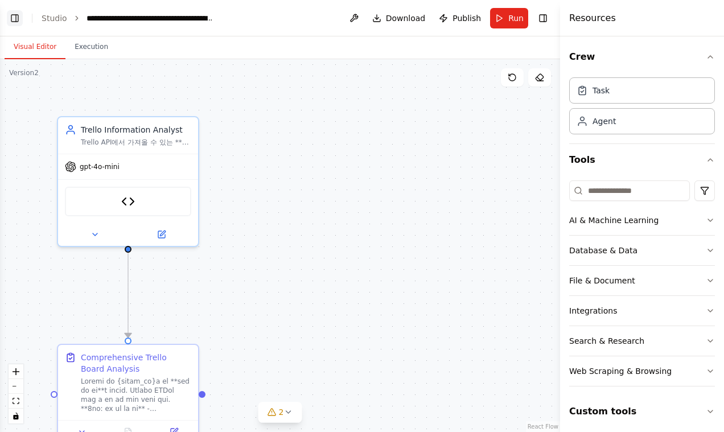
click at [19, 20] on button "Toggle Left Sidebar" at bounding box center [15, 18] width 16 height 16
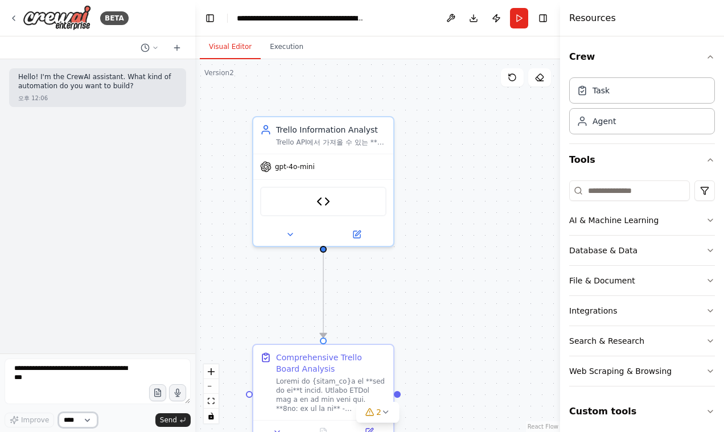
click at [97, 420] on select "****" at bounding box center [78, 420] width 39 height 15
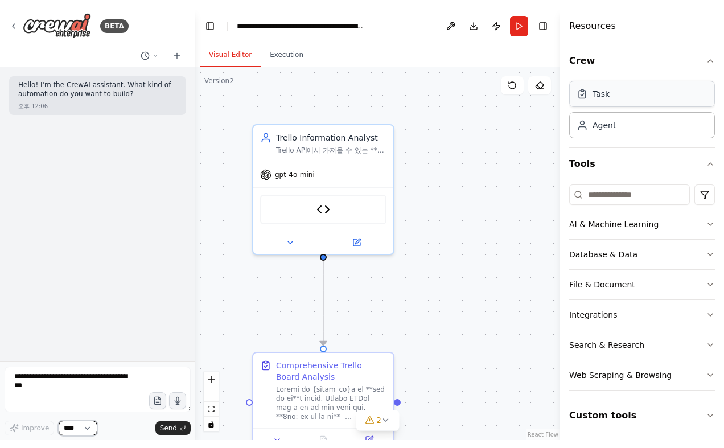
scroll to position [5, 0]
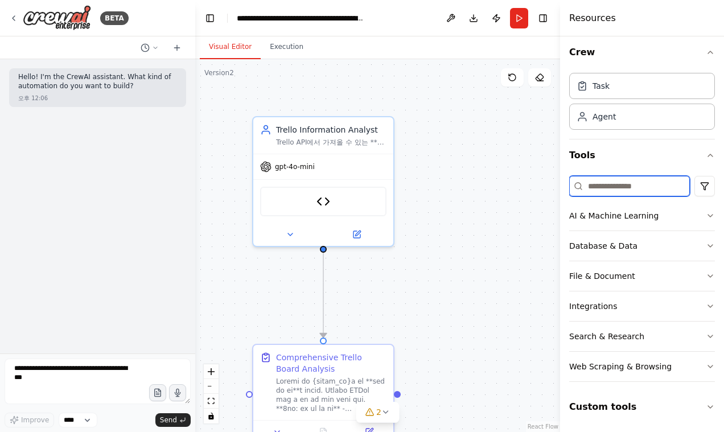
click at [614, 190] on input at bounding box center [629, 186] width 121 height 20
click at [623, 389] on div "AI & Machine Learning Database & Data File & Document Integrations Search & Res…" at bounding box center [642, 281] width 146 height 220
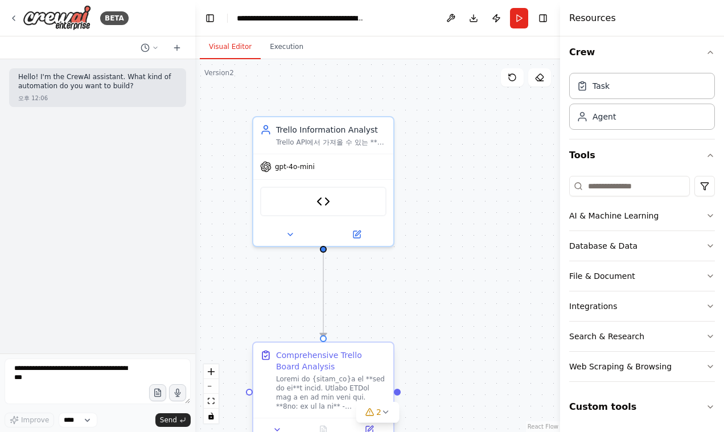
click at [331, 381] on div at bounding box center [331, 393] width 110 height 36
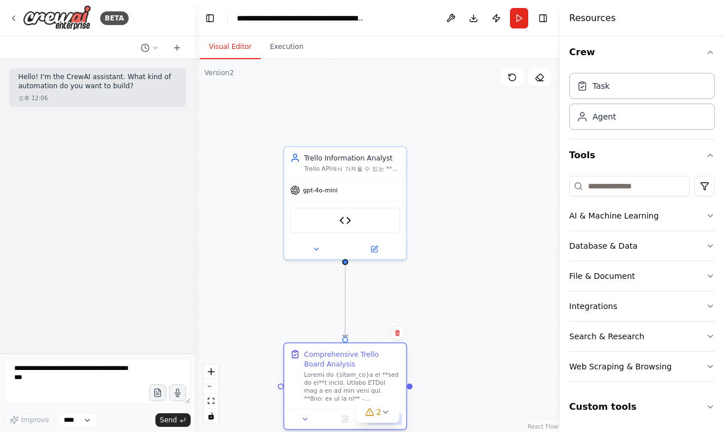
click at [369, 423] on div "Version 2 Show Tools Hide Agents .deletable-edge-delete-btn { width: 20px; heig…" at bounding box center [377, 245] width 365 height 373
click at [371, 417] on div "2" at bounding box center [373, 411] width 17 height 11
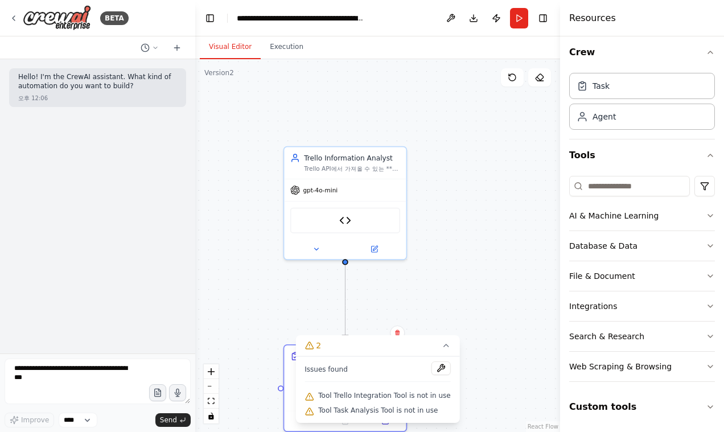
click at [374, 400] on div "Tool Trello Integration Tool is not in use" at bounding box center [378, 396] width 146 height 15
click at [441, 365] on button at bounding box center [441, 368] width 19 height 14
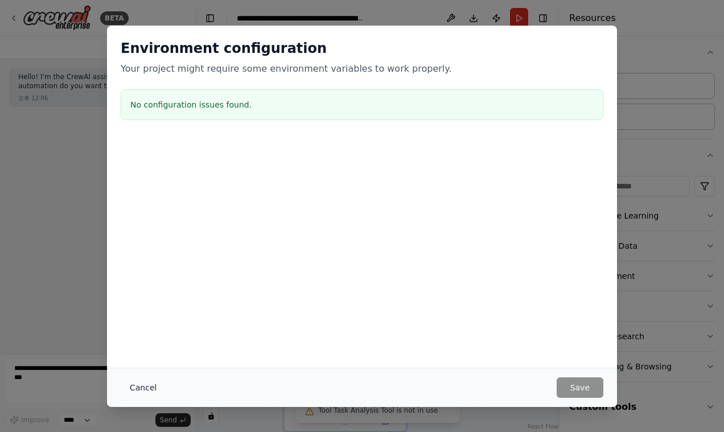
click at [149, 385] on button "Cancel" at bounding box center [143, 387] width 45 height 20
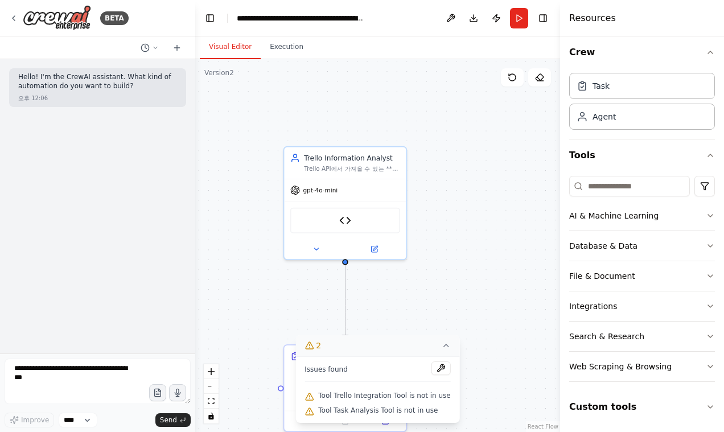
click at [443, 344] on icon at bounding box center [446, 345] width 9 height 9
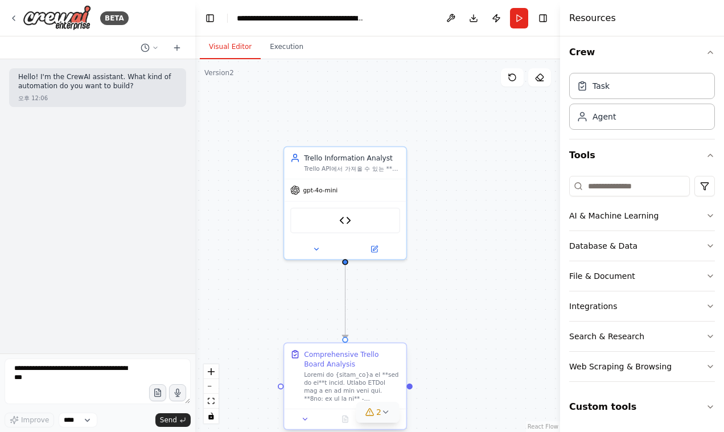
click at [340, 393] on div at bounding box center [352, 387] width 96 height 32
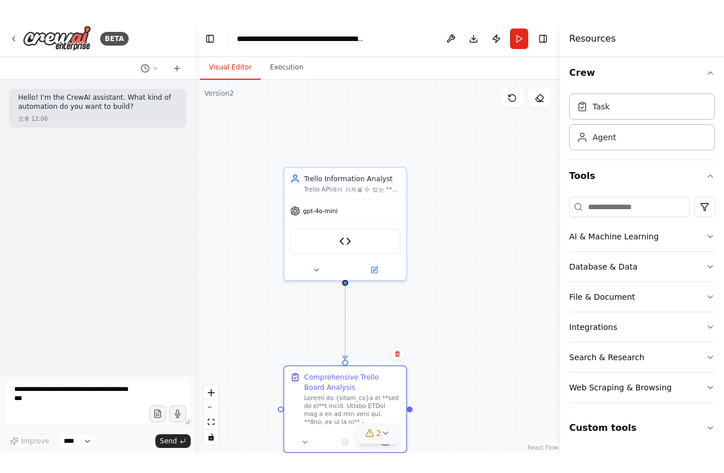
scroll to position [0, 0]
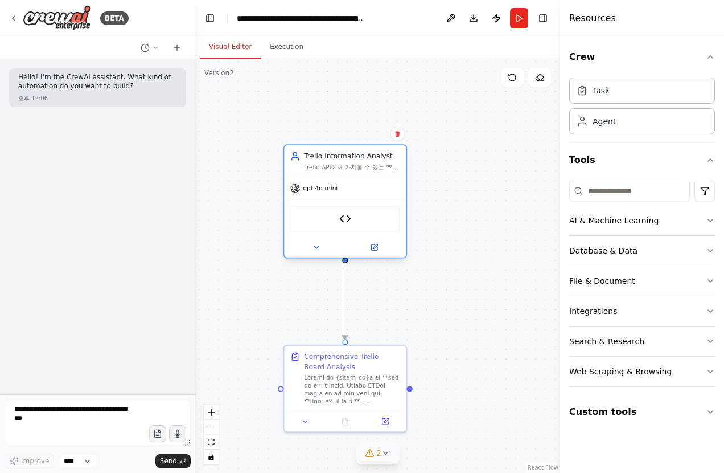
click at [377, 254] on div at bounding box center [345, 247] width 122 height 20
click at [372, 249] on icon at bounding box center [374, 247] width 6 height 6
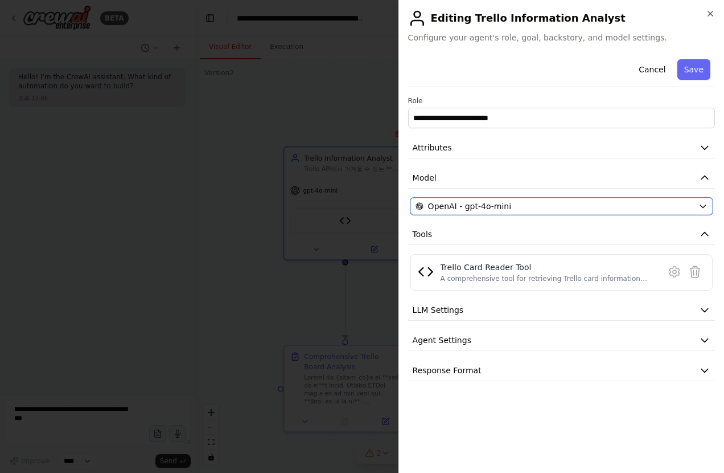
click at [469, 208] on span "OpenAI - gpt-4o-mini" at bounding box center [469, 205] width 83 height 11
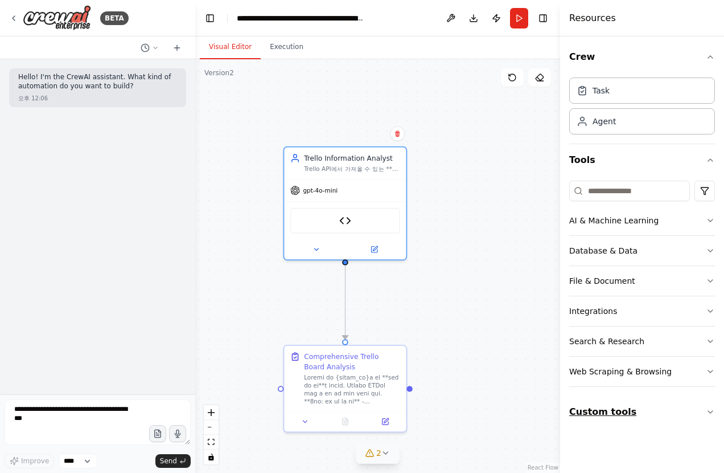
click at [637, 409] on button "Custom tools" at bounding box center [642, 412] width 146 height 32
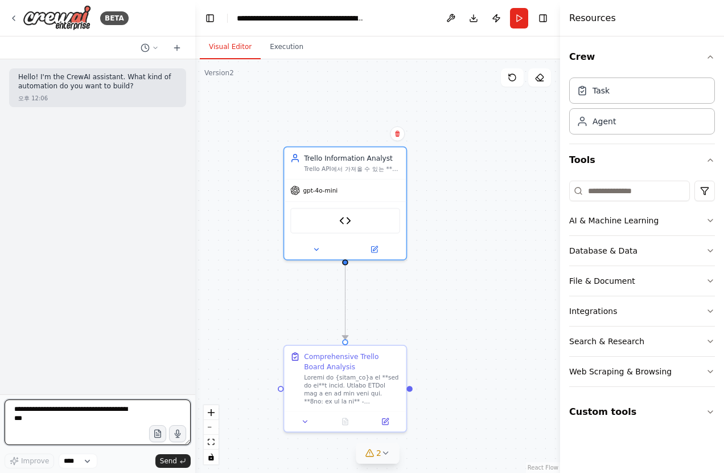
click at [93, 414] on textarea at bounding box center [98, 422] width 186 height 46
paste textarea "**********"
drag, startPoint x: 61, startPoint y: 436, endPoint x: 32, endPoint y: 438, distance: 29.7
click at [32, 432] on textarea "**********" at bounding box center [98, 422] width 186 height 46
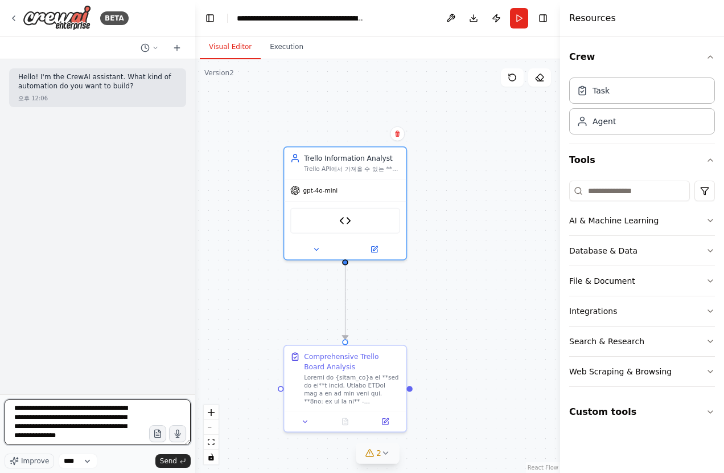
click at [105, 430] on textarea "**********" at bounding box center [98, 422] width 186 height 46
click at [80, 432] on textarea "**********" at bounding box center [98, 422] width 186 height 46
type textarea "**********"
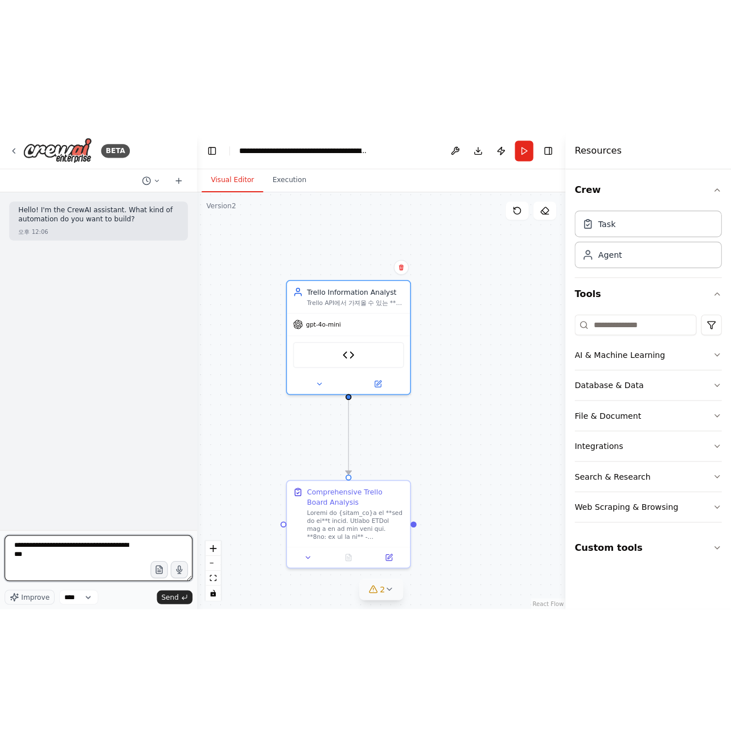
scroll to position [0, 0]
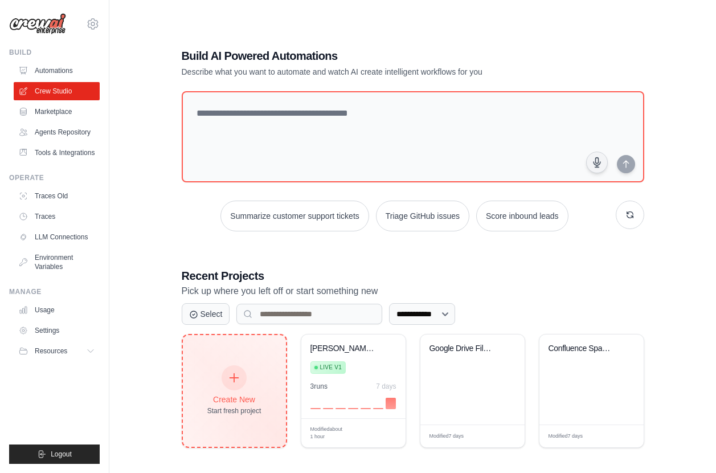
click at [218, 393] on div "Create New" at bounding box center [234, 398] width 54 height 11
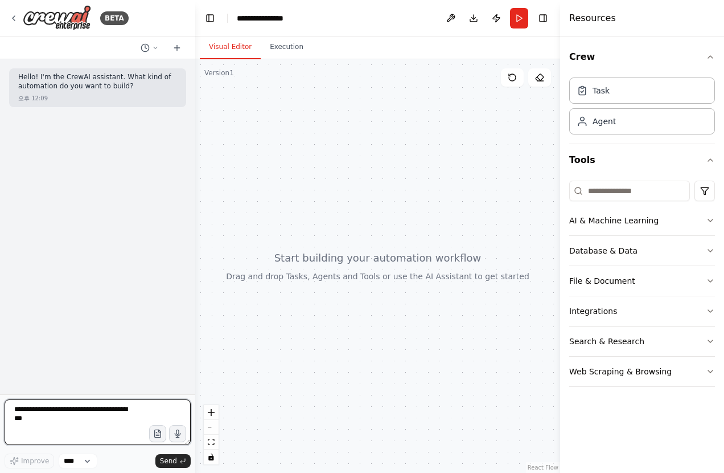
click at [116, 417] on textarea at bounding box center [98, 422] width 186 height 46
type textarea "*"
click at [122, 410] on textarea "**********" at bounding box center [98, 422] width 186 height 46
paste textarea "********"
type textarea "**********"
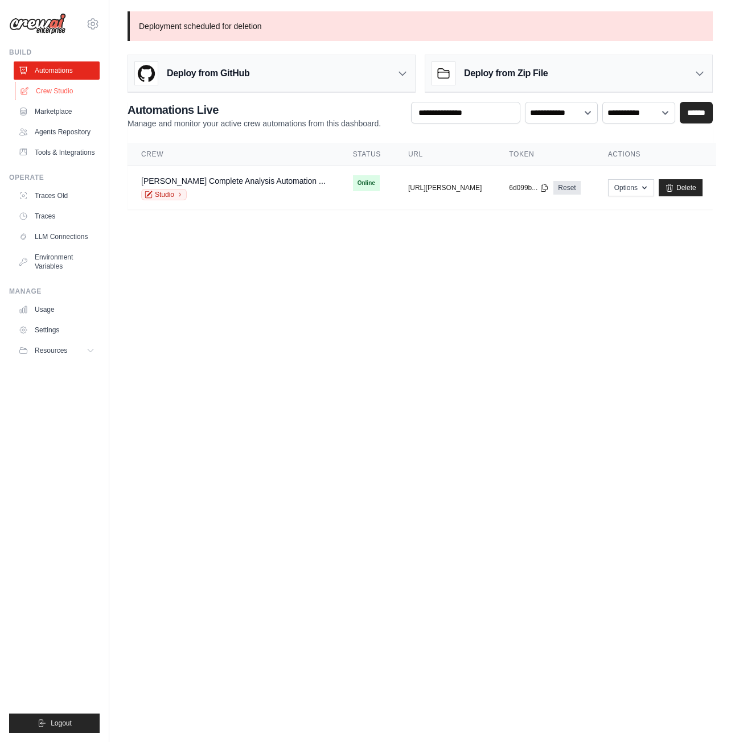
click at [63, 89] on link "Crew Studio" at bounding box center [58, 91] width 86 height 18
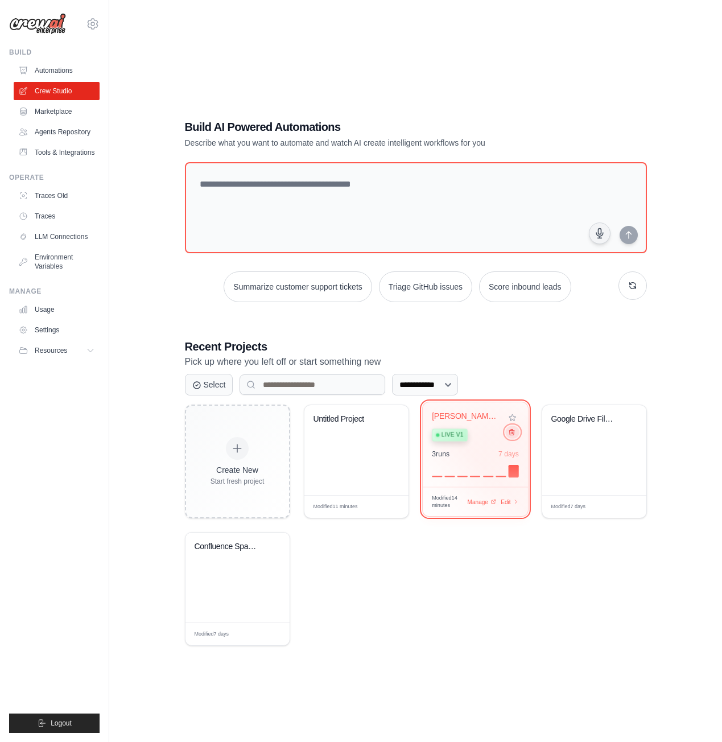
click at [513, 436] on icon at bounding box center [511, 432] width 7 height 7
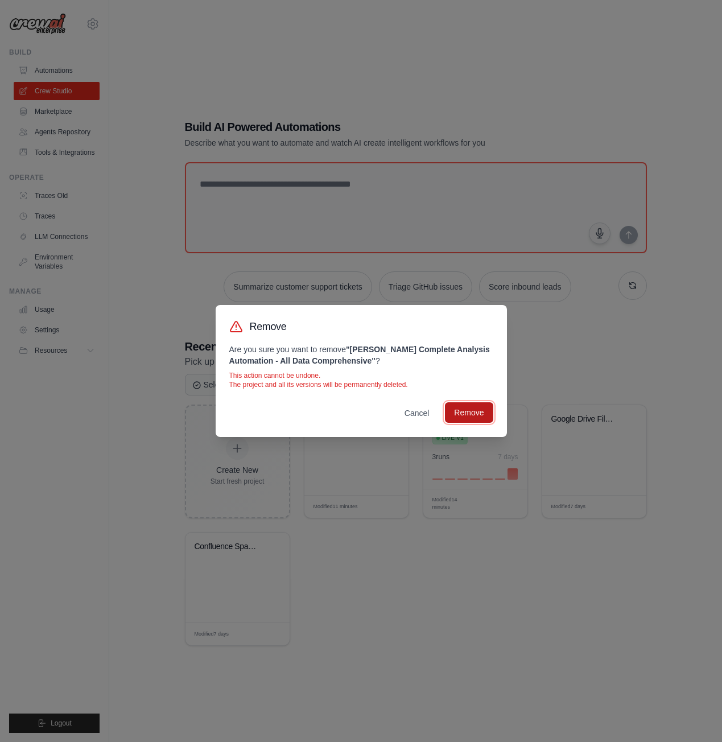
click at [469, 414] on button "Remove" at bounding box center [469, 412] width 48 height 20
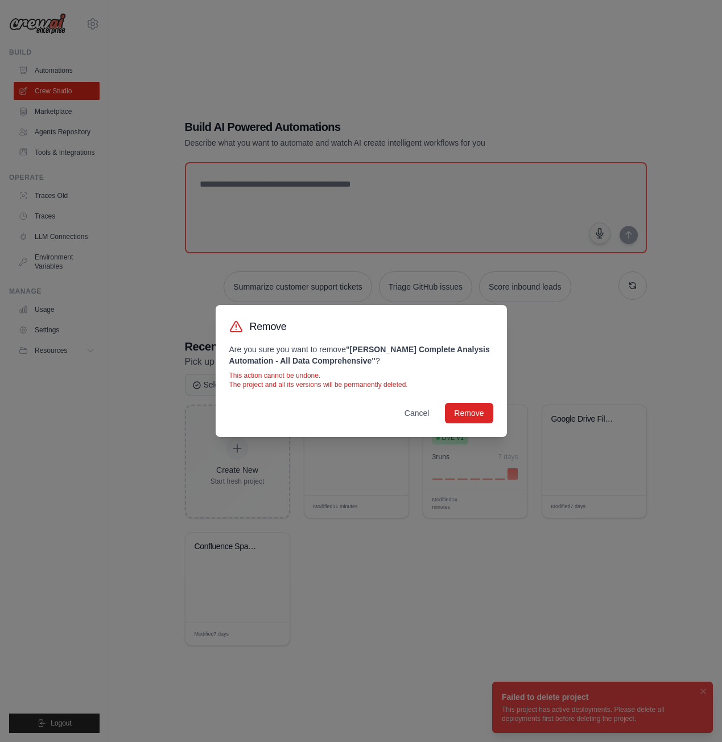
click at [441, 586] on div "Remove Are you sure you want to remove " [PERSON_NAME] Complete Analysis Automa…" at bounding box center [361, 371] width 722 height 742
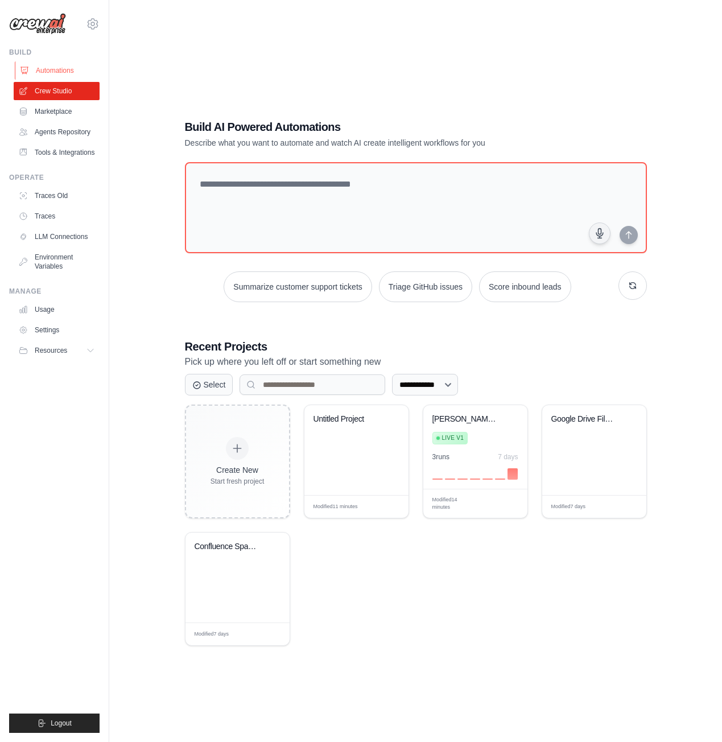
click at [60, 67] on link "Automations" at bounding box center [58, 70] width 86 height 18
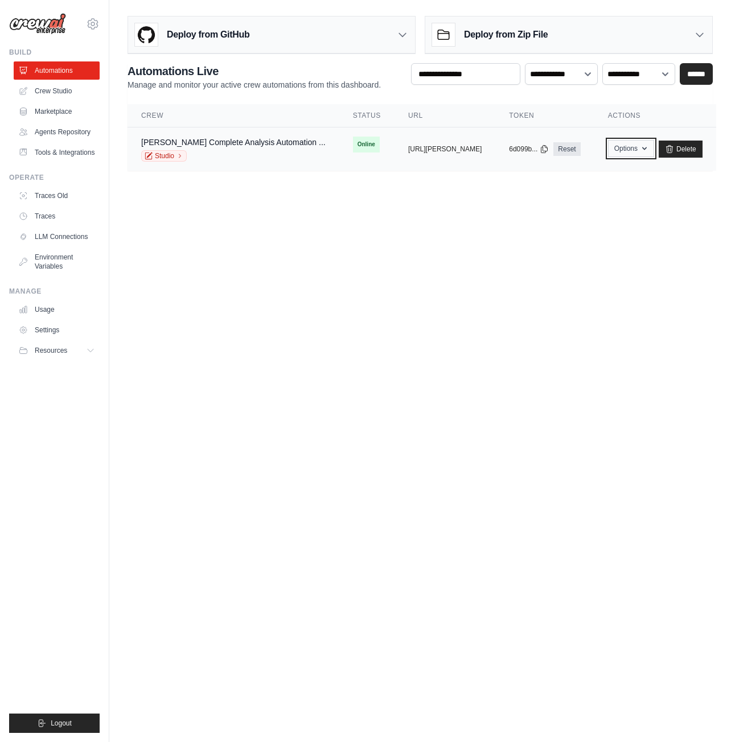
click at [640, 153] on button "Options" at bounding box center [631, 148] width 46 height 17
click at [473, 197] on body "[EMAIL_ADDRESS][DOMAIN_NAME] Settings Build Automations" at bounding box center [365, 371] width 731 height 742
click at [692, 144] on link "Delete" at bounding box center [681, 149] width 44 height 17
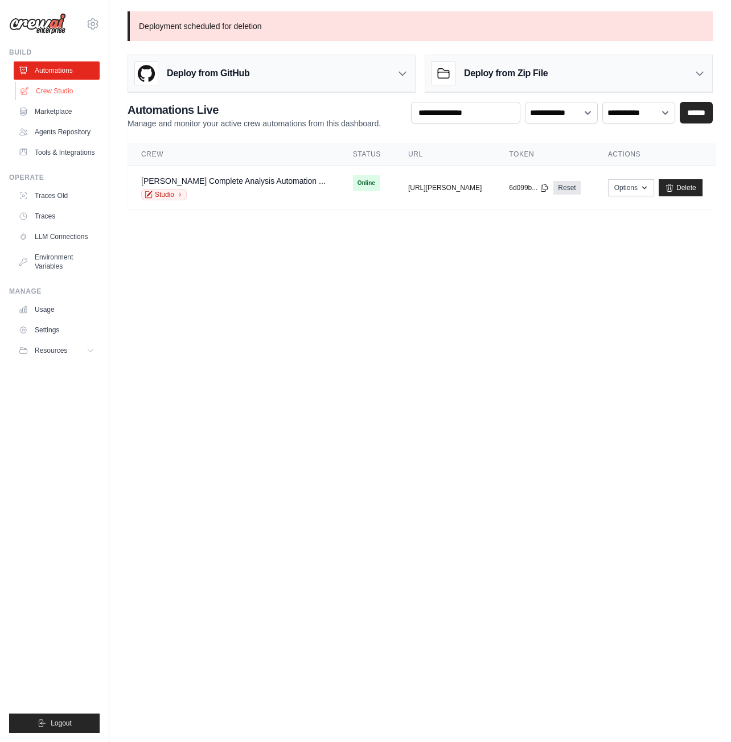
click at [76, 98] on link "Crew Studio" at bounding box center [58, 91] width 86 height 18
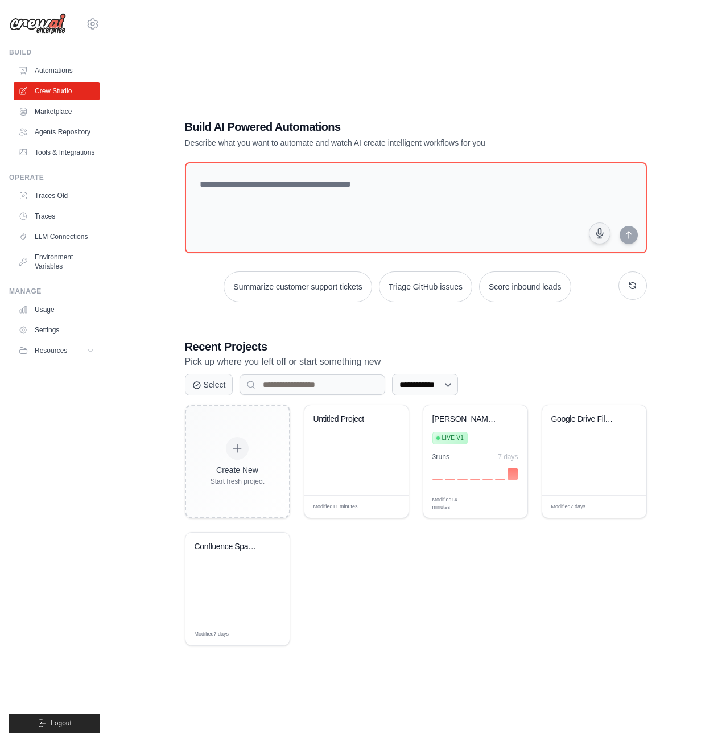
click at [68, 118] on link "Marketplace" at bounding box center [57, 111] width 86 height 18
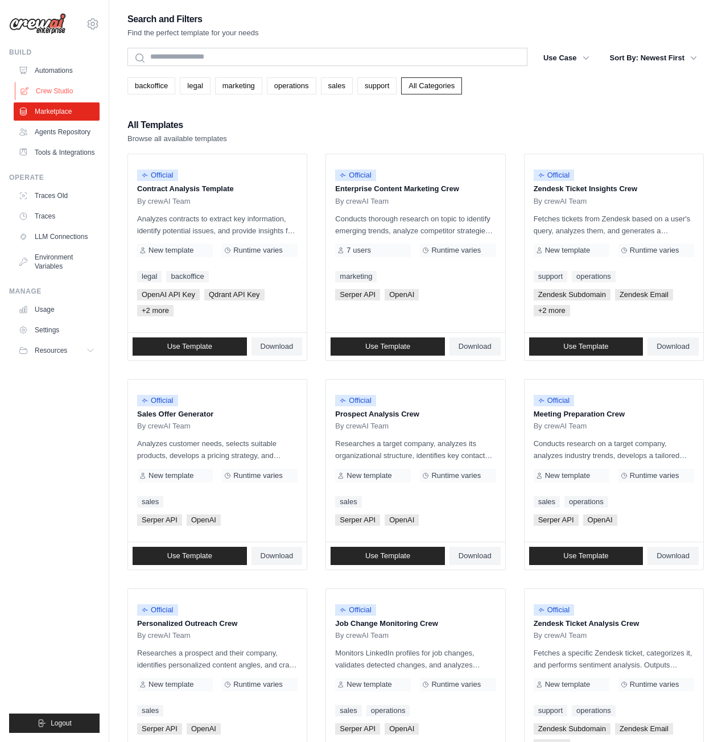
click at [63, 95] on link "Crew Studio" at bounding box center [58, 91] width 86 height 18
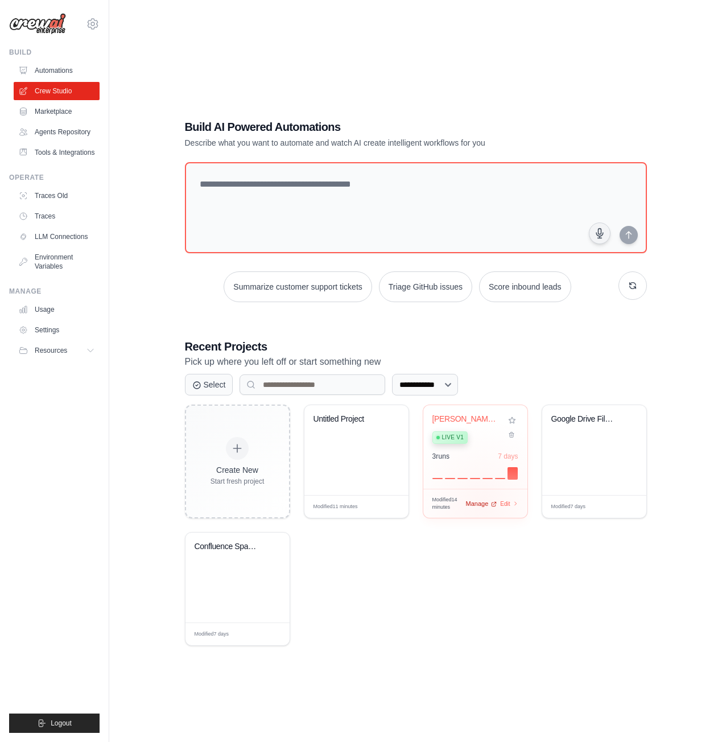
click at [482, 504] on span "Manage" at bounding box center [477, 504] width 23 height 10
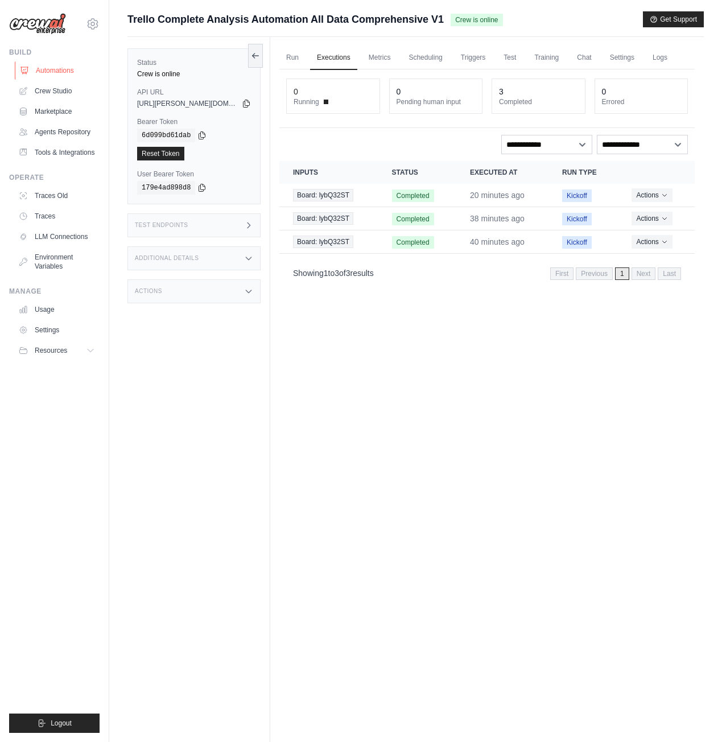
click at [70, 74] on link "Automations" at bounding box center [58, 70] width 86 height 18
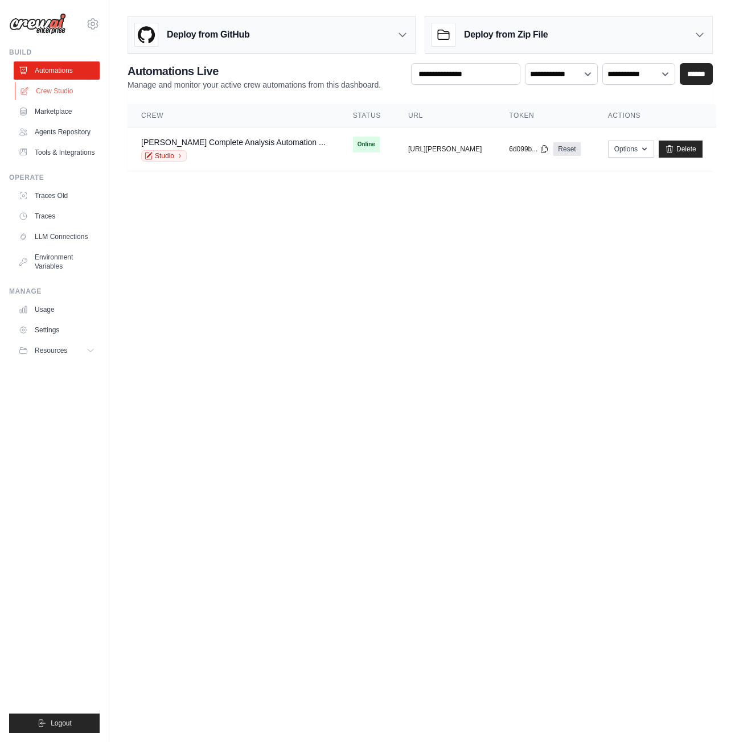
click at [61, 92] on link "Crew Studio" at bounding box center [58, 91] width 86 height 18
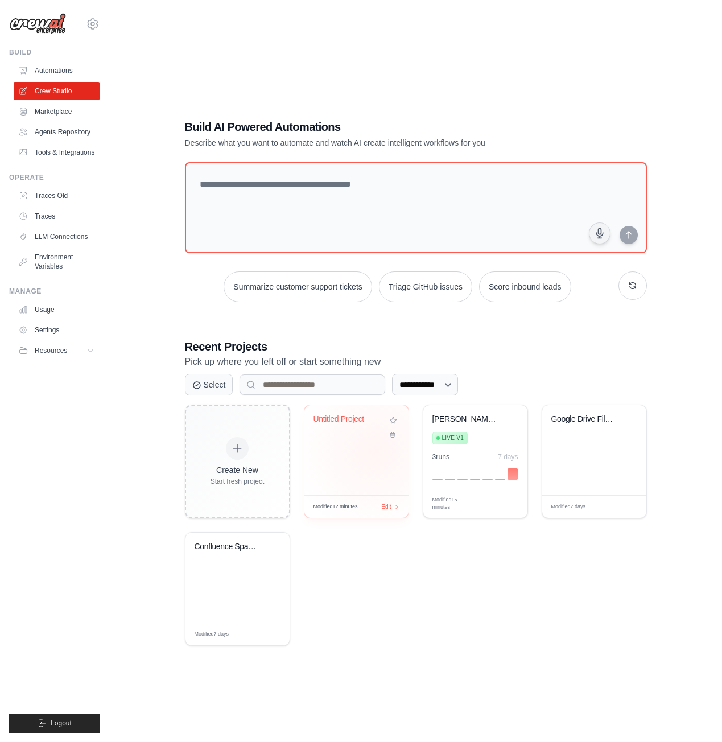
click at [375, 451] on div "Untitled Project" at bounding box center [357, 450] width 104 height 90
